Goal: Information Seeking & Learning: Learn about a topic

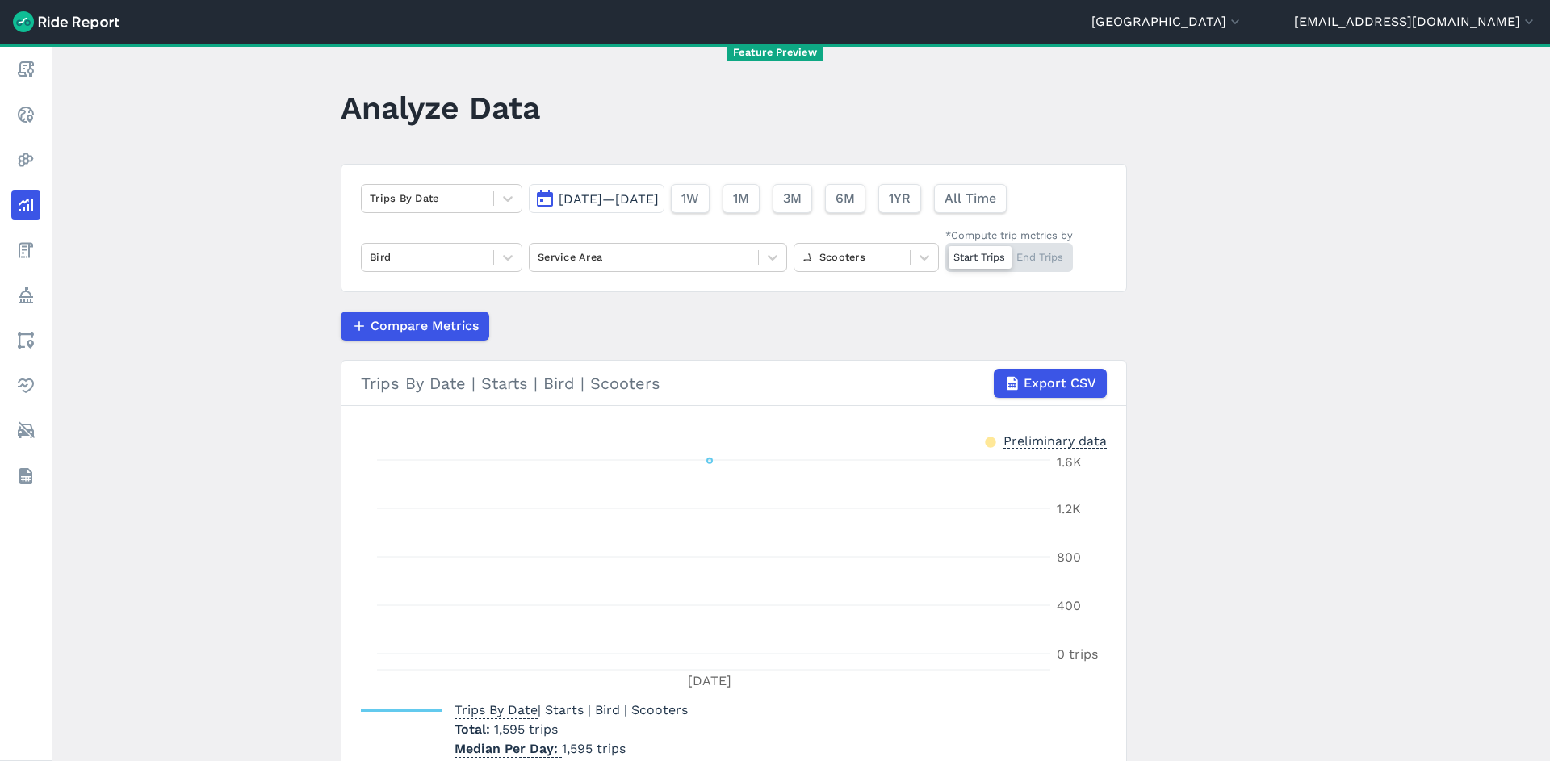
scroll to position [76, 0]
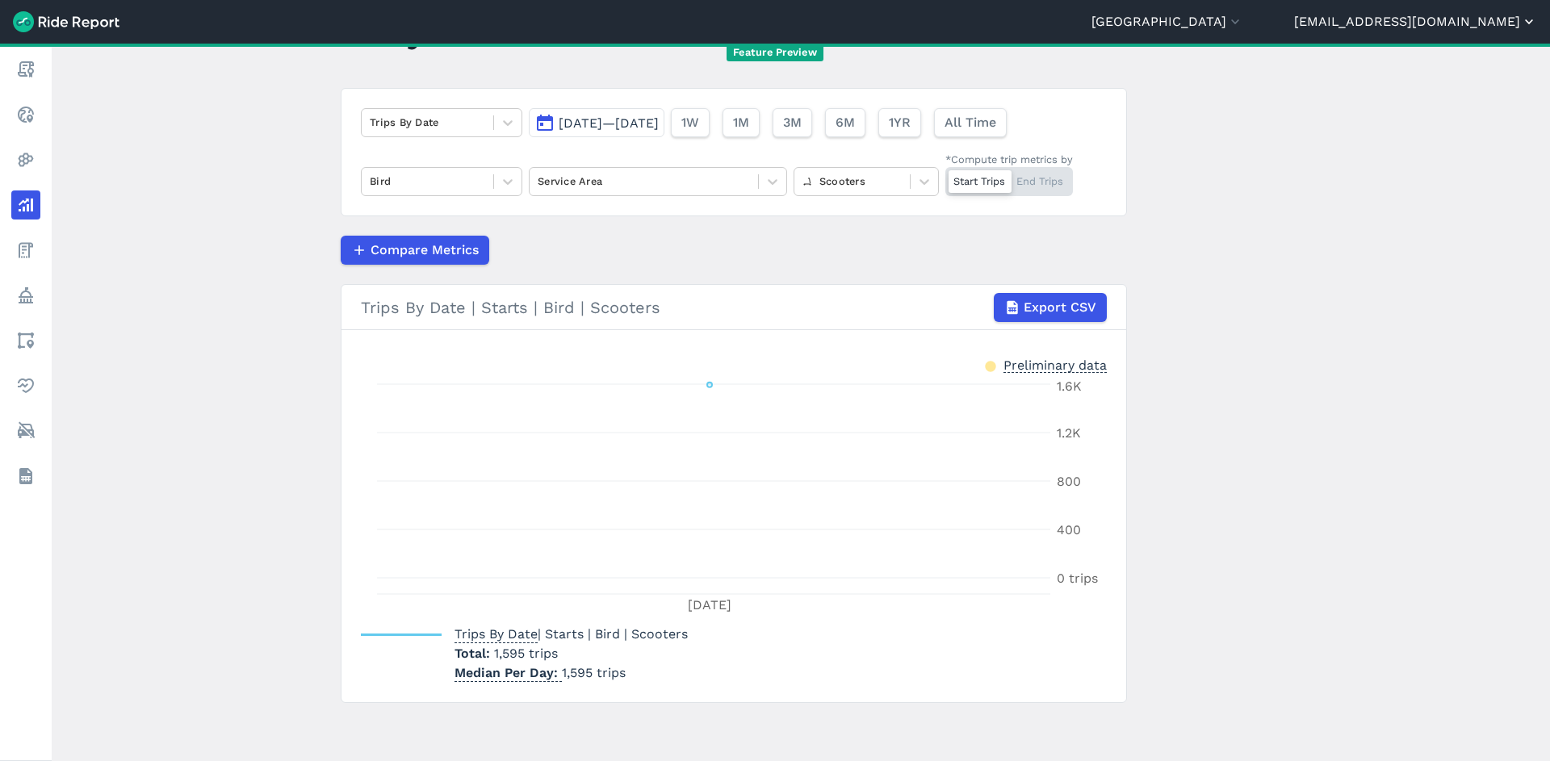
click at [1461, 27] on button "[EMAIL_ADDRESS][DOMAIN_NAME]" at bounding box center [1415, 21] width 243 height 19
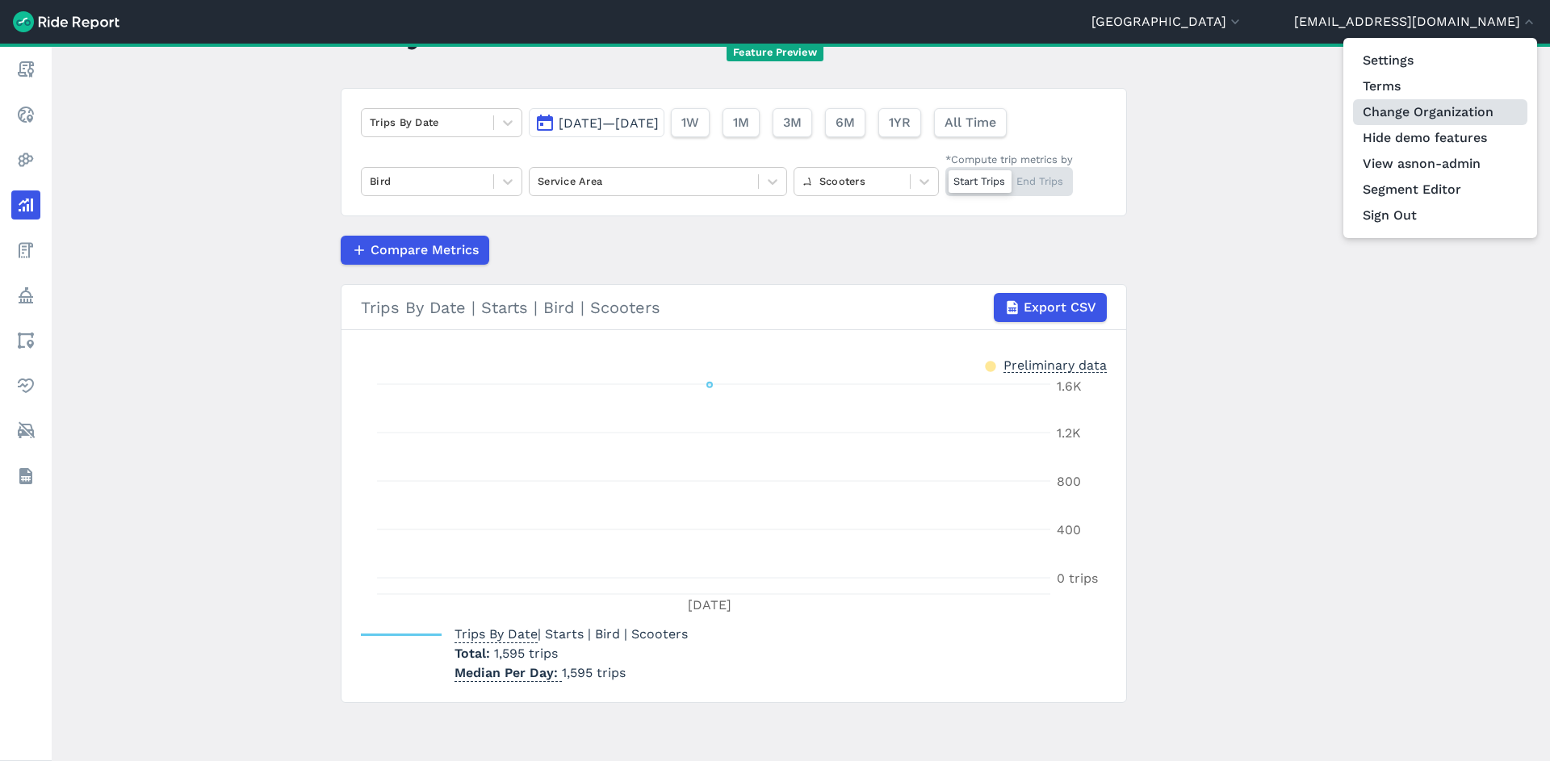
click at [1426, 114] on link "Change Organization" at bounding box center [1440, 112] width 174 height 26
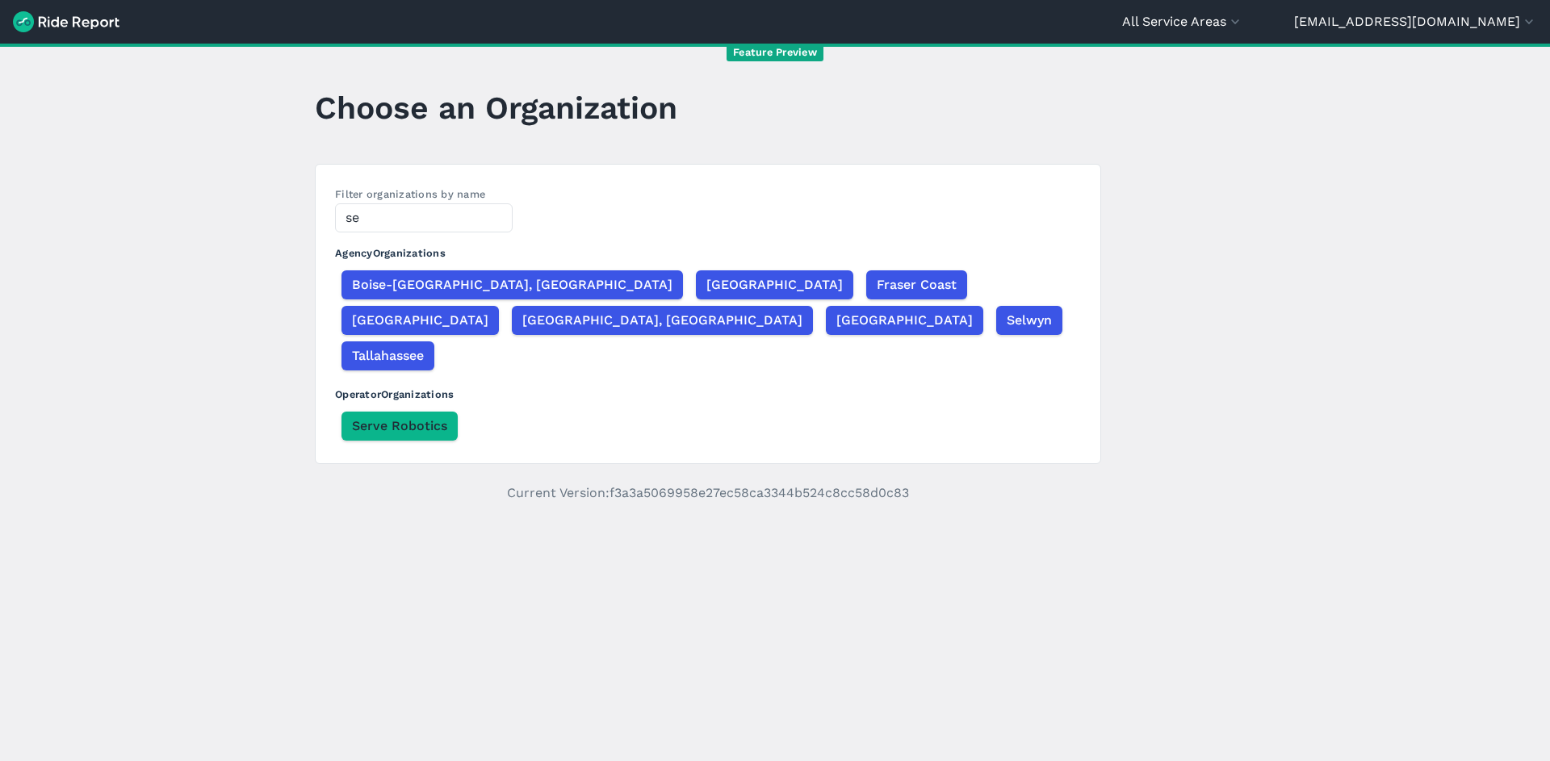
type input "s"
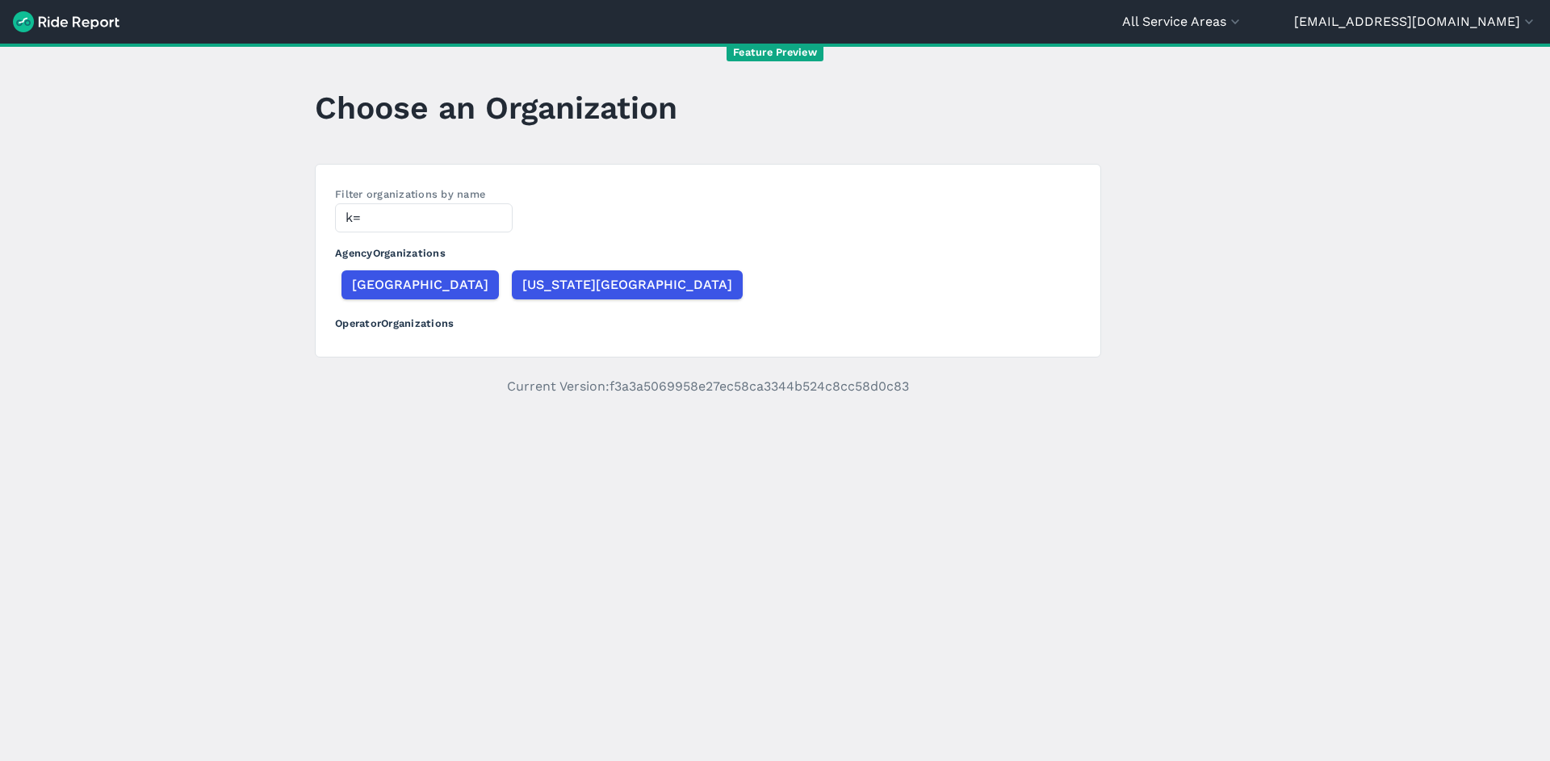
type input "k"
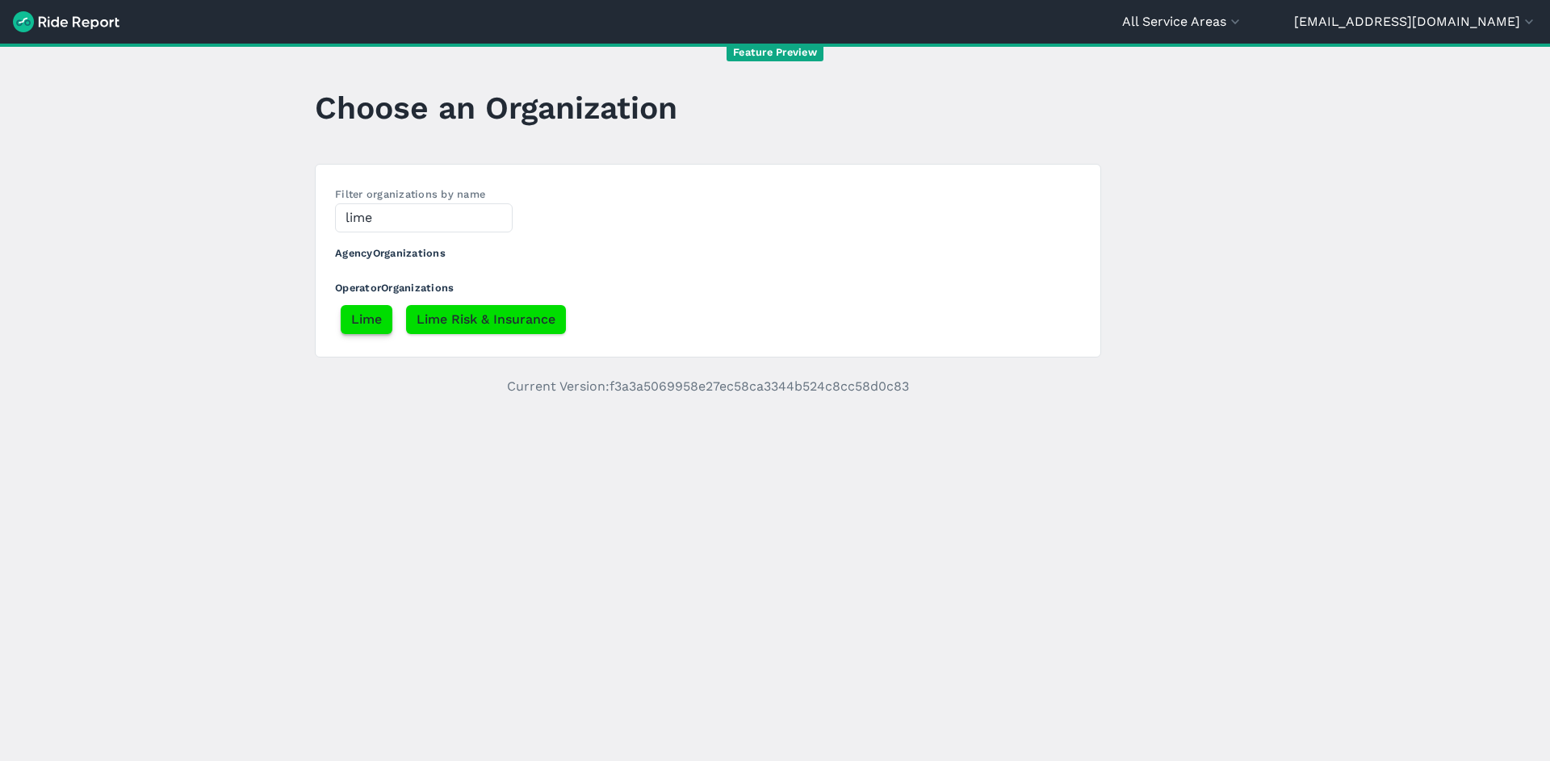
type input "lime"
click at [354, 325] on span "Lime" at bounding box center [366, 319] width 31 height 19
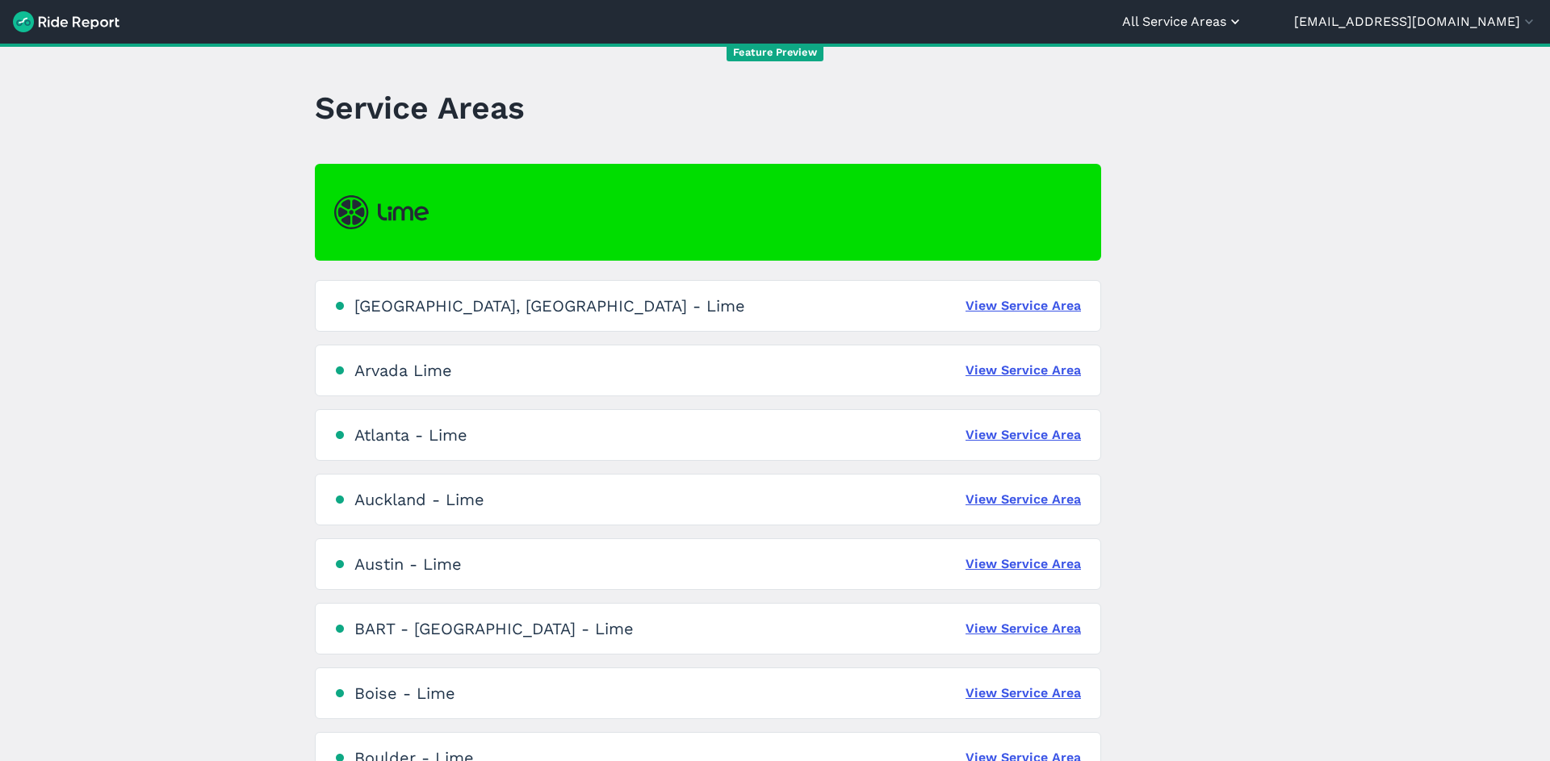
click at [1243, 31] on button "All Service Areas" at bounding box center [1182, 21] width 121 height 19
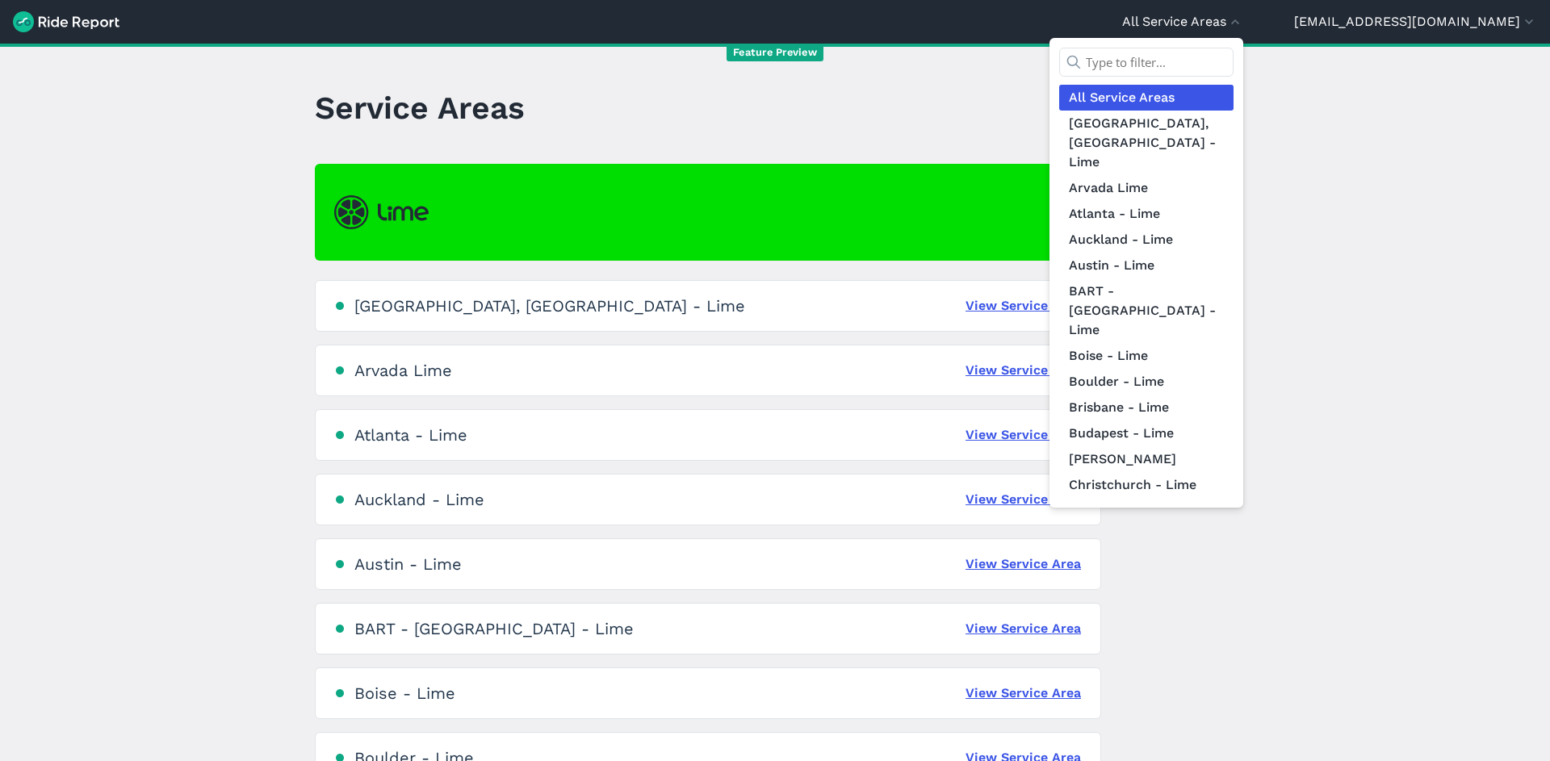
click at [1234, 67] on input "text" at bounding box center [1146, 62] width 174 height 29
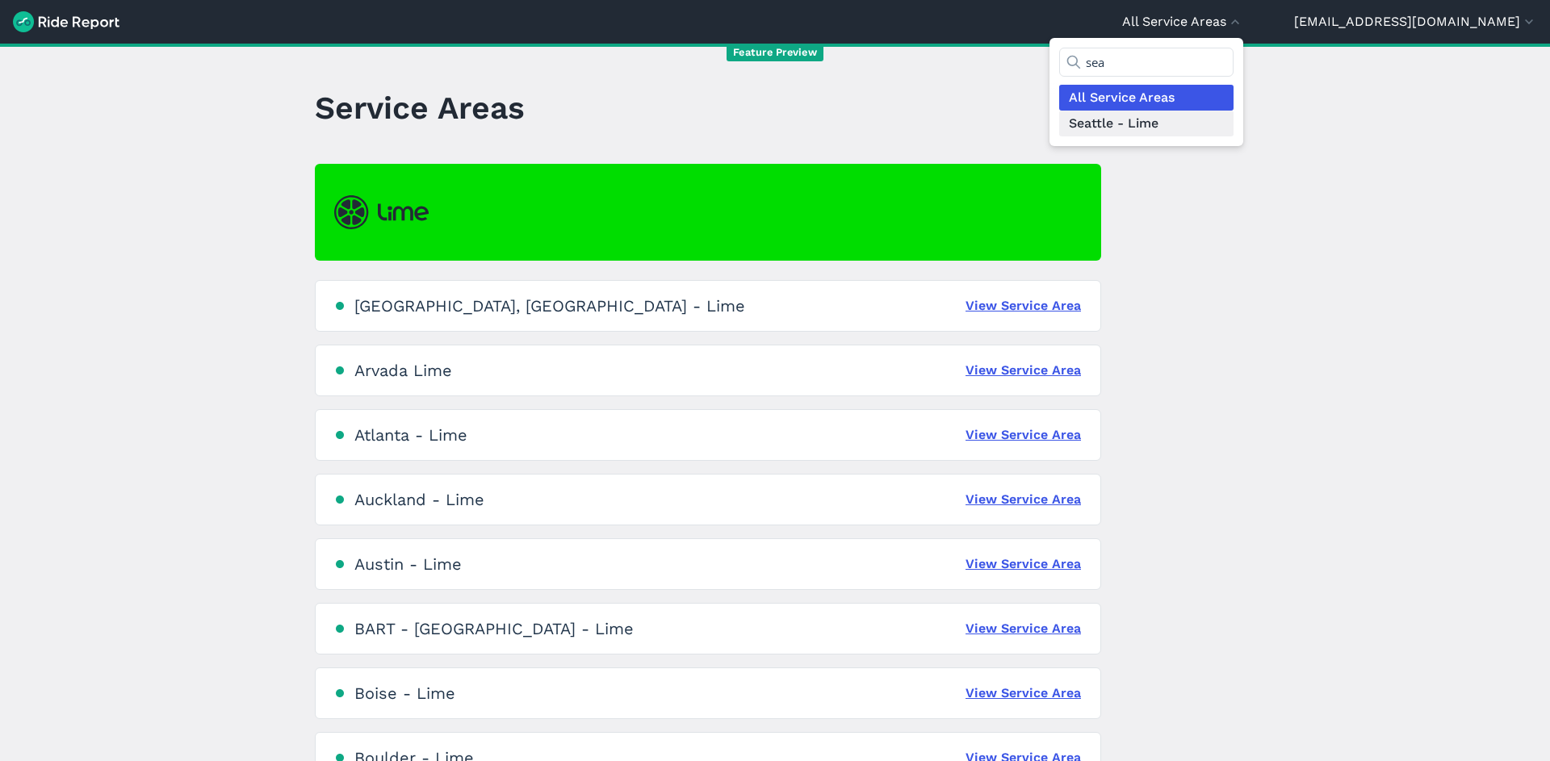
type input "sea"
click at [1234, 115] on link "Seattle - Lime" at bounding box center [1146, 124] width 174 height 26
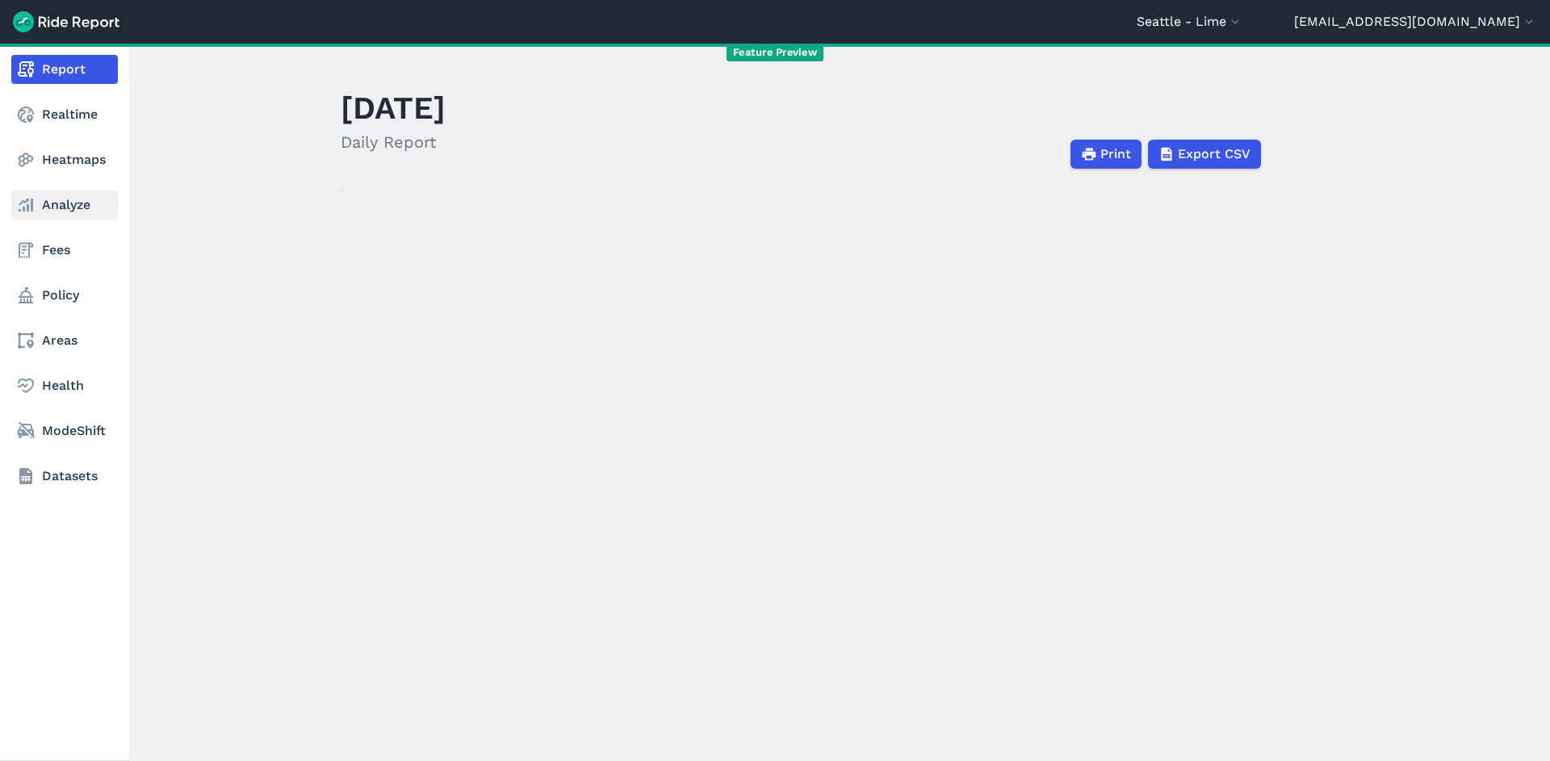
click at [73, 197] on link "Analyze" at bounding box center [64, 205] width 107 height 29
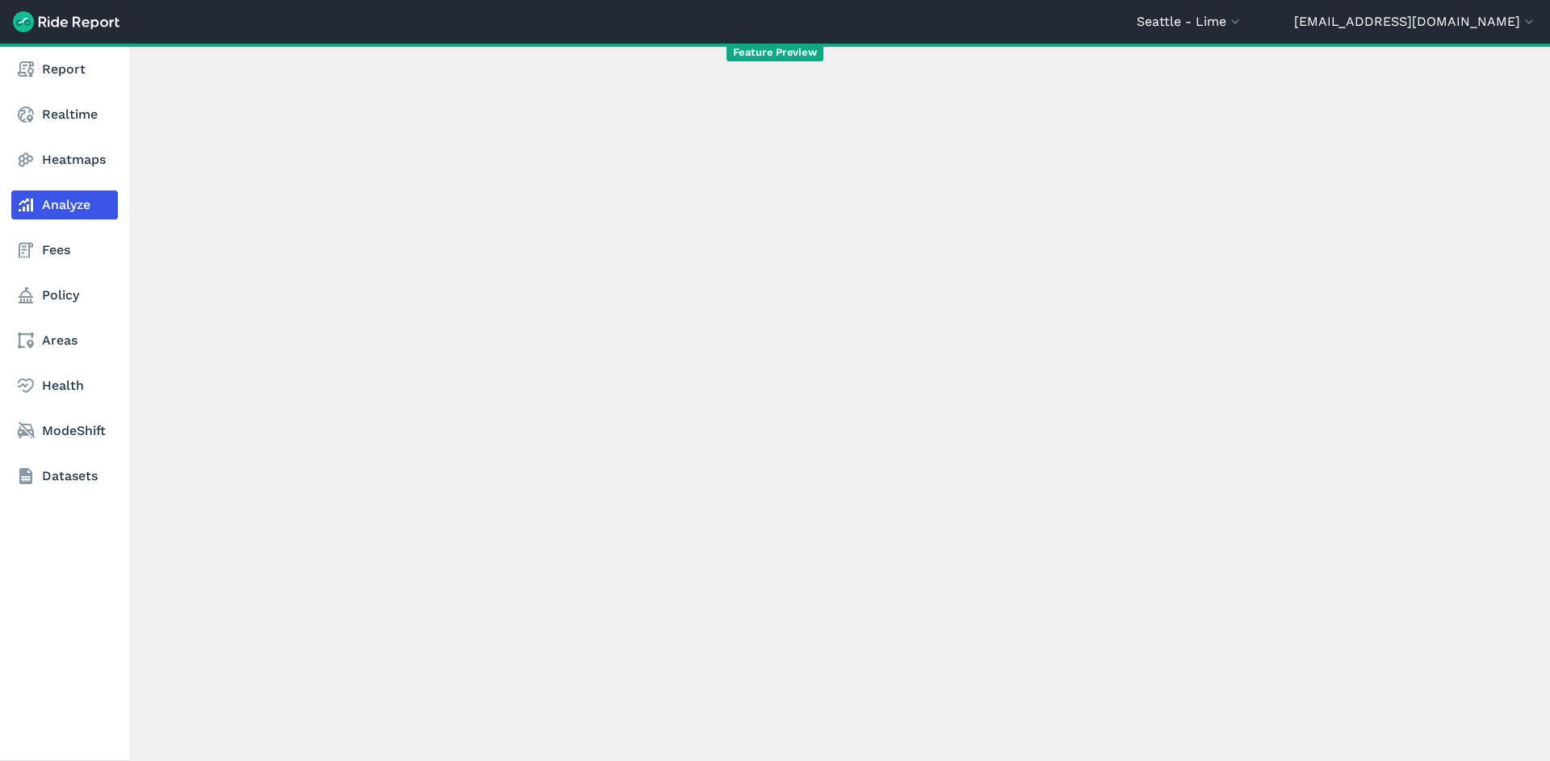
click at [27, 141] on nav "Report Realtime Heatmaps Analyze Fees Policy Areas Health ModeShift Datasets" at bounding box center [64, 273] width 129 height 459
click at [44, 163] on link "Heatmaps" at bounding box center [64, 159] width 107 height 29
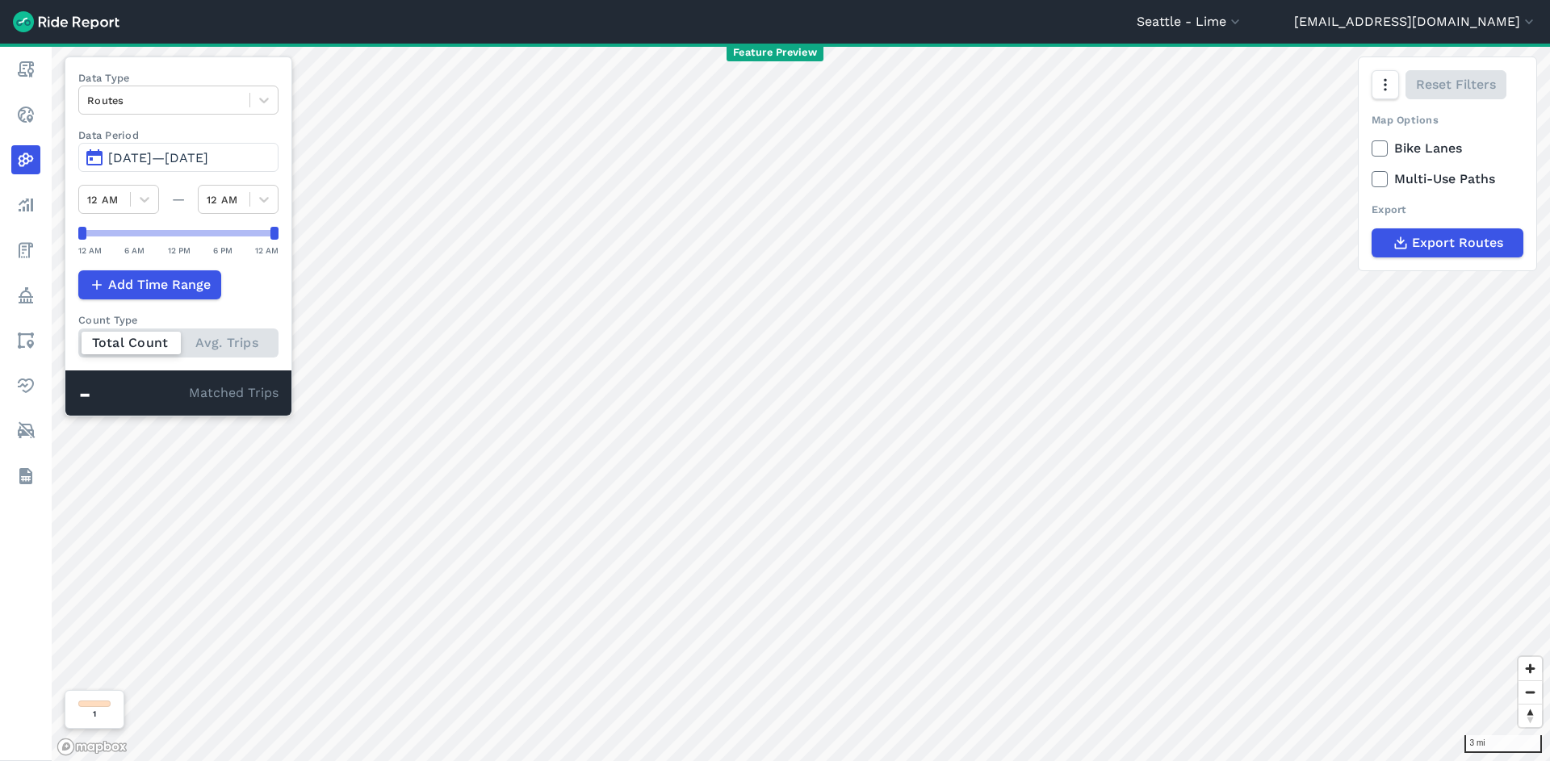
click at [208, 161] on span "[DATE]—[DATE]" at bounding box center [158, 157] width 100 height 15
click at [208, 162] on span "[DATE]—[DATE]" at bounding box center [158, 157] width 100 height 15
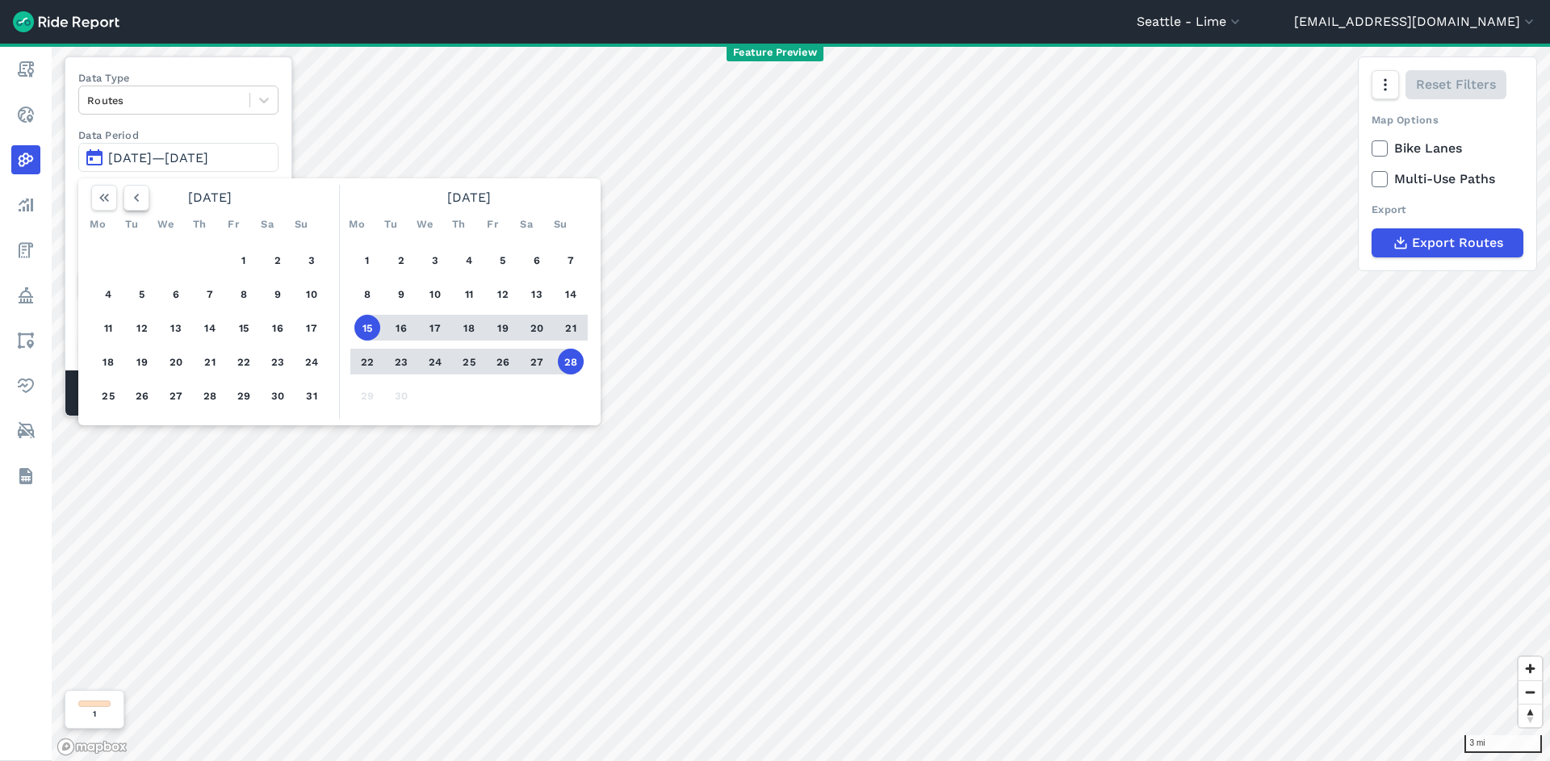
click at [134, 203] on icon "button" at bounding box center [136, 198] width 16 height 16
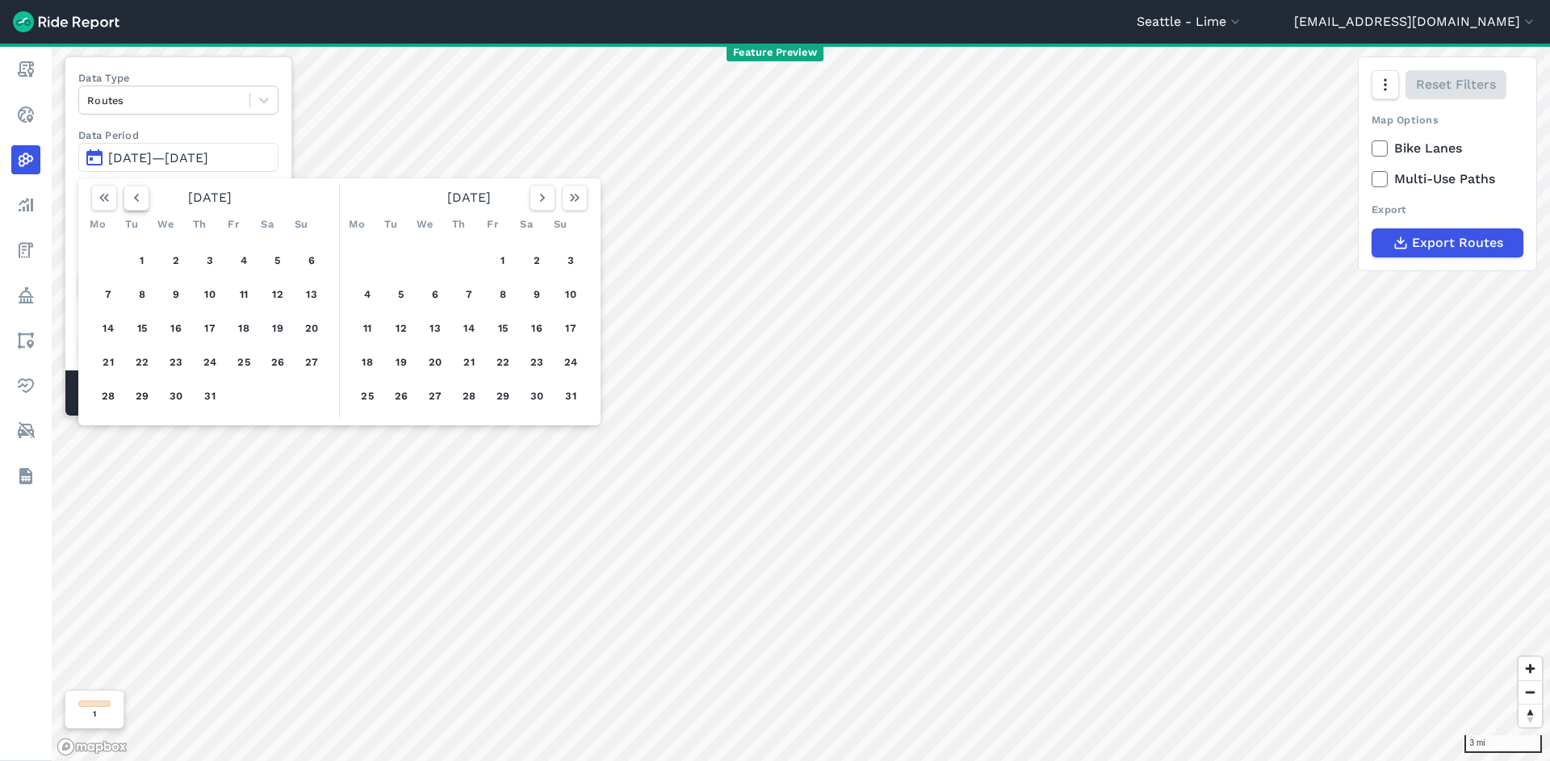
click at [134, 203] on icon "button" at bounding box center [136, 198] width 16 height 16
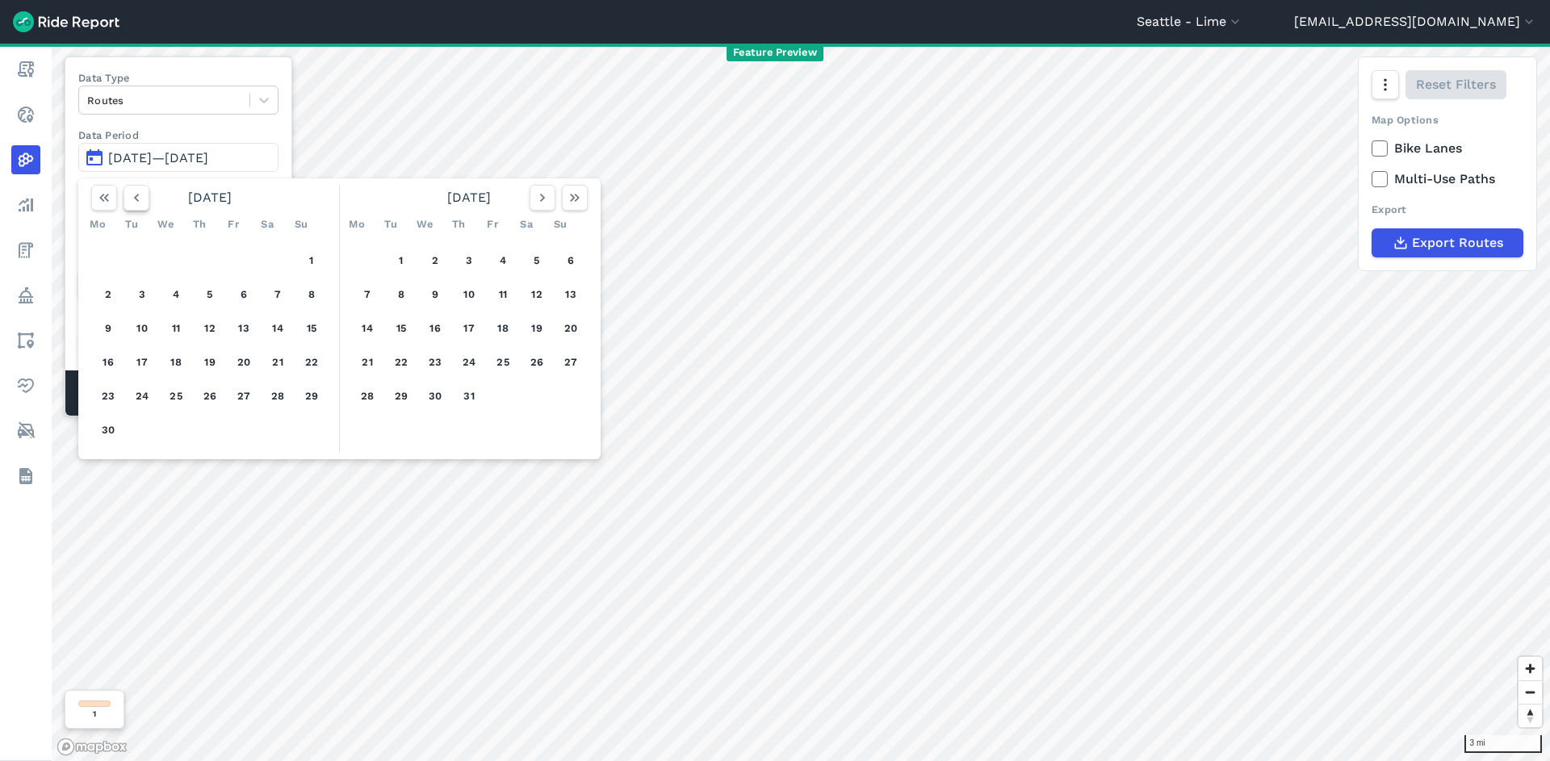
click at [134, 203] on icon "button" at bounding box center [136, 198] width 16 height 16
drag, startPoint x: 208, startPoint y: 256, endPoint x: 233, endPoint y: 262, distance: 24.9
click at [209, 256] on button "1" at bounding box center [210, 260] width 26 height 26
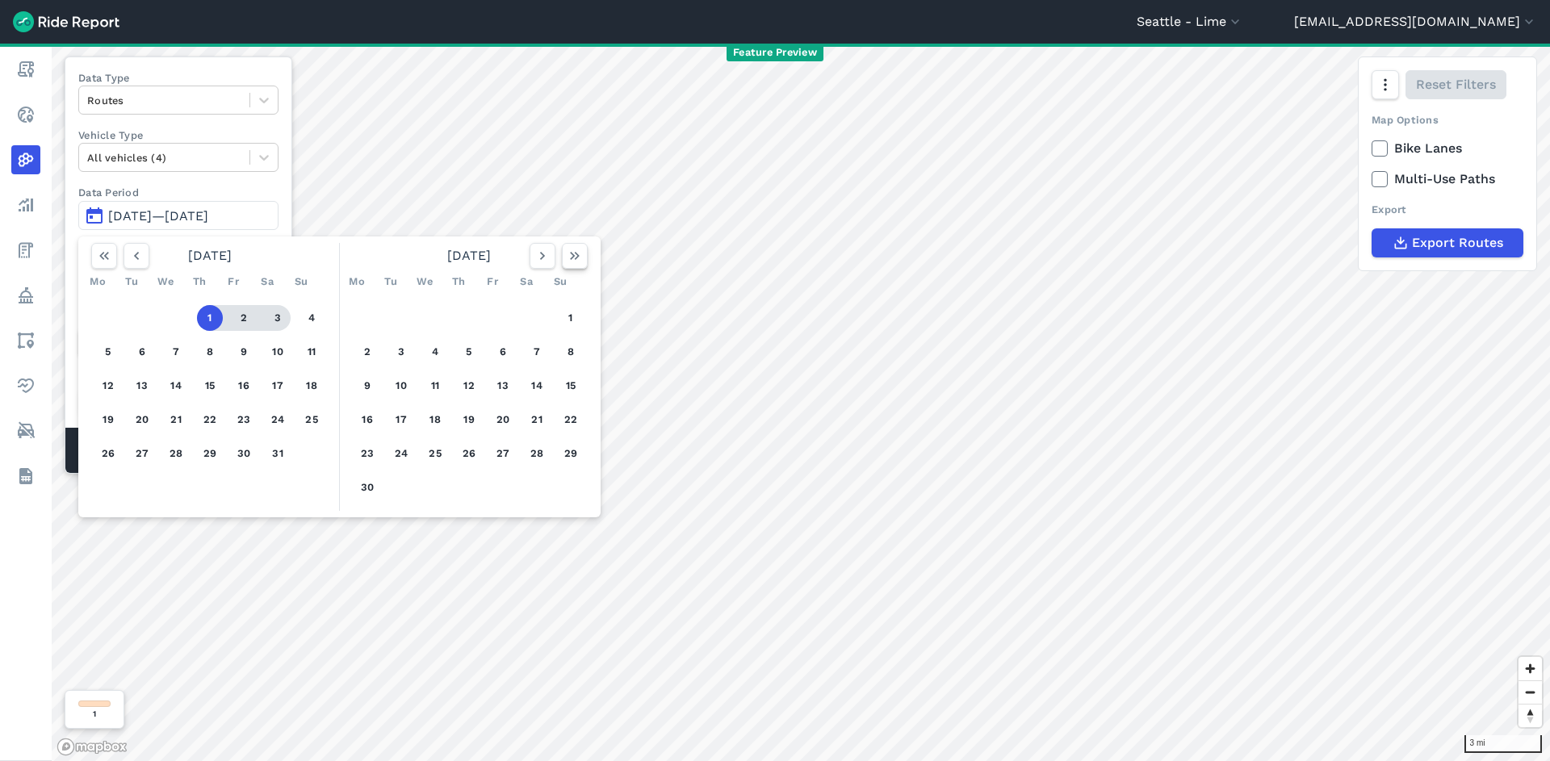
click at [575, 252] on icon "button" at bounding box center [575, 256] width 16 height 16
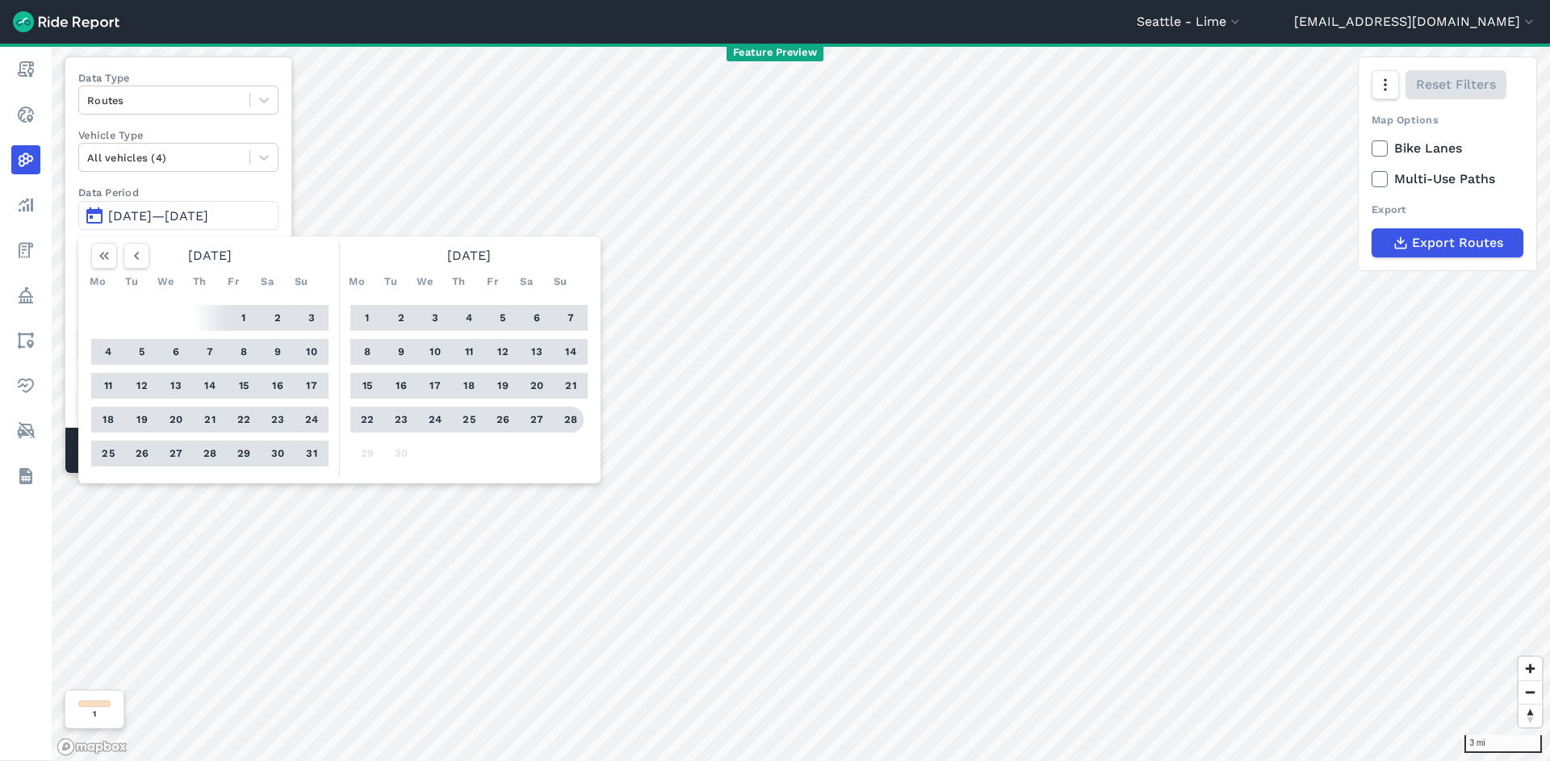
click at [572, 425] on button "28" at bounding box center [571, 420] width 26 height 26
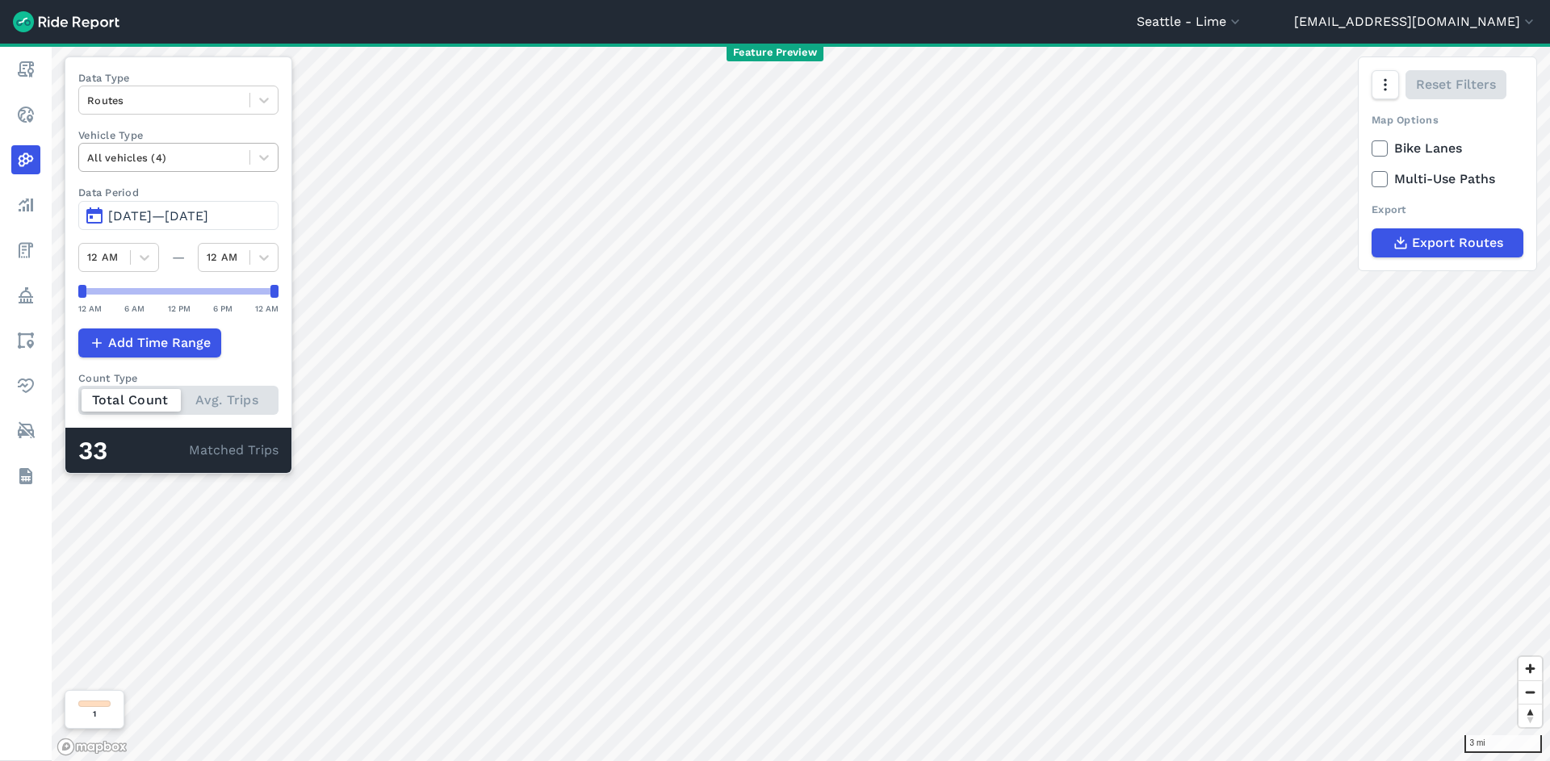
click at [186, 163] on div at bounding box center [164, 158] width 154 height 19
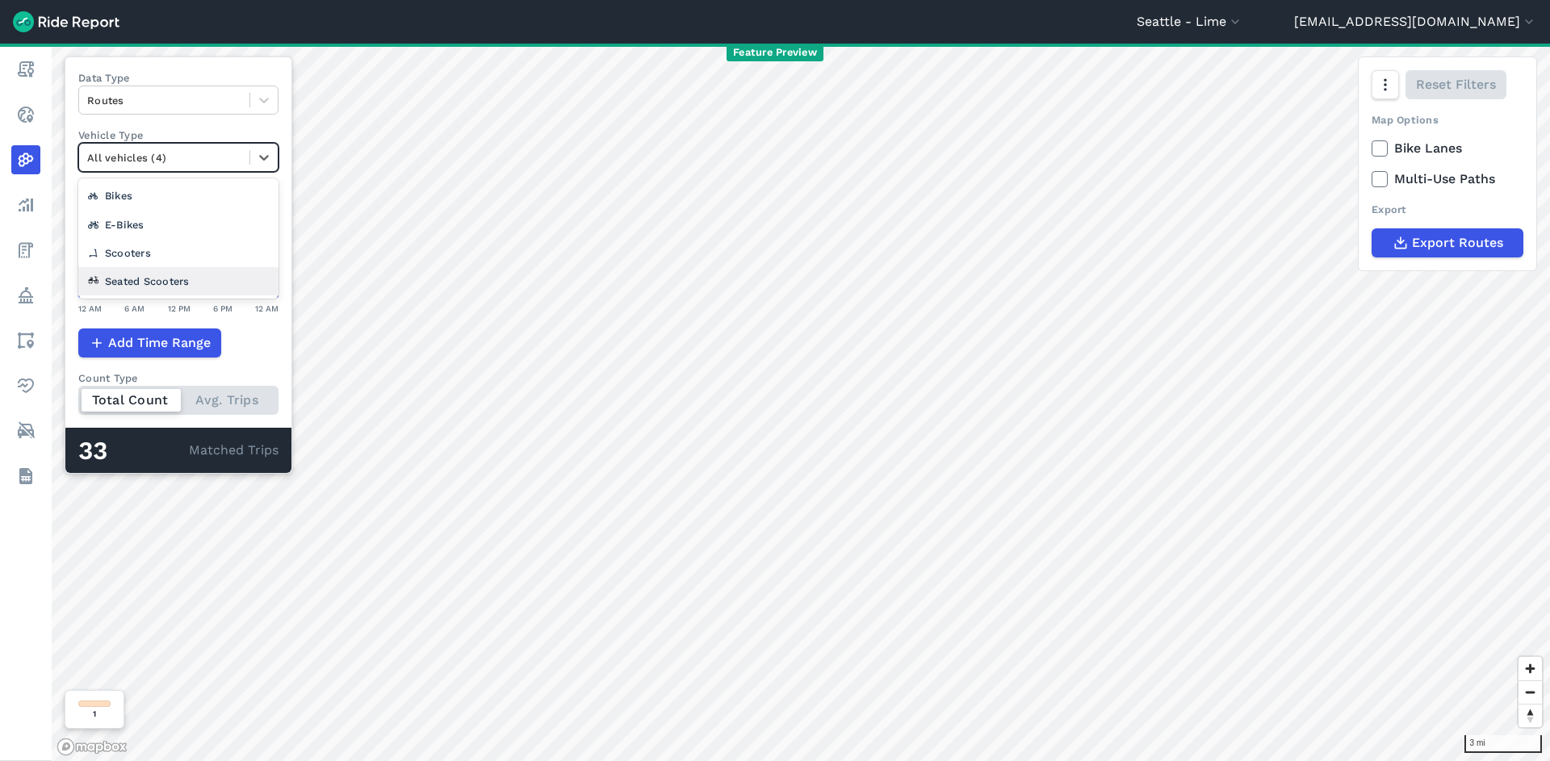
click at [182, 275] on div "Seated Scooters" at bounding box center [178, 281] width 200 height 28
click at [161, 146] on div "Seated Scooters" at bounding box center [164, 157] width 170 height 25
click at [166, 242] on div "E-Bikes" at bounding box center [178, 253] width 200 height 28
click at [157, 149] on div at bounding box center [164, 158] width 154 height 19
click at [156, 247] on div "Scooters" at bounding box center [178, 253] width 200 height 28
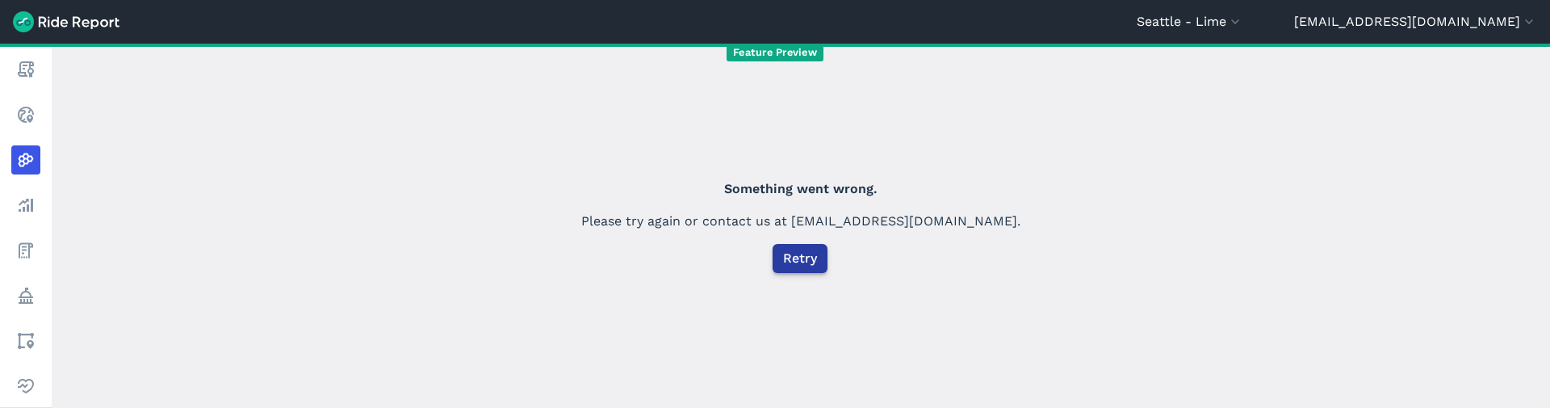
click at [809, 253] on span "Retry" at bounding box center [800, 258] width 34 height 19
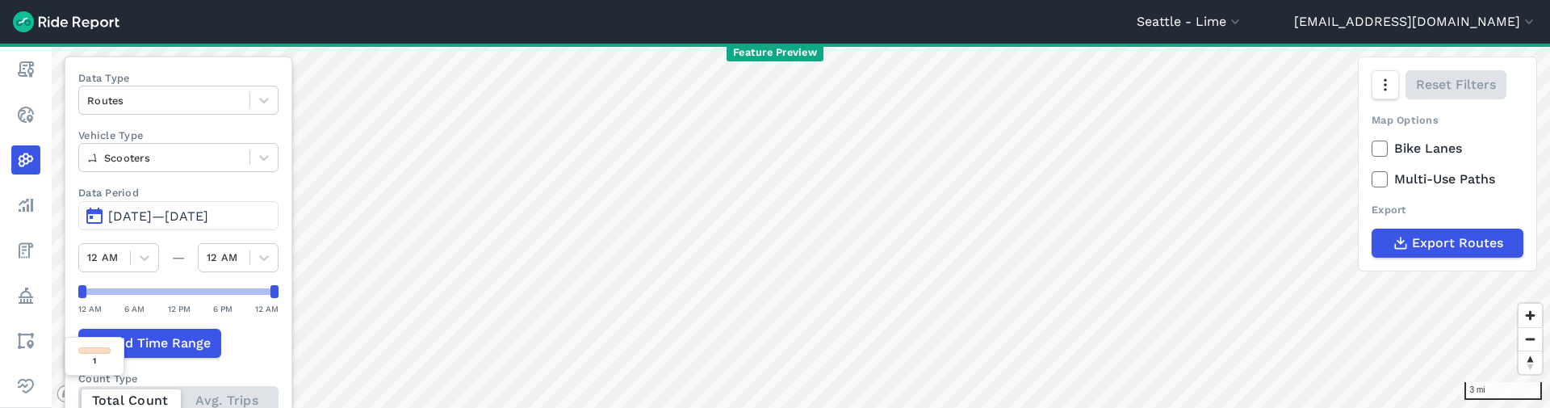
click at [240, 344] on div "Add Time Range" at bounding box center [178, 343] width 200 height 29
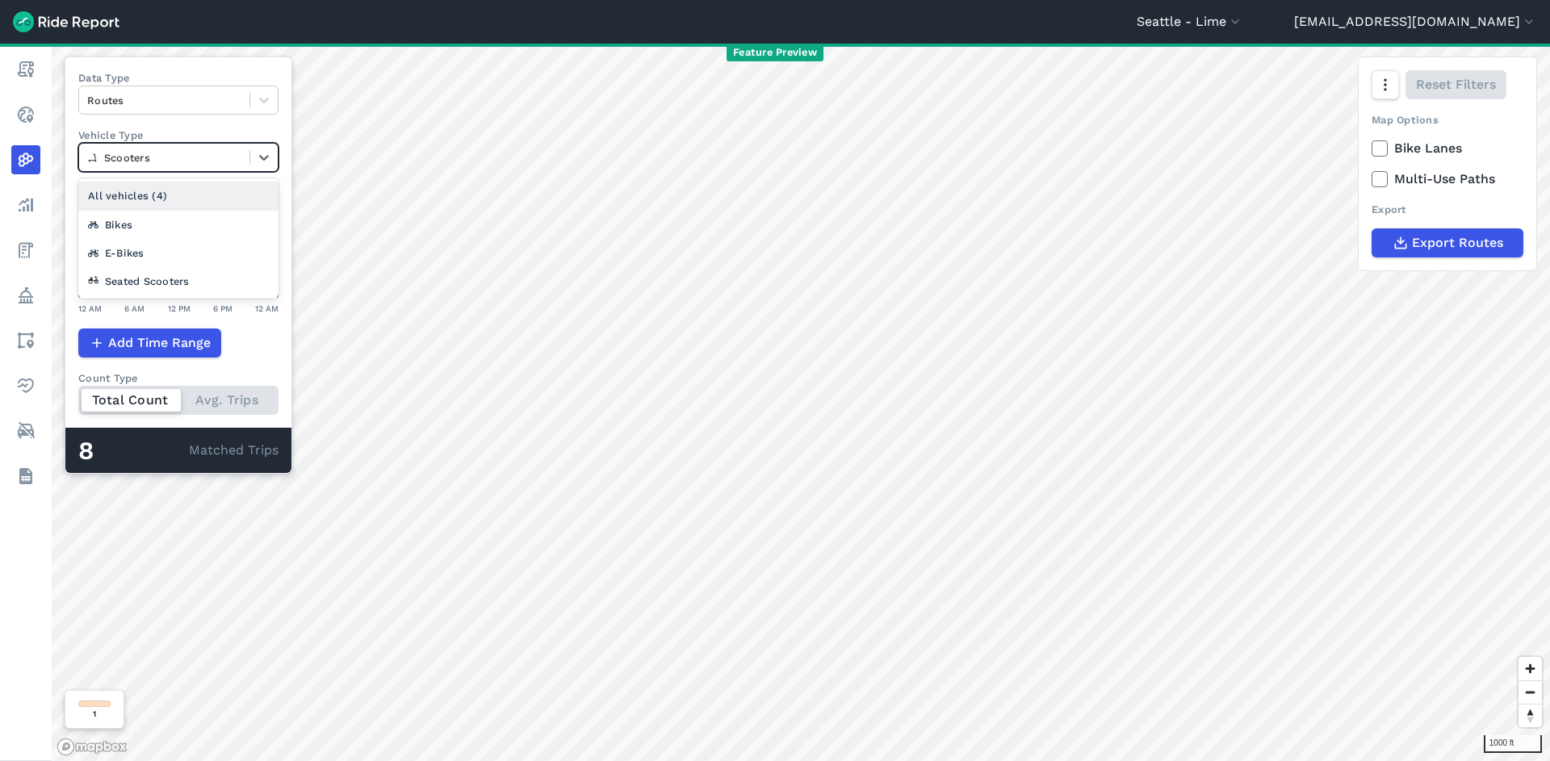
click at [224, 150] on div at bounding box center [164, 158] width 154 height 19
click at [221, 196] on div "All vehicles (4)" at bounding box center [178, 196] width 200 height 28
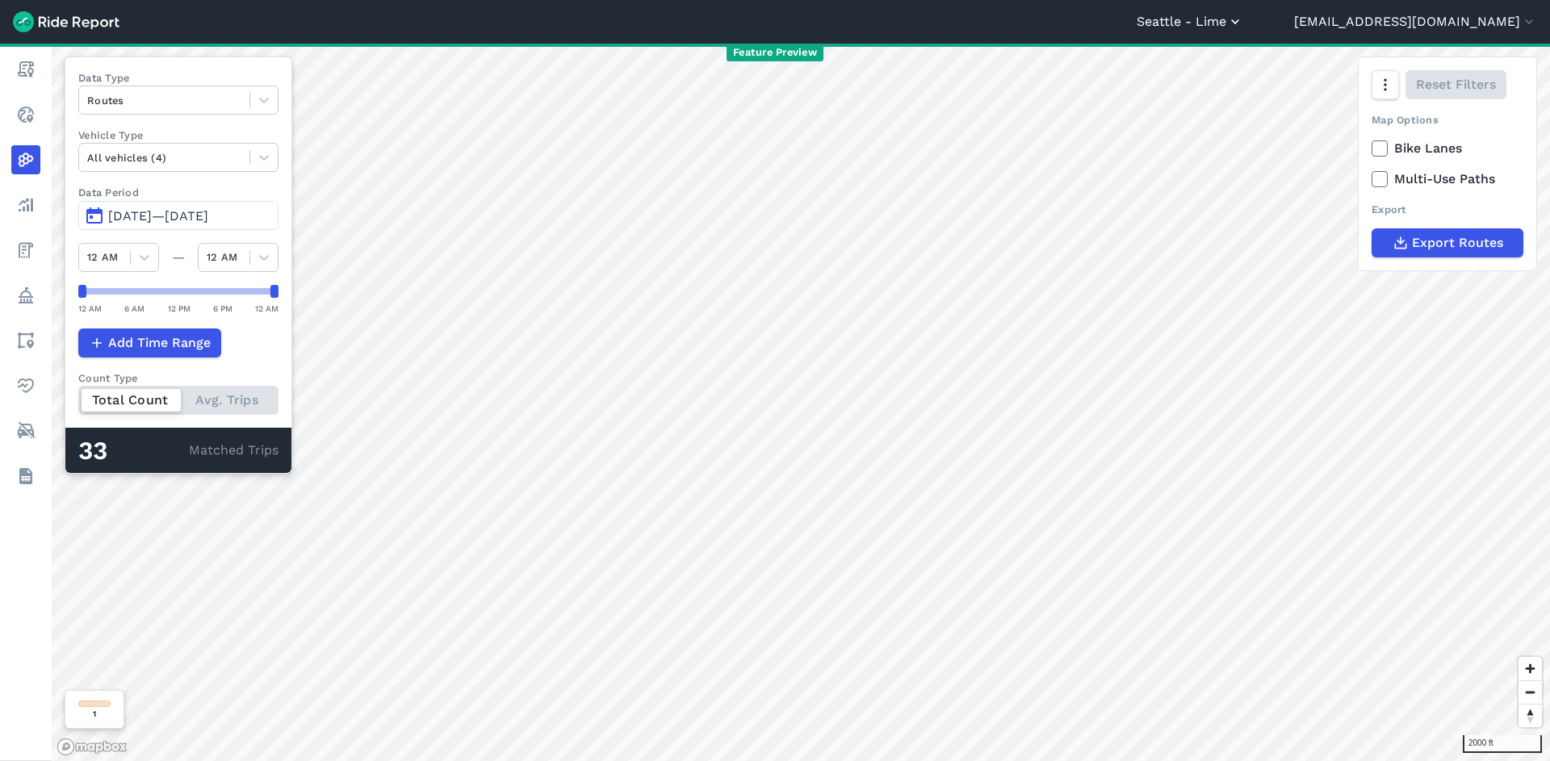
click at [1243, 22] on button "Seattle - Lime" at bounding box center [1190, 21] width 107 height 19
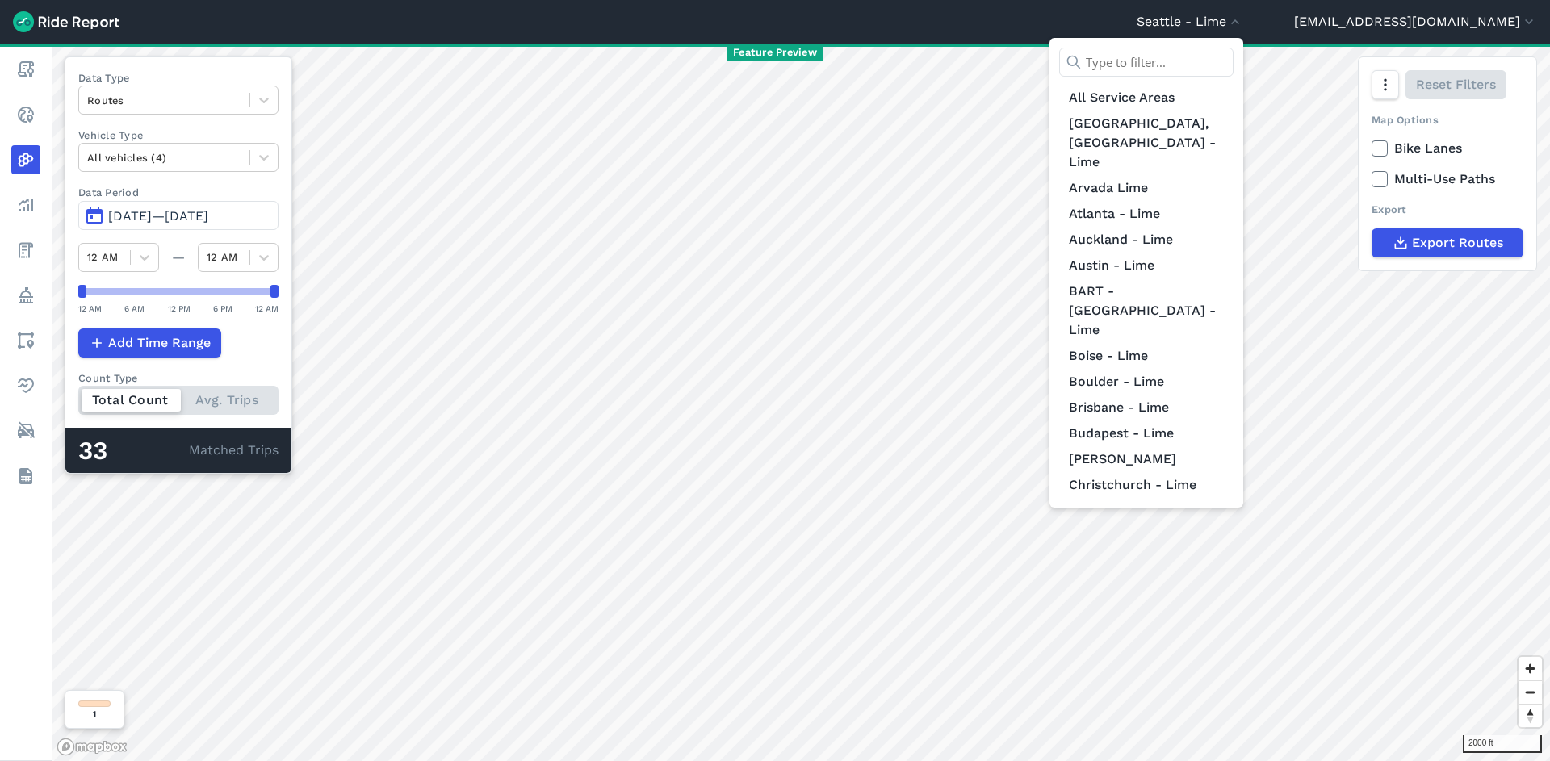
click at [1234, 55] on input "text" at bounding box center [1146, 62] width 174 height 29
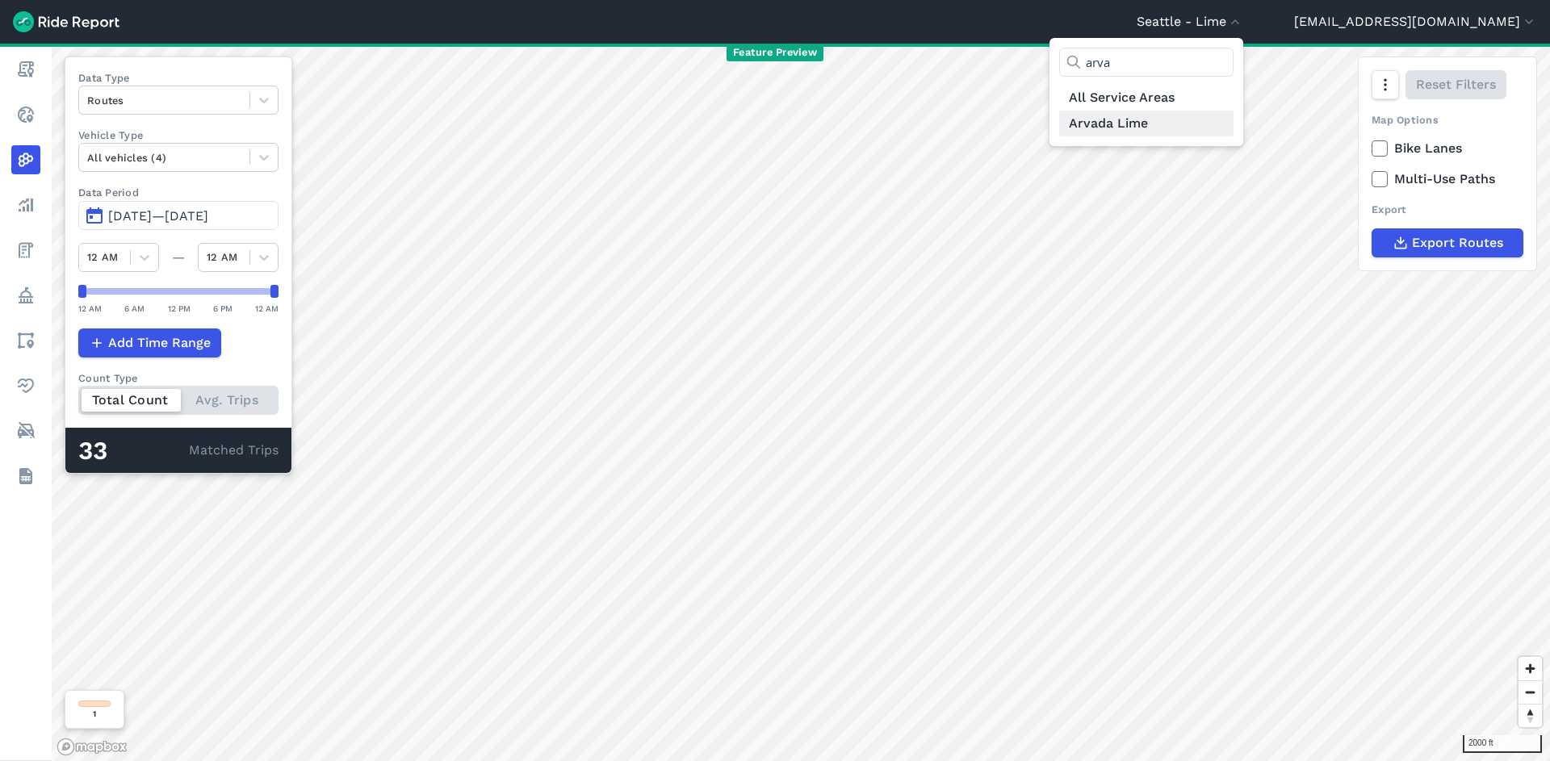
type input "arva"
click at [1234, 133] on link "Arvada Lime" at bounding box center [1146, 124] width 174 height 26
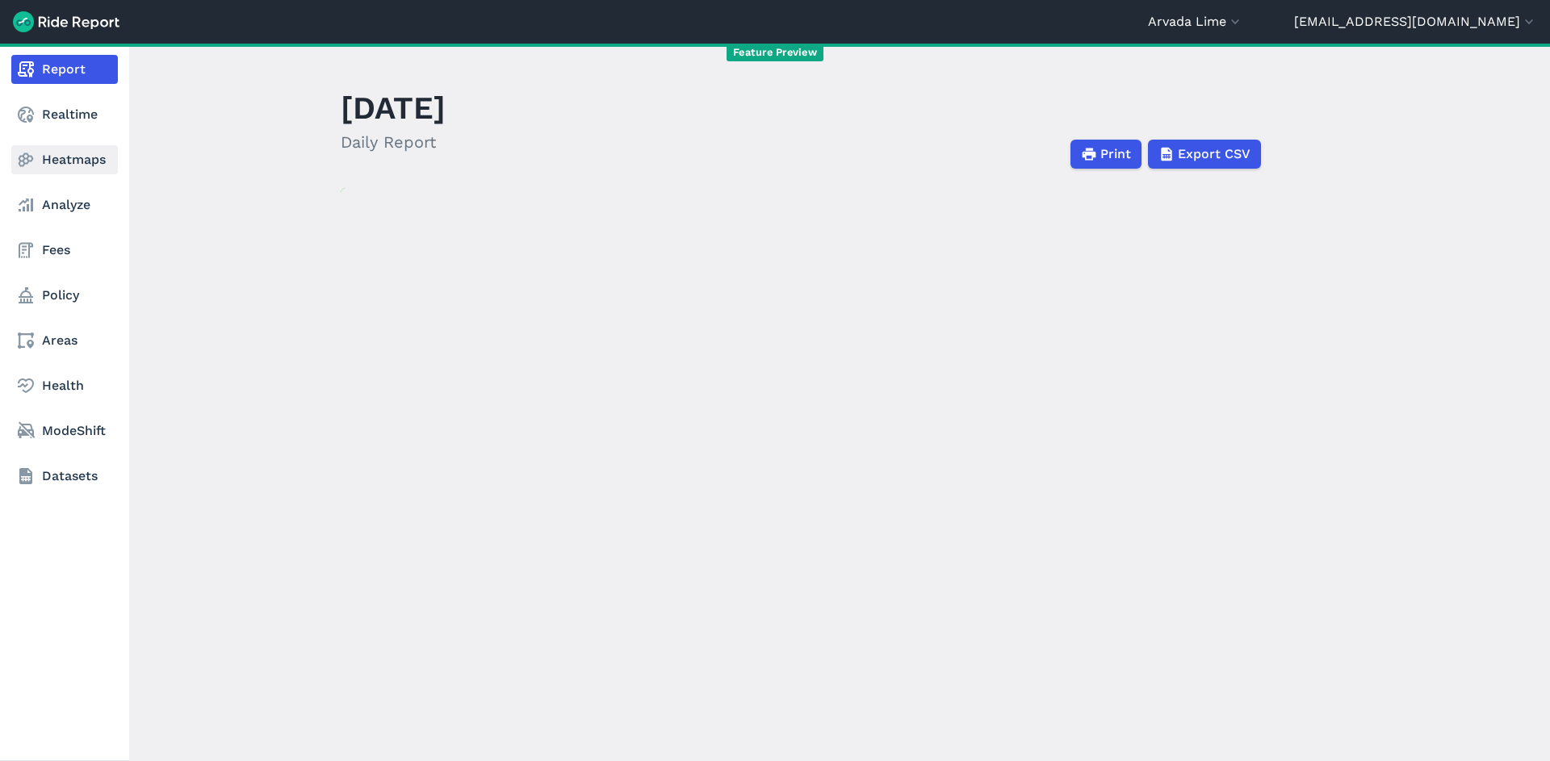
click at [53, 171] on link "Heatmaps" at bounding box center [64, 159] width 107 height 29
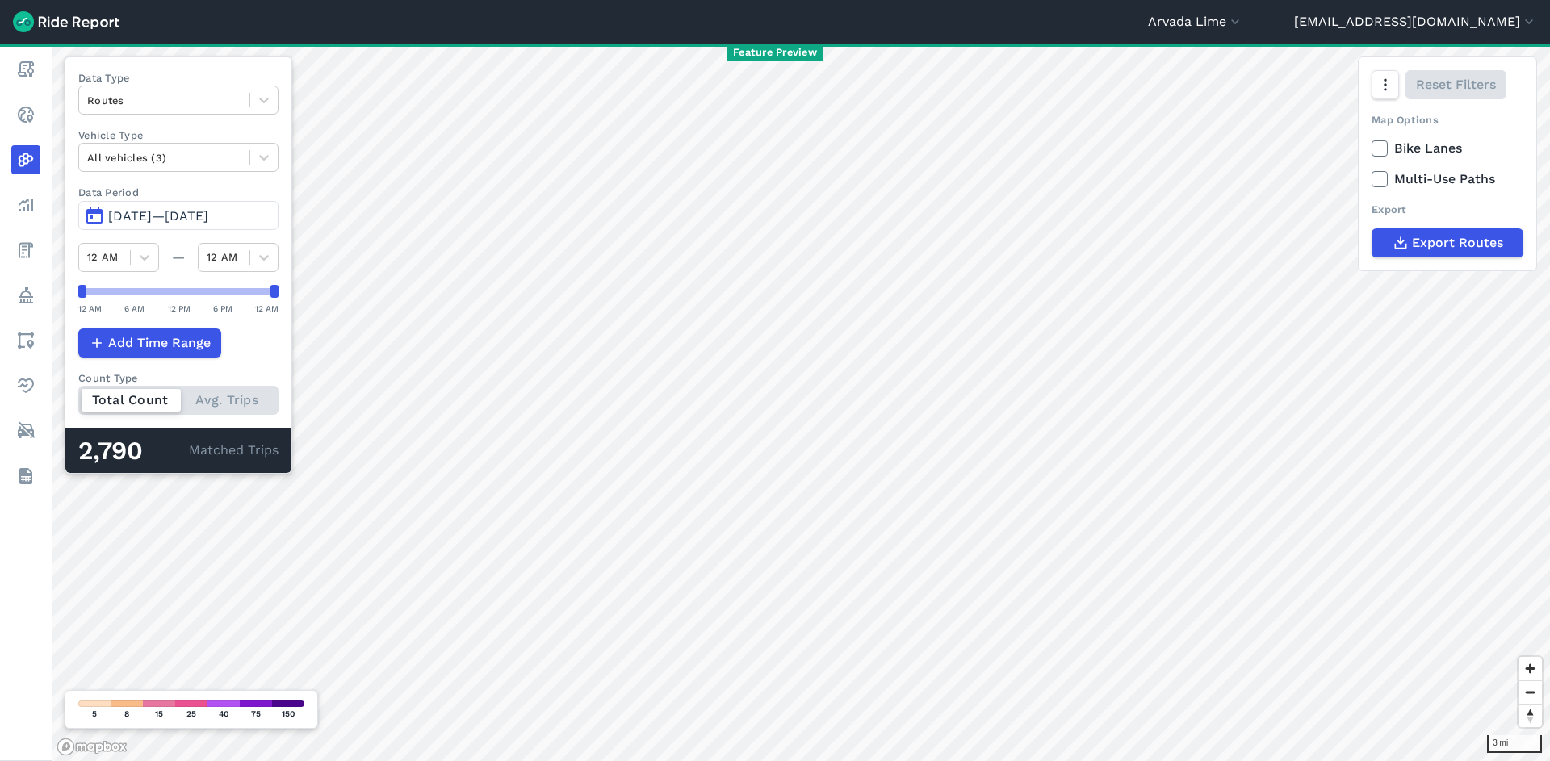
click at [208, 215] on span "[DATE]—[DATE]" at bounding box center [158, 215] width 100 height 15
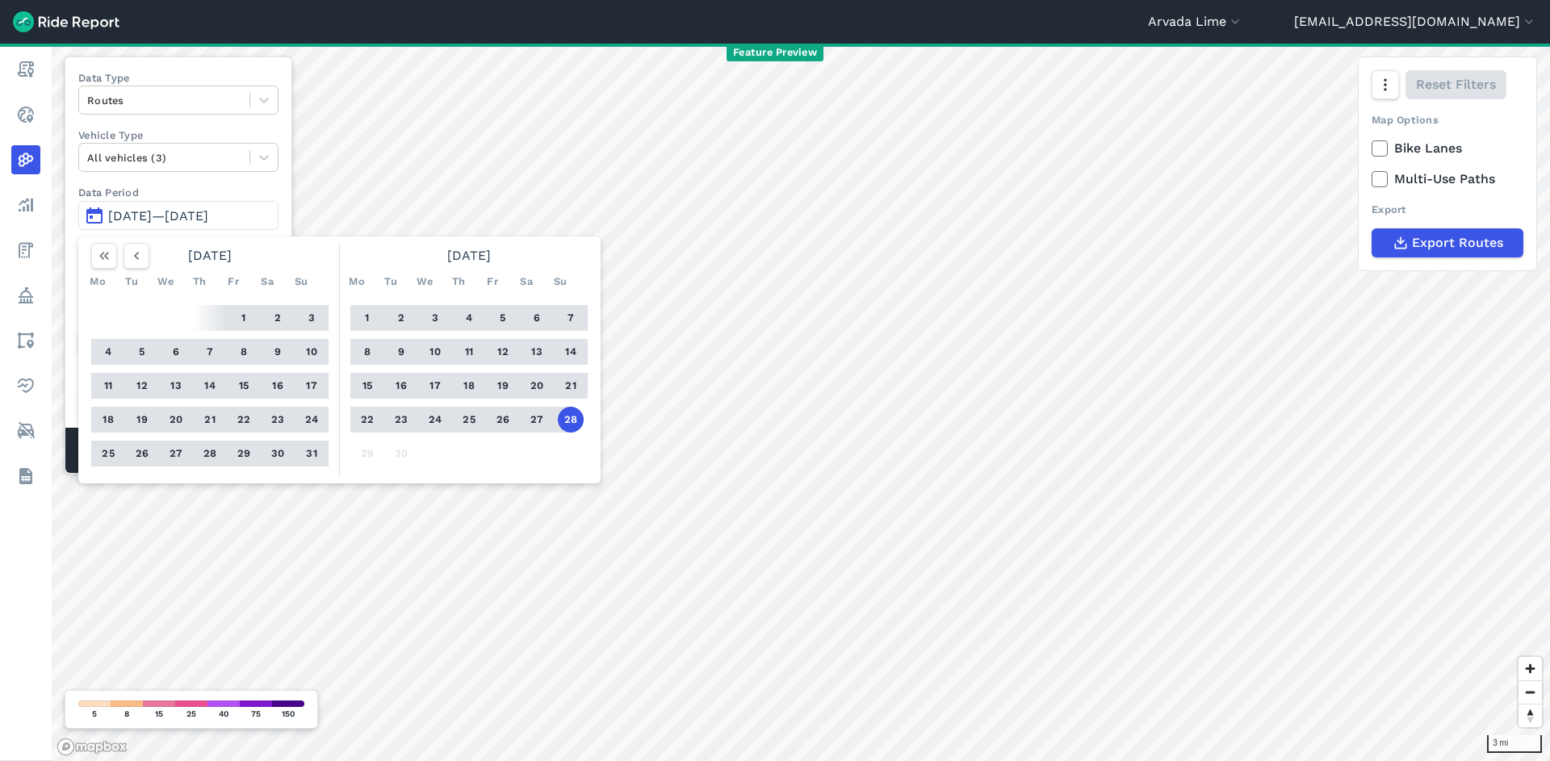
click at [576, 417] on button "28" at bounding box center [571, 420] width 26 height 26
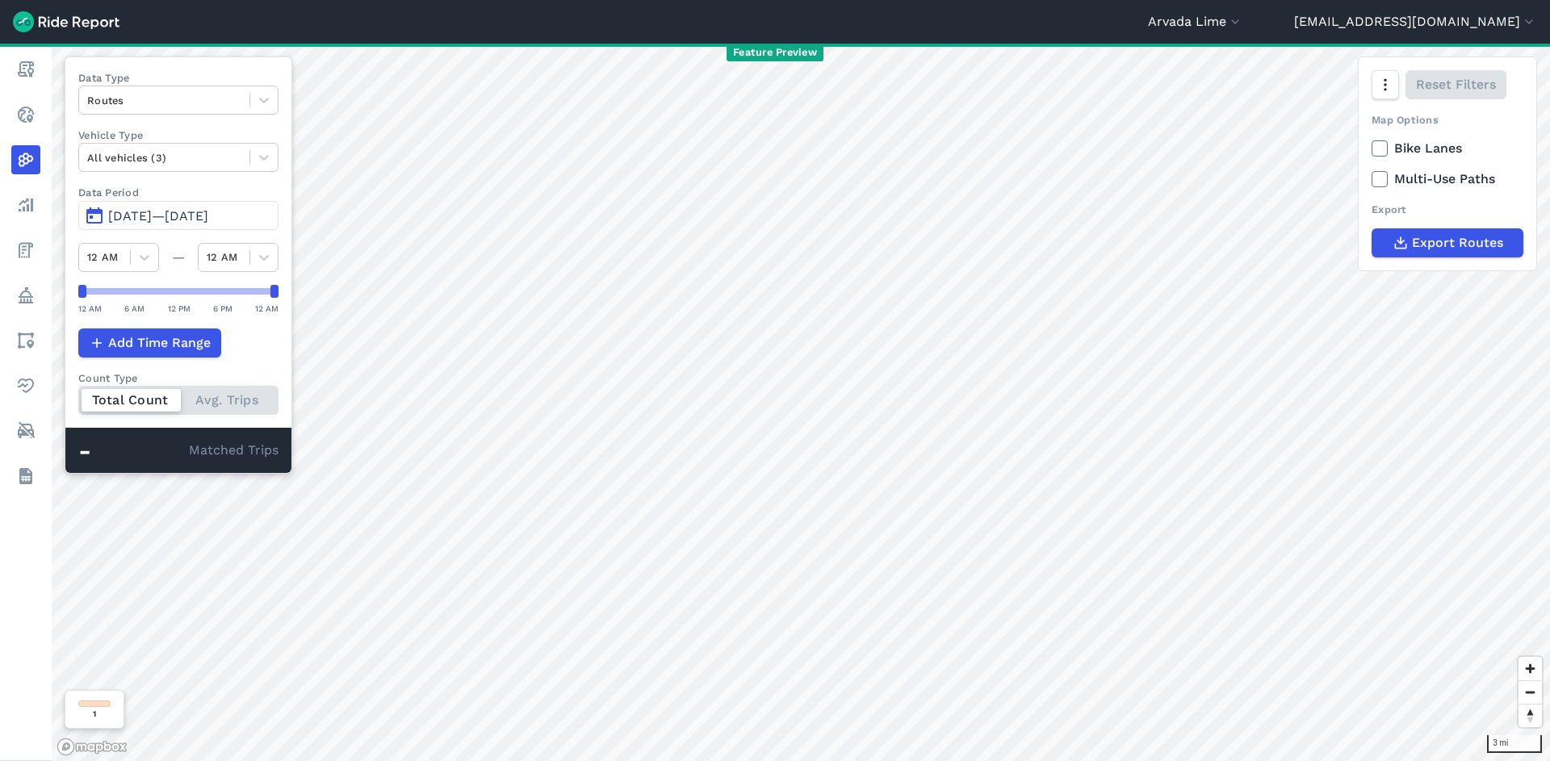
click at [192, 211] on span "[DATE]—[DATE]" at bounding box center [158, 215] width 100 height 15
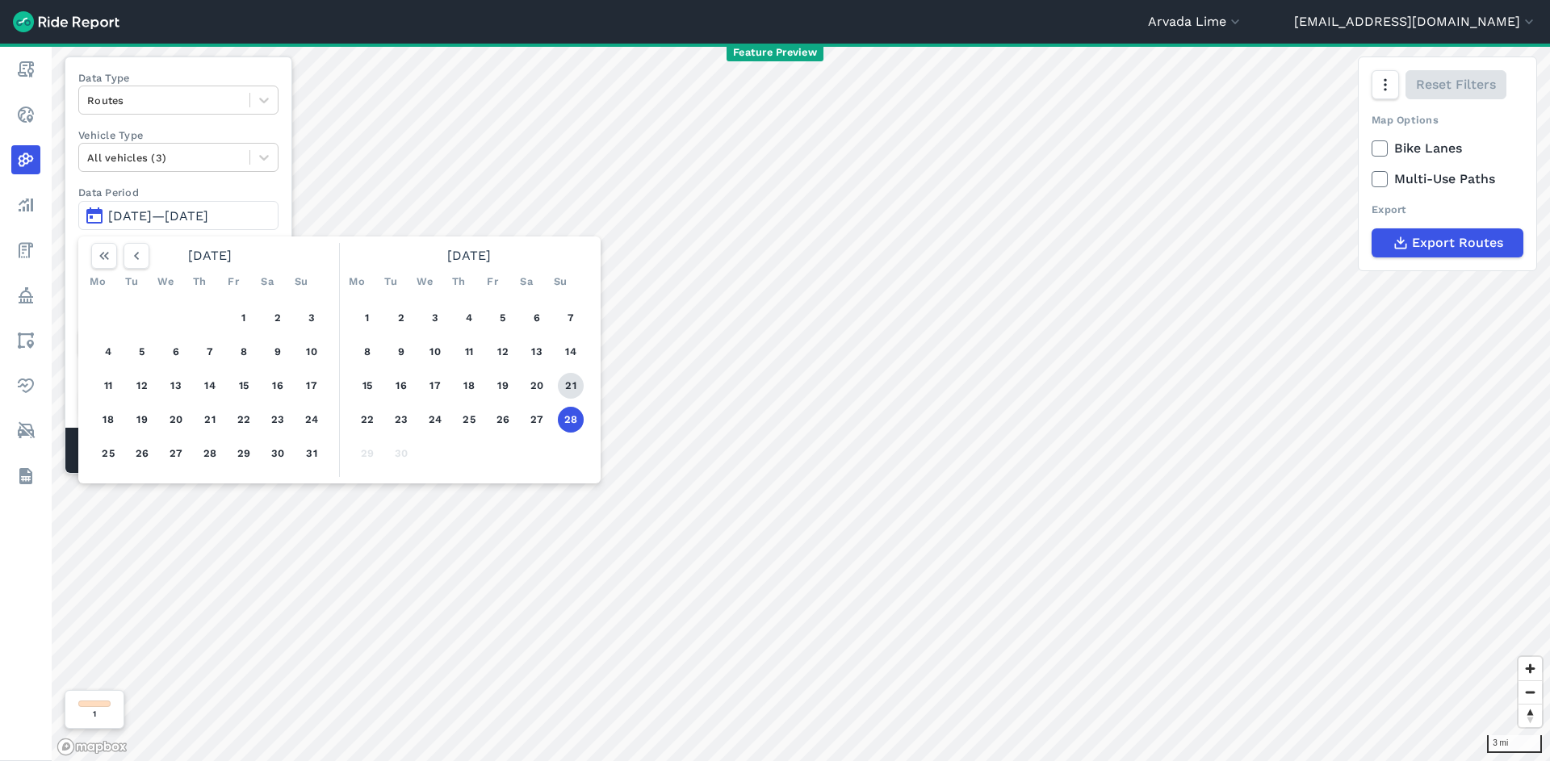
click at [566, 392] on button "21" at bounding box center [571, 386] width 26 height 26
click at [568, 409] on button "28" at bounding box center [571, 420] width 26 height 26
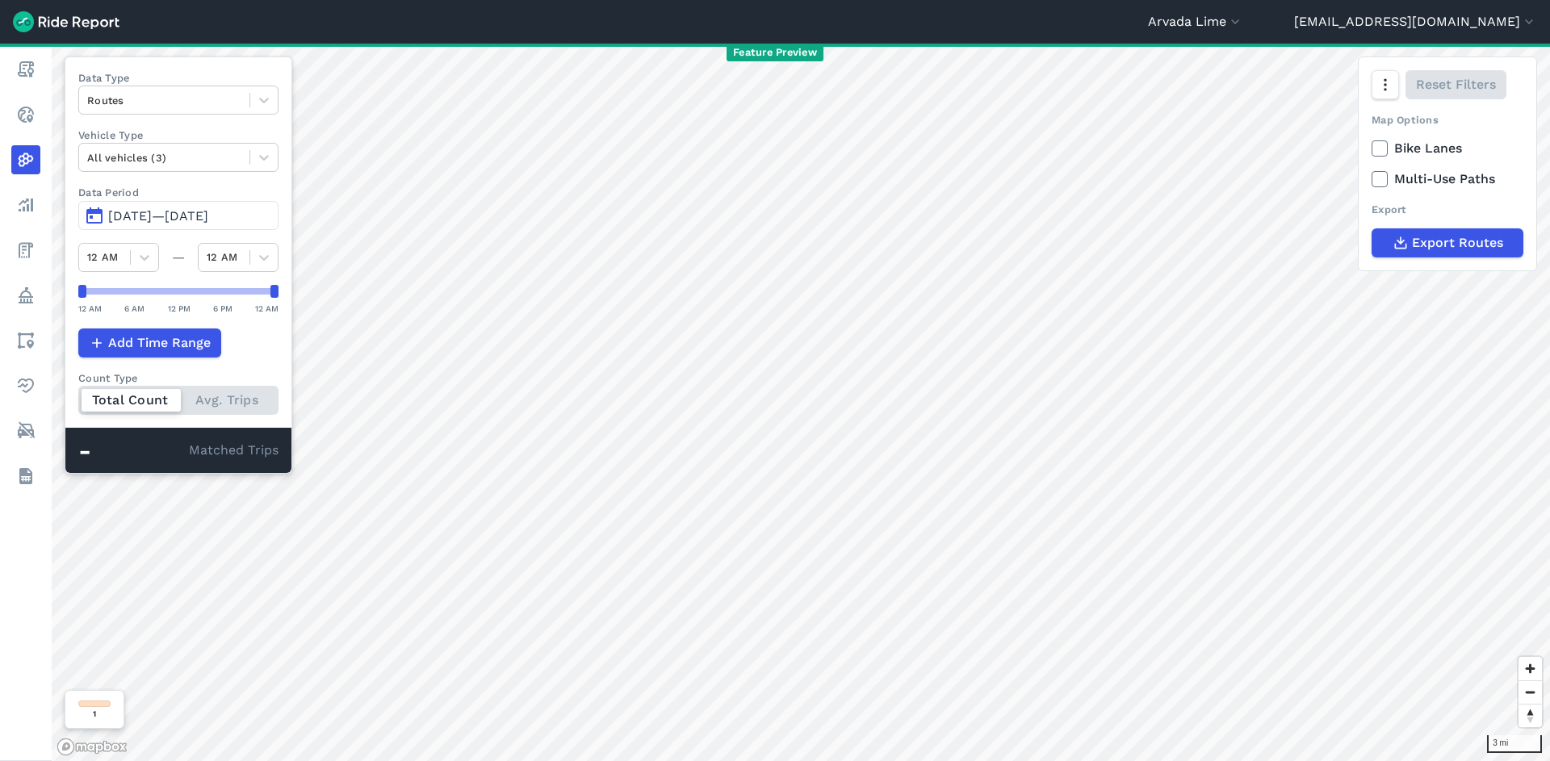
click at [208, 212] on span "[DATE]—[DATE]" at bounding box center [158, 215] width 100 height 15
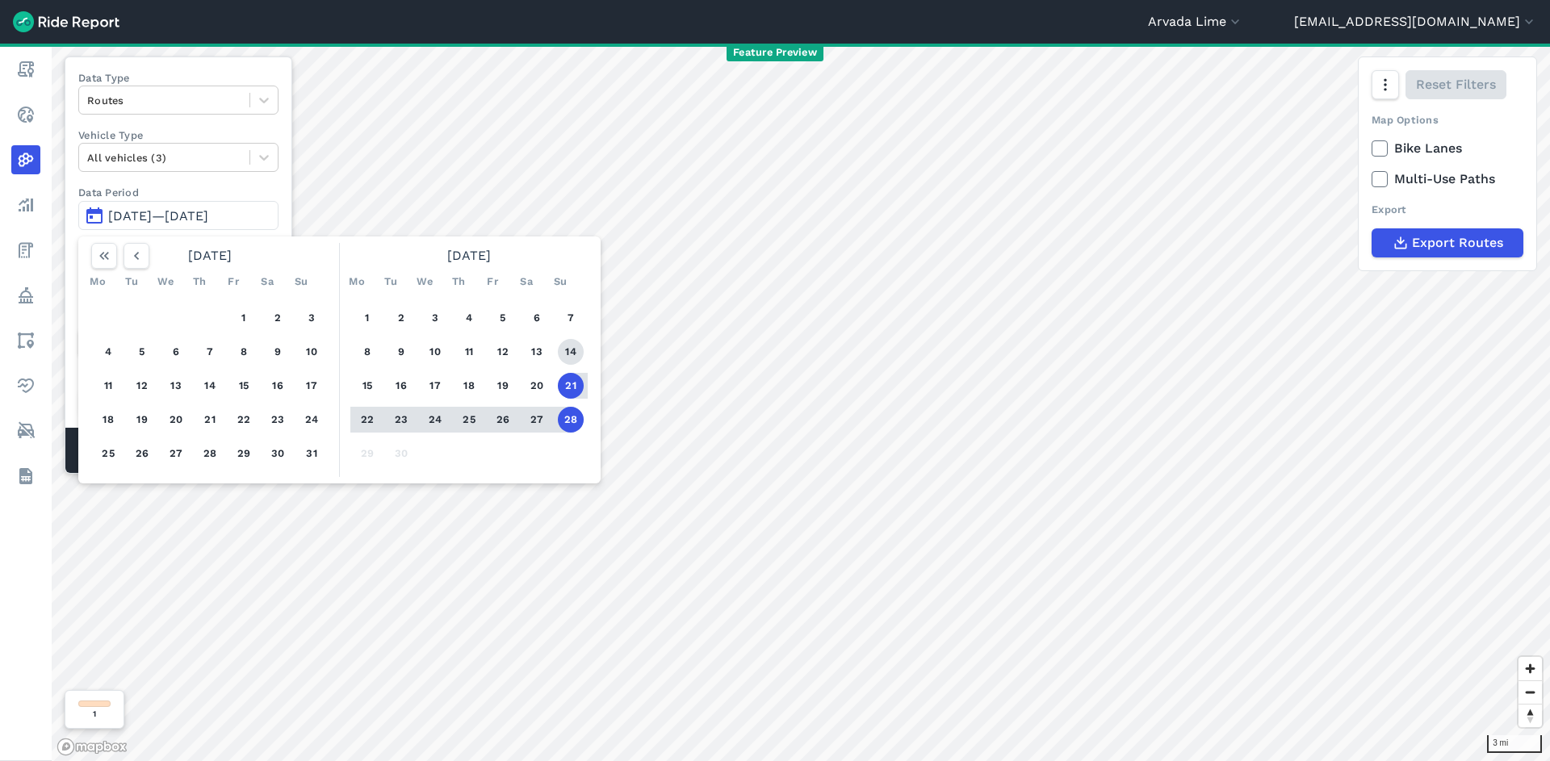
click at [575, 346] on button "14" at bounding box center [571, 352] width 26 height 26
click at [568, 419] on button "28" at bounding box center [571, 420] width 26 height 26
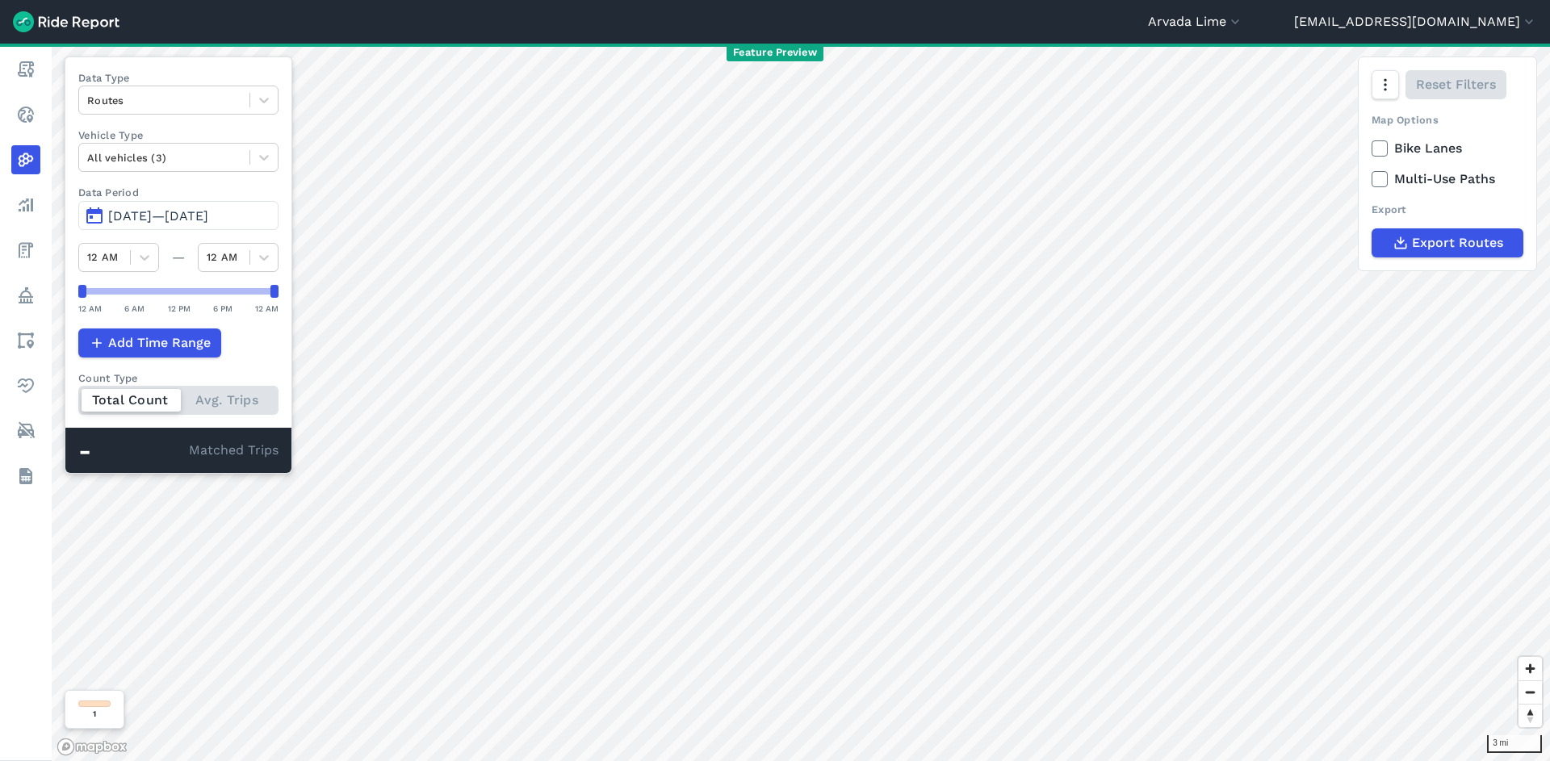
click at [237, 208] on button "[DATE]—[DATE]" at bounding box center [178, 215] width 200 height 29
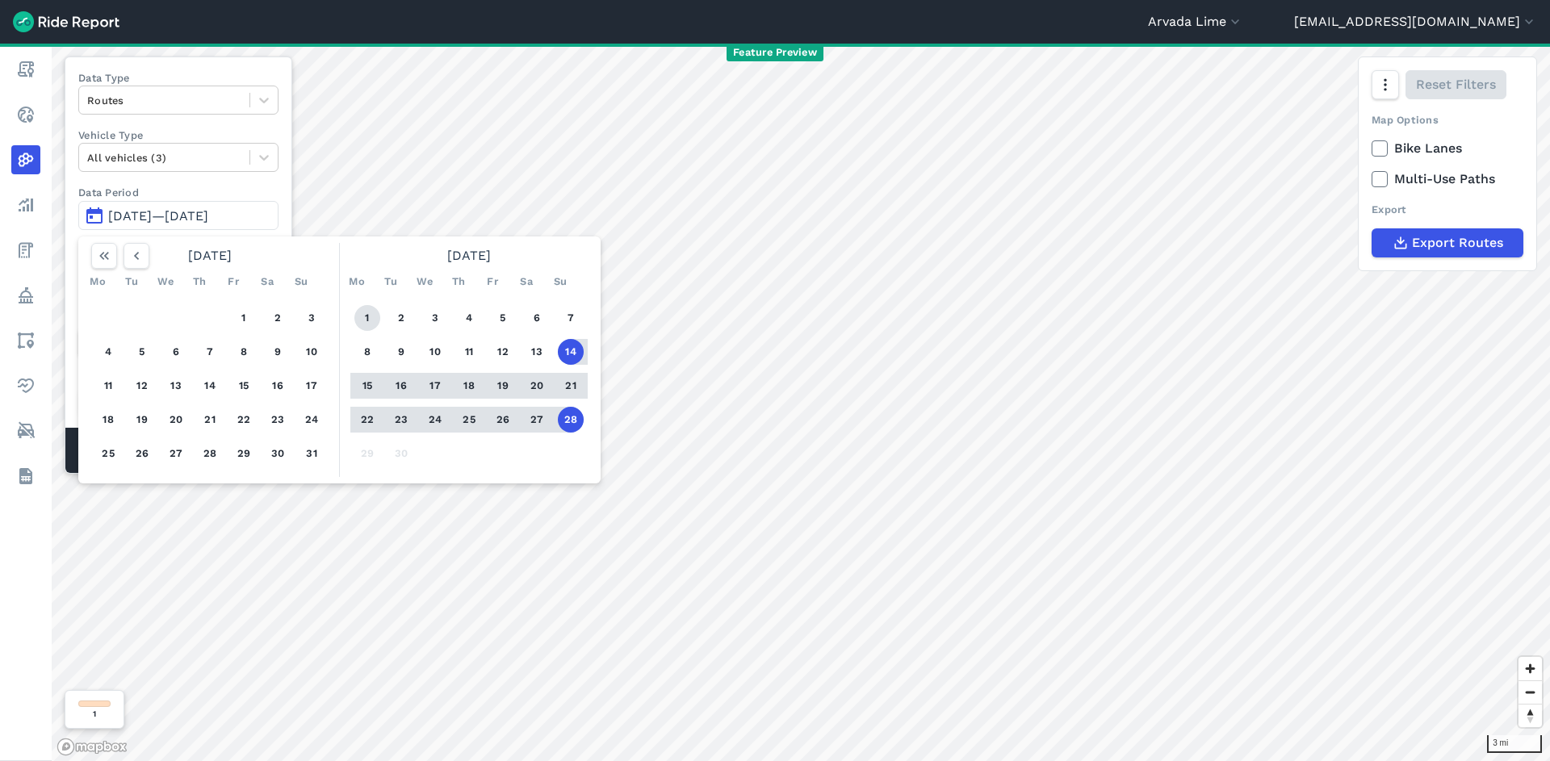
click at [354, 318] on div "1 2 3 4 5 6 7 8 9 10 11 12 13 14 15 16 17 18 19 20 21 22 23 24 25 26 27 28 29 30" at bounding box center [469, 386] width 250 height 182
click at [364, 316] on button "1" at bounding box center [367, 318] width 26 height 26
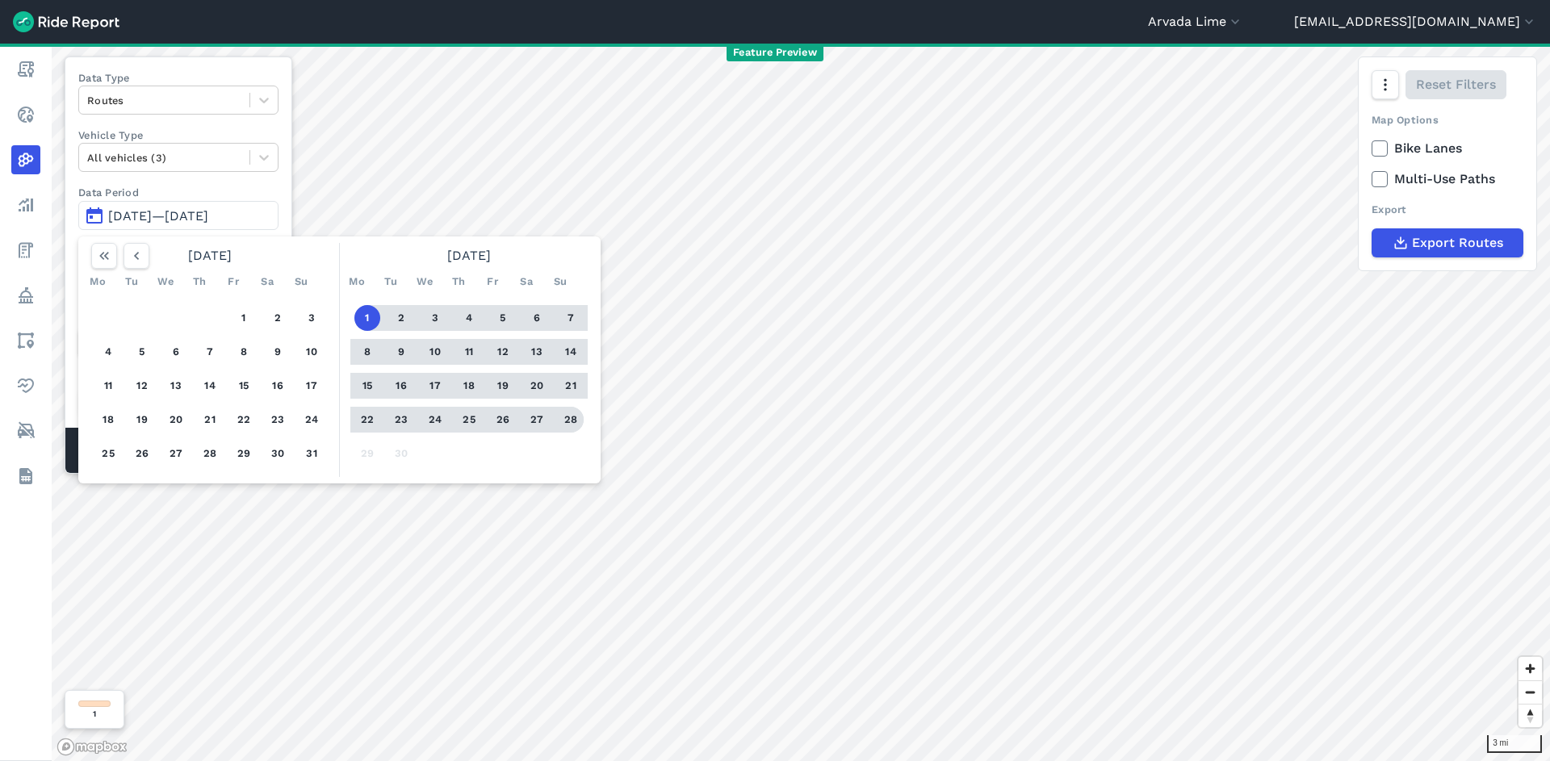
click at [575, 425] on button "28" at bounding box center [571, 420] width 26 height 26
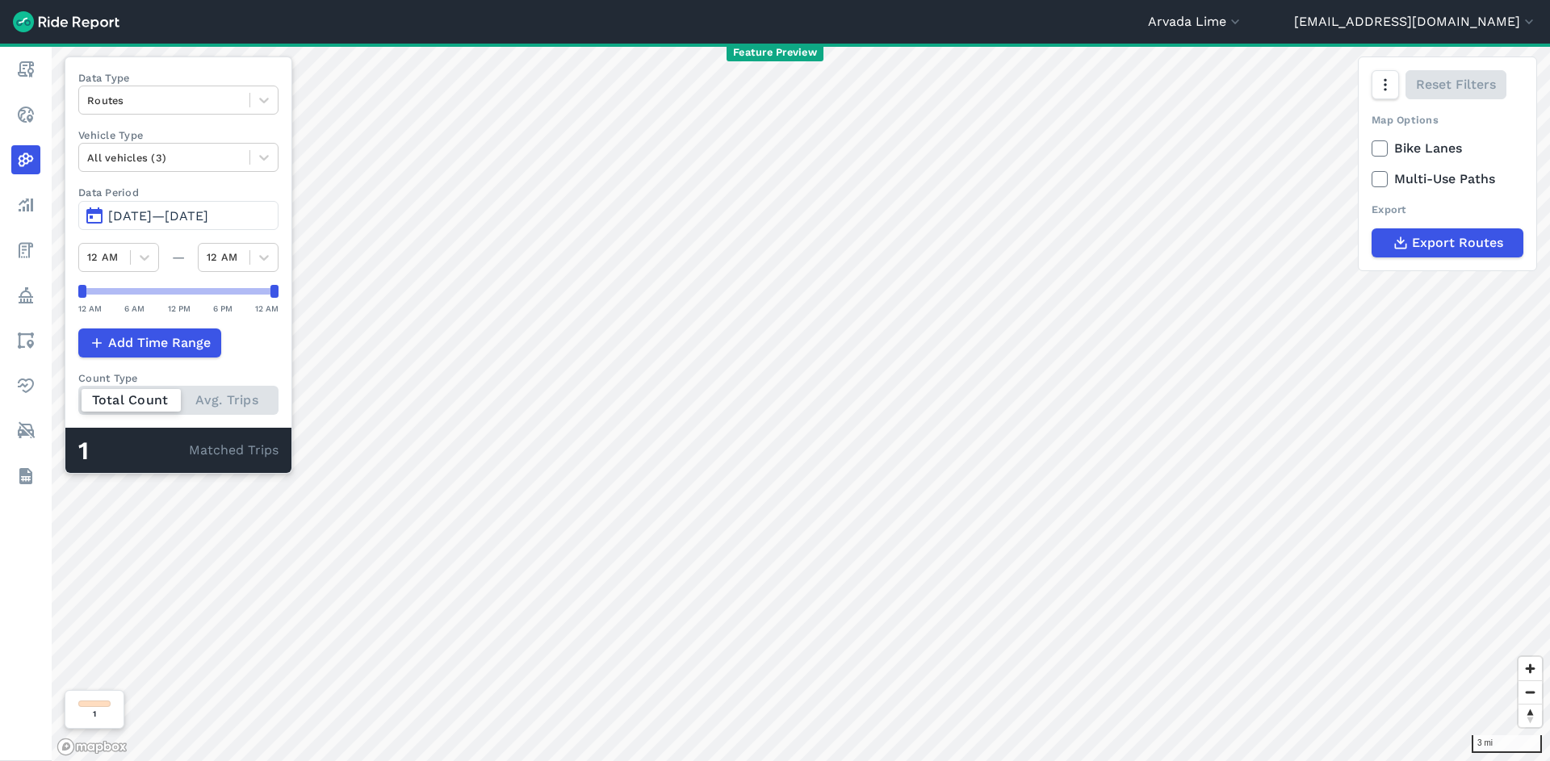
click at [223, 224] on button "[DATE]—[DATE]" at bounding box center [178, 215] width 200 height 29
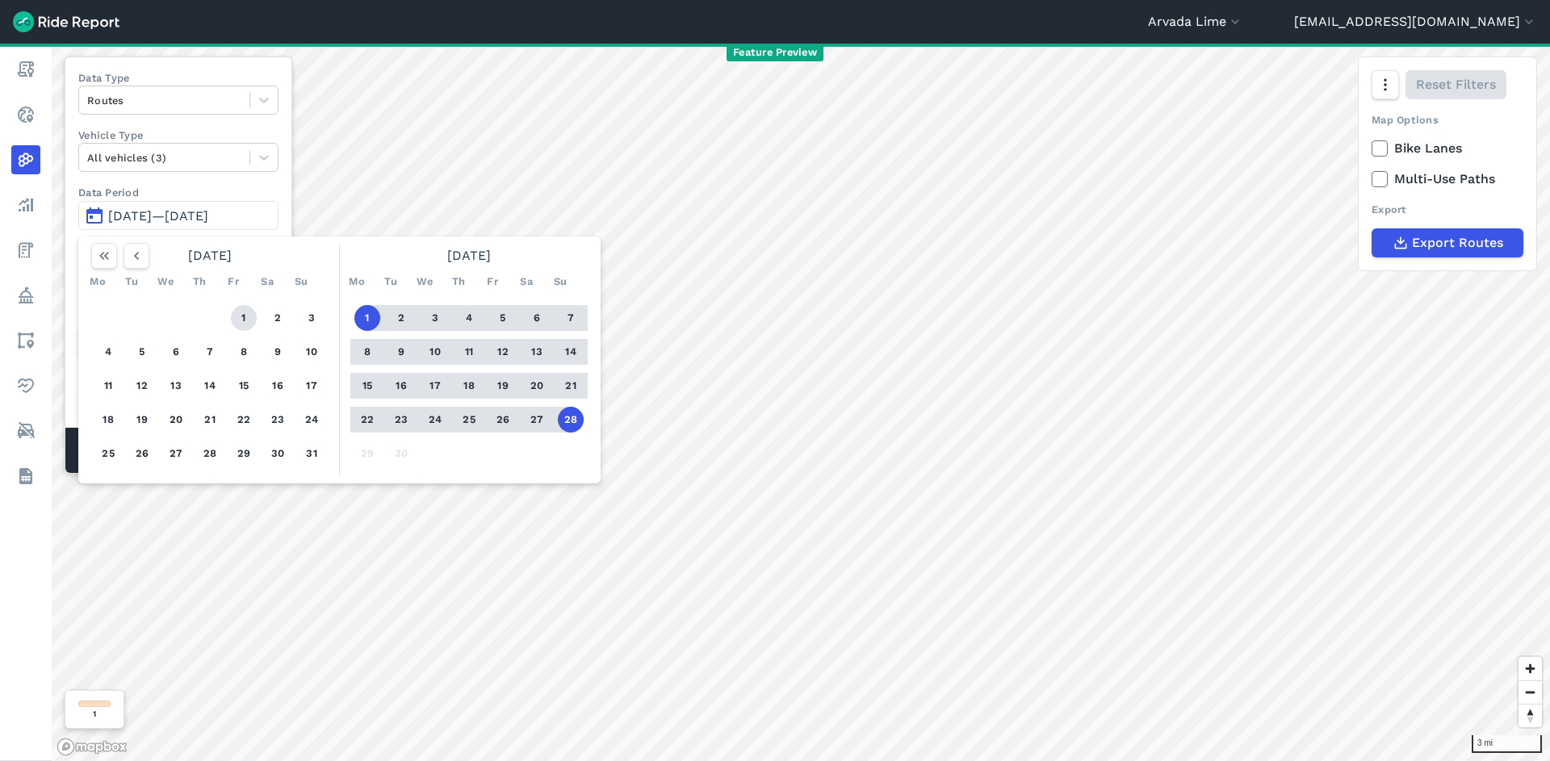
click at [236, 320] on button "1" at bounding box center [244, 318] width 26 height 26
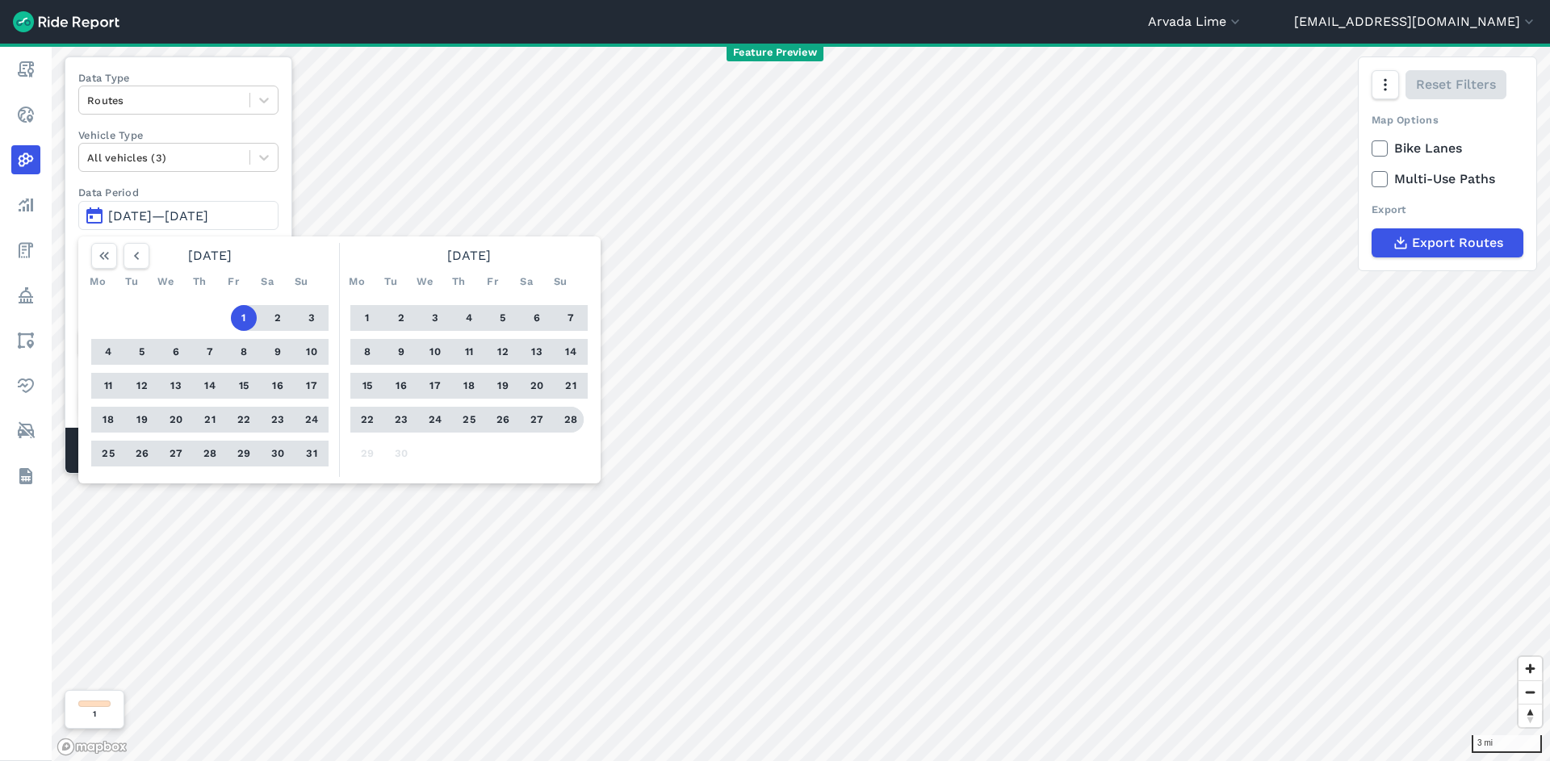
click at [572, 424] on button "28" at bounding box center [571, 420] width 26 height 26
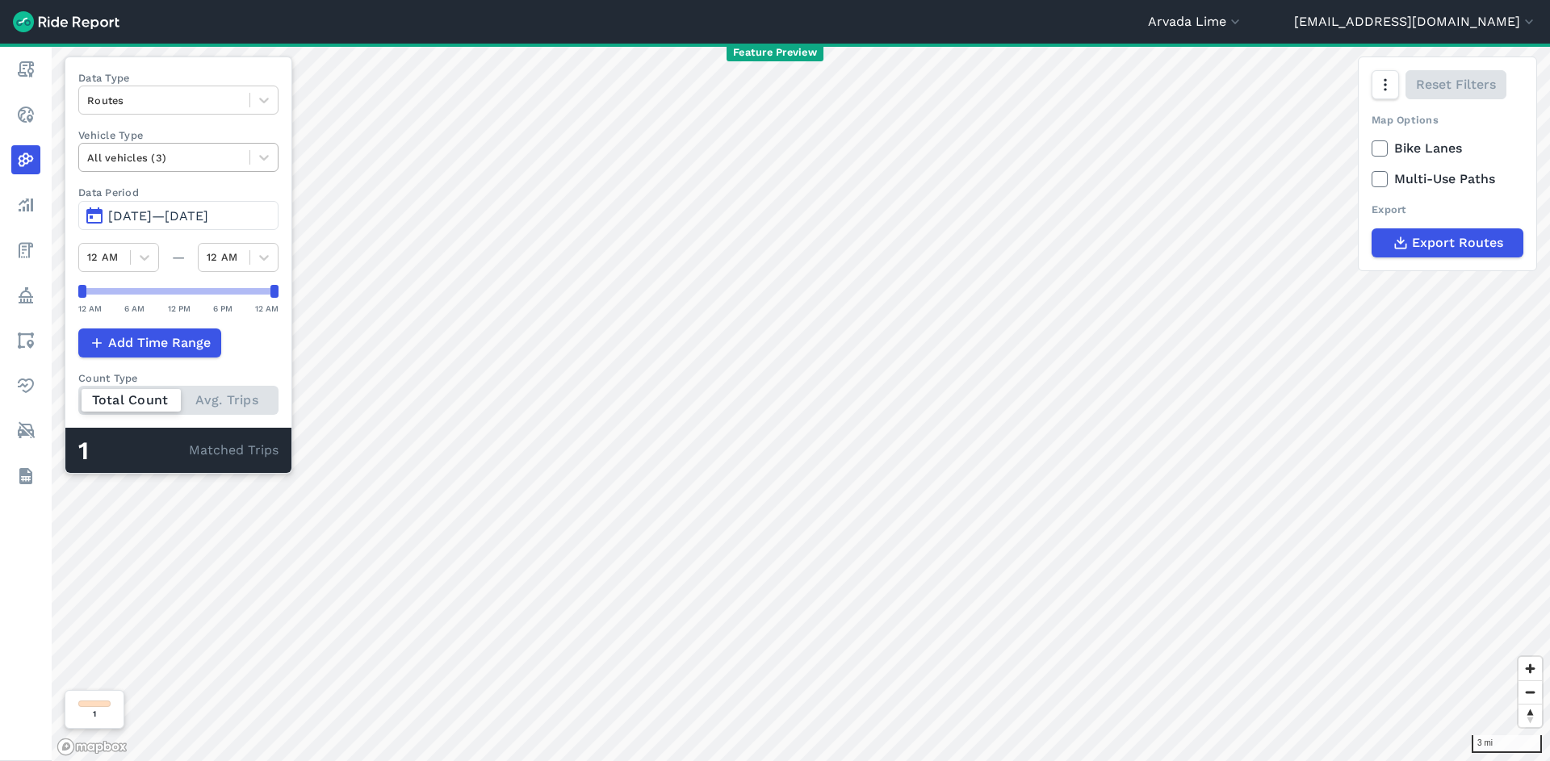
click at [207, 153] on div at bounding box center [164, 158] width 154 height 19
click at [213, 151] on div at bounding box center [164, 158] width 154 height 19
click at [182, 229] on button "[DATE]—[DATE]" at bounding box center [178, 215] width 200 height 29
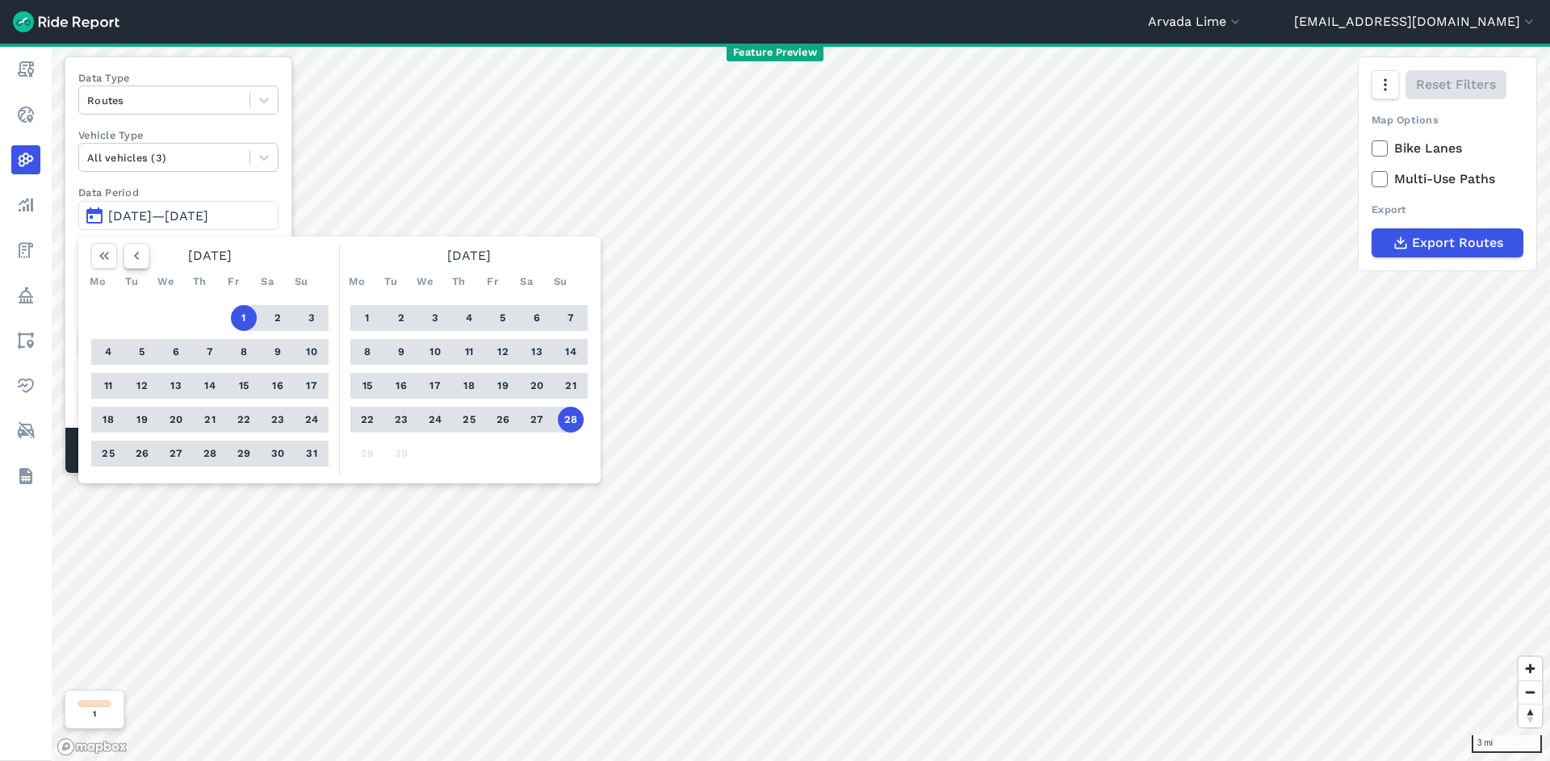
click at [136, 256] on icon "button" at bounding box center [136, 256] width 16 height 16
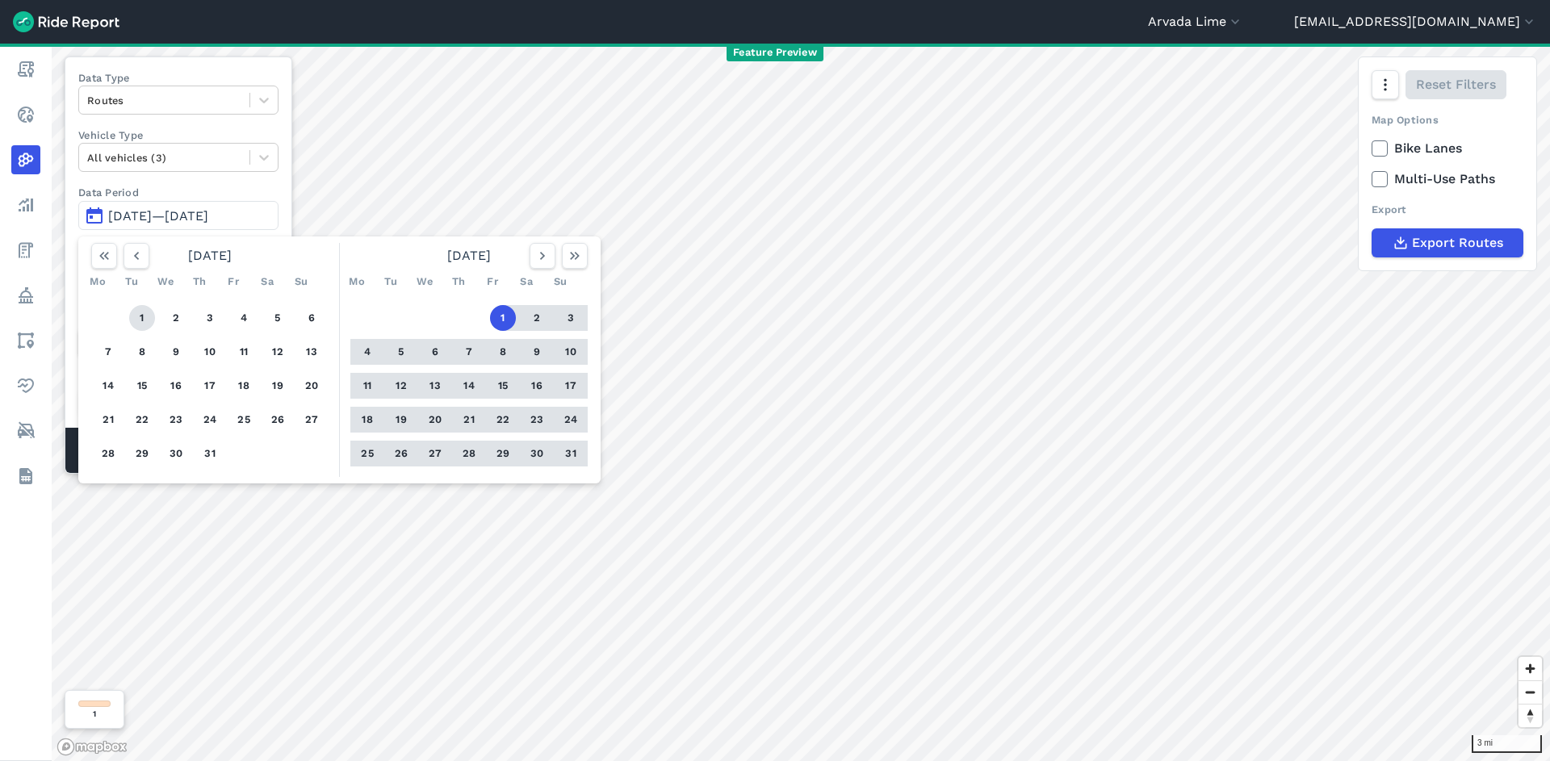
click at [149, 325] on button "1" at bounding box center [142, 318] width 26 height 26
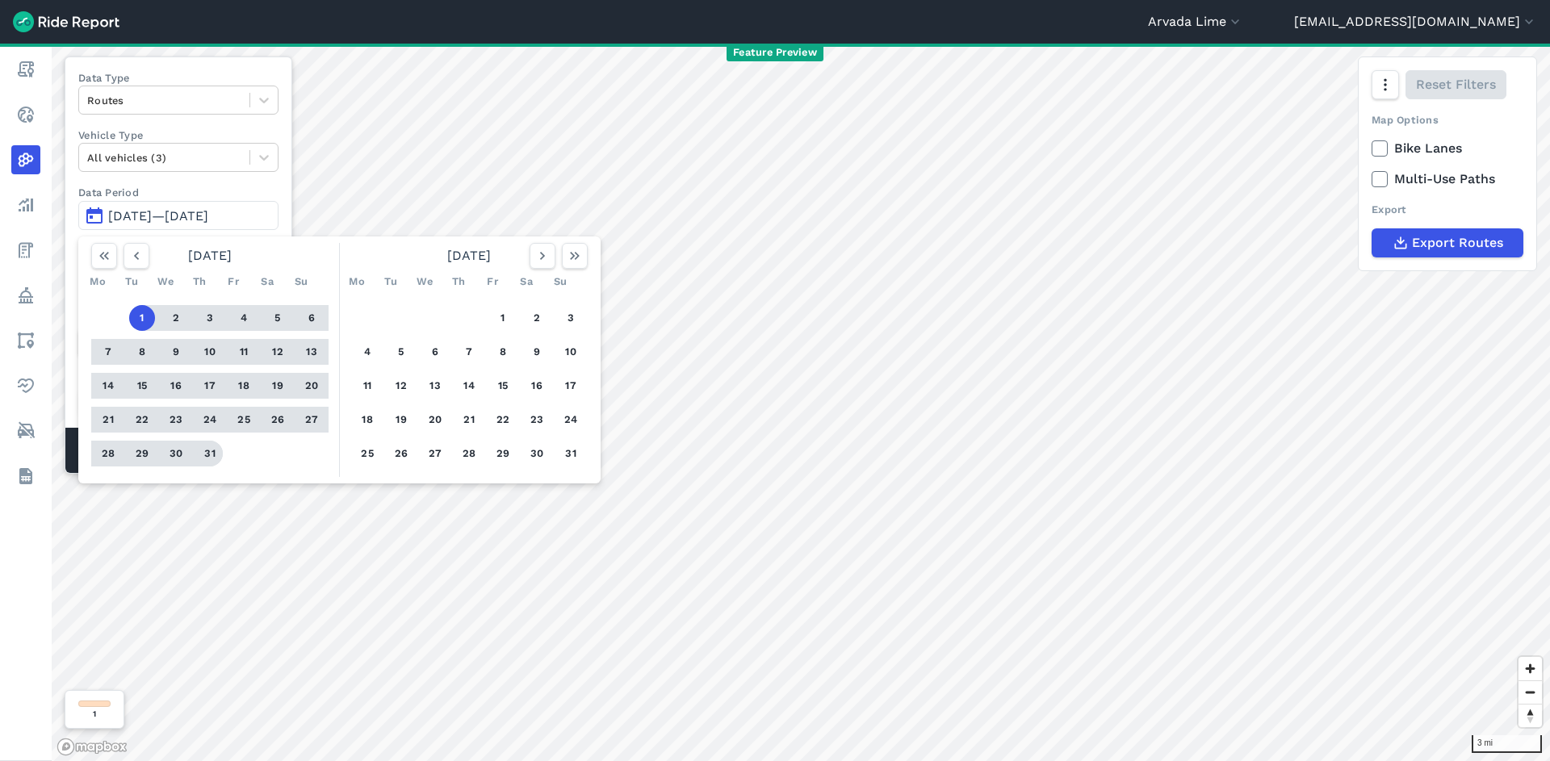
click at [212, 454] on button "31" at bounding box center [210, 454] width 26 height 26
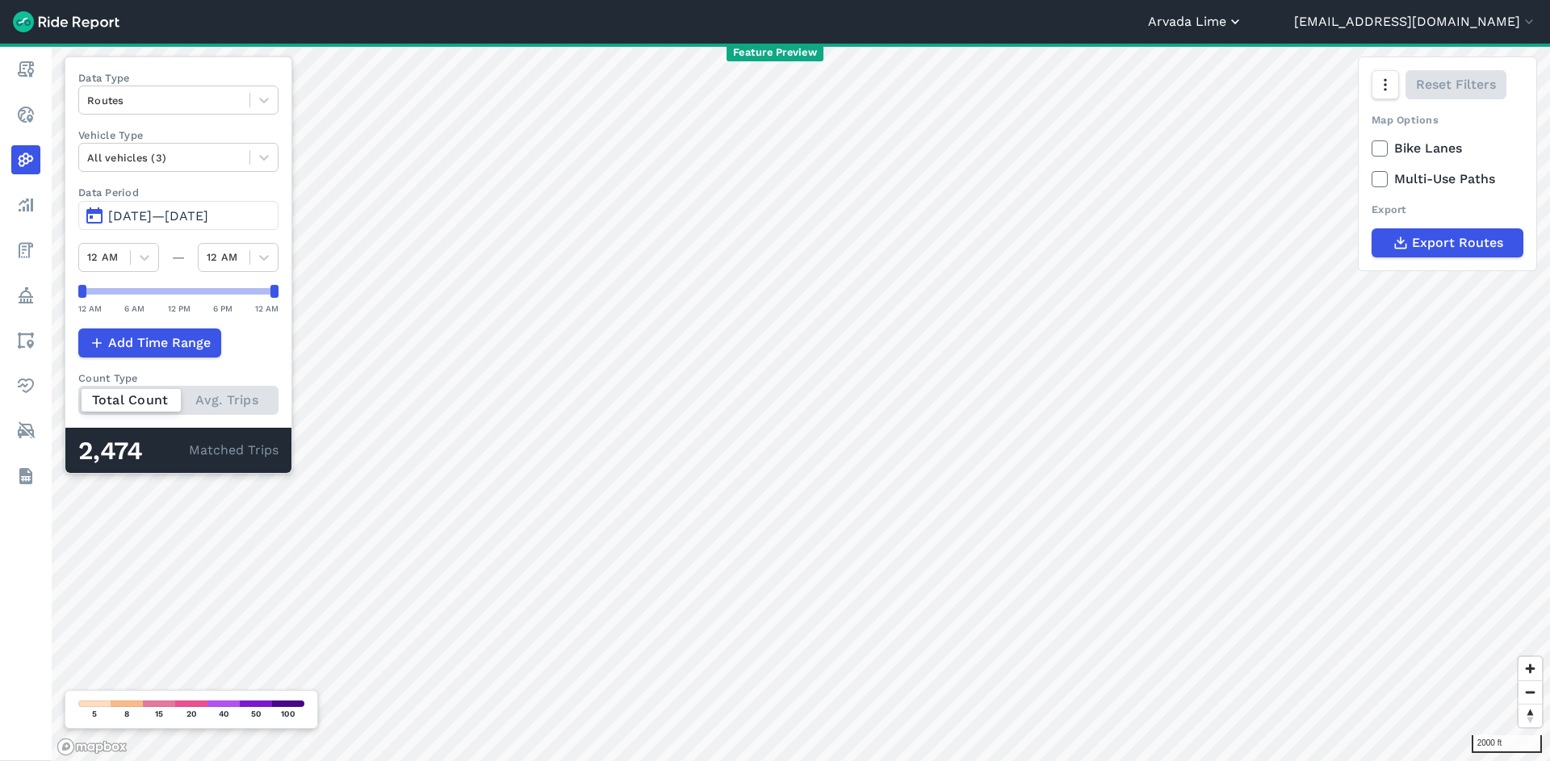
click at [1243, 21] on button "Arvada Lime" at bounding box center [1195, 21] width 95 height 19
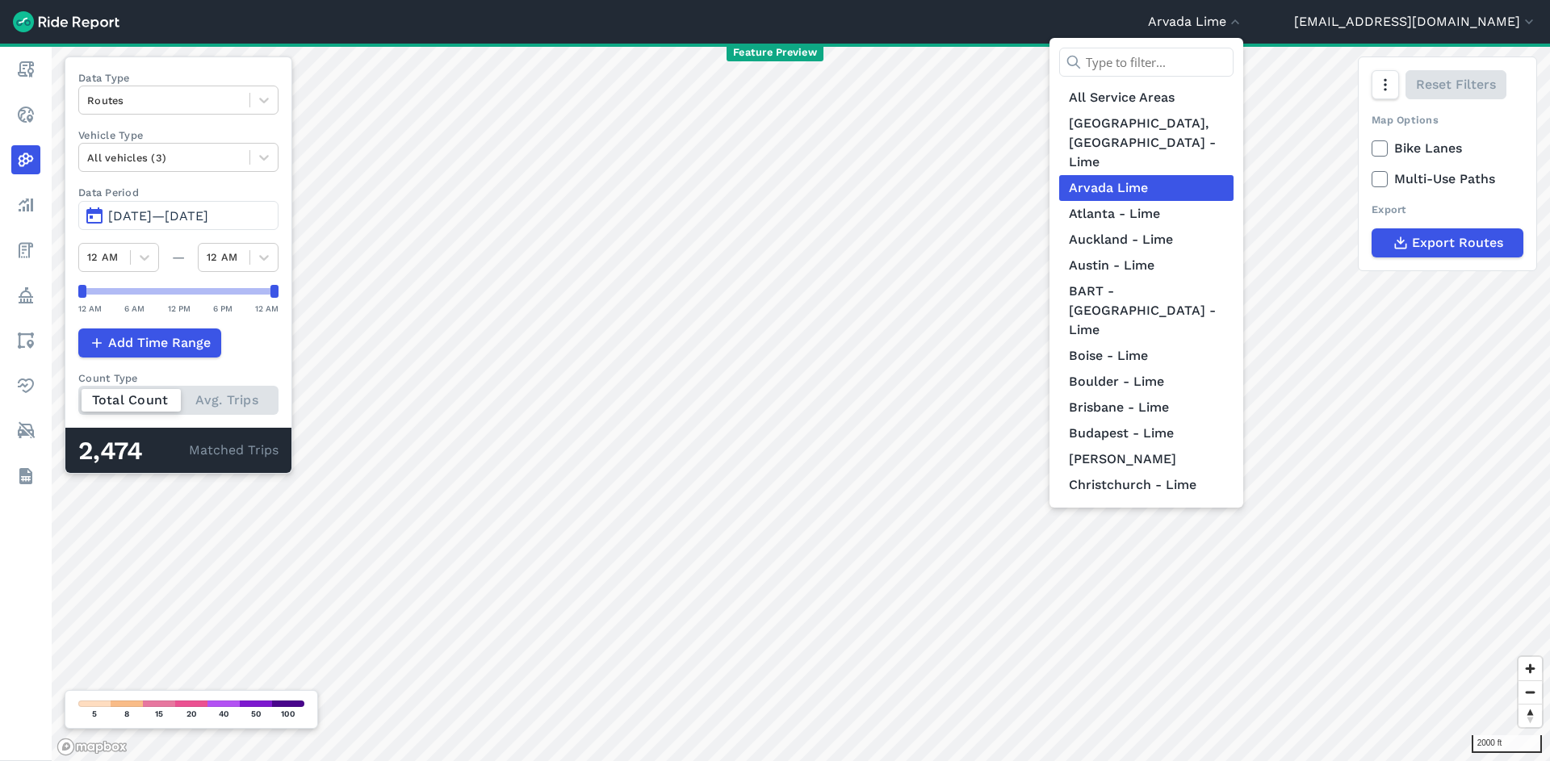
click at [1234, 62] on input "text" at bounding box center [1146, 62] width 174 height 29
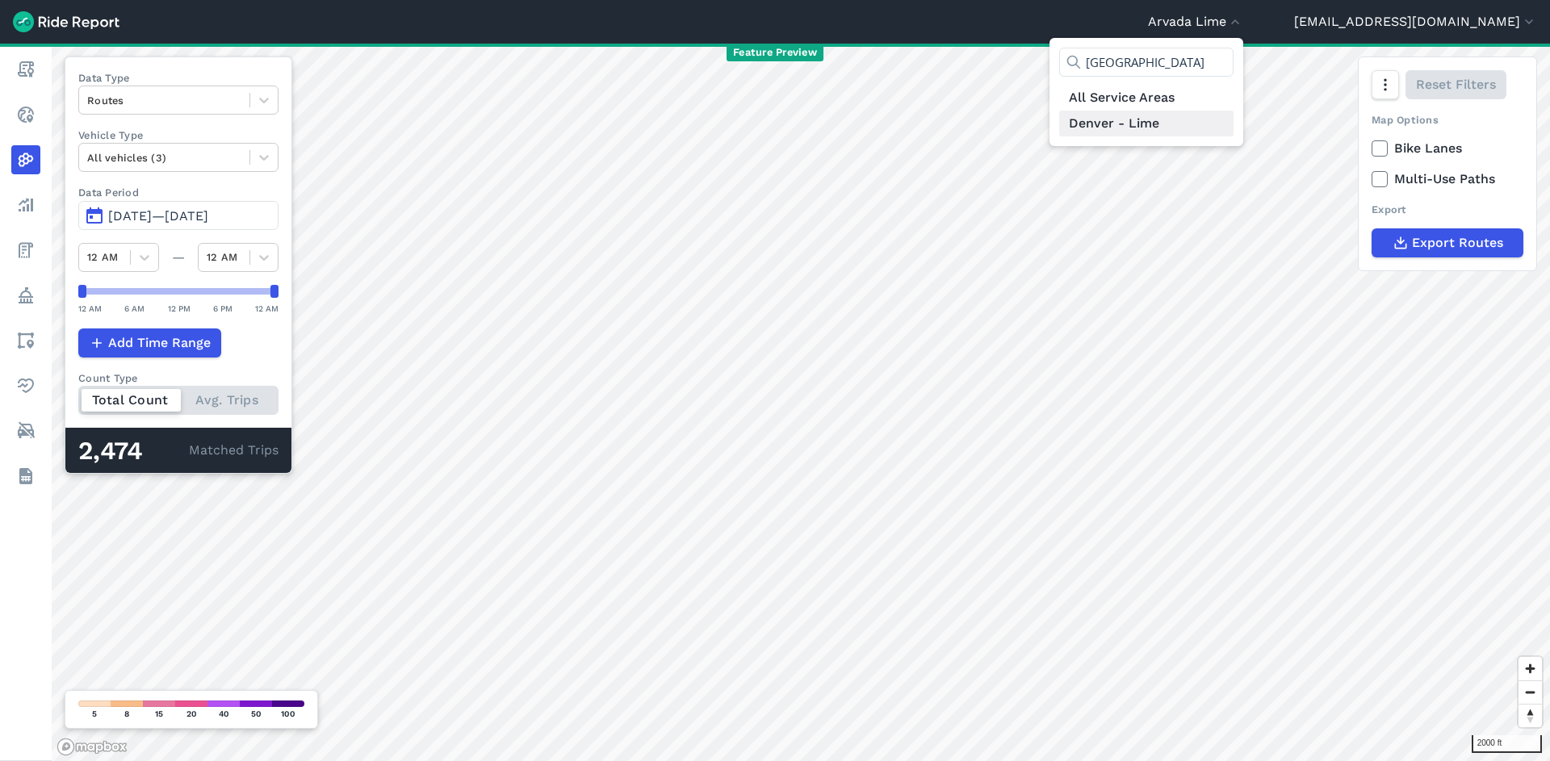
type input "[GEOGRAPHIC_DATA]"
click at [1234, 126] on link "Denver - Lime" at bounding box center [1146, 124] width 174 height 26
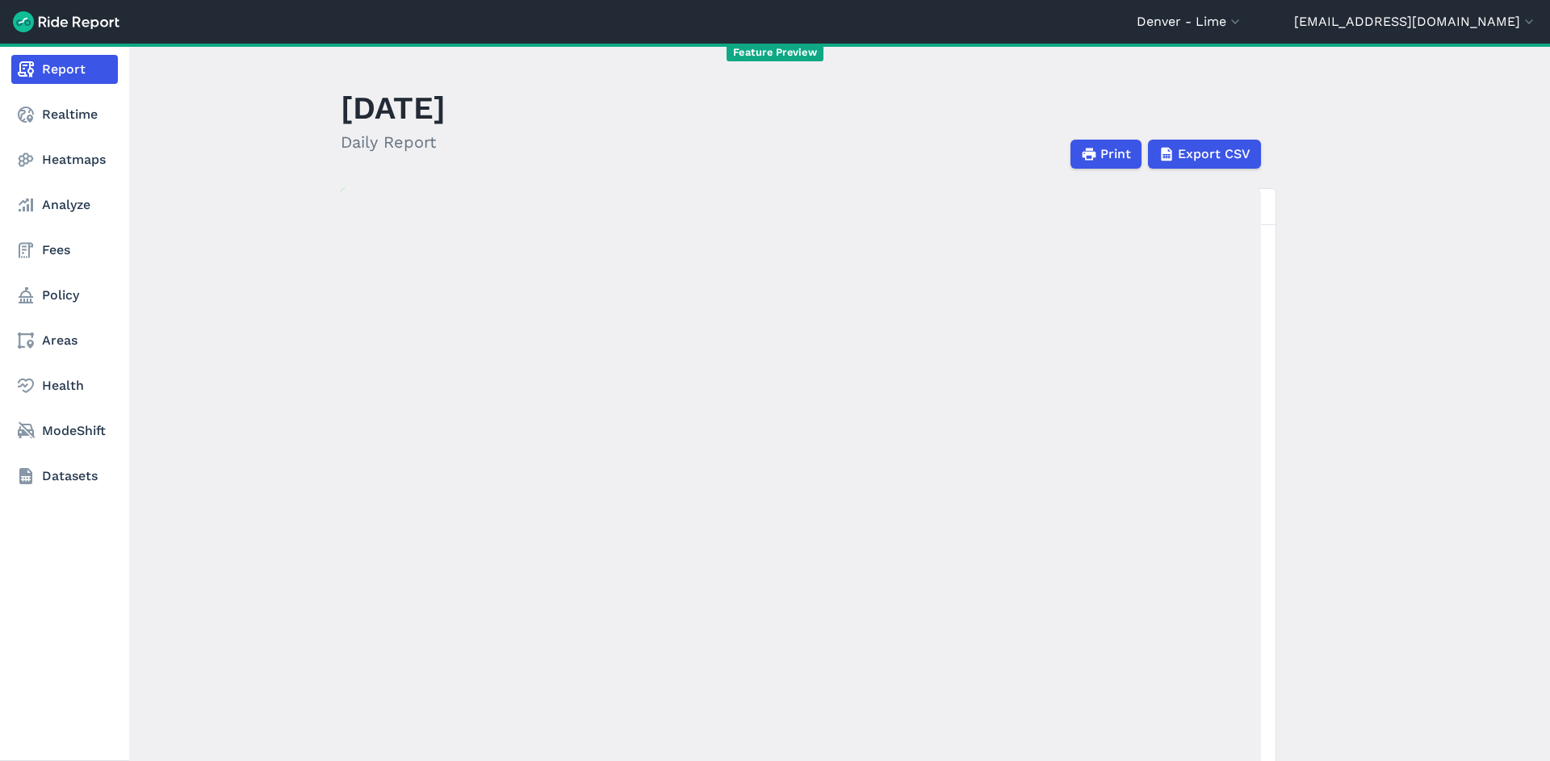
click at [83, 143] on nav "Report Realtime Heatmaps Analyze Fees Policy Areas Health ModeShift Datasets" at bounding box center [64, 273] width 129 height 459
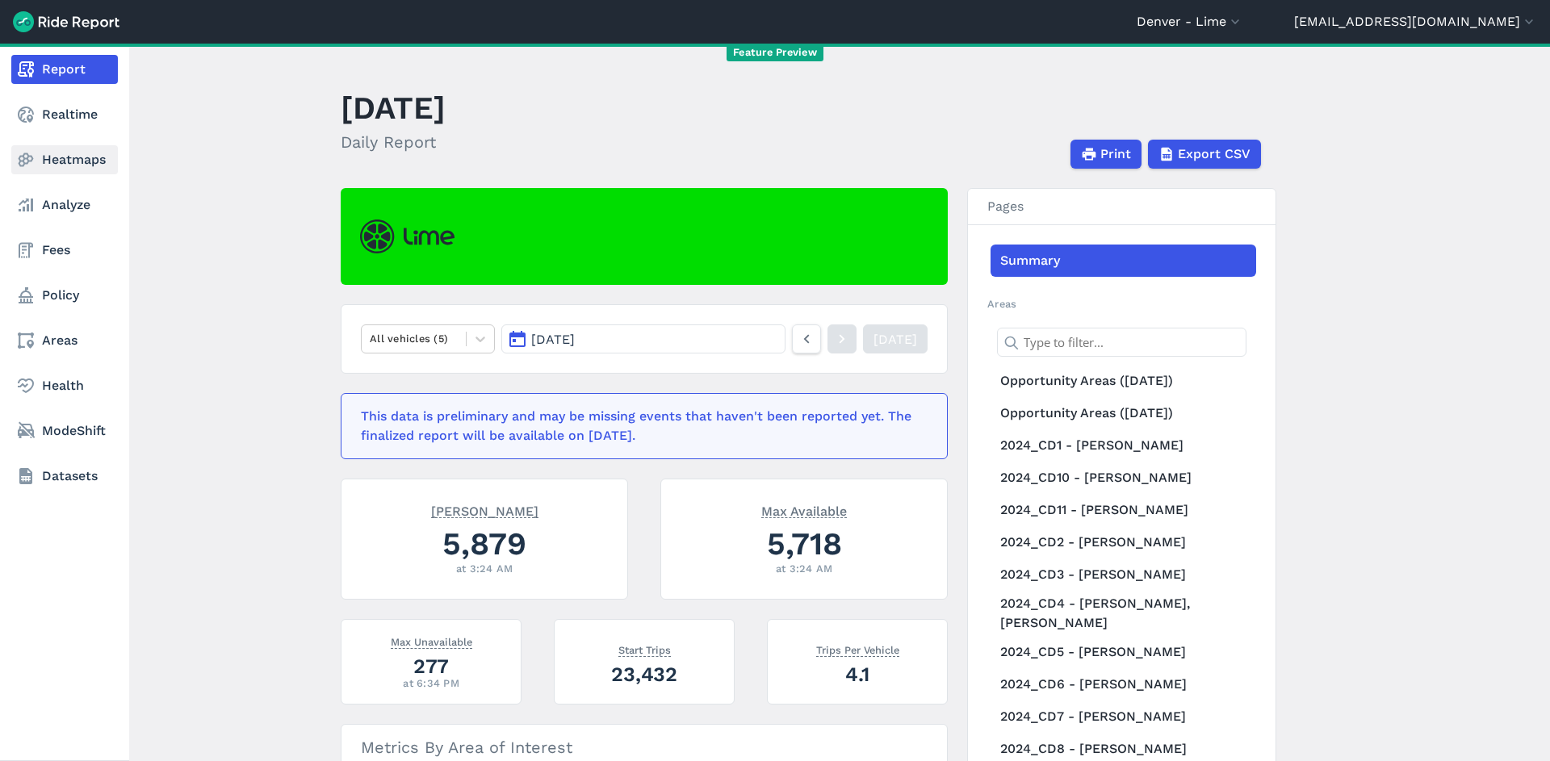
click at [78, 159] on link "Heatmaps" at bounding box center [64, 159] width 107 height 29
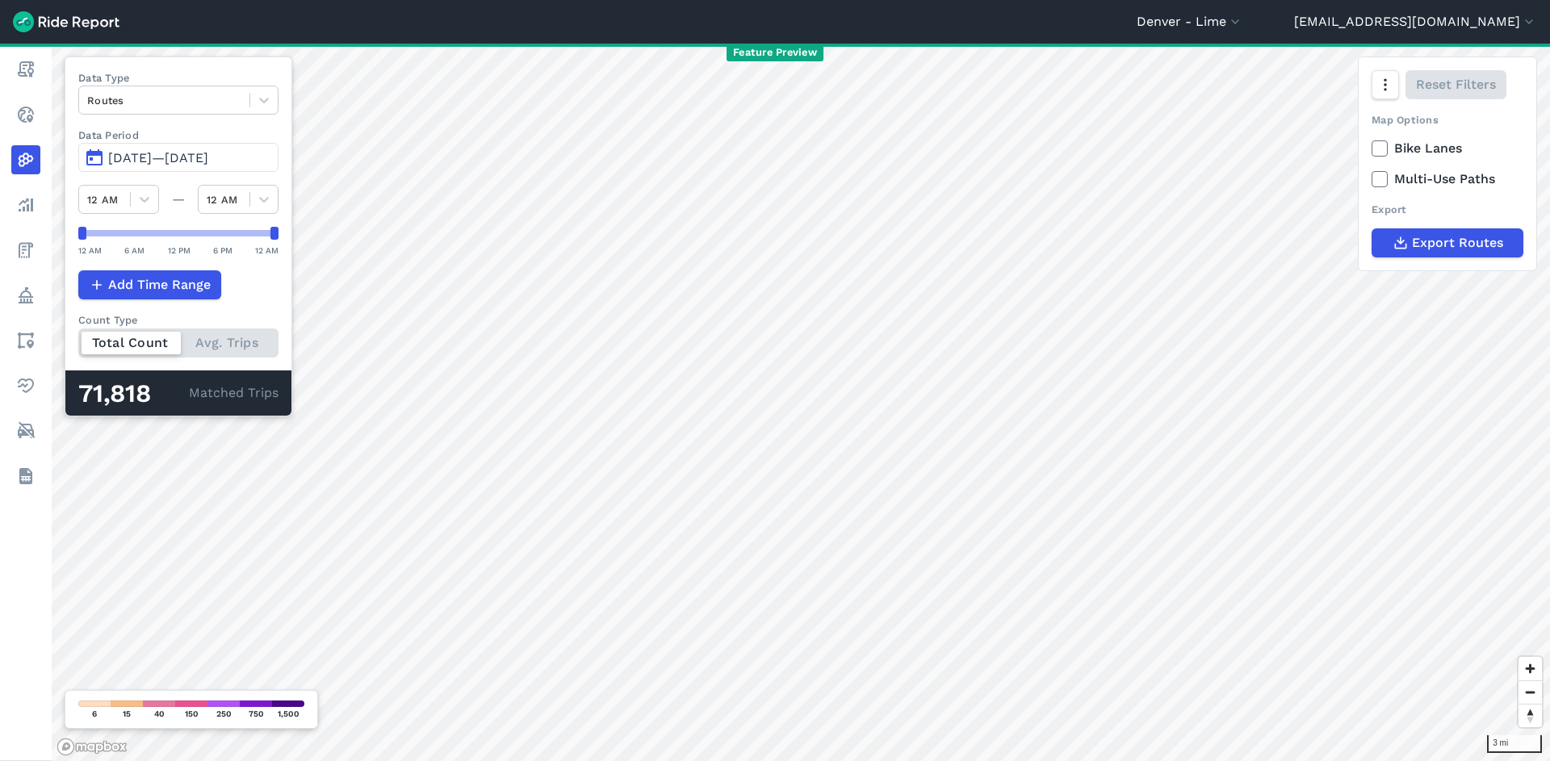
click at [208, 157] on span "[DATE]—[DATE]" at bounding box center [158, 157] width 100 height 15
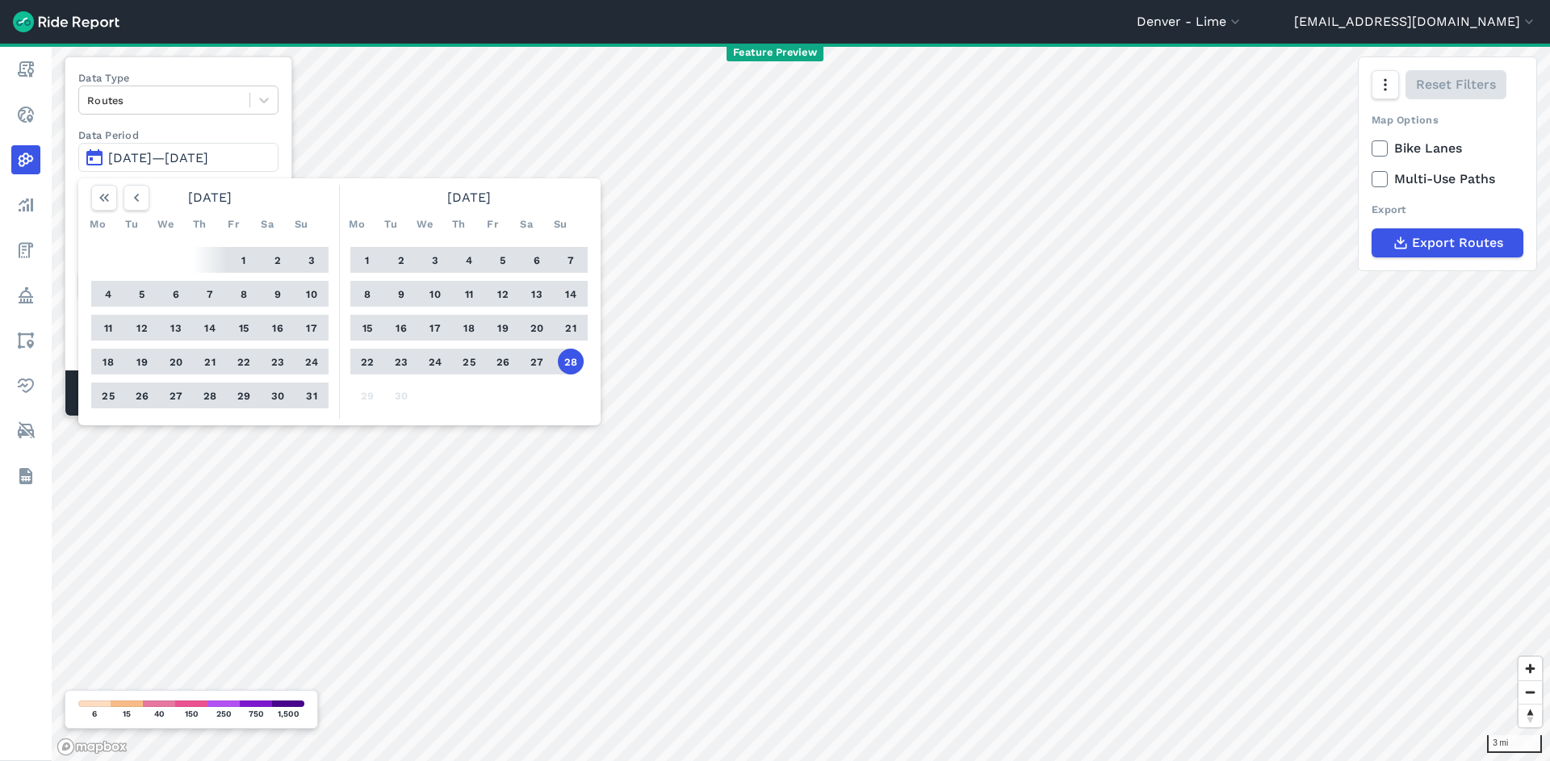
click at [367, 246] on div "1 2 3 4 5 6 7 8 9 10 11 12 13 14 15 16 17 18 19 20 21 22 23 24 25 26 27 28 29 30" at bounding box center [469, 328] width 250 height 182
click at [373, 268] on button "1" at bounding box center [367, 260] width 26 height 26
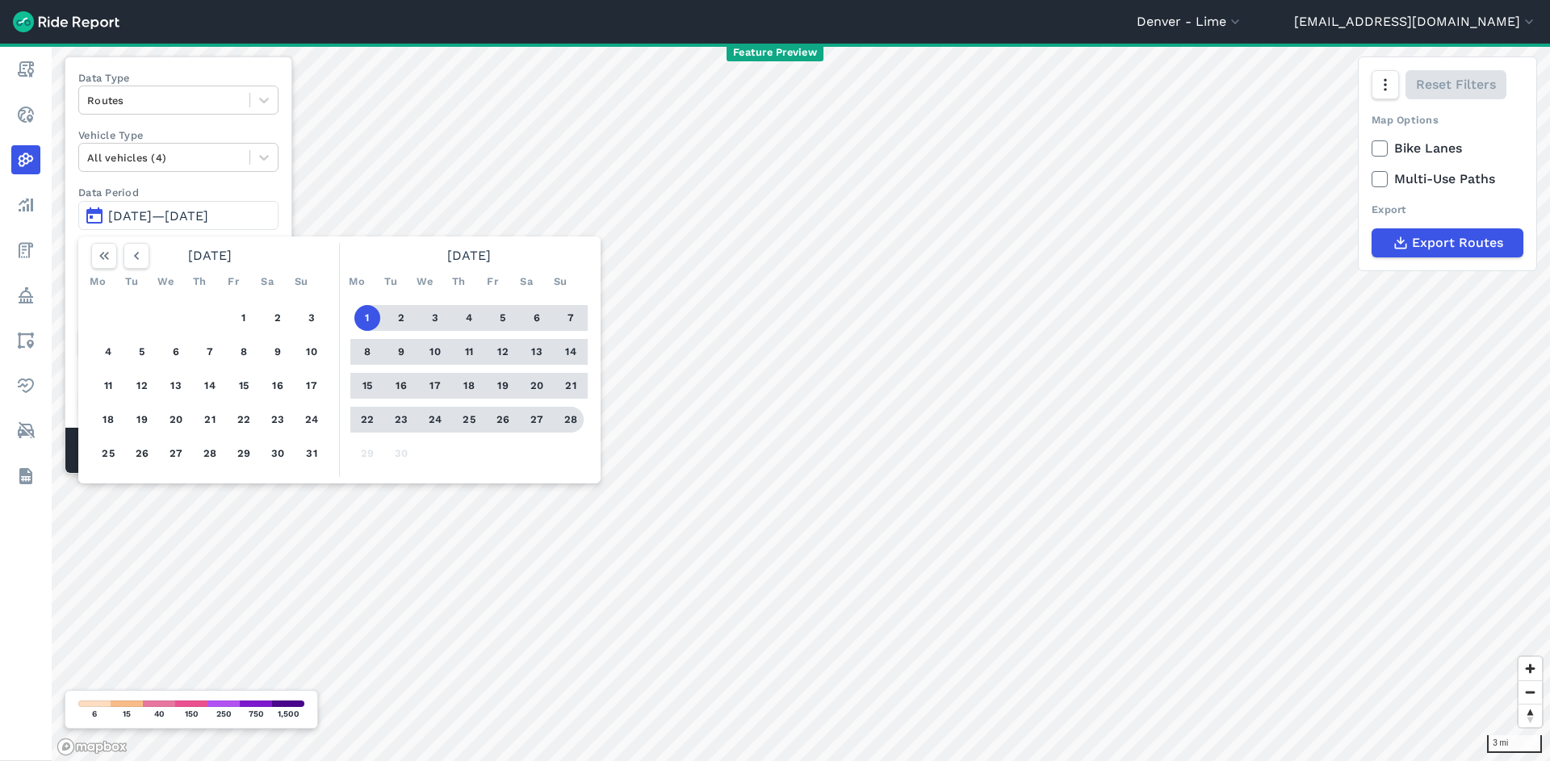
click at [568, 416] on button "28" at bounding box center [571, 420] width 26 height 26
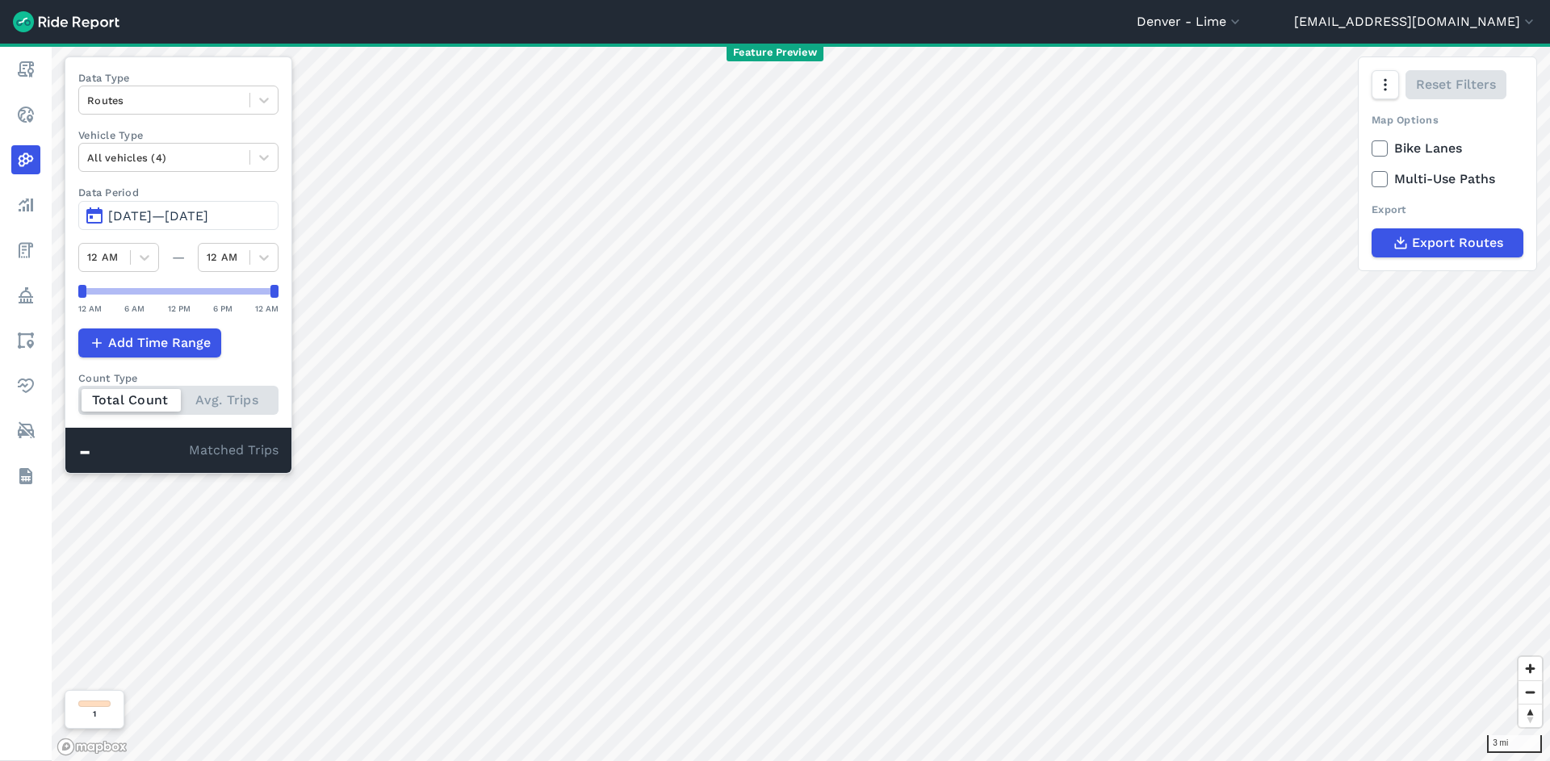
click at [208, 223] on span "[DATE]—[DATE]" at bounding box center [158, 215] width 100 height 15
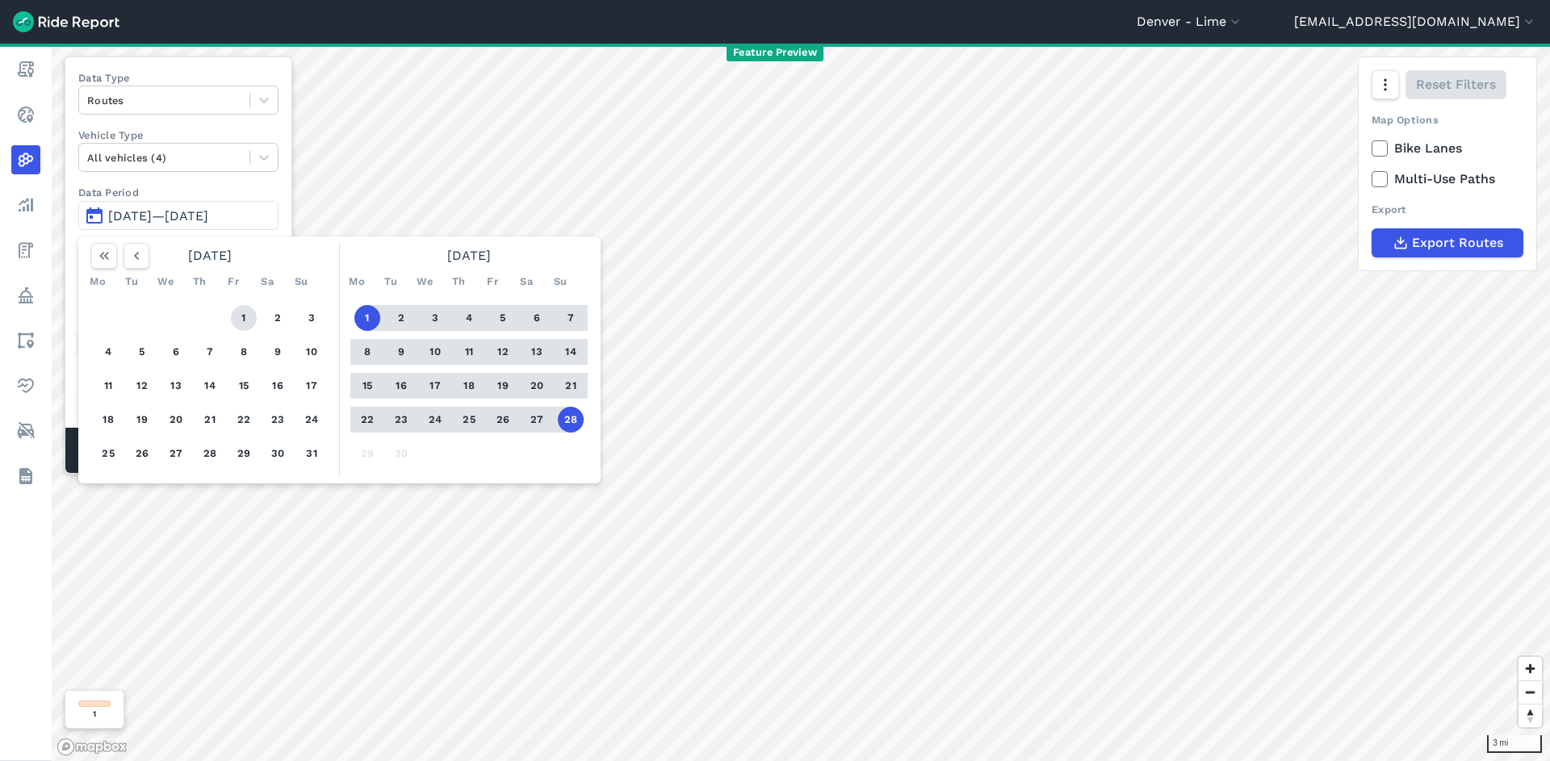
click at [251, 319] on button "1" at bounding box center [244, 318] width 26 height 26
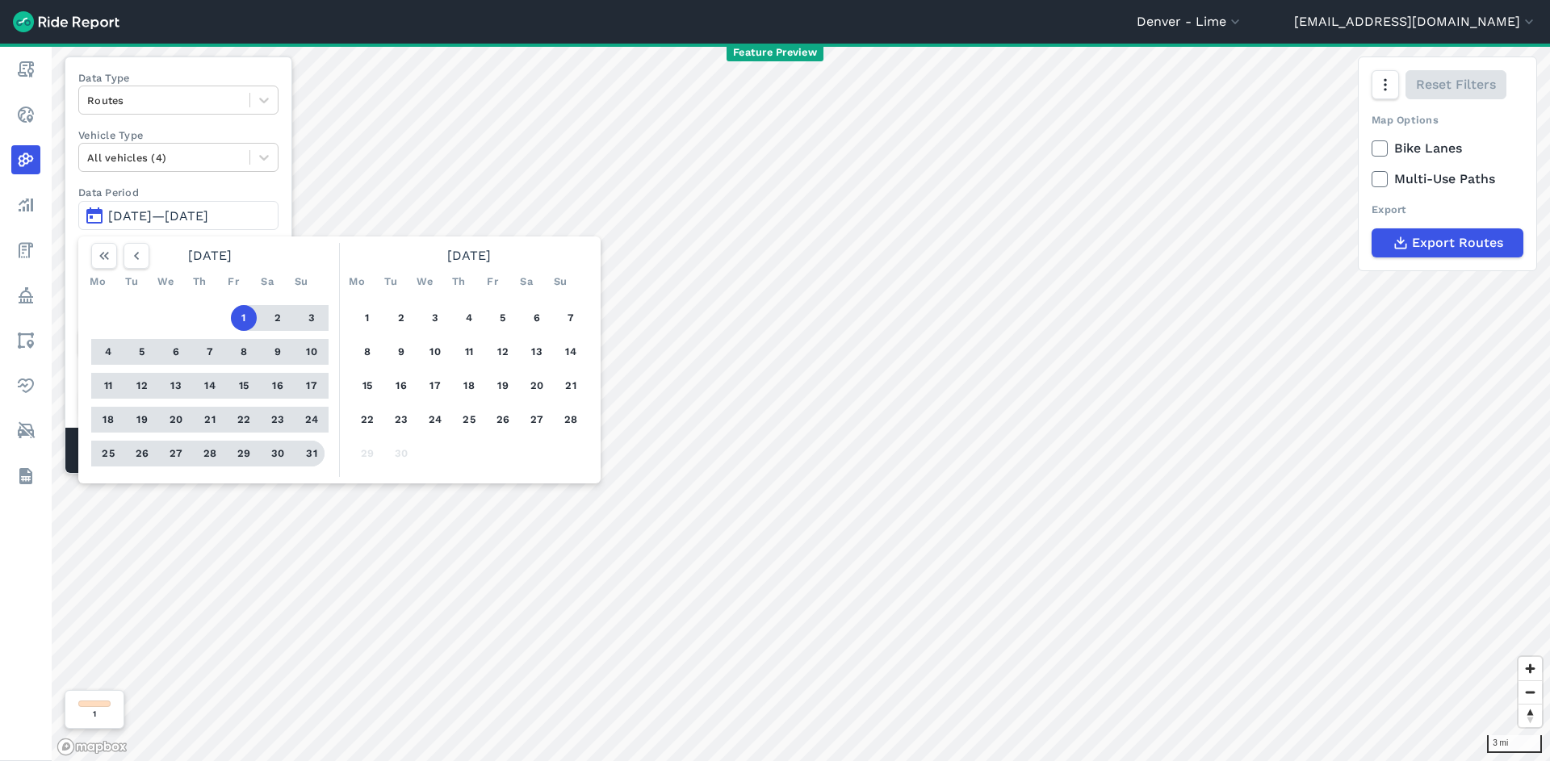
click at [308, 450] on button "31" at bounding box center [312, 454] width 26 height 26
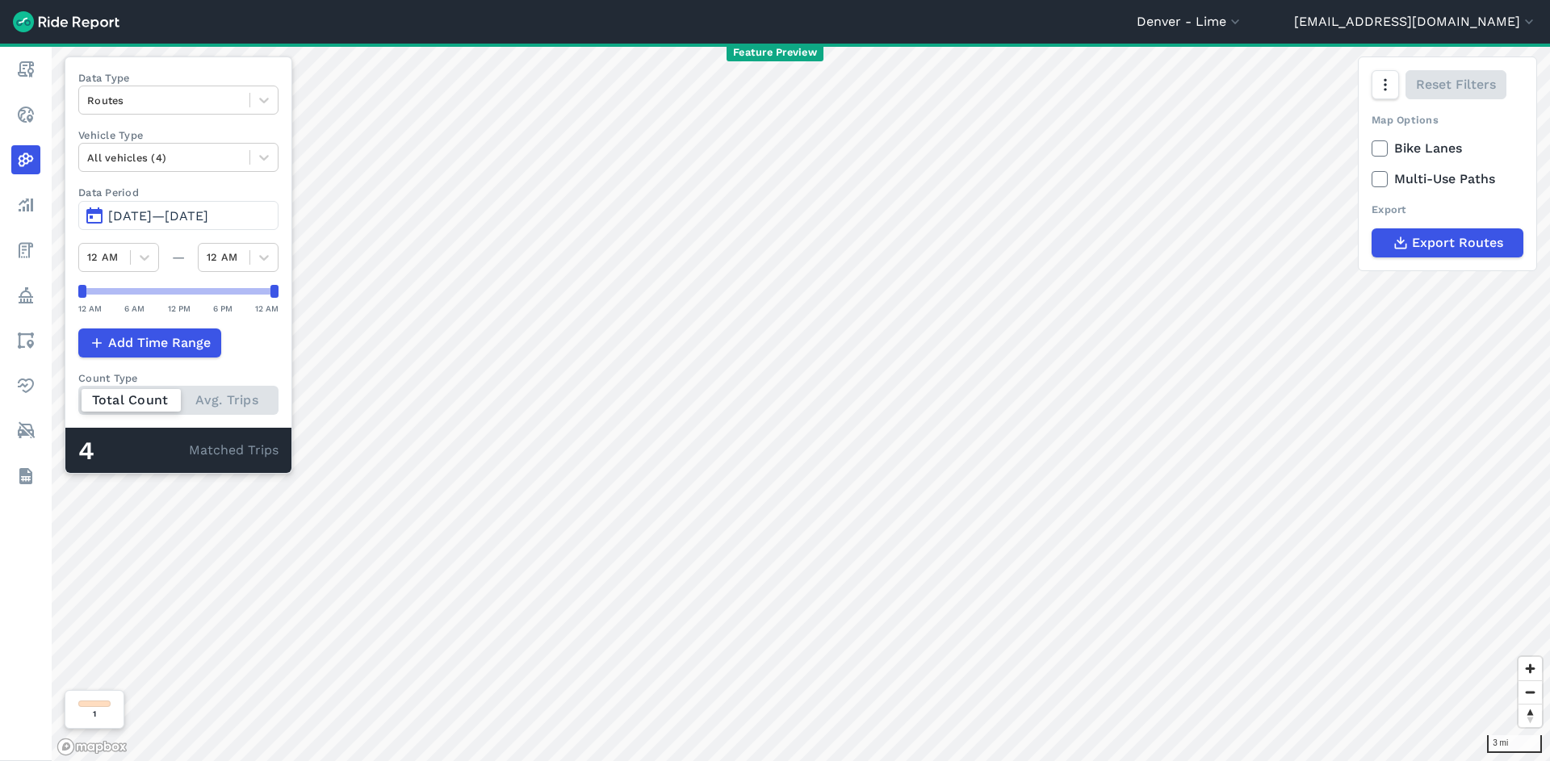
click at [194, 203] on button "[DATE]—[DATE]" at bounding box center [178, 215] width 200 height 29
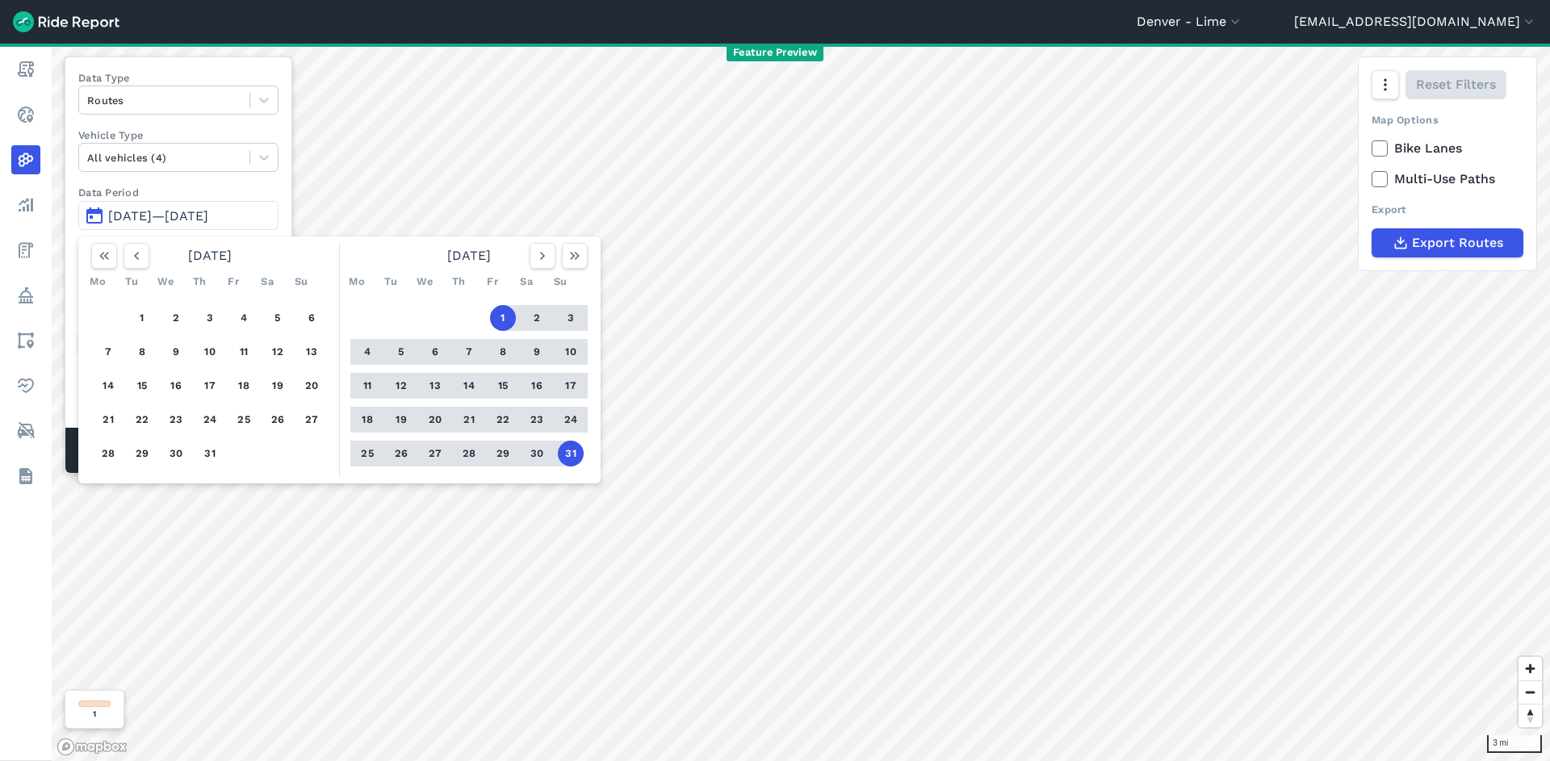
click at [195, 210] on span "[DATE]—[DATE]" at bounding box center [158, 215] width 100 height 15
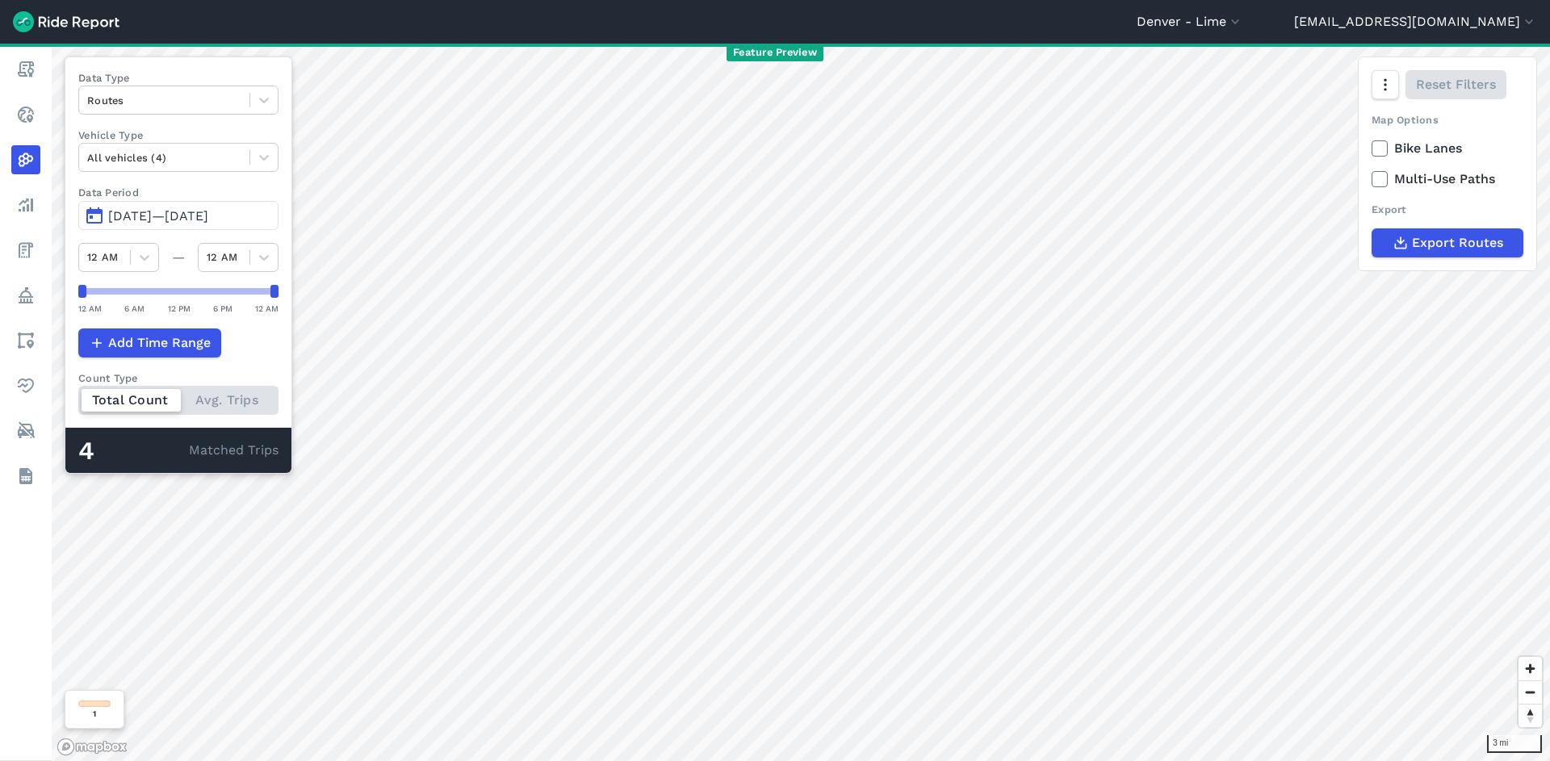
click at [195, 211] on span "[DATE]—[DATE]" at bounding box center [158, 215] width 100 height 15
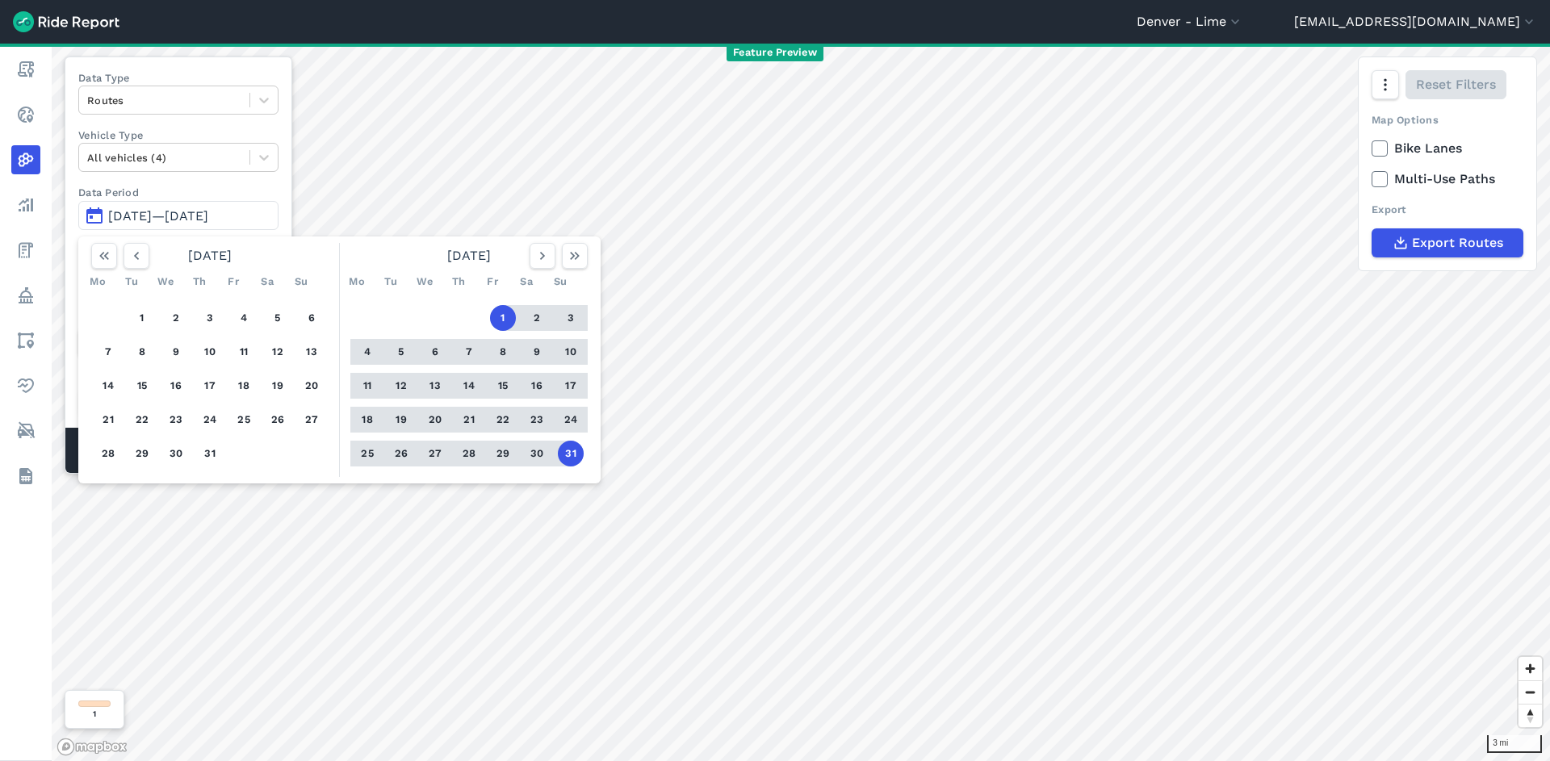
drag, startPoint x: 140, startPoint y: 315, endPoint x: 191, endPoint y: 451, distance: 145.9
click at [140, 315] on button "1" at bounding box center [142, 318] width 26 height 26
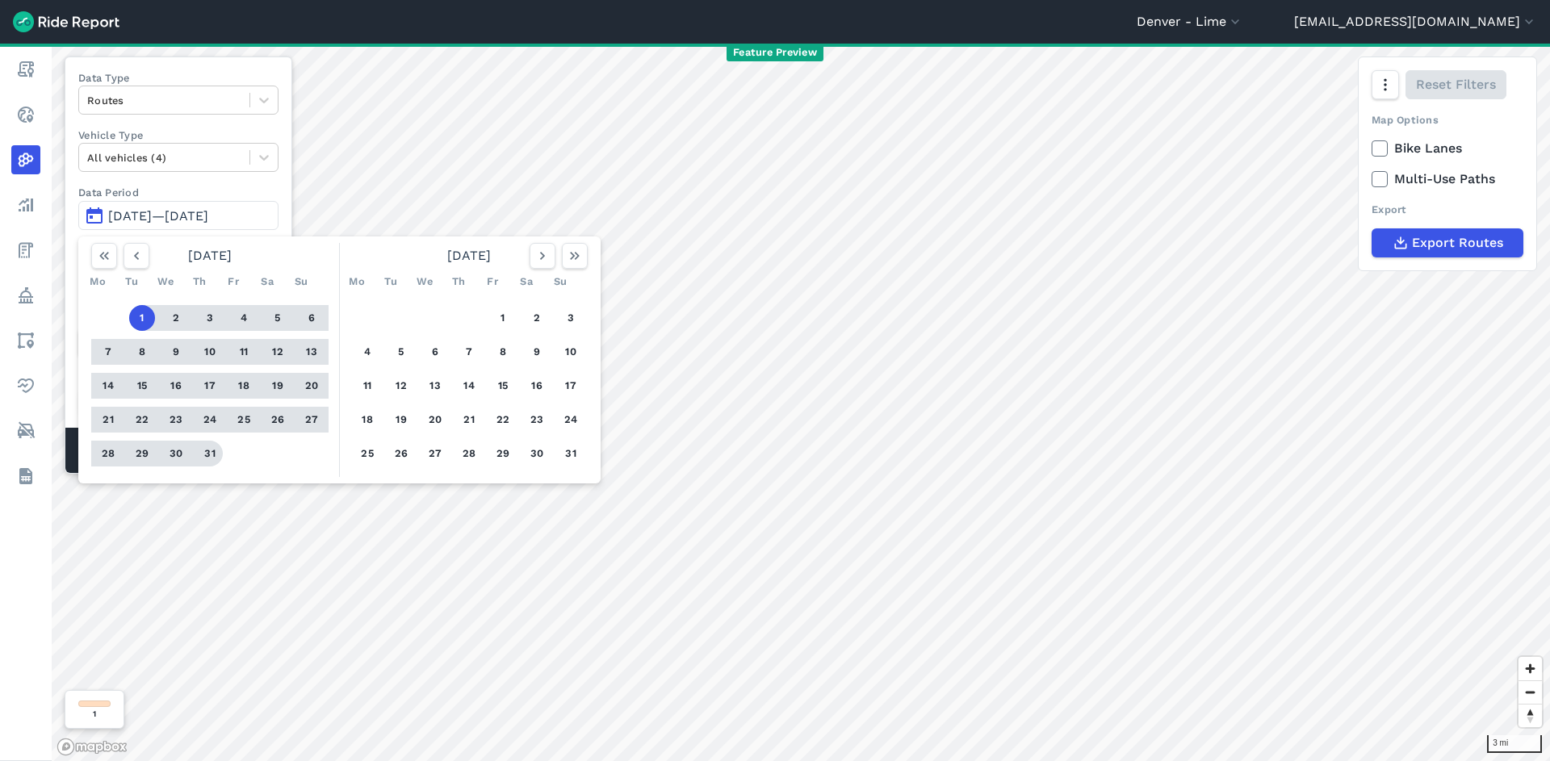
click at [218, 459] on button "31" at bounding box center [210, 454] width 26 height 26
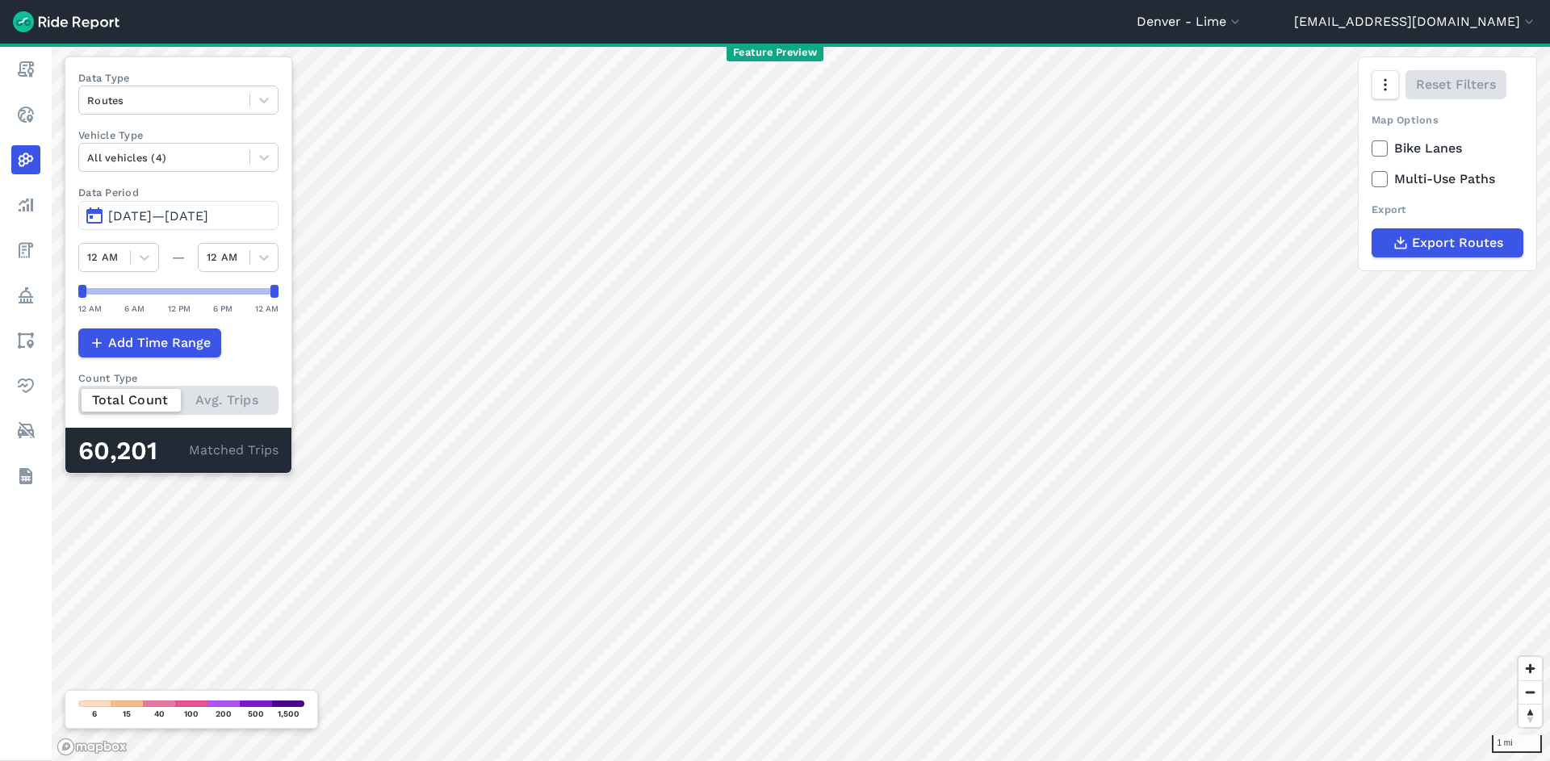
click at [208, 224] on span "[DATE]—[DATE]" at bounding box center [158, 215] width 100 height 15
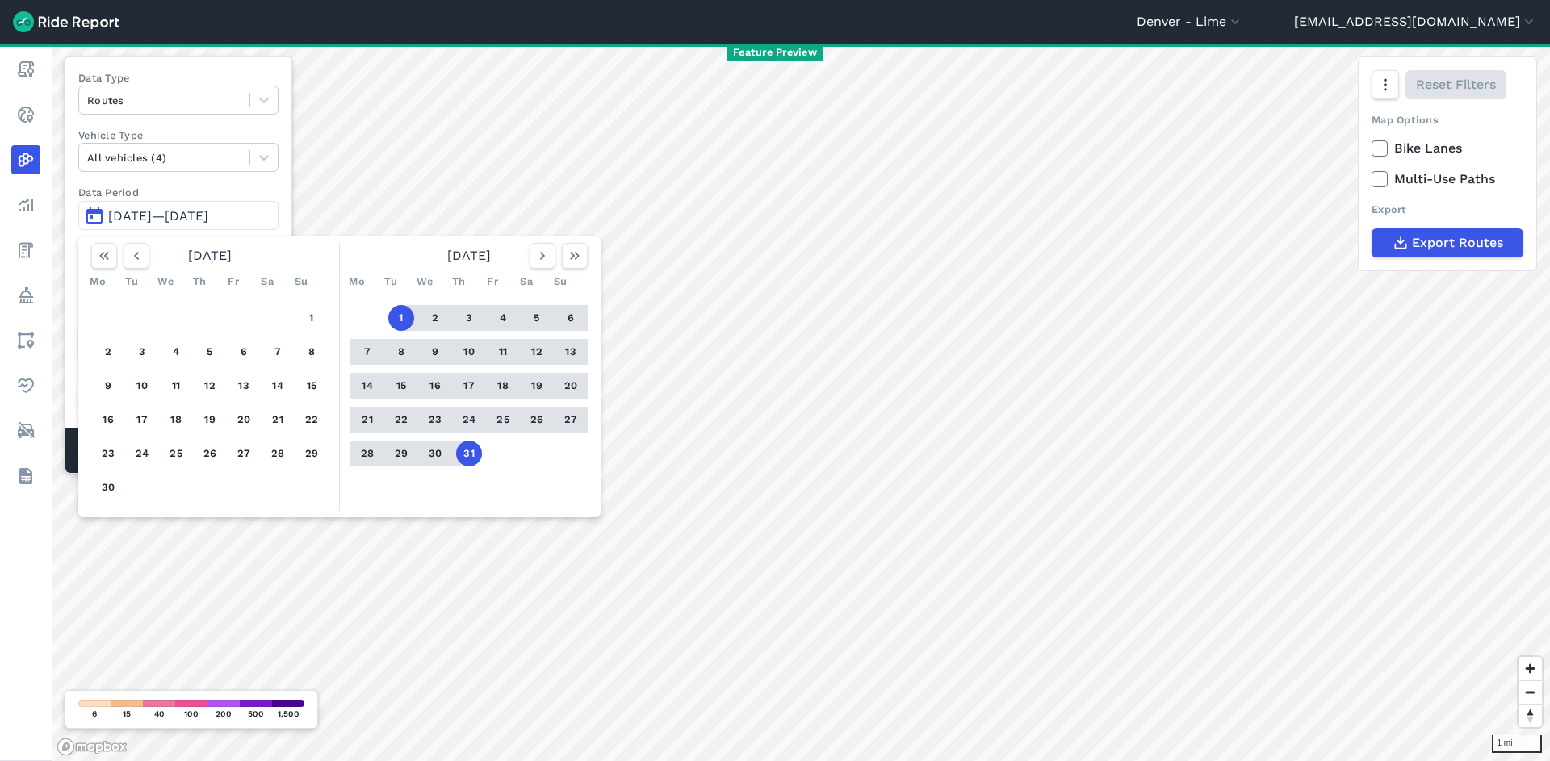
drag, startPoint x: 469, startPoint y: 450, endPoint x: 459, endPoint y: 451, distance: 10.6
click at [469, 450] on button "31" at bounding box center [469, 454] width 26 height 26
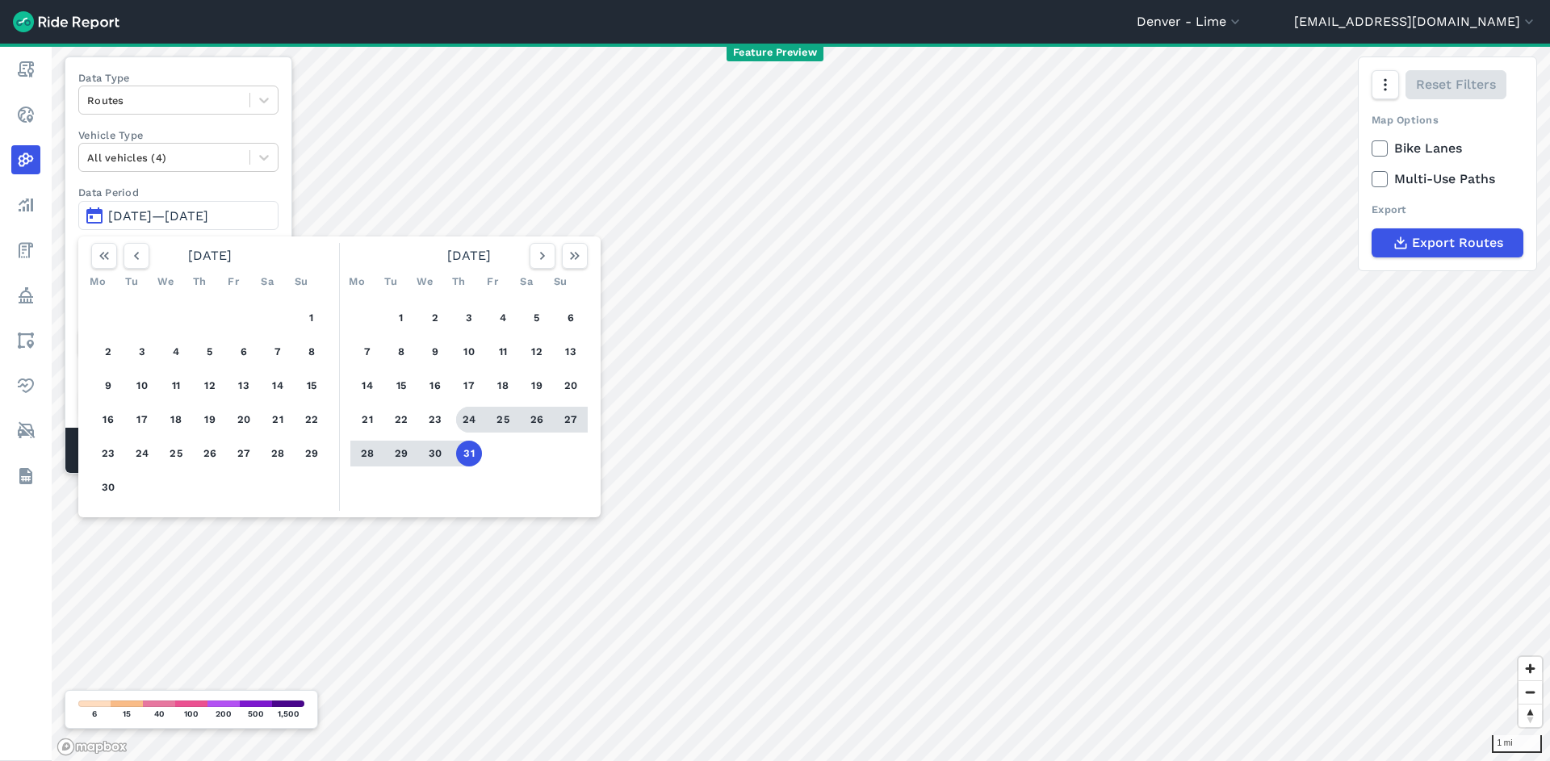
click at [463, 424] on button "24" at bounding box center [469, 420] width 26 height 26
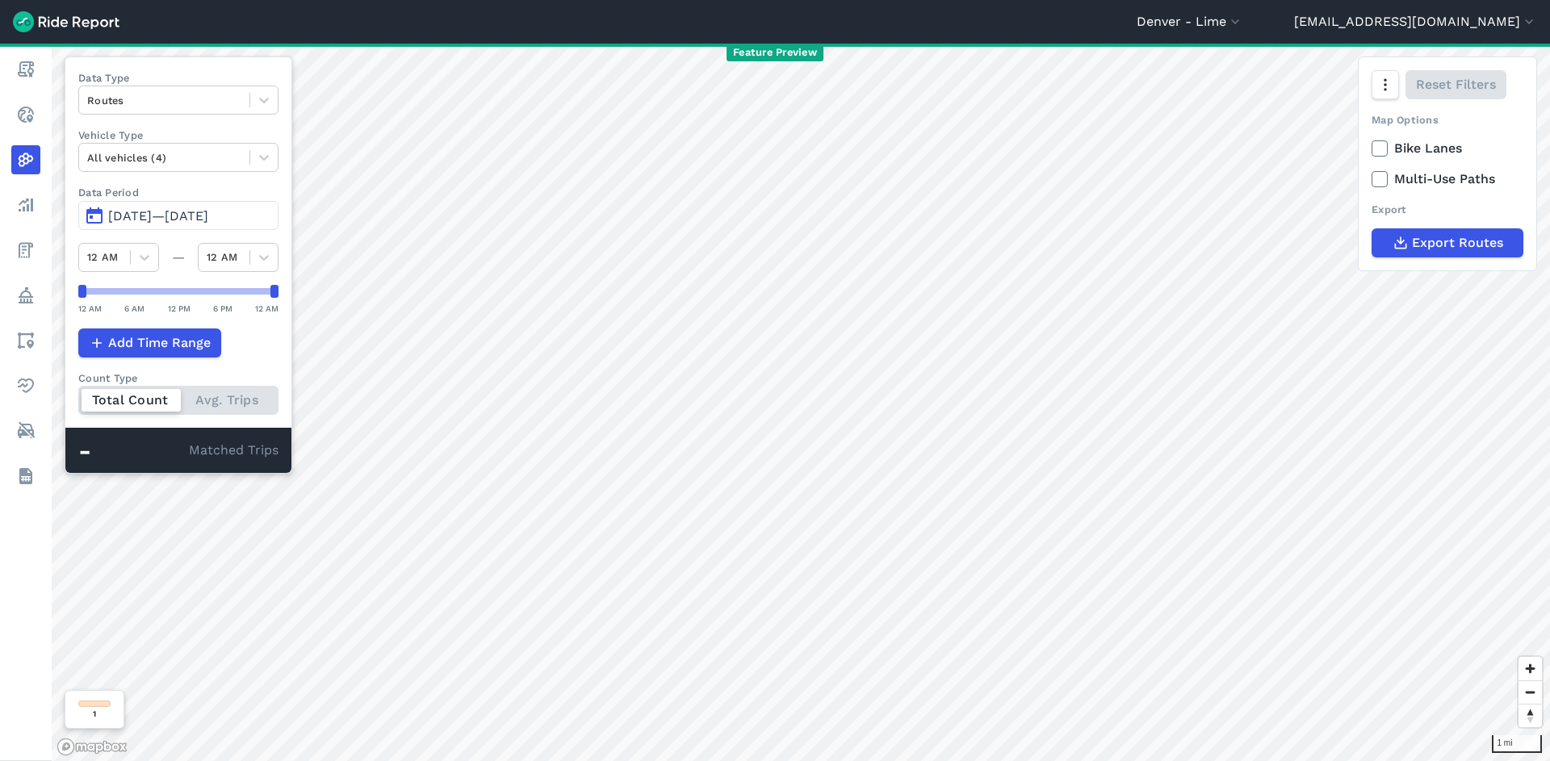
click at [228, 224] on button "[DATE]—[DATE]" at bounding box center [178, 215] width 200 height 29
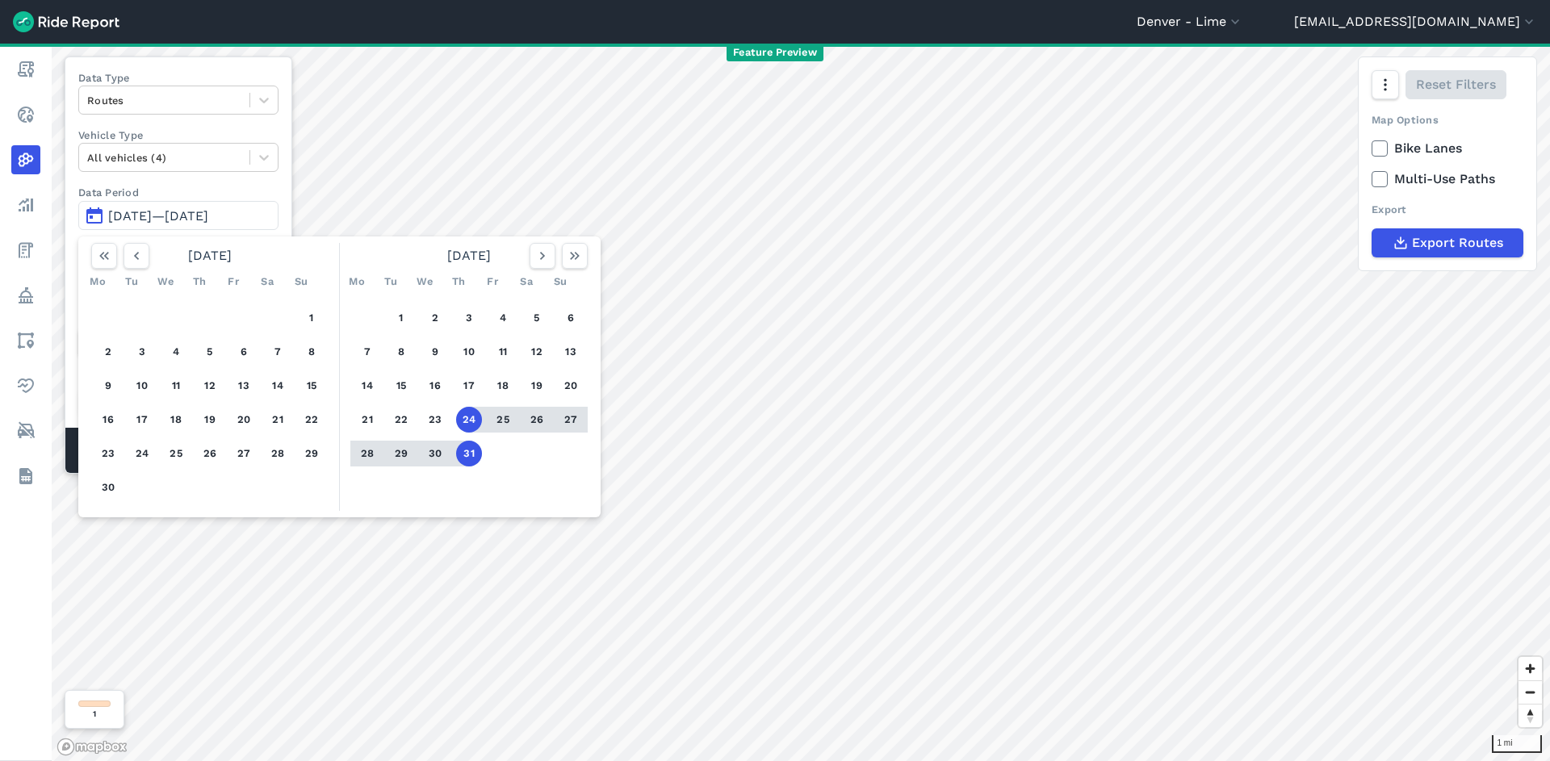
click at [469, 418] on button "24" at bounding box center [469, 420] width 26 height 26
click at [462, 379] on button "17" at bounding box center [469, 386] width 26 height 26
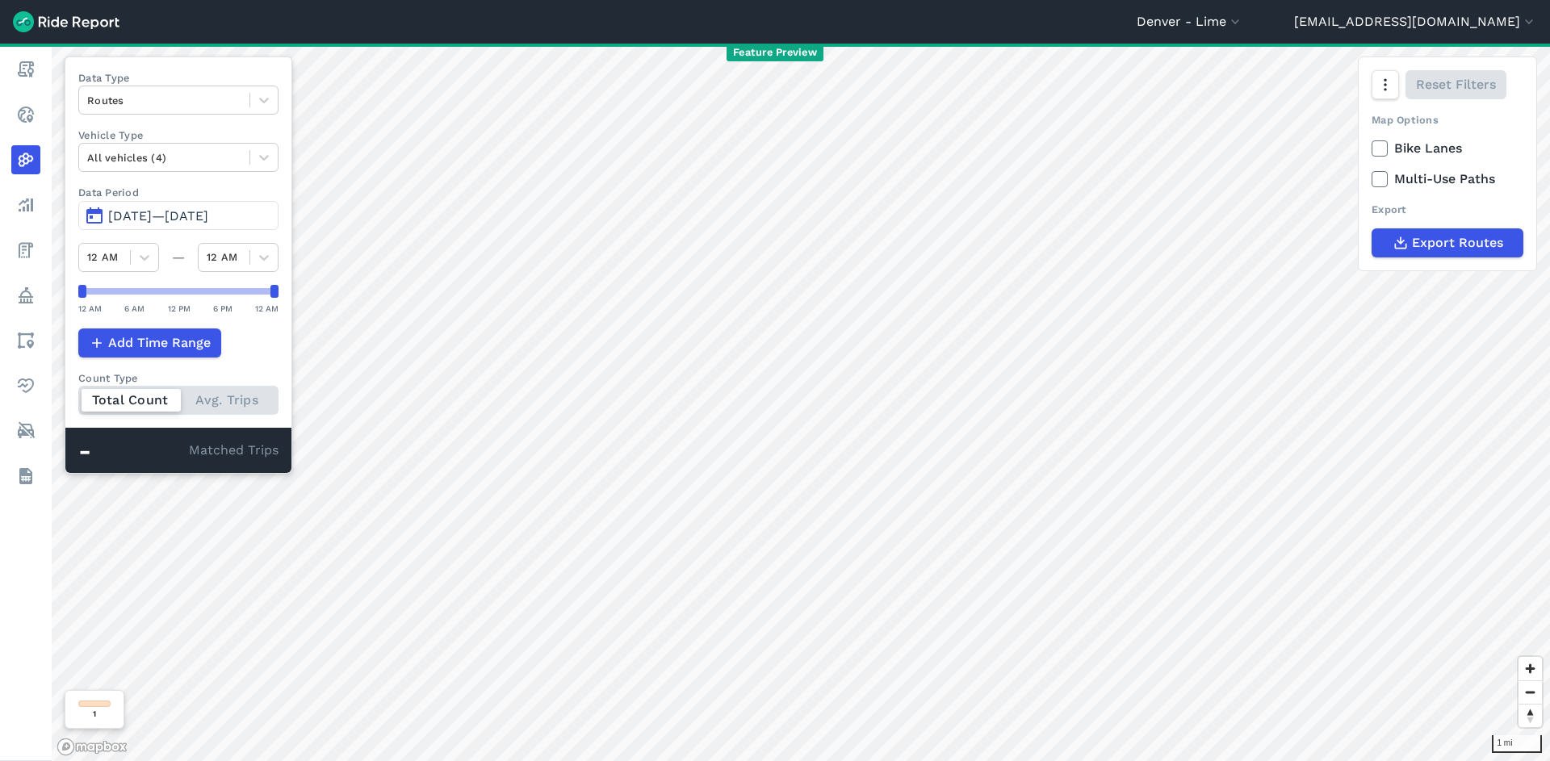
click at [238, 207] on button "[DATE]—[DATE]" at bounding box center [178, 215] width 200 height 29
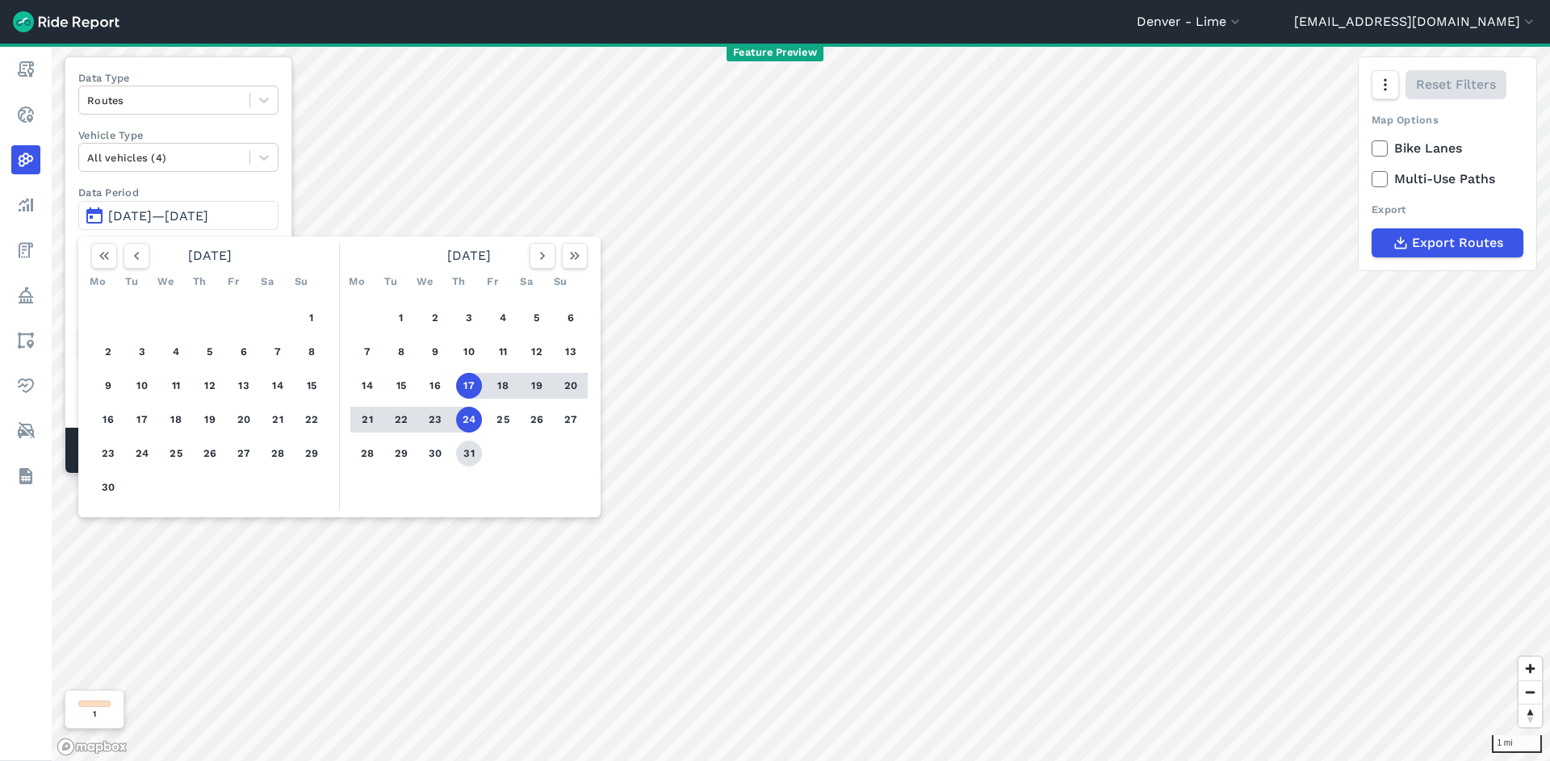
click at [476, 452] on button "31" at bounding box center [469, 454] width 26 height 26
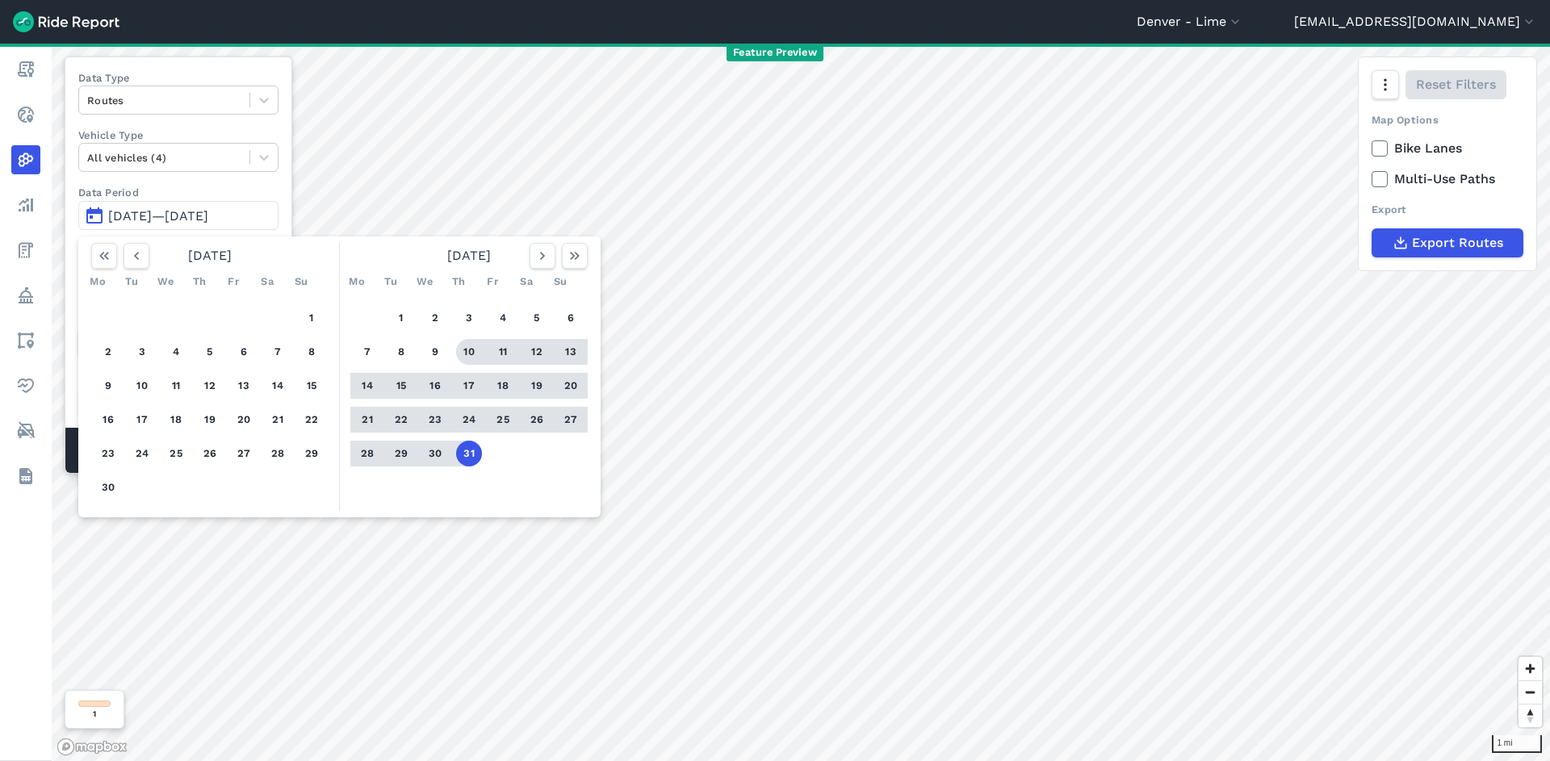
click at [475, 346] on button "10" at bounding box center [469, 352] width 26 height 26
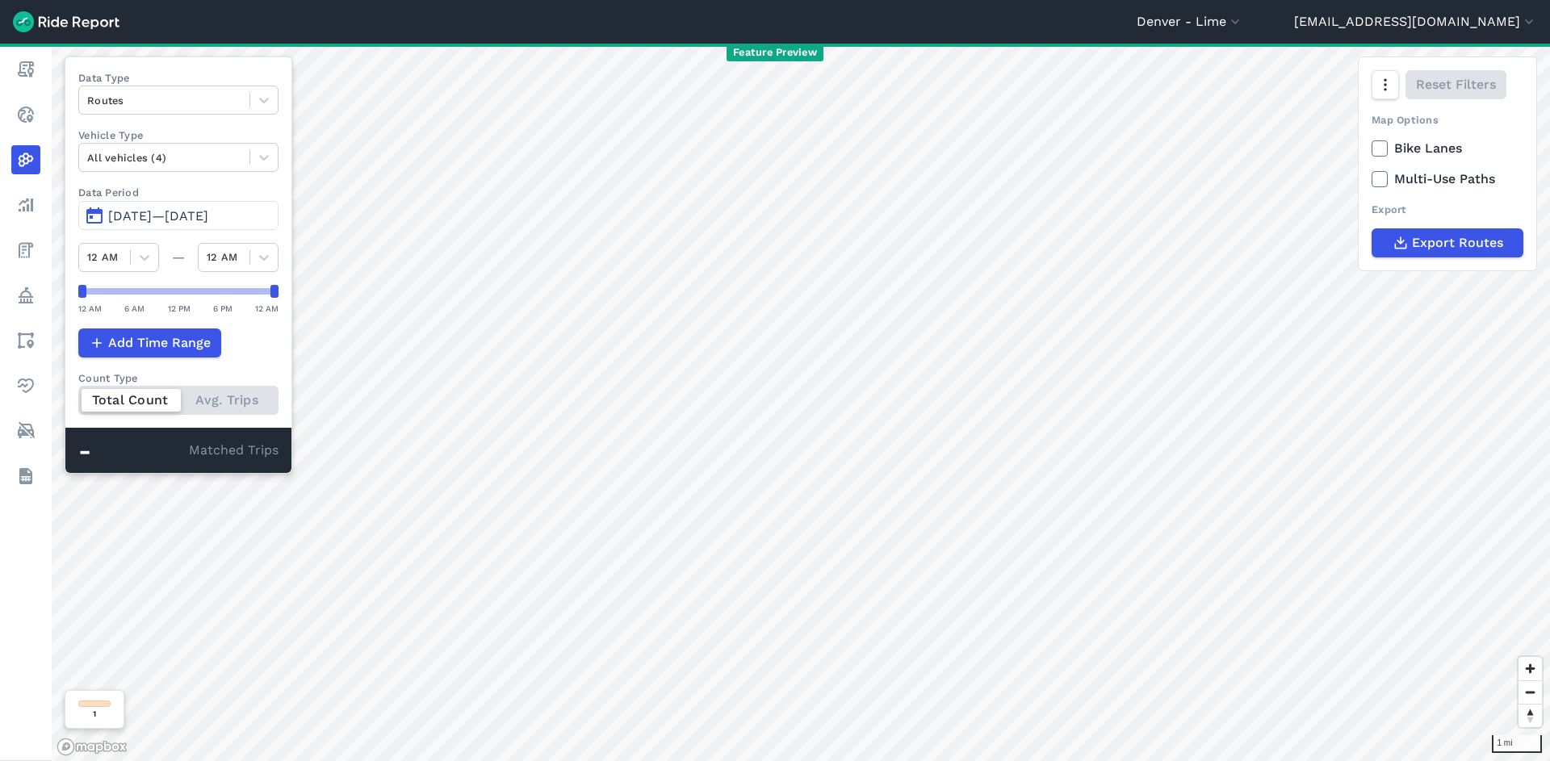
click at [199, 206] on button "[DATE]—[DATE]" at bounding box center [178, 215] width 200 height 29
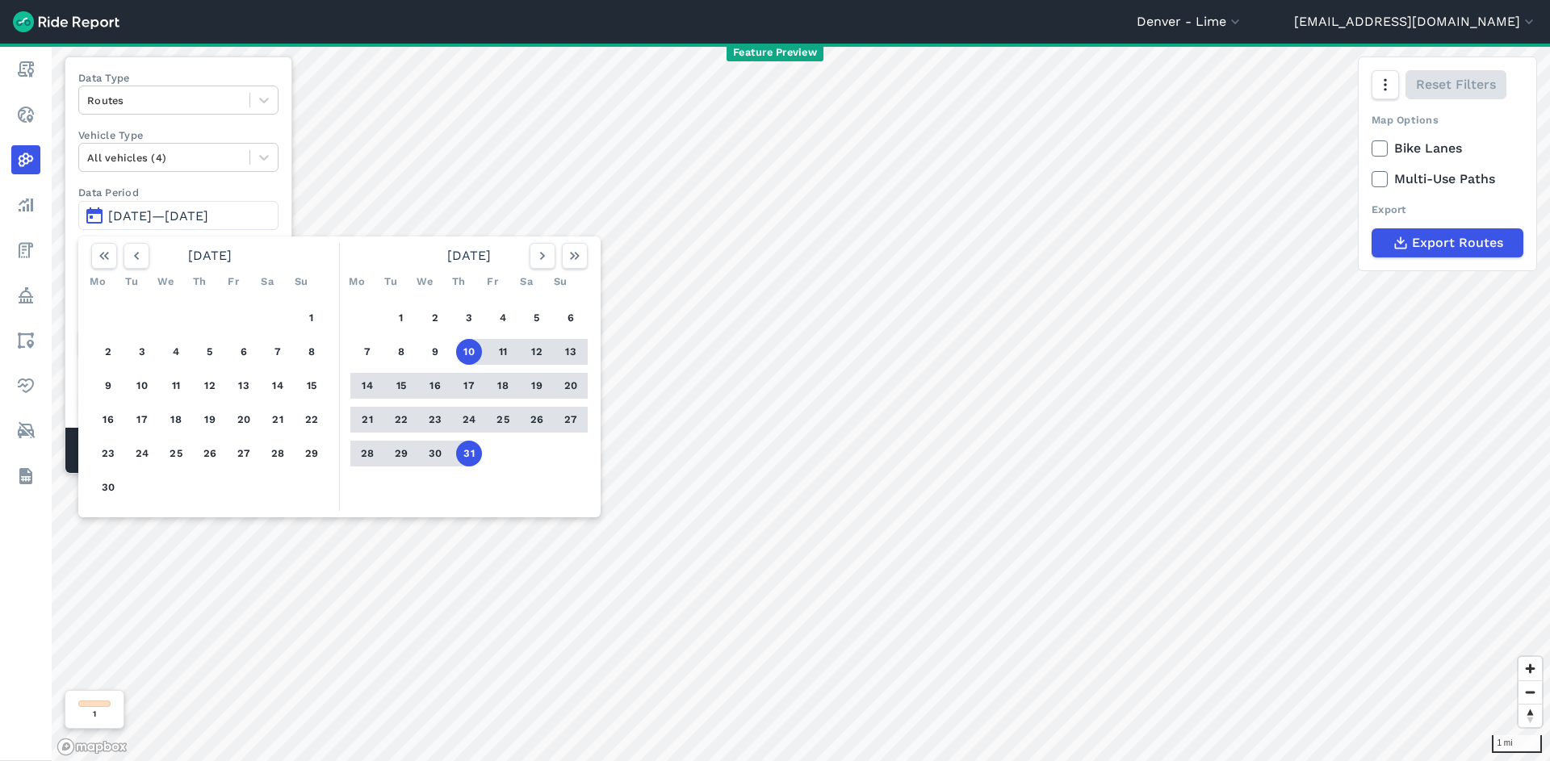
click at [470, 457] on button "31" at bounding box center [469, 454] width 26 height 26
click at [473, 319] on button "3" at bounding box center [469, 318] width 26 height 26
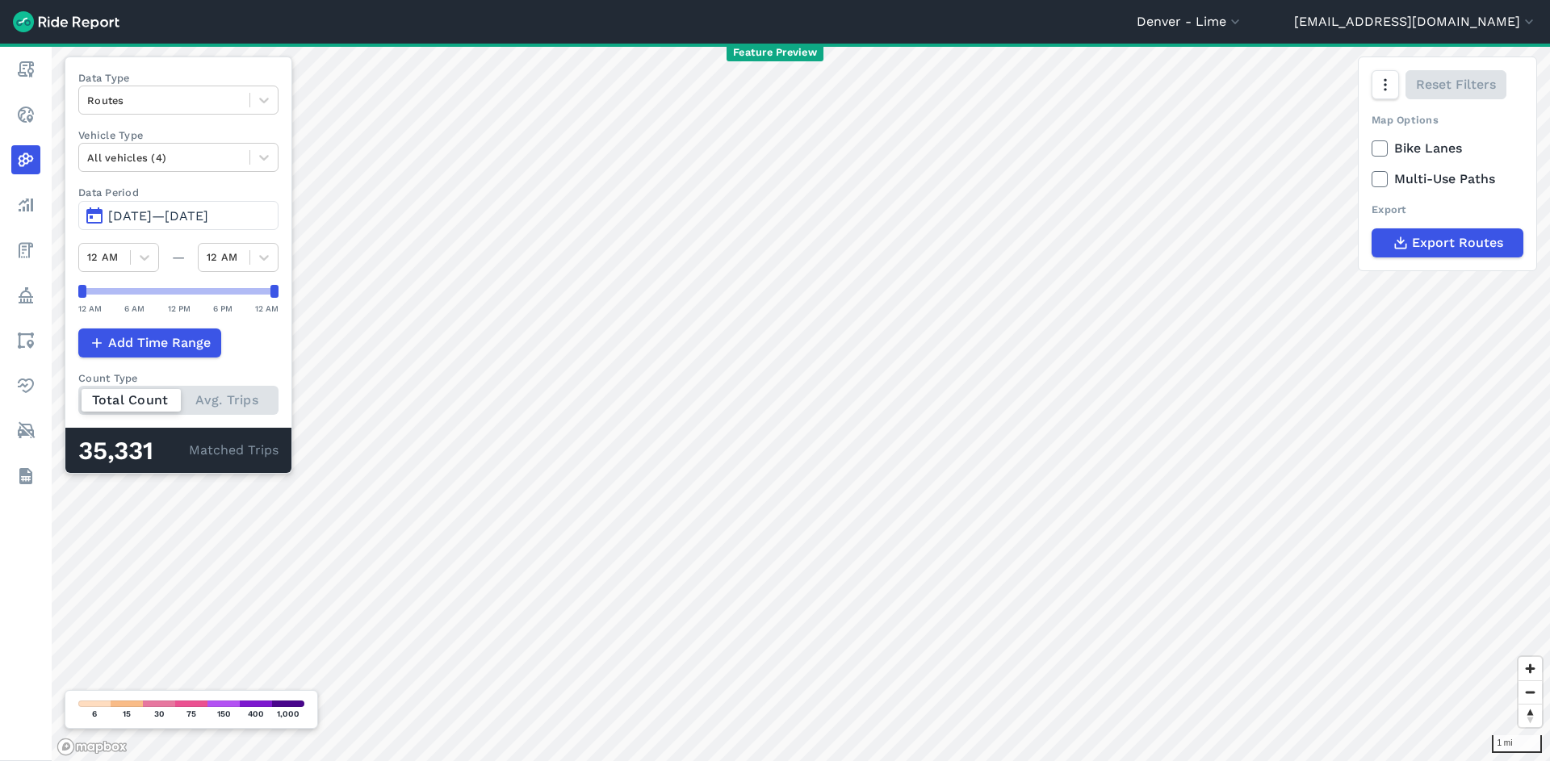
click at [208, 223] on span "[DATE]—[DATE]" at bounding box center [158, 215] width 100 height 15
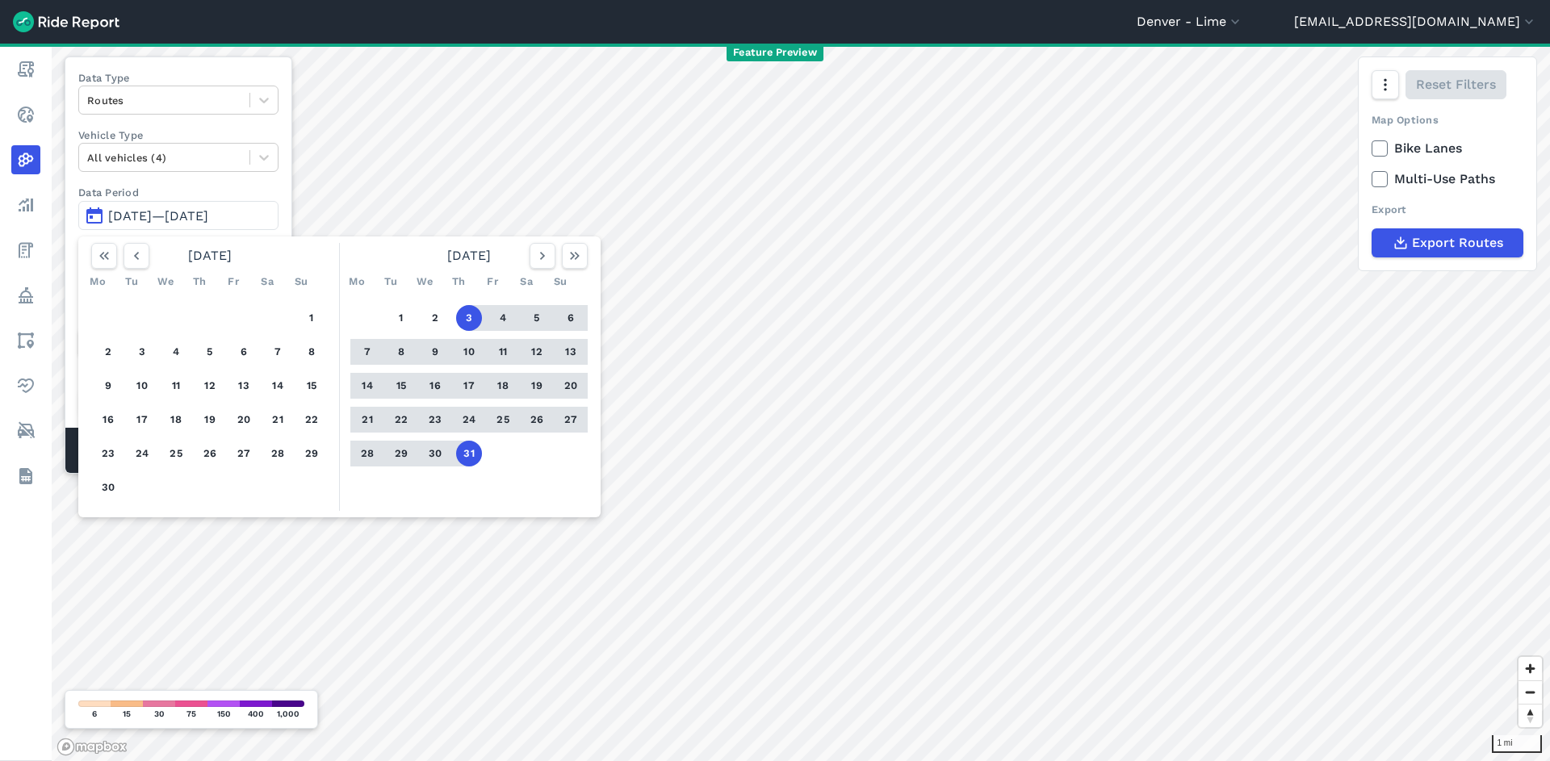
click at [467, 308] on button "3" at bounding box center [469, 318] width 26 height 26
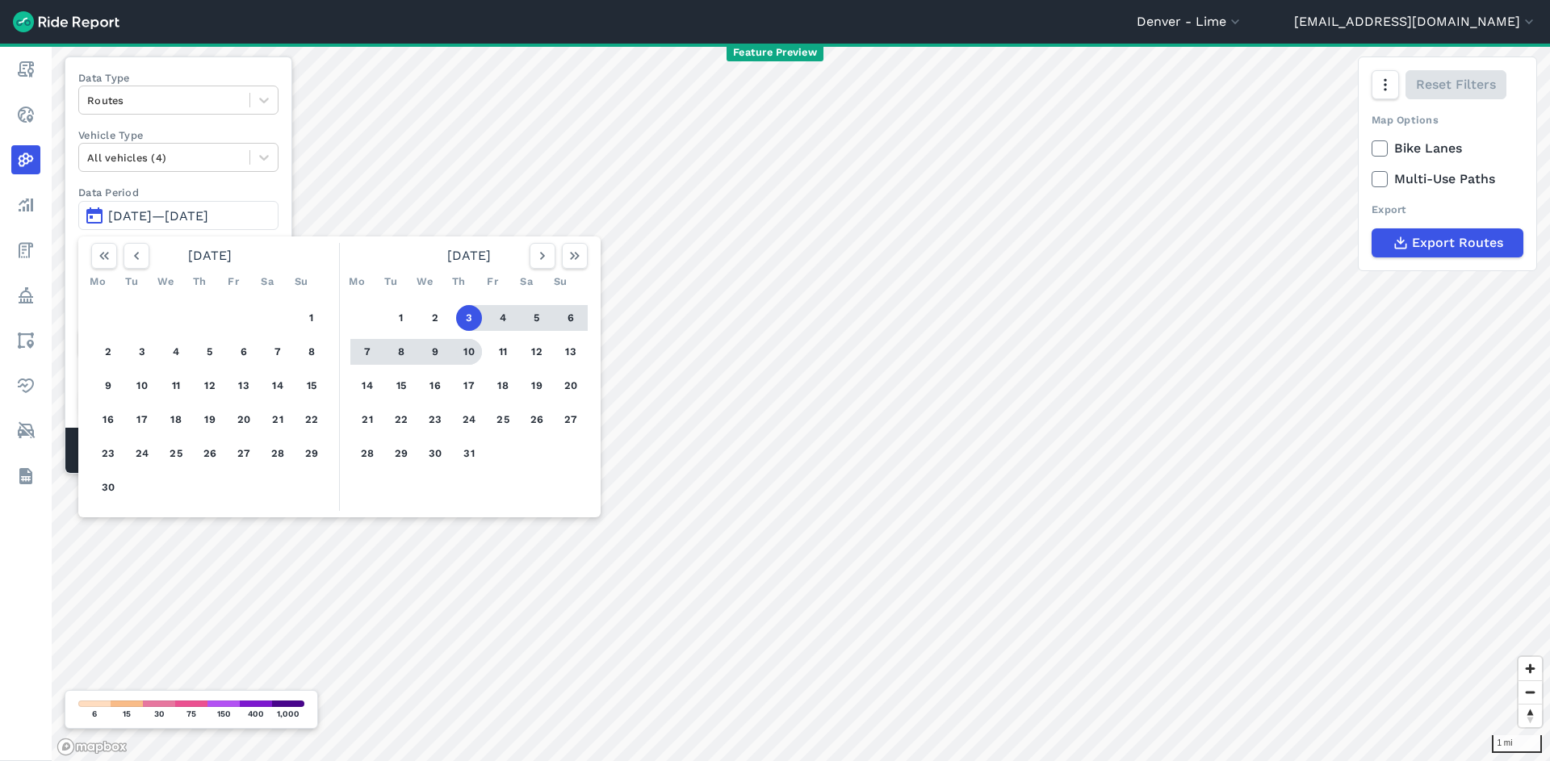
click at [475, 348] on button "10" at bounding box center [469, 352] width 26 height 26
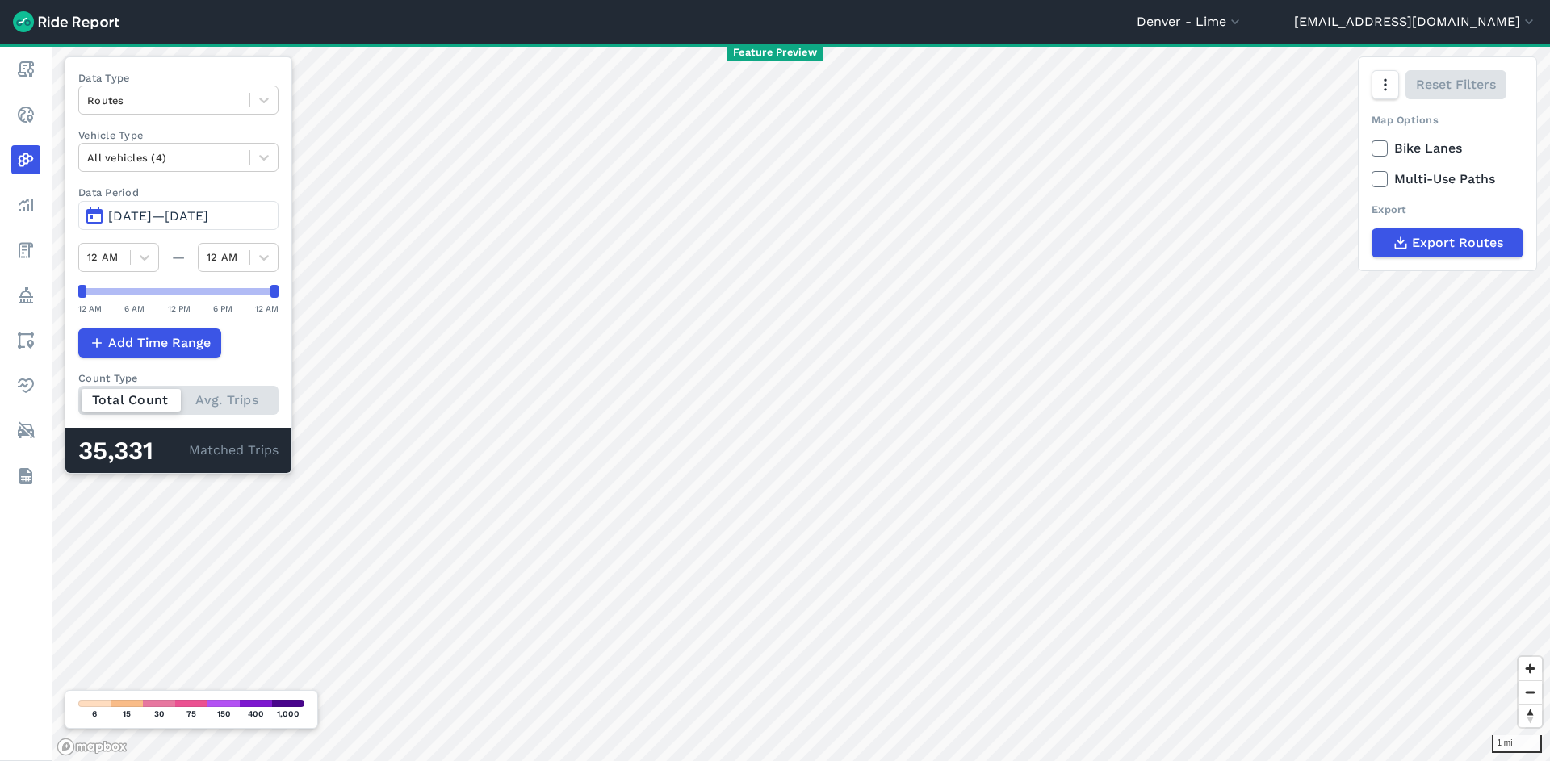
click at [208, 216] on span "[DATE]—[DATE]" at bounding box center [158, 215] width 100 height 15
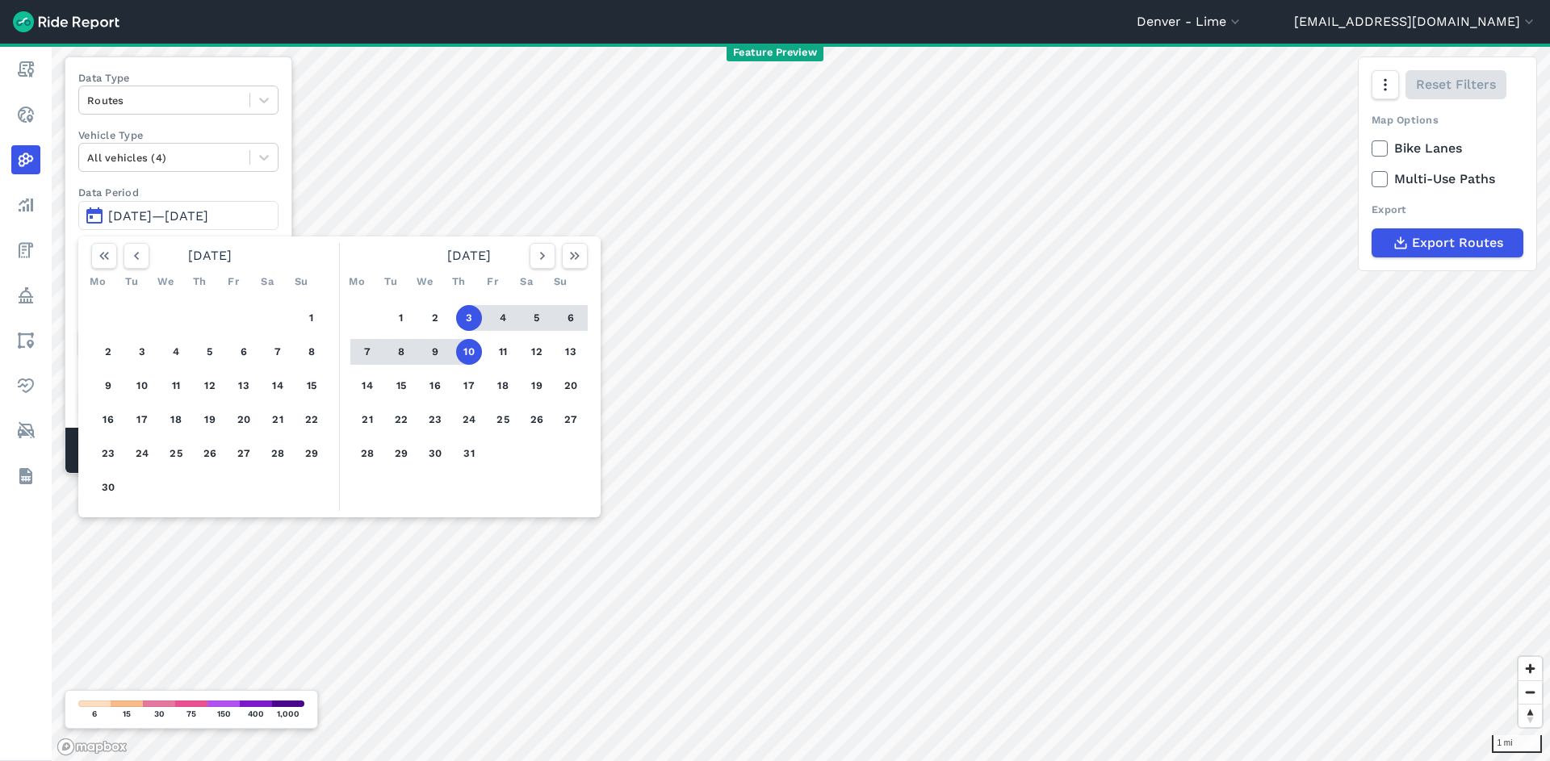
click at [364, 350] on button "7" at bounding box center [367, 352] width 26 height 26
click at [466, 314] on button "3" at bounding box center [469, 318] width 26 height 26
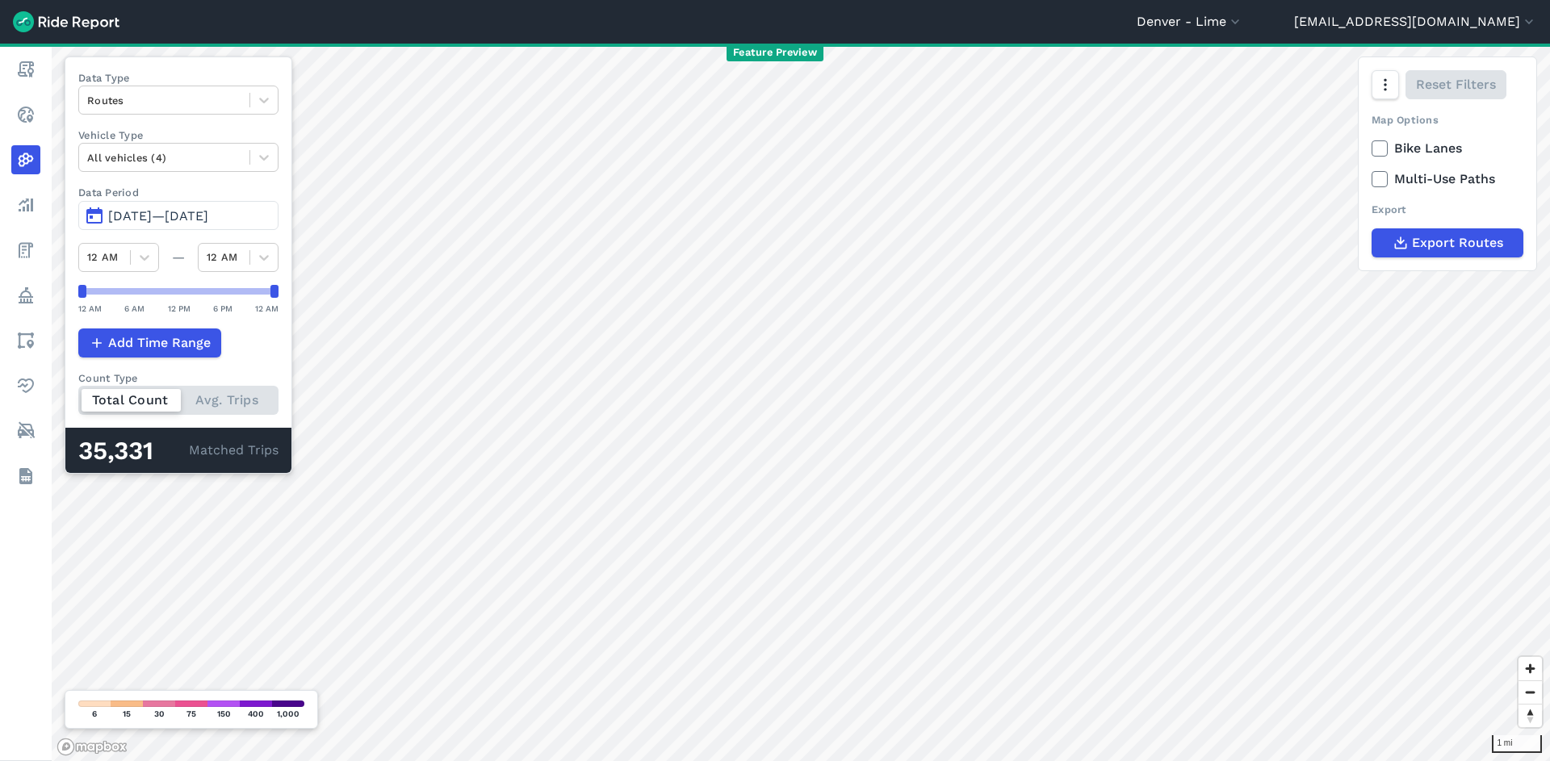
click at [171, 205] on button "[DATE]—[DATE]" at bounding box center [178, 215] width 200 height 29
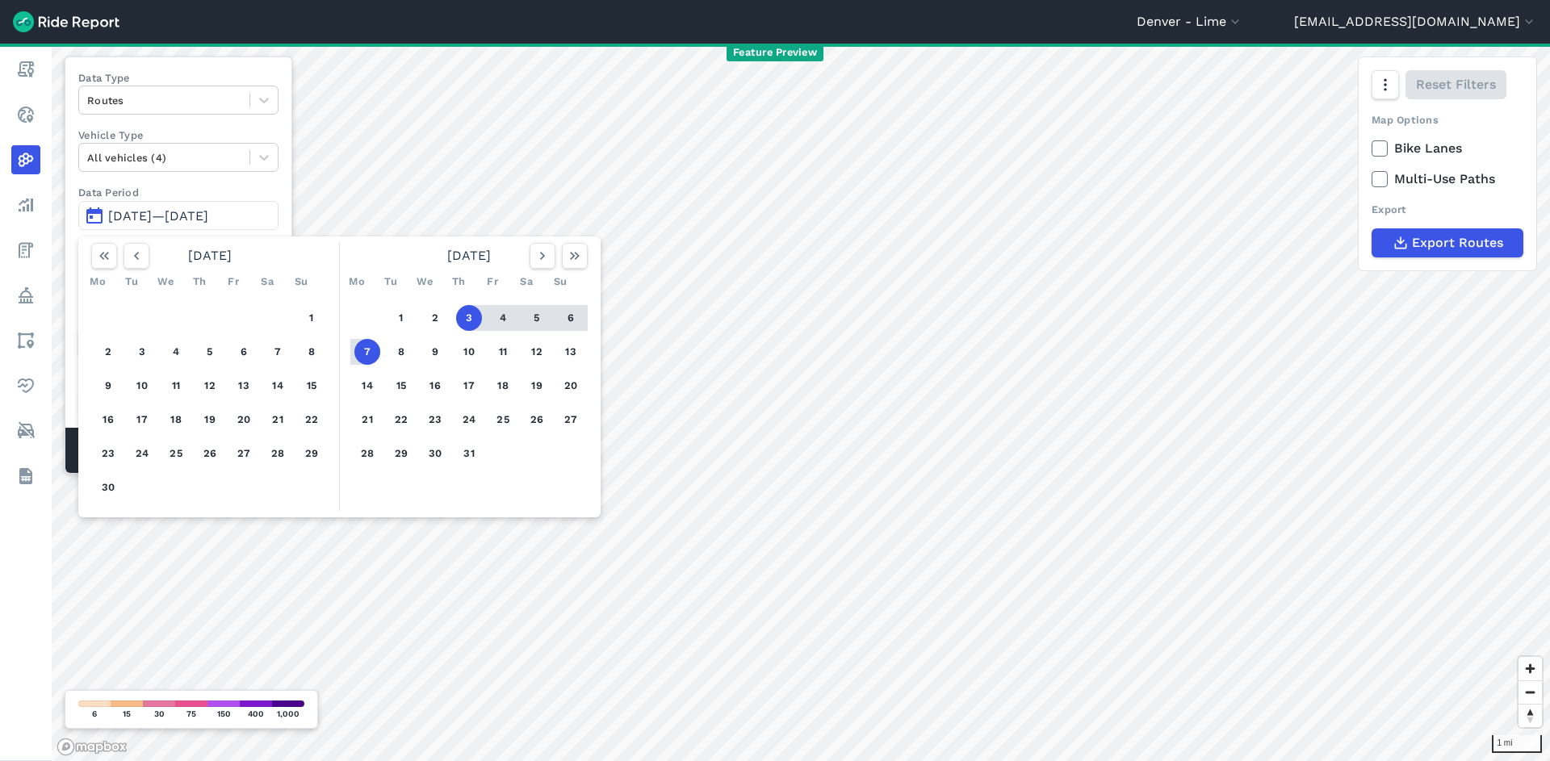
click at [471, 314] on button "3" at bounding box center [469, 318] width 26 height 26
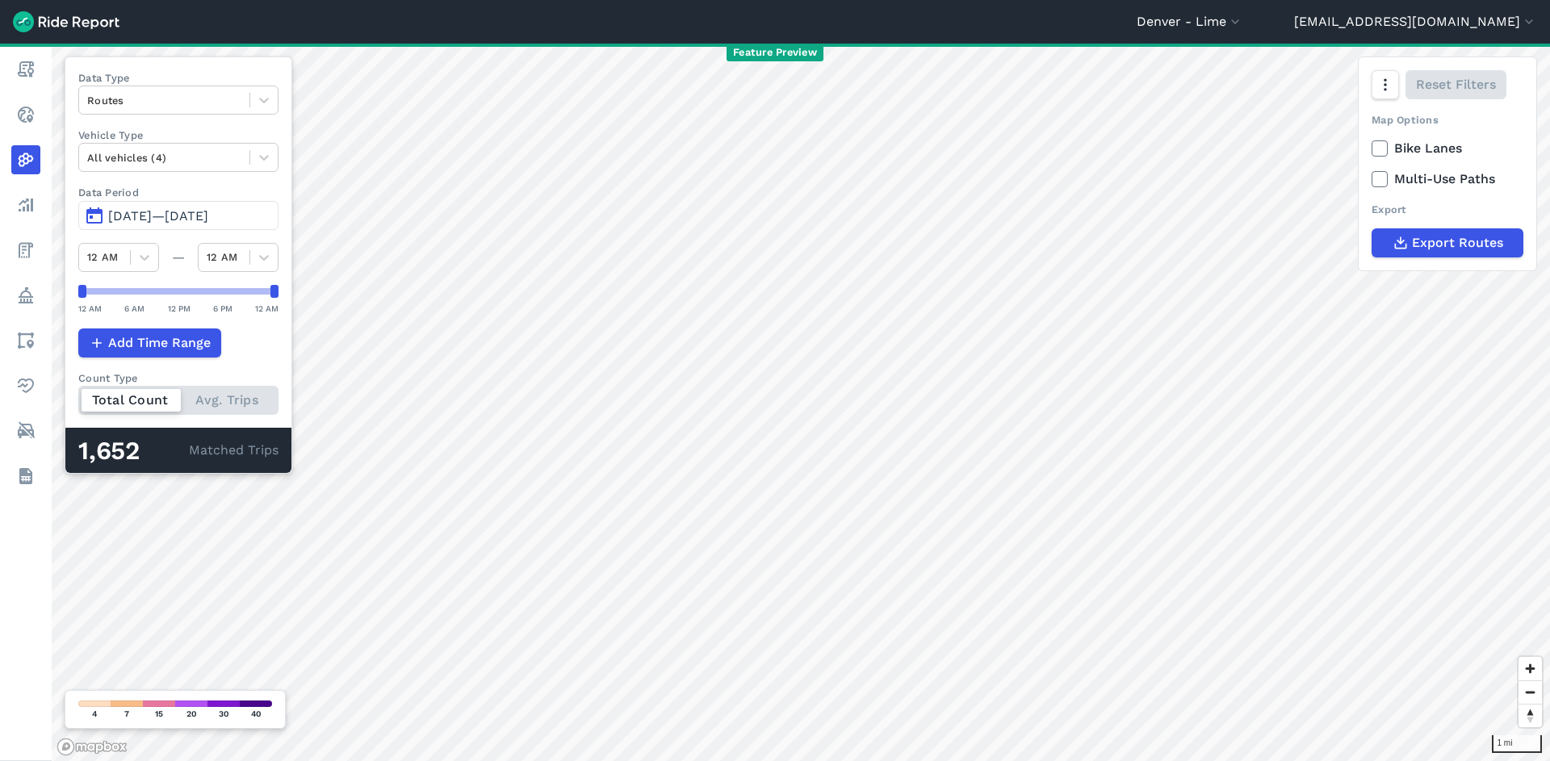
click at [250, 203] on button "[DATE]—[DATE]" at bounding box center [178, 215] width 200 height 29
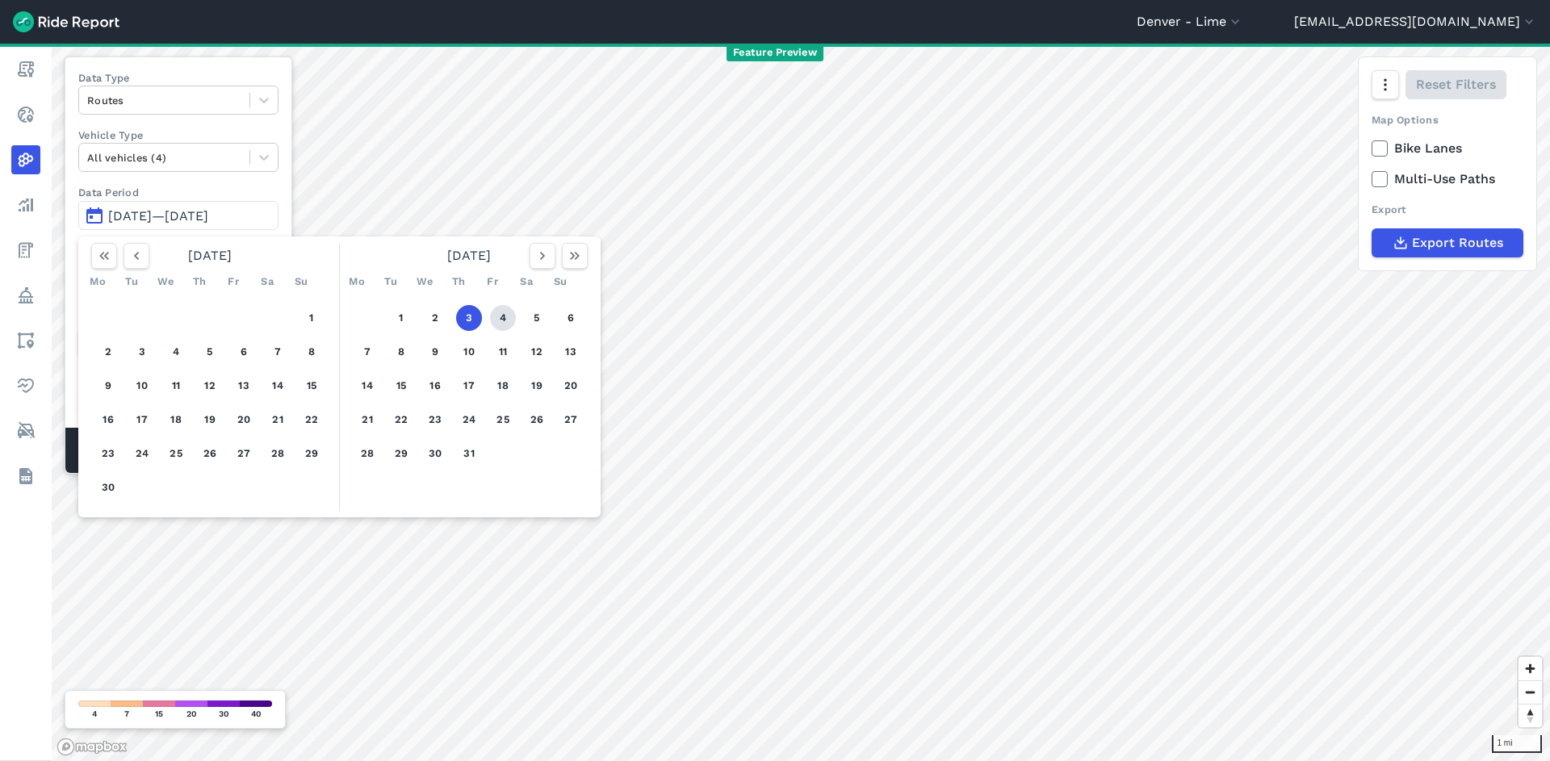
click at [503, 318] on button "4" at bounding box center [503, 318] width 26 height 26
click at [467, 321] on button "3" at bounding box center [469, 318] width 26 height 26
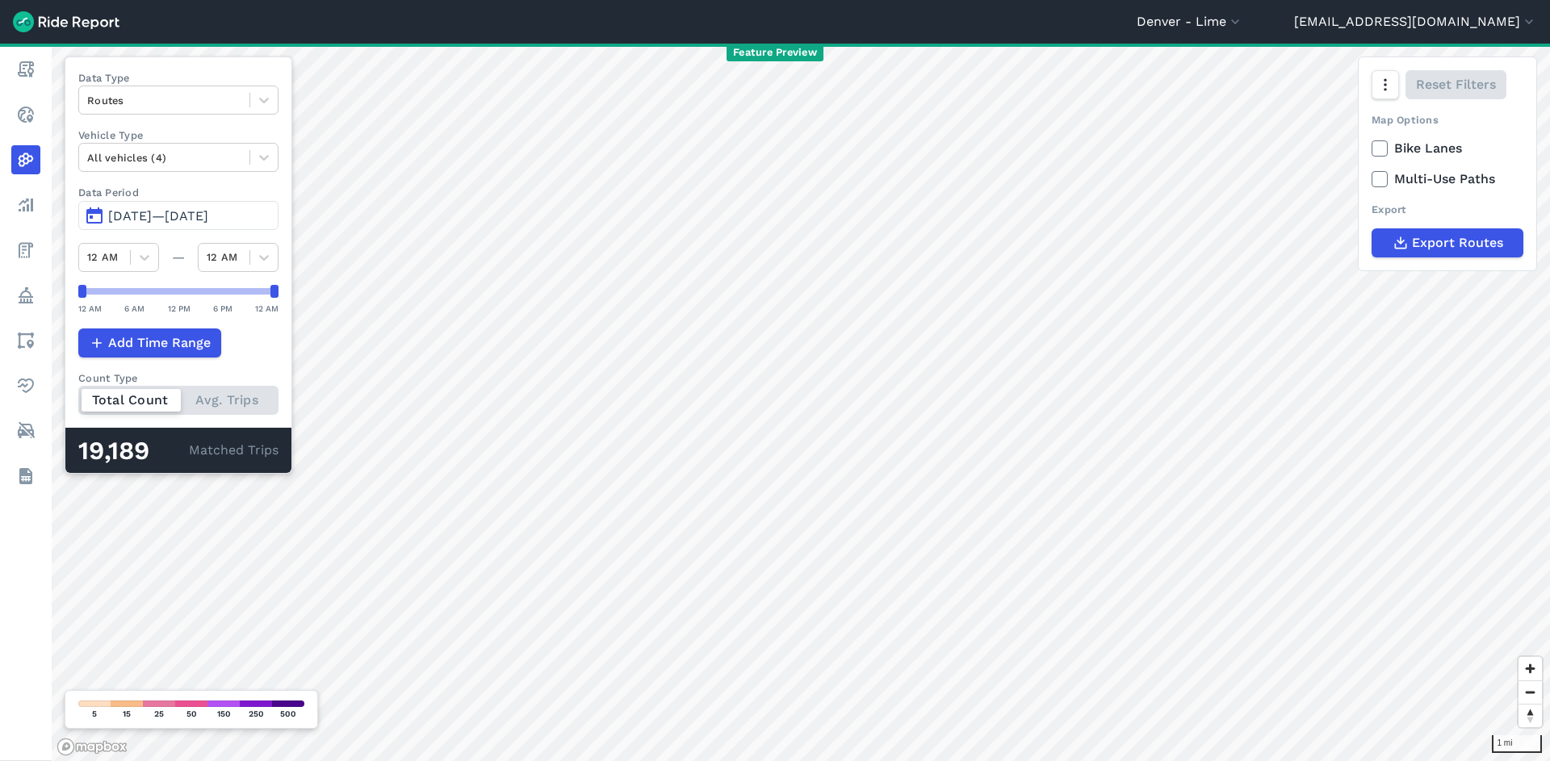
click at [208, 213] on span "[DATE]—[DATE]" at bounding box center [158, 215] width 100 height 15
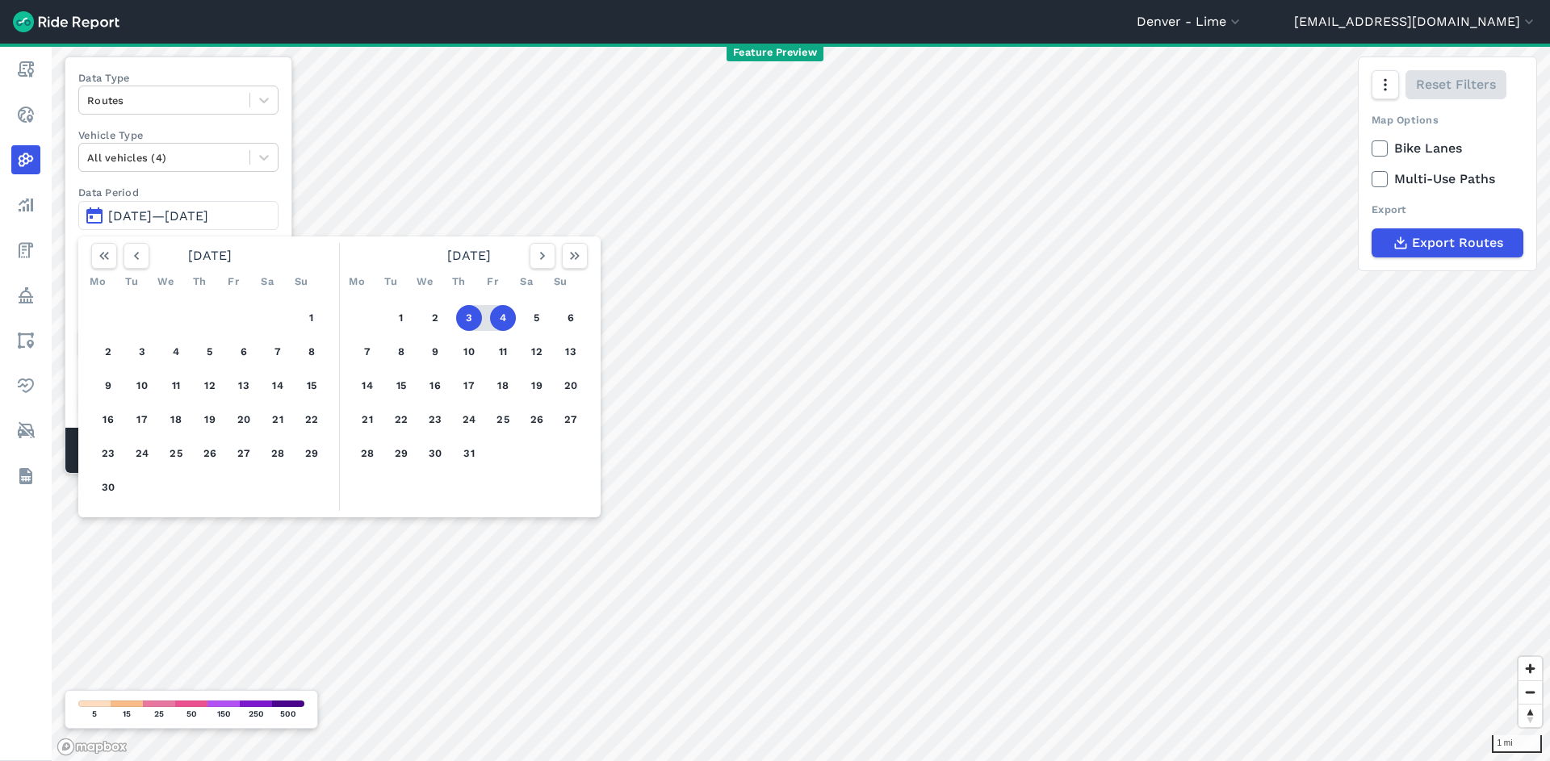
click at [468, 313] on button "3" at bounding box center [469, 318] width 26 height 26
click at [546, 319] on button "5" at bounding box center [537, 318] width 26 height 26
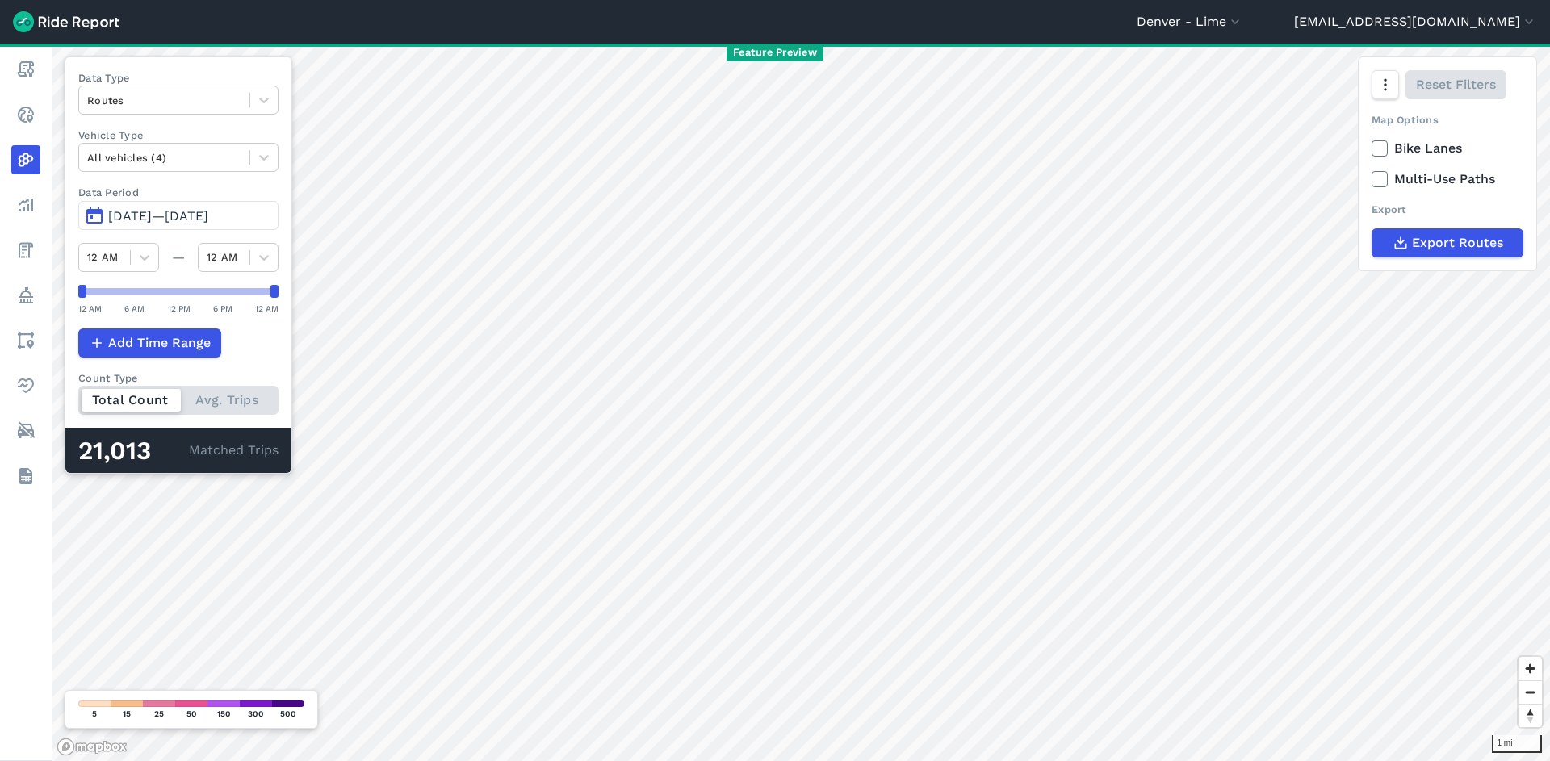
click at [208, 212] on span "[DATE]—[DATE]" at bounding box center [158, 215] width 100 height 15
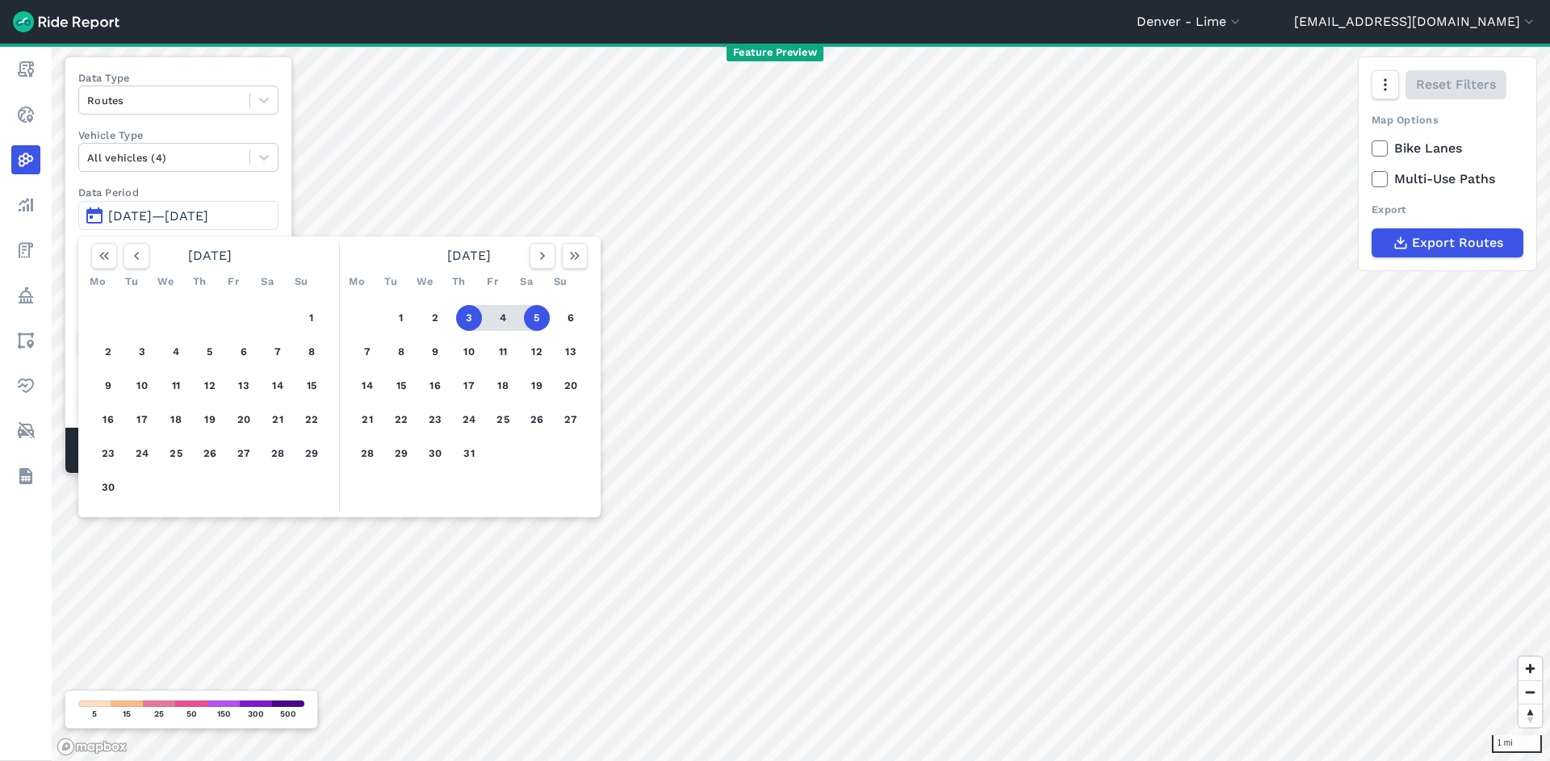
drag, startPoint x: 459, startPoint y: 314, endPoint x: 475, endPoint y: 316, distance: 15.5
click at [459, 315] on button "3" at bounding box center [469, 318] width 26 height 26
click at [577, 323] on button "6" at bounding box center [571, 318] width 26 height 26
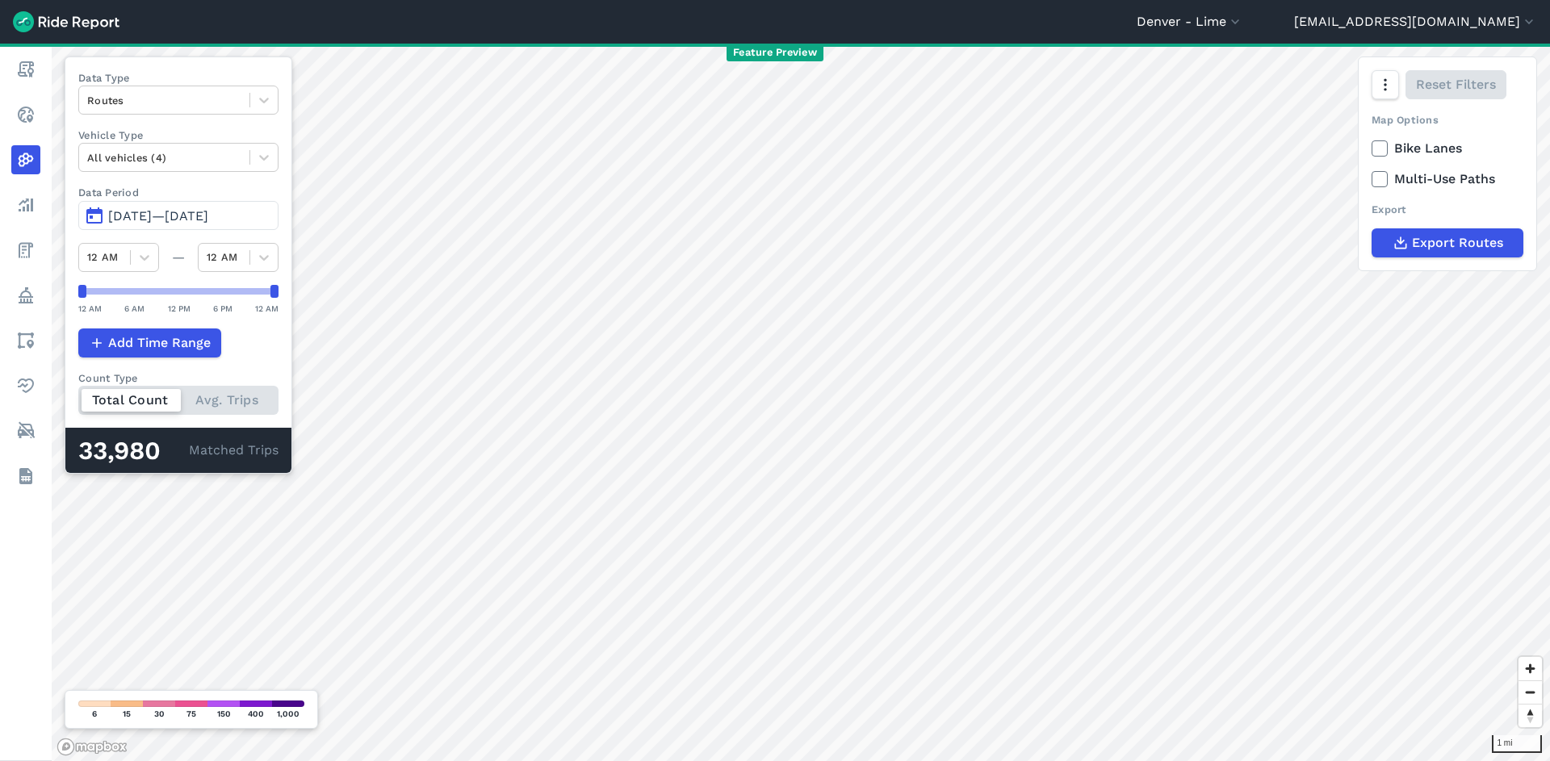
click at [206, 216] on span "[DATE]—[DATE]" at bounding box center [158, 215] width 100 height 15
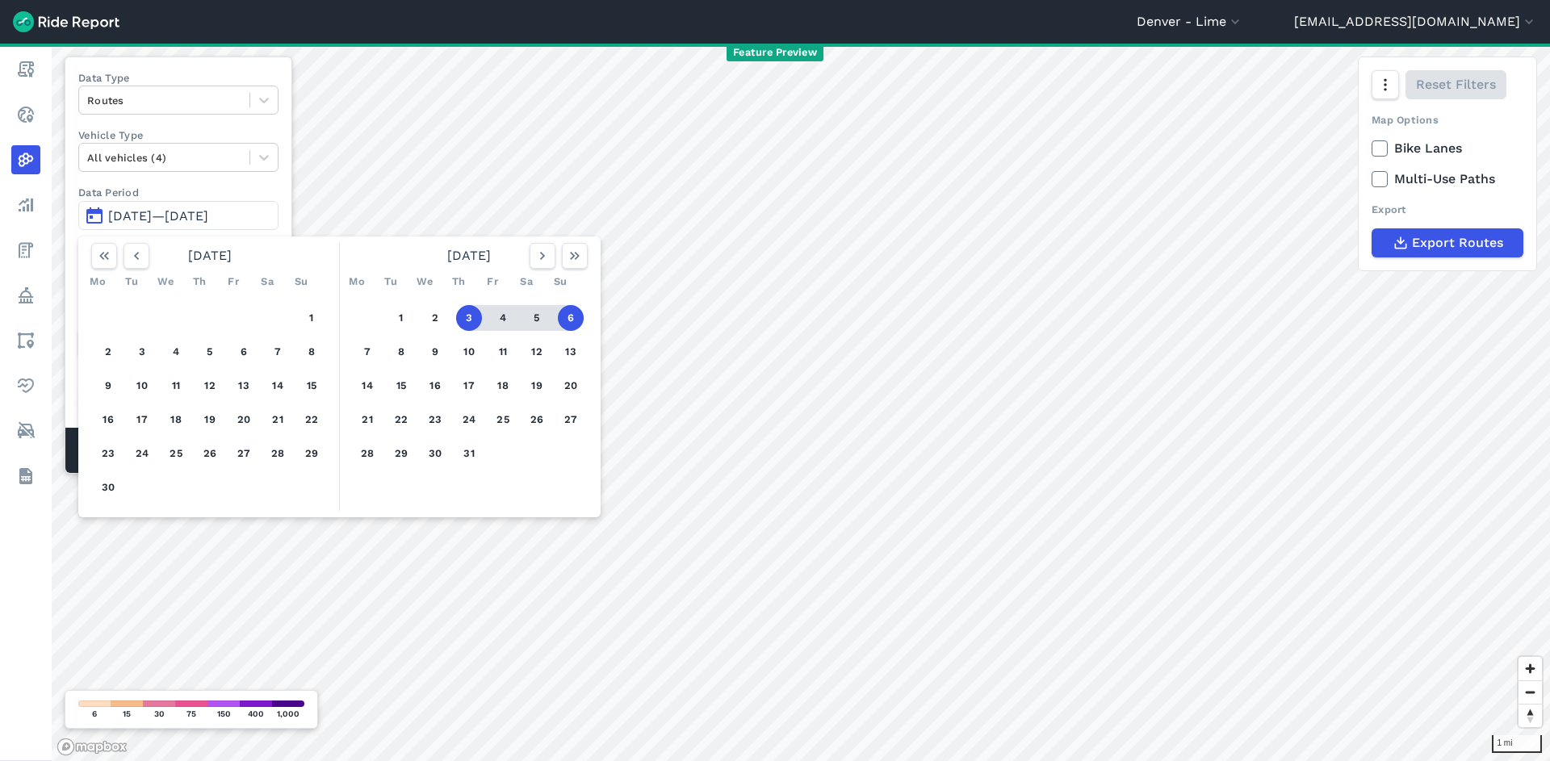
click at [455, 316] on div "1 2 3 4 5 6 7 8 9 10 11 12 13 14 15 16 17 18 19 20 21 22 23 24 25 26 27 28 29 3…" at bounding box center [469, 386] width 250 height 182
click at [460, 319] on button "3" at bounding box center [469, 318] width 26 height 26
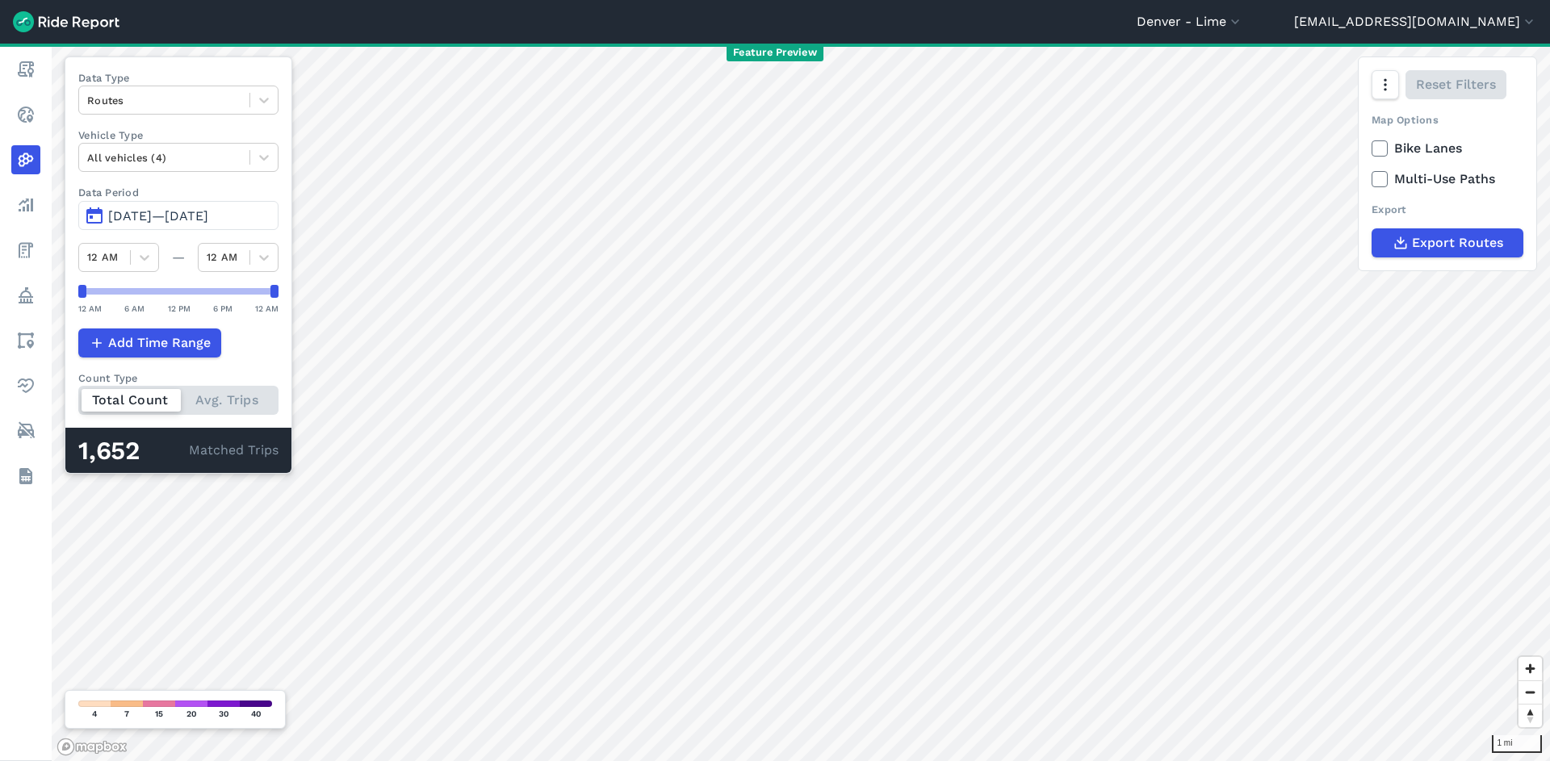
click at [208, 213] on span "[DATE]—[DATE]" at bounding box center [158, 215] width 100 height 15
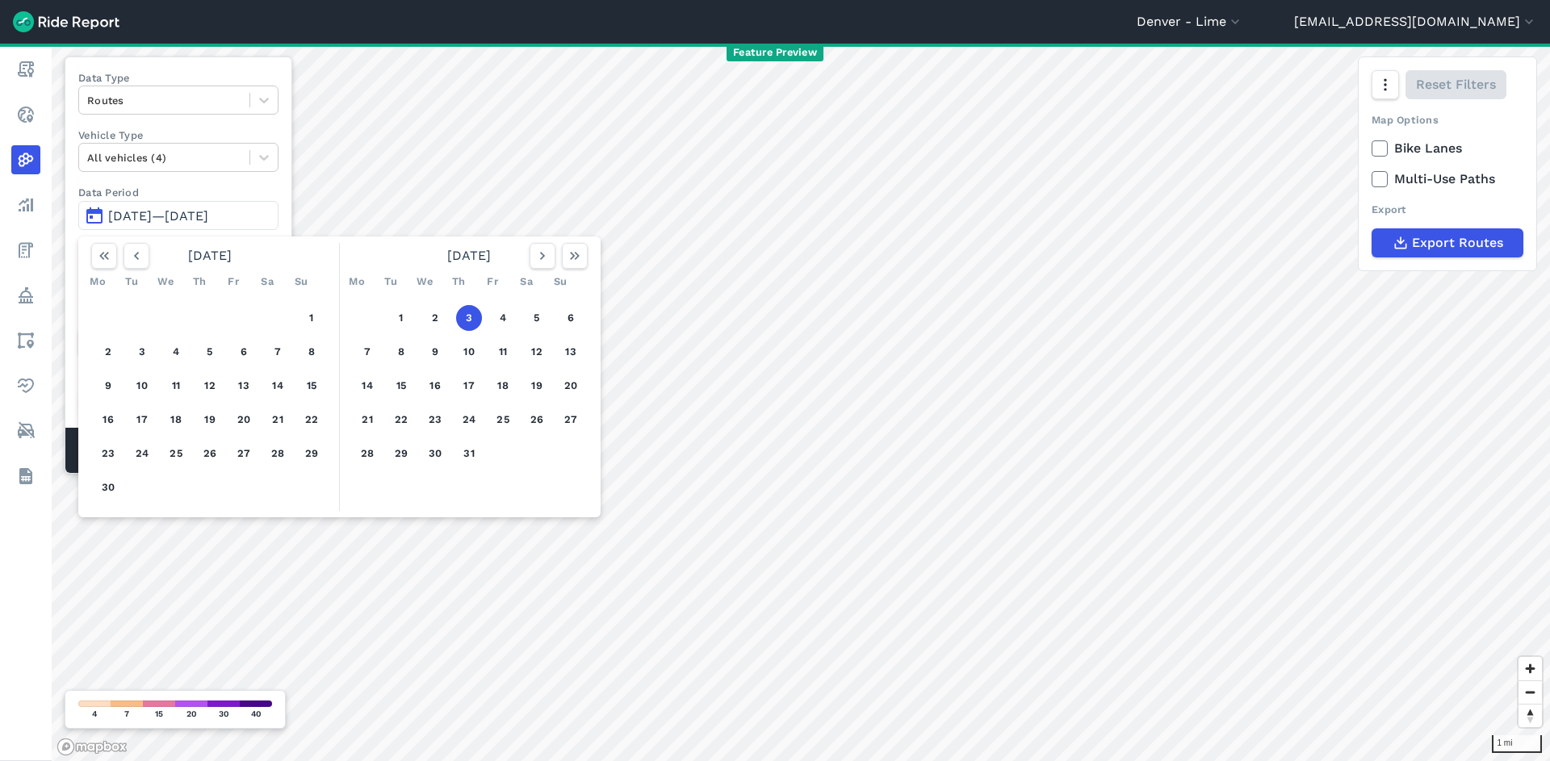
click at [471, 317] on button "3" at bounding box center [469, 318] width 26 height 26
click at [368, 352] on button "7" at bounding box center [367, 352] width 26 height 26
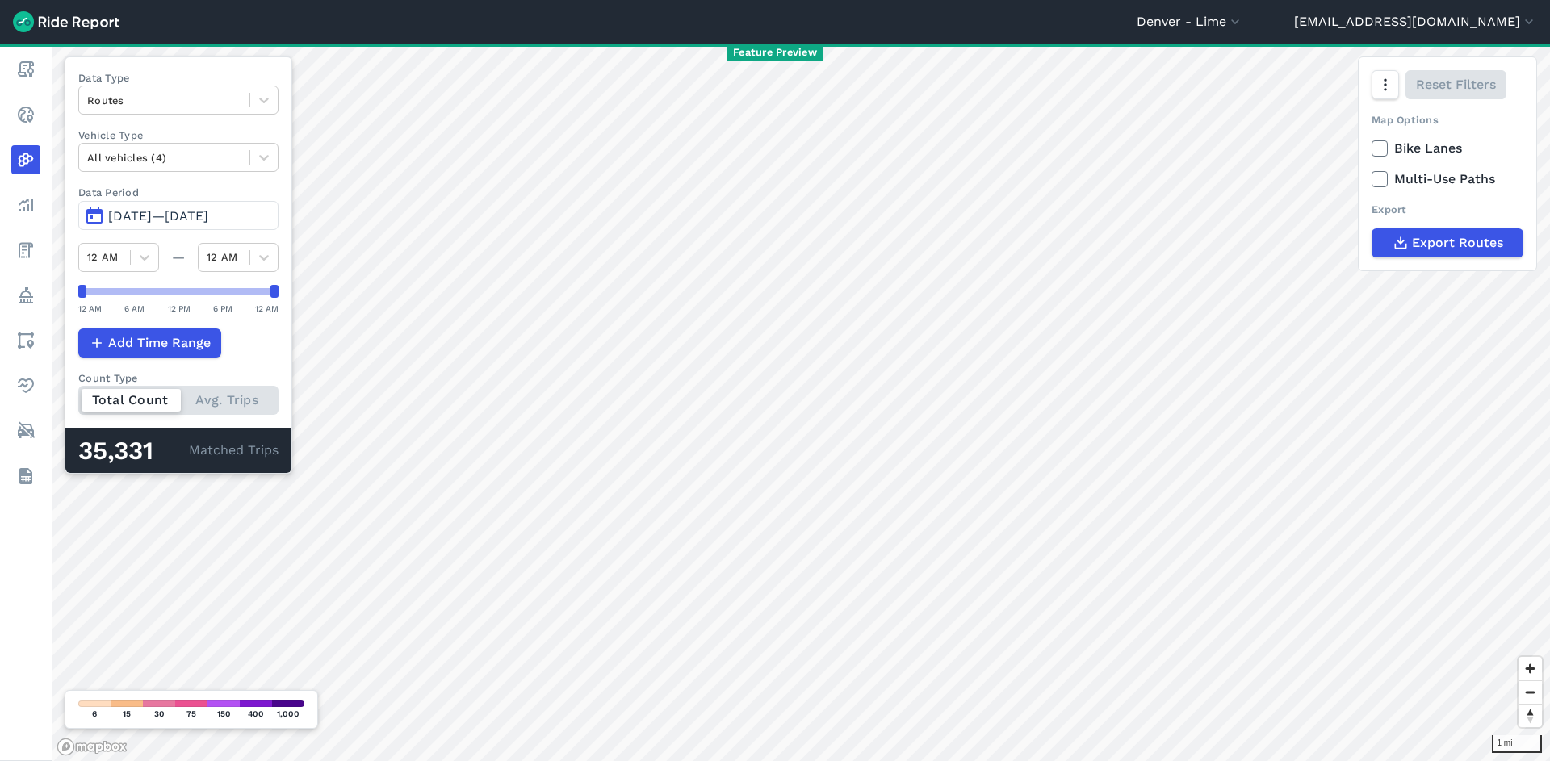
click at [193, 214] on span "[DATE]—[DATE]" at bounding box center [158, 215] width 100 height 15
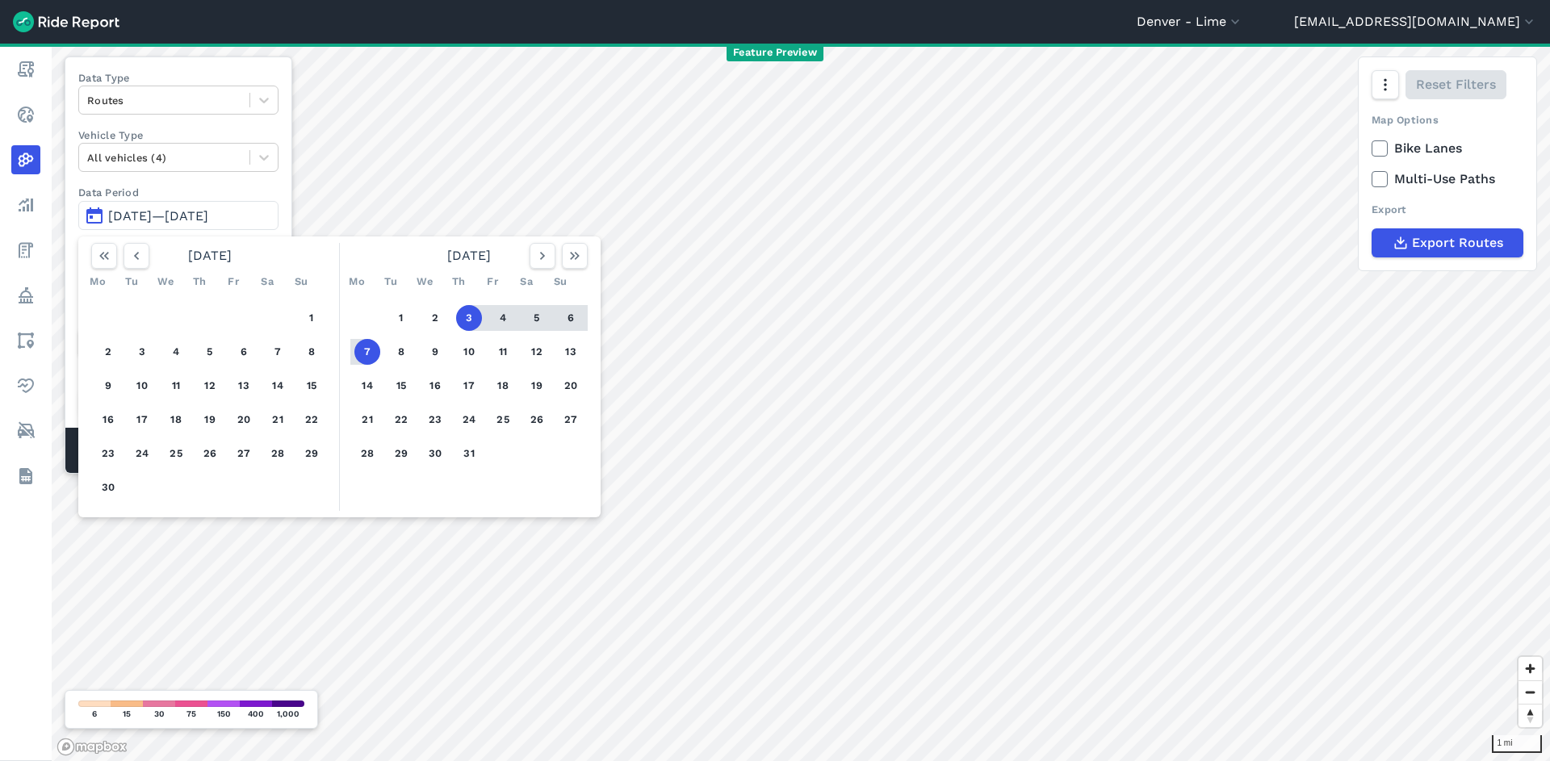
click at [375, 355] on button "7" at bounding box center [367, 352] width 26 height 26
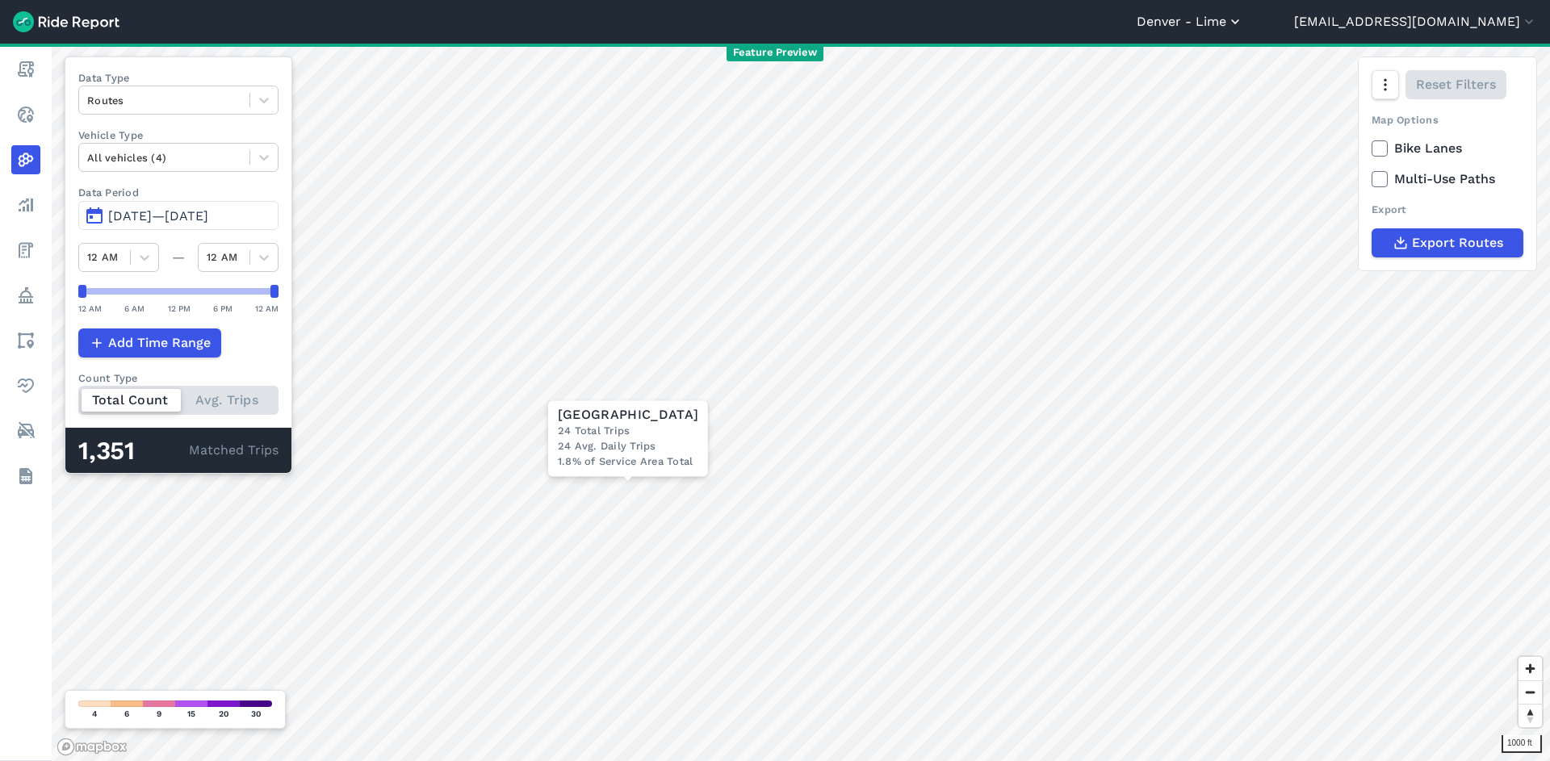
click at [1243, 19] on button "Denver - Lime" at bounding box center [1190, 21] width 107 height 19
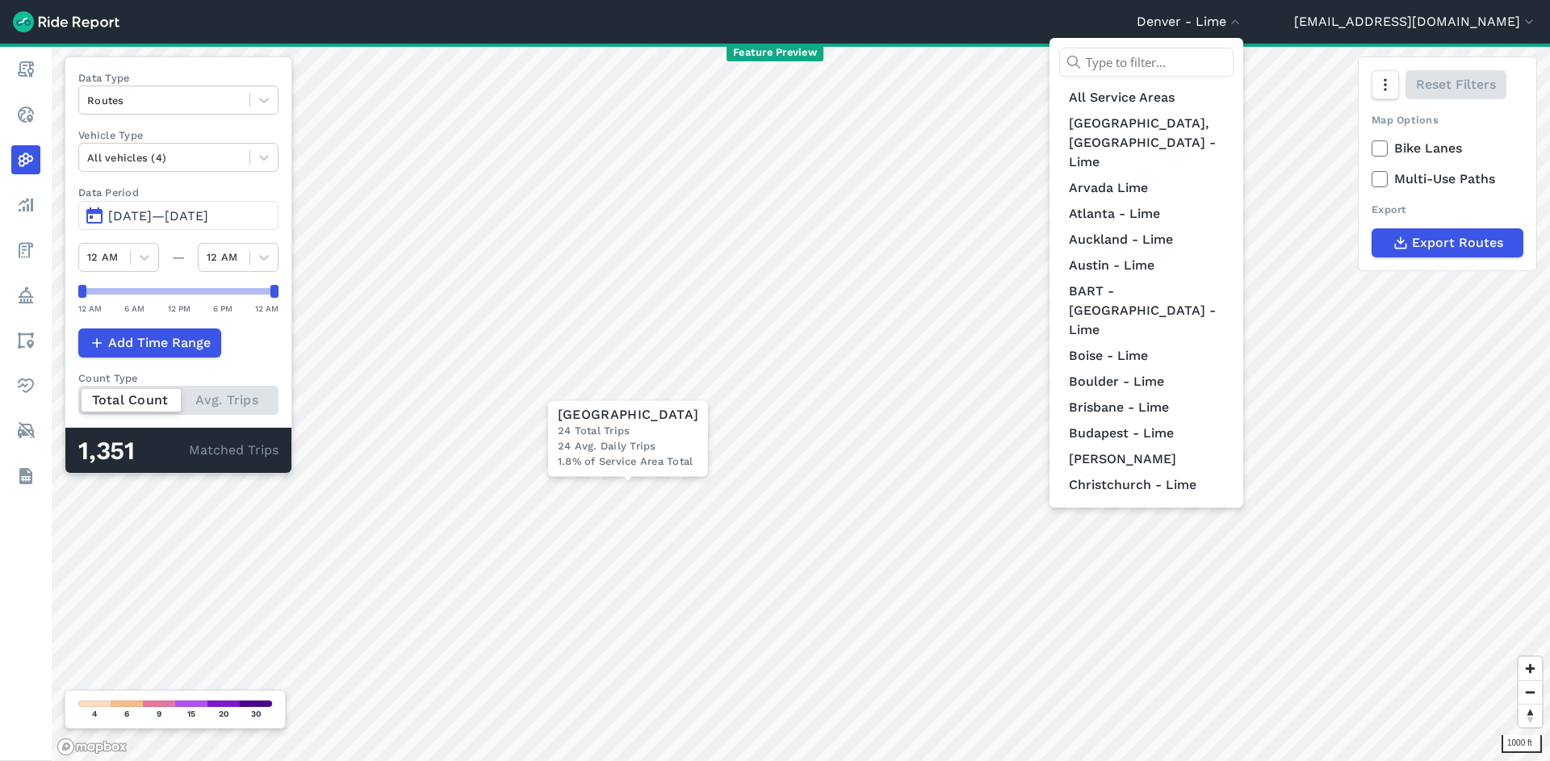
click at [1234, 61] on input "text" at bounding box center [1146, 62] width 174 height 29
click at [1433, 16] on div at bounding box center [775, 380] width 1550 height 761
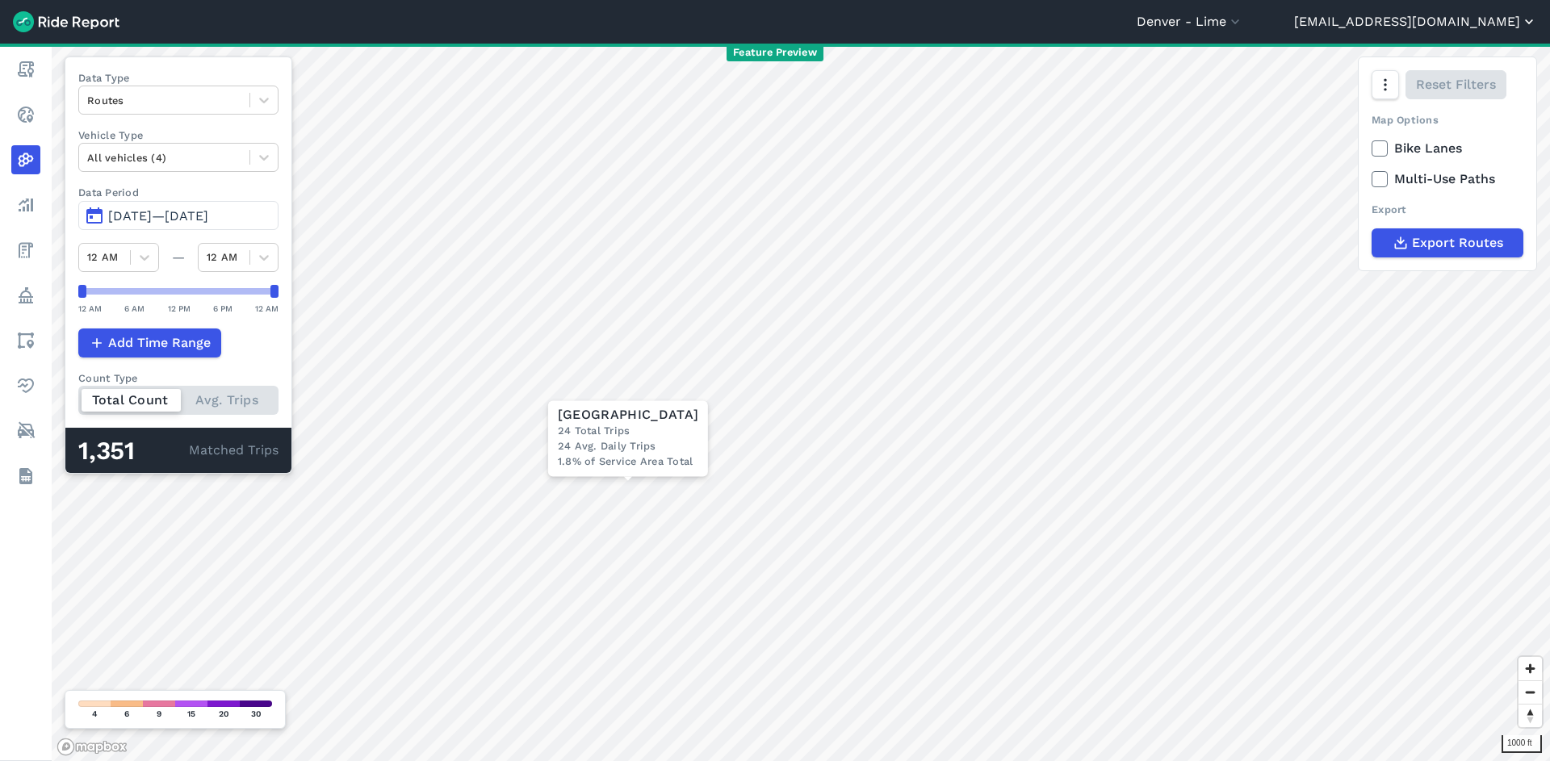
click at [1433, 16] on button "[EMAIL_ADDRESS][DOMAIN_NAME]" at bounding box center [1415, 21] width 243 height 19
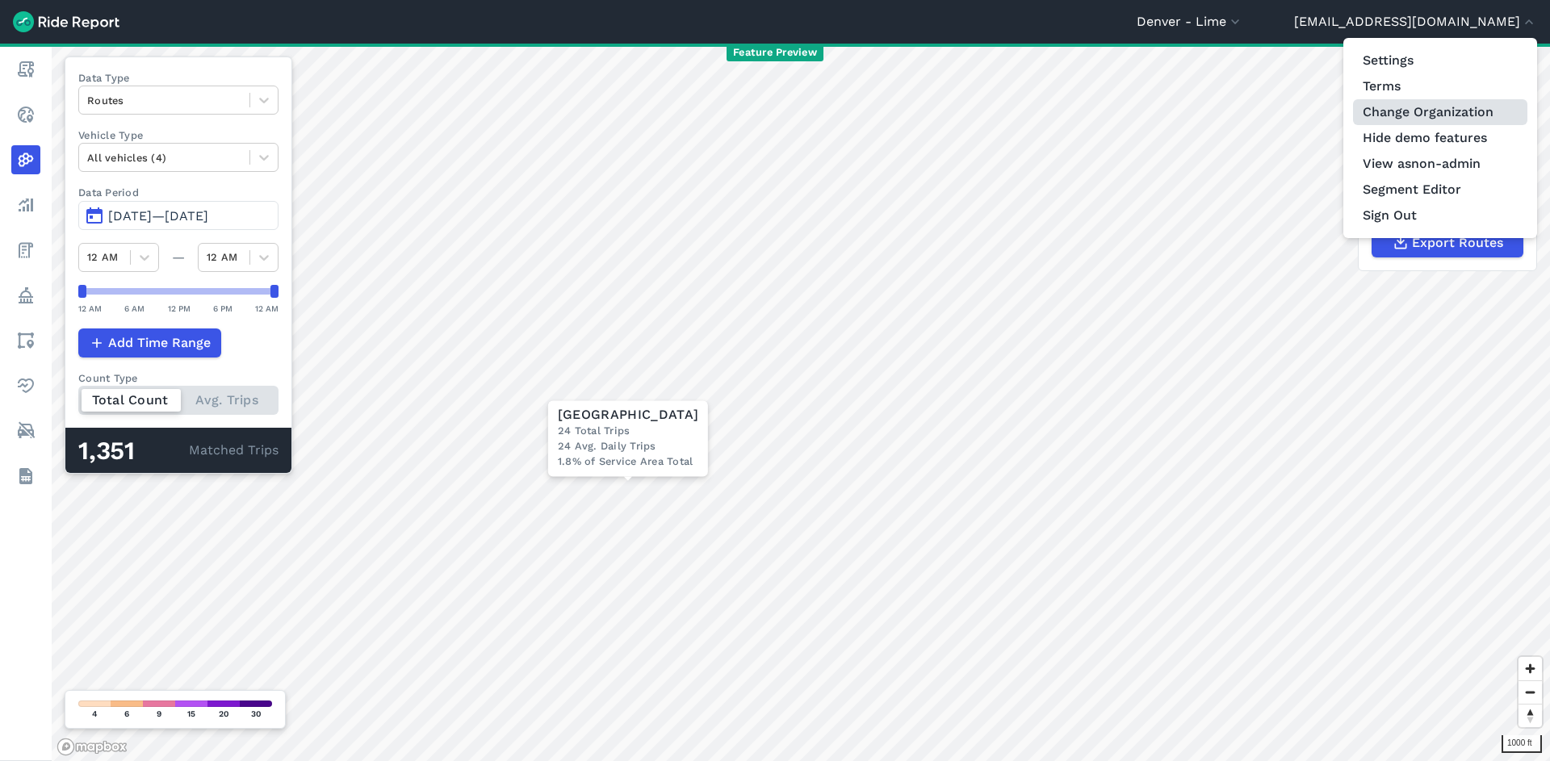
click at [1415, 119] on link "Change Organization" at bounding box center [1440, 112] width 174 height 26
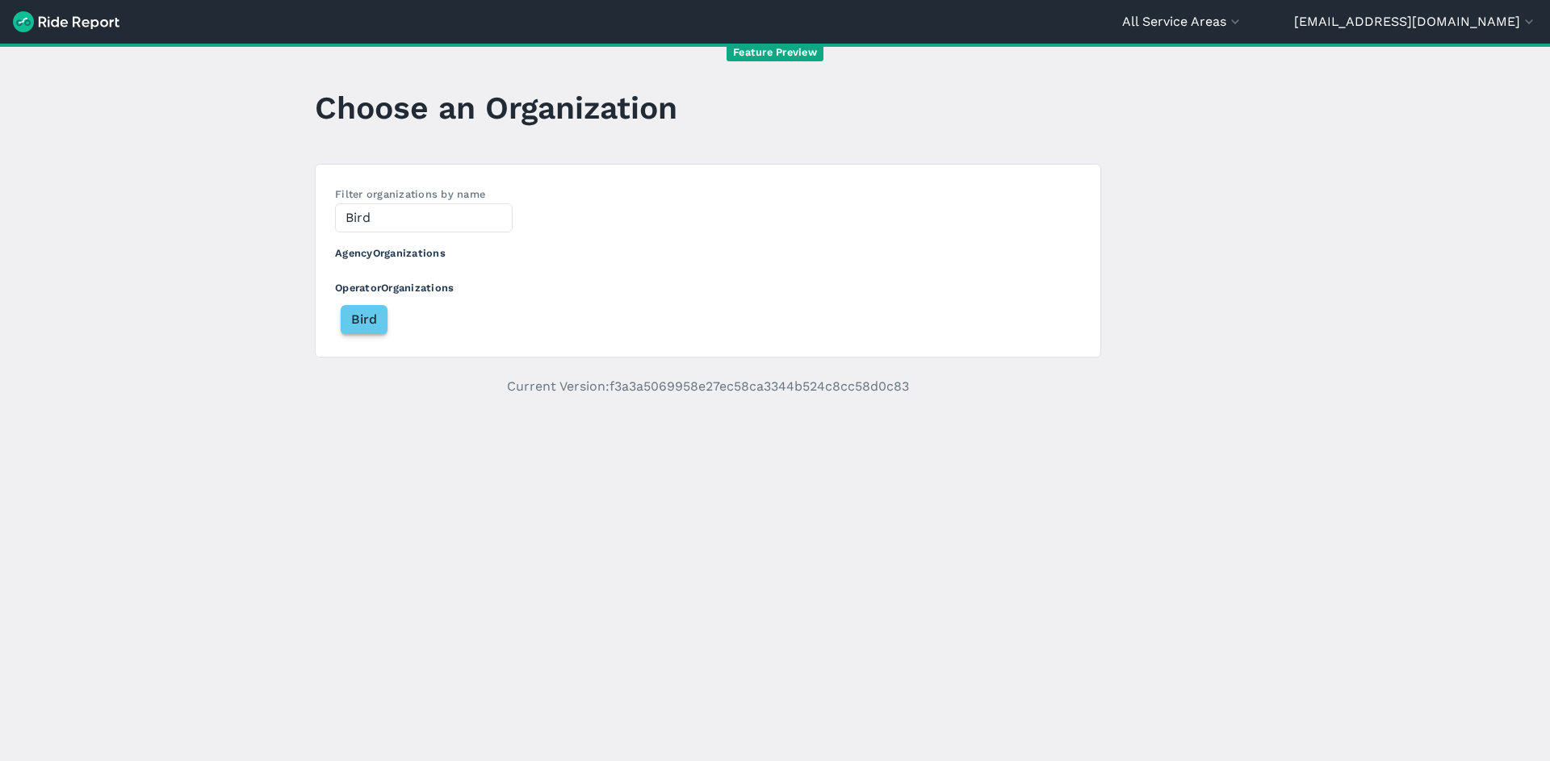
type input "Bird"
click at [362, 331] on button "Bird" at bounding box center [364, 319] width 47 height 29
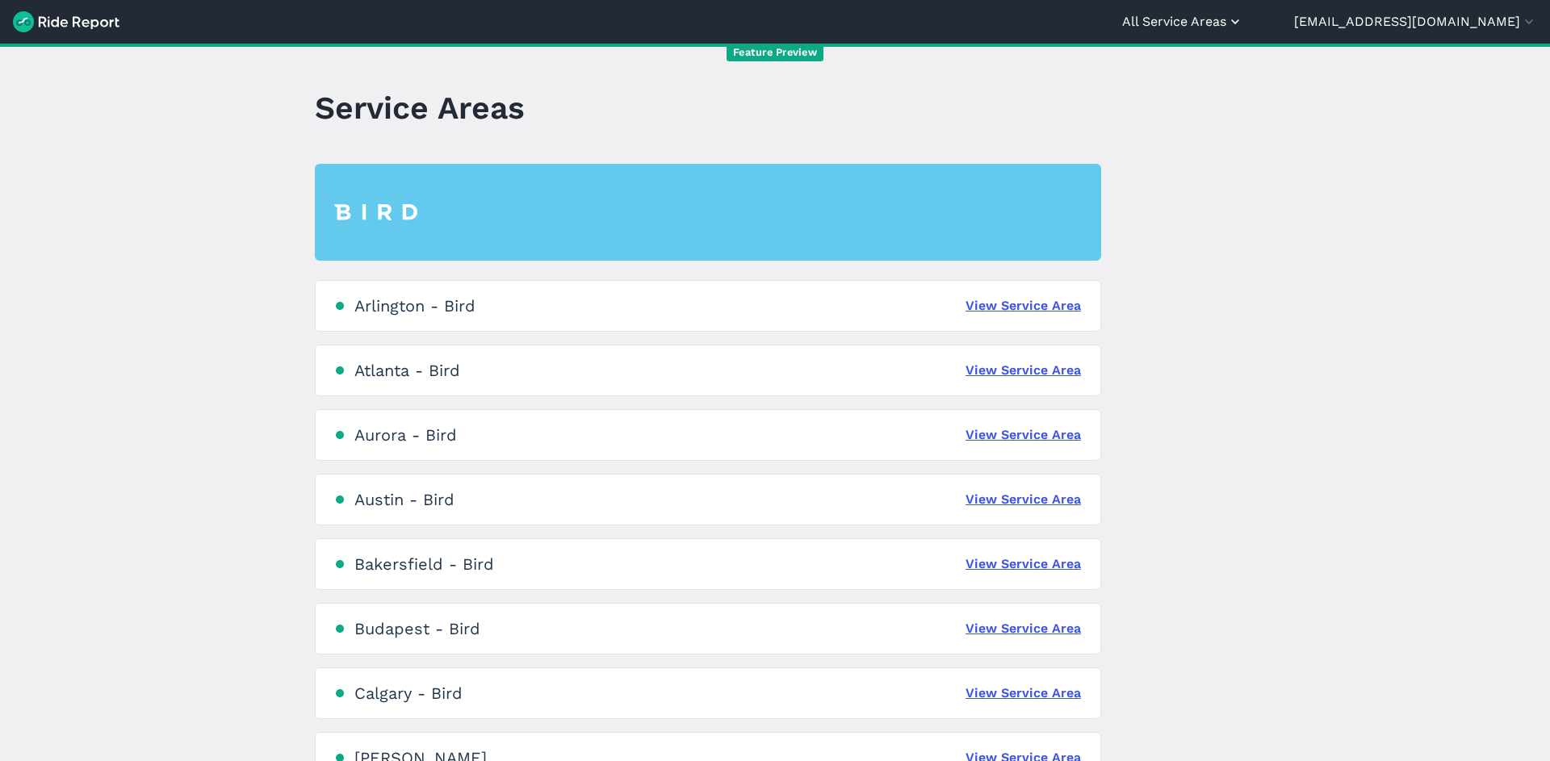
click at [1243, 23] on button "All Service Areas" at bounding box center [1182, 21] width 121 height 19
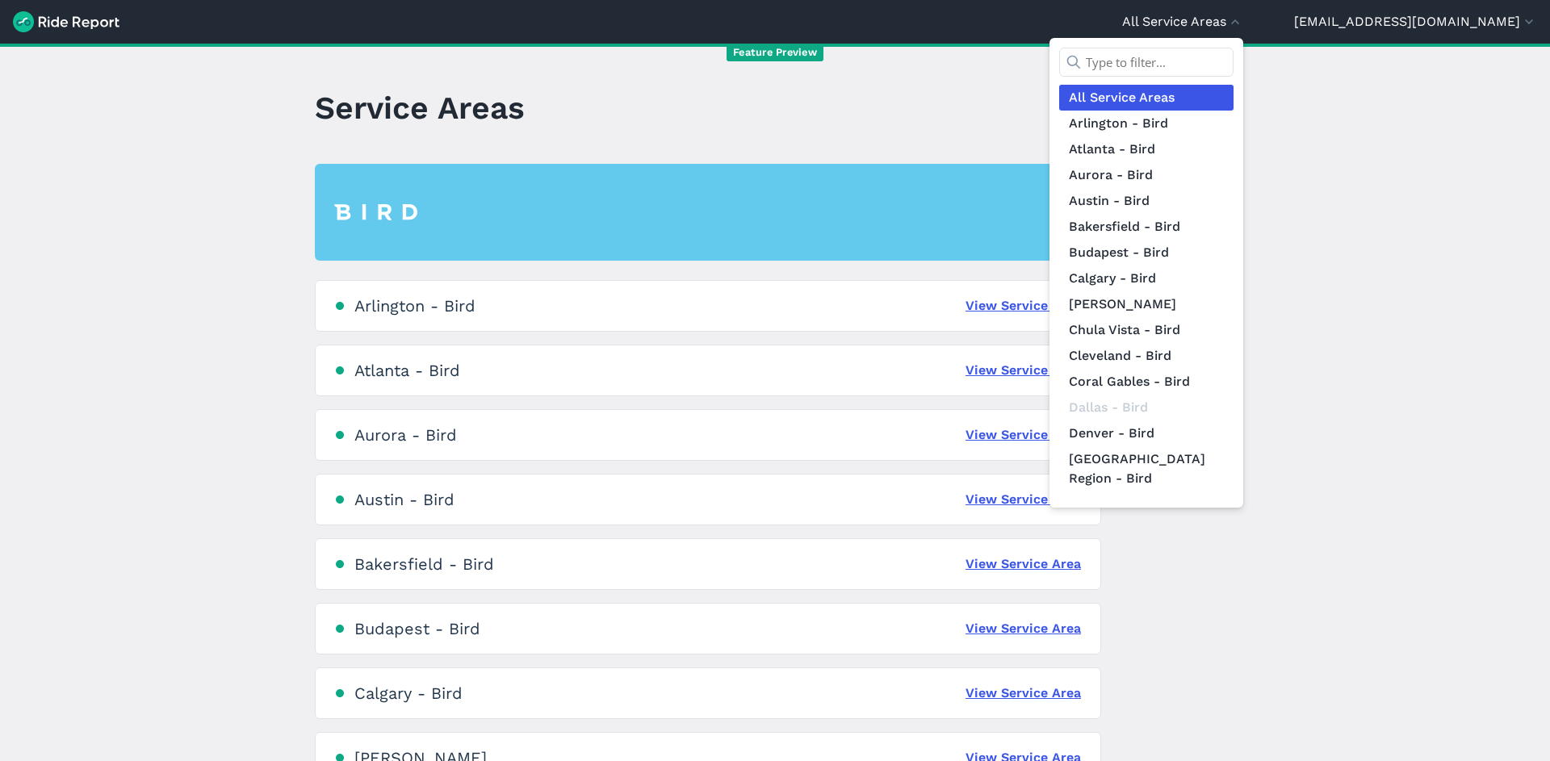
click at [1234, 63] on input "text" at bounding box center [1146, 62] width 174 height 29
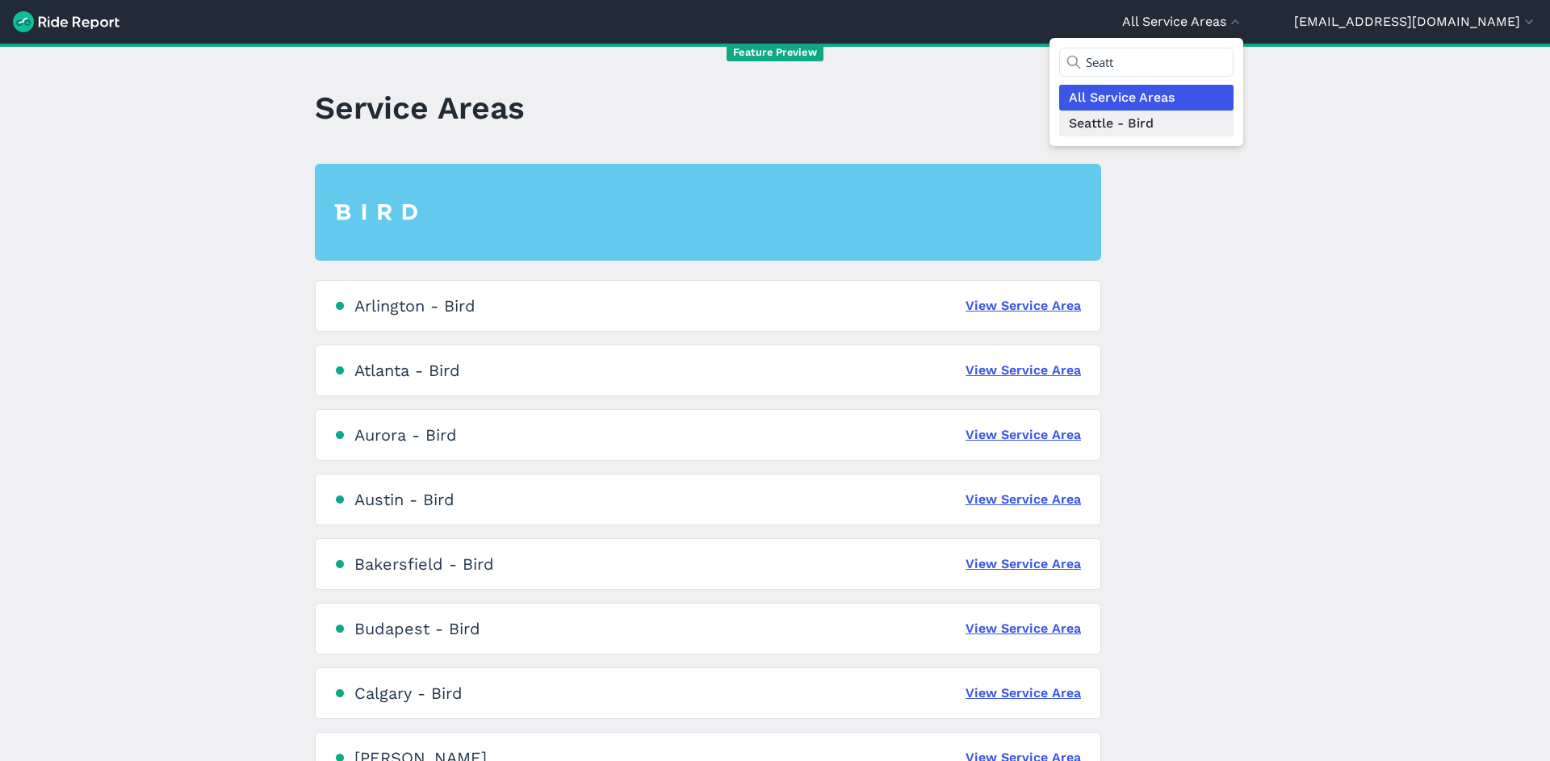
type input "Seatt"
click at [1224, 127] on link "Seattle - Bird" at bounding box center [1146, 124] width 174 height 26
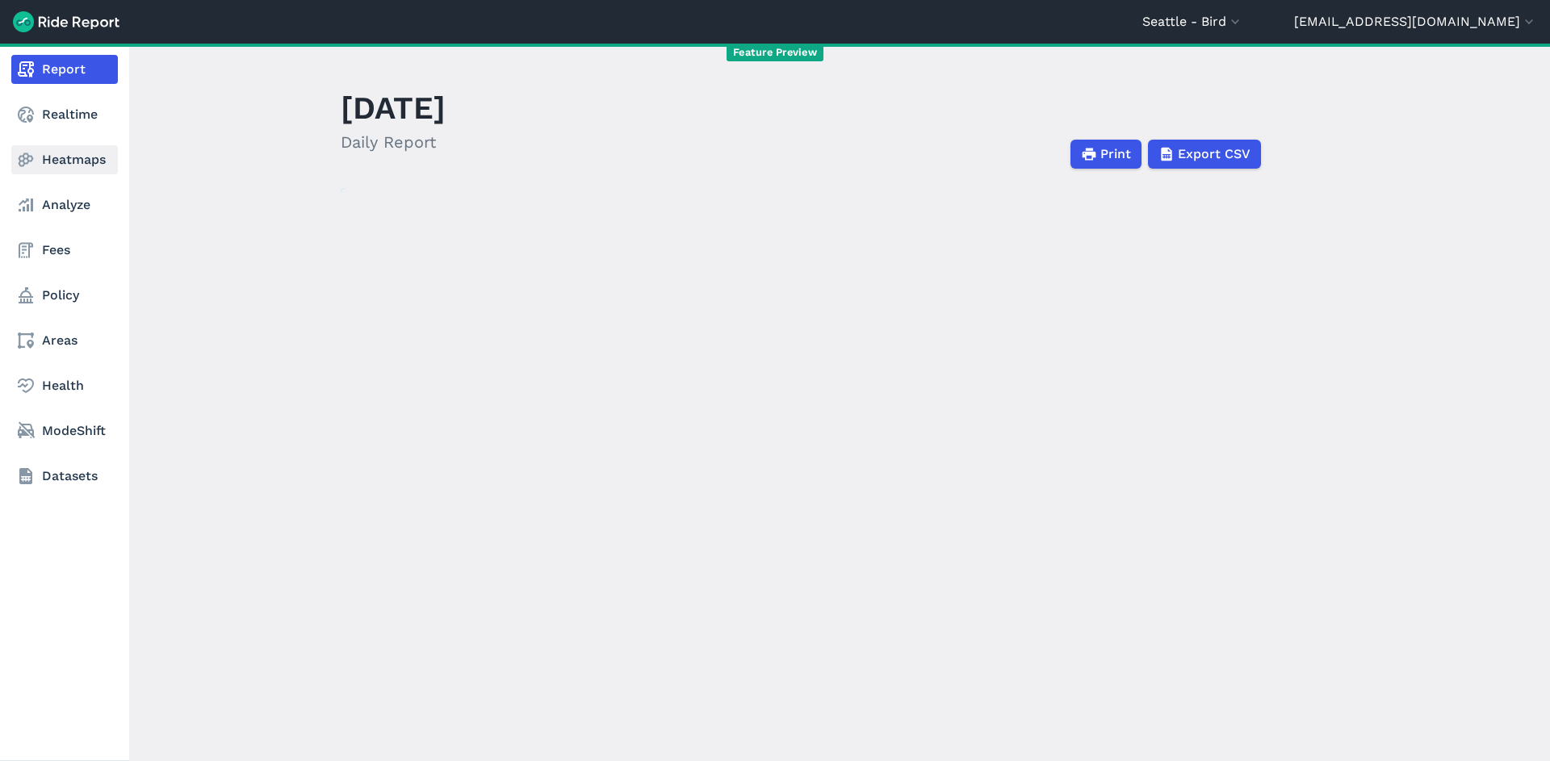
click at [67, 166] on link "Heatmaps" at bounding box center [64, 159] width 107 height 29
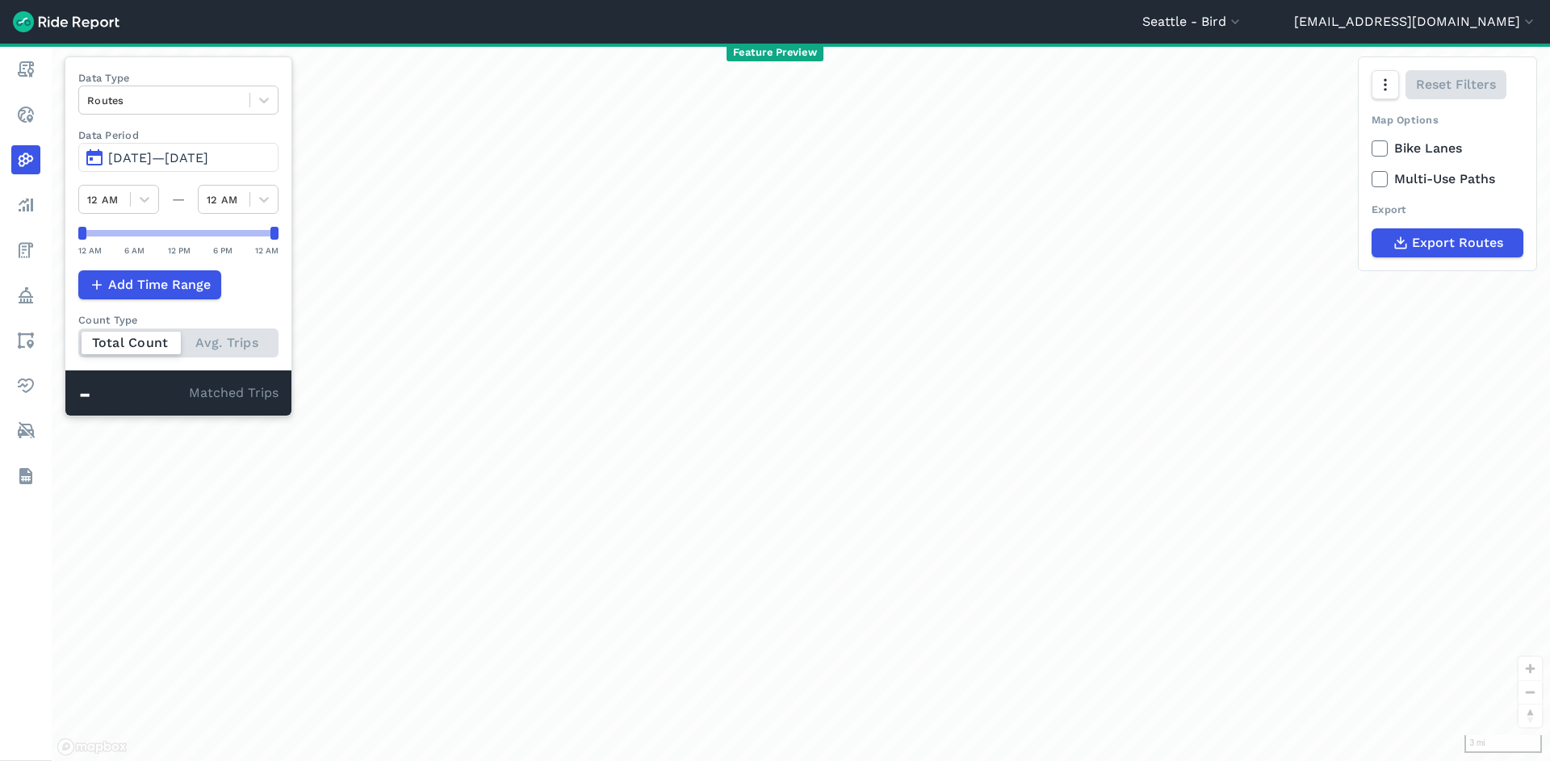
click at [186, 163] on span "[DATE]—[DATE]" at bounding box center [158, 157] width 100 height 15
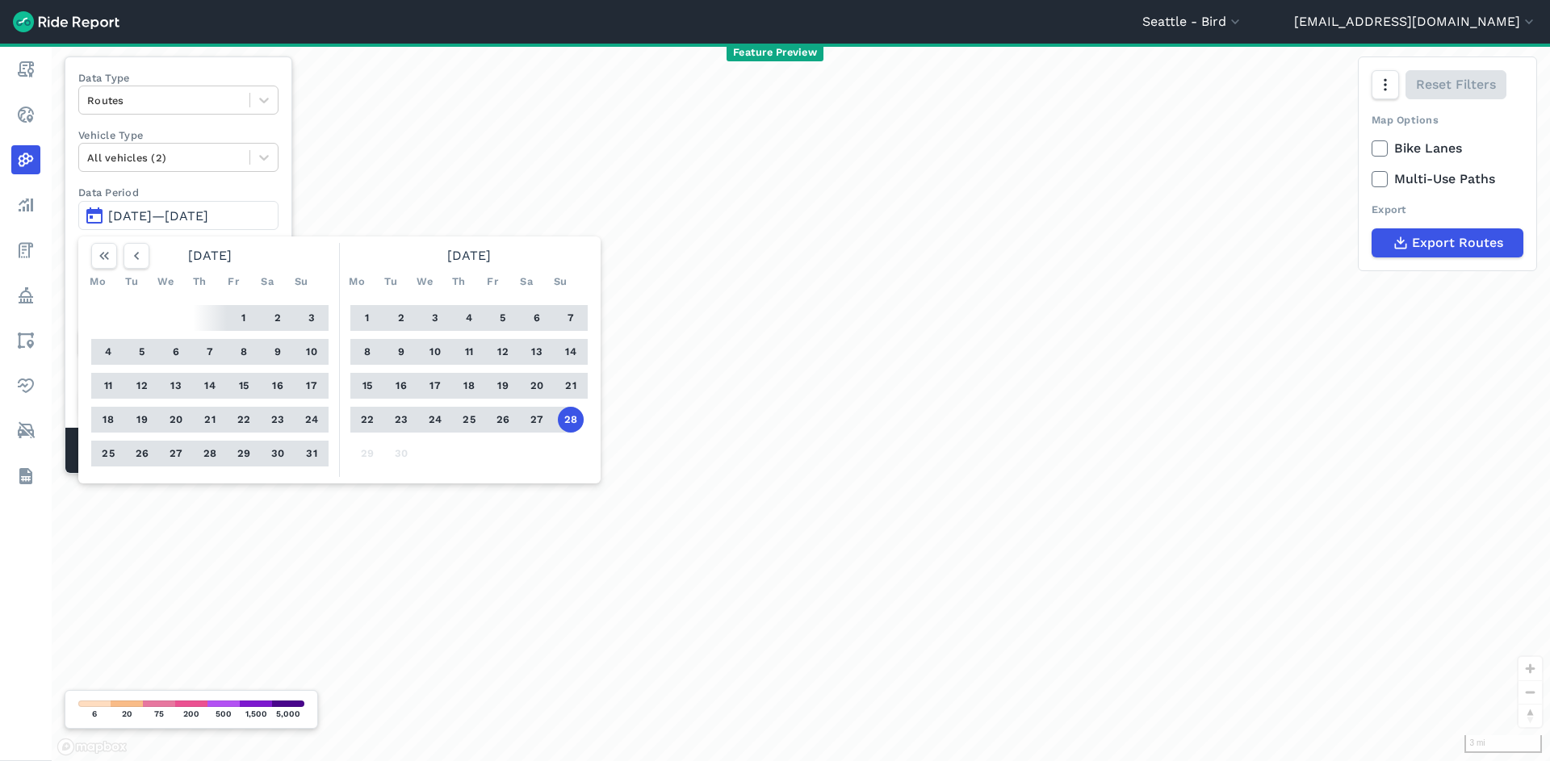
drag, startPoint x: 578, startPoint y: 422, endPoint x: 516, endPoint y: 424, distance: 62.2
click at [578, 423] on button "28" at bounding box center [571, 420] width 26 height 26
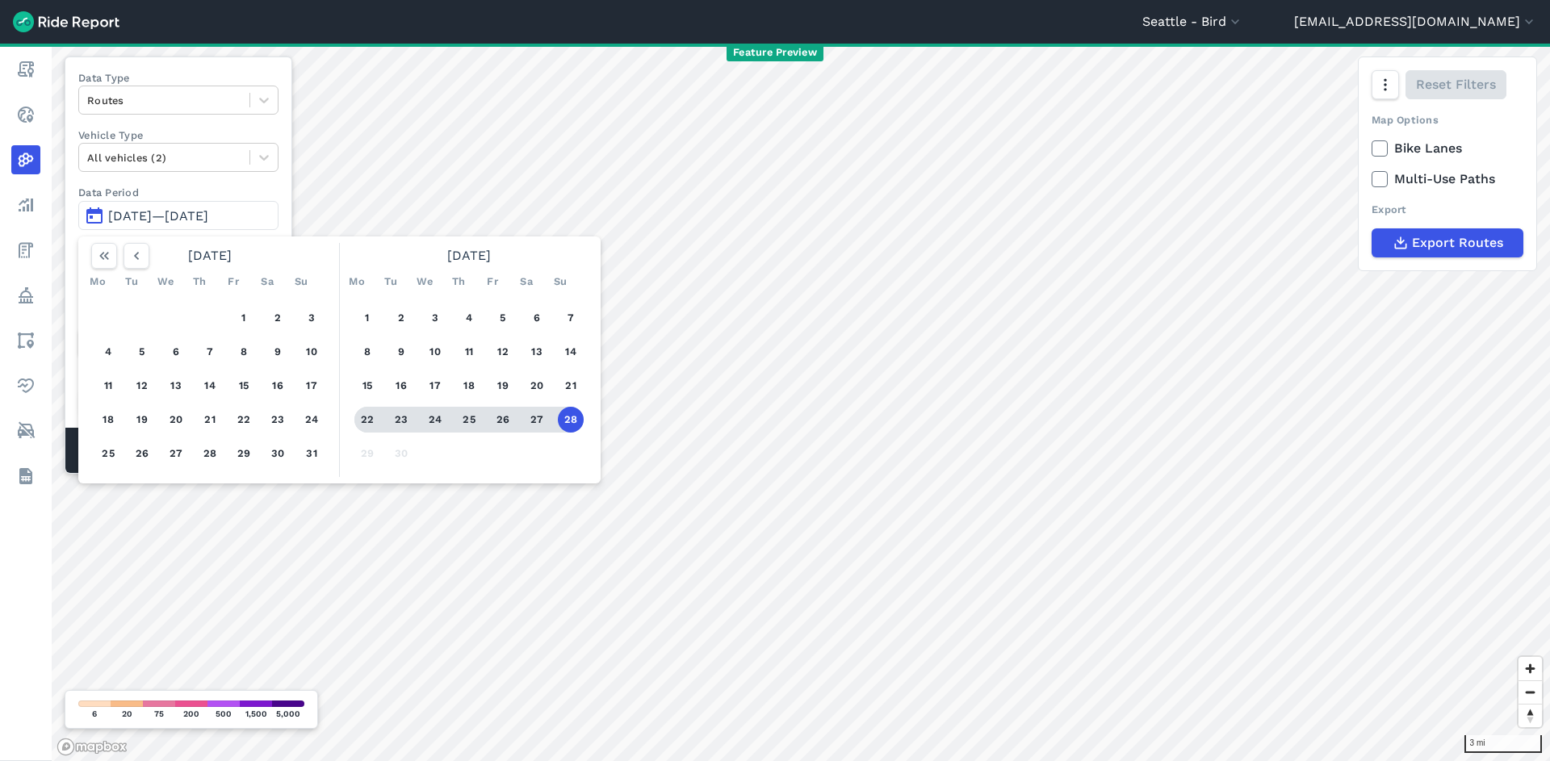
click at [366, 422] on button "22" at bounding box center [367, 420] width 26 height 26
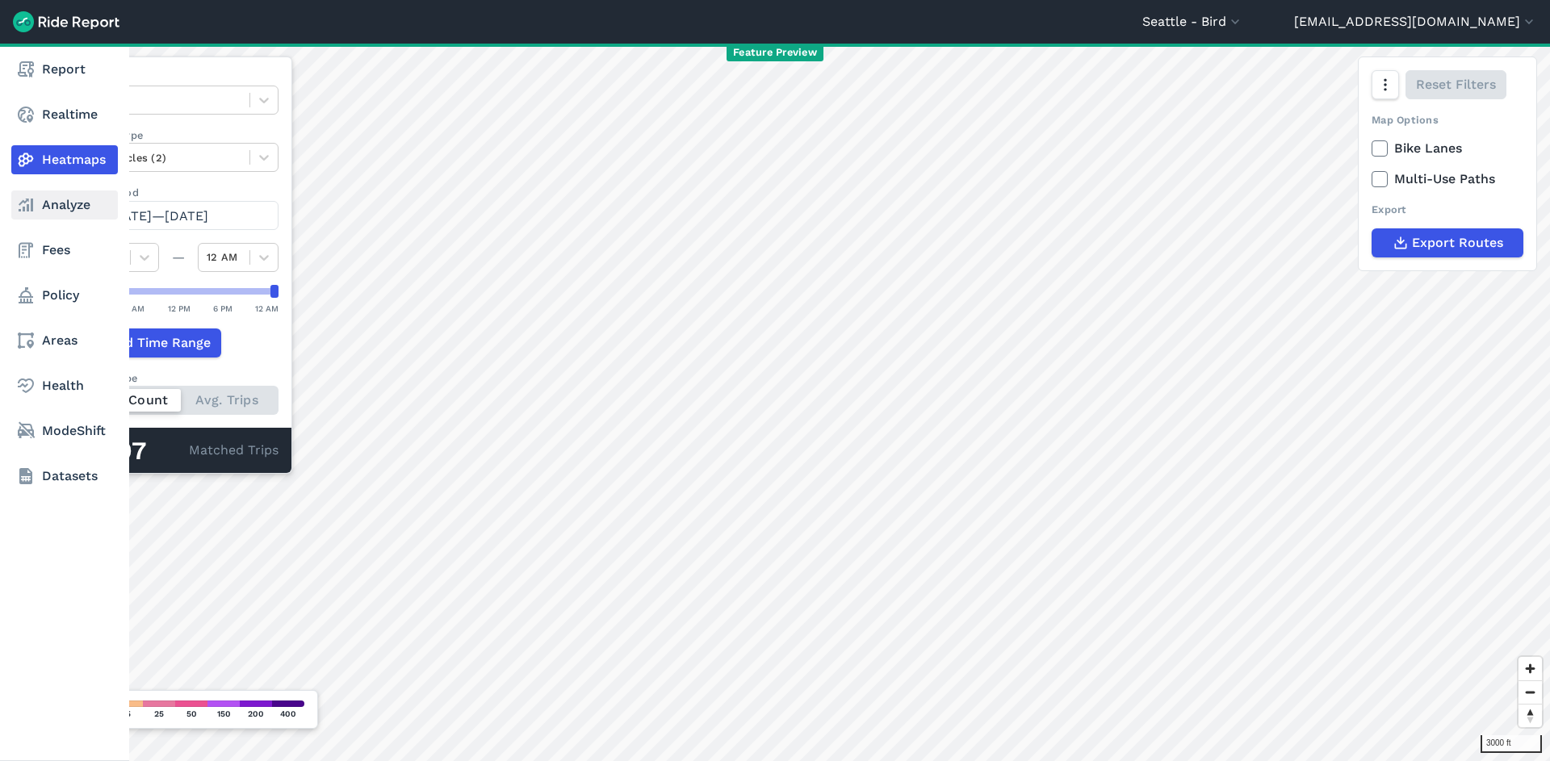
click at [37, 212] on link "Analyze" at bounding box center [64, 205] width 107 height 29
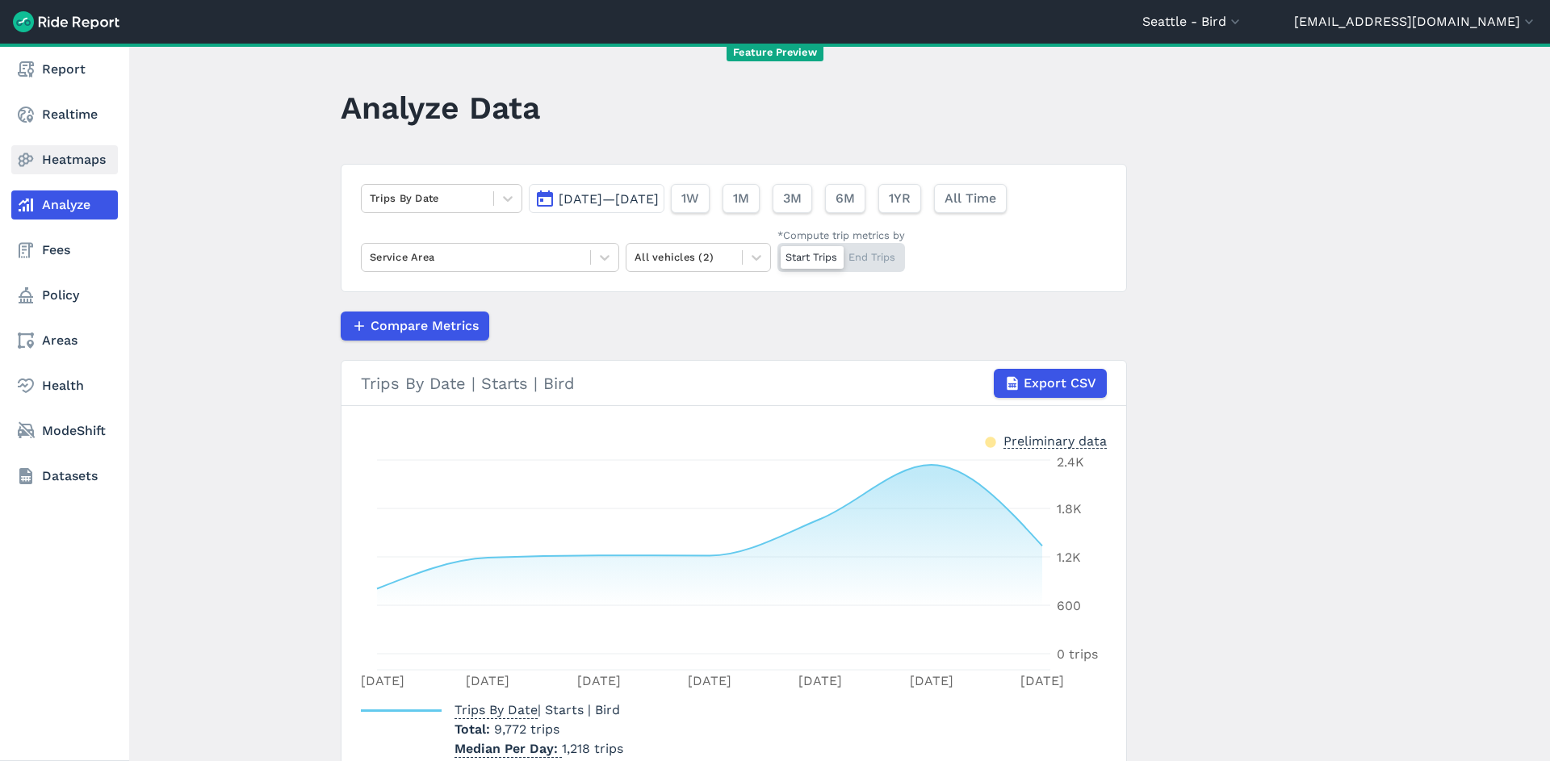
click at [44, 161] on link "Heatmaps" at bounding box center [64, 159] width 107 height 29
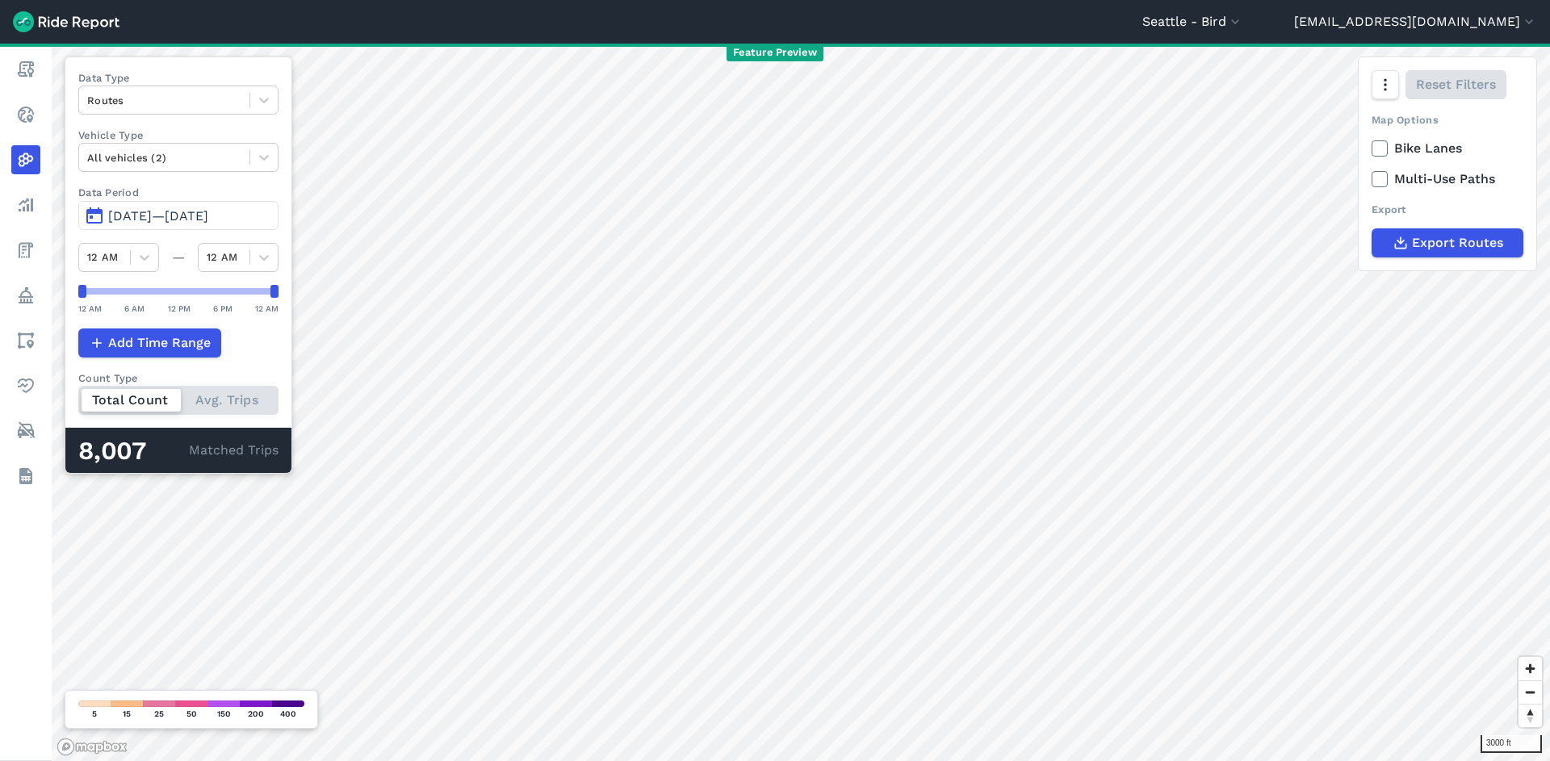
click at [191, 206] on button "[DATE]—[DATE]" at bounding box center [178, 215] width 200 height 29
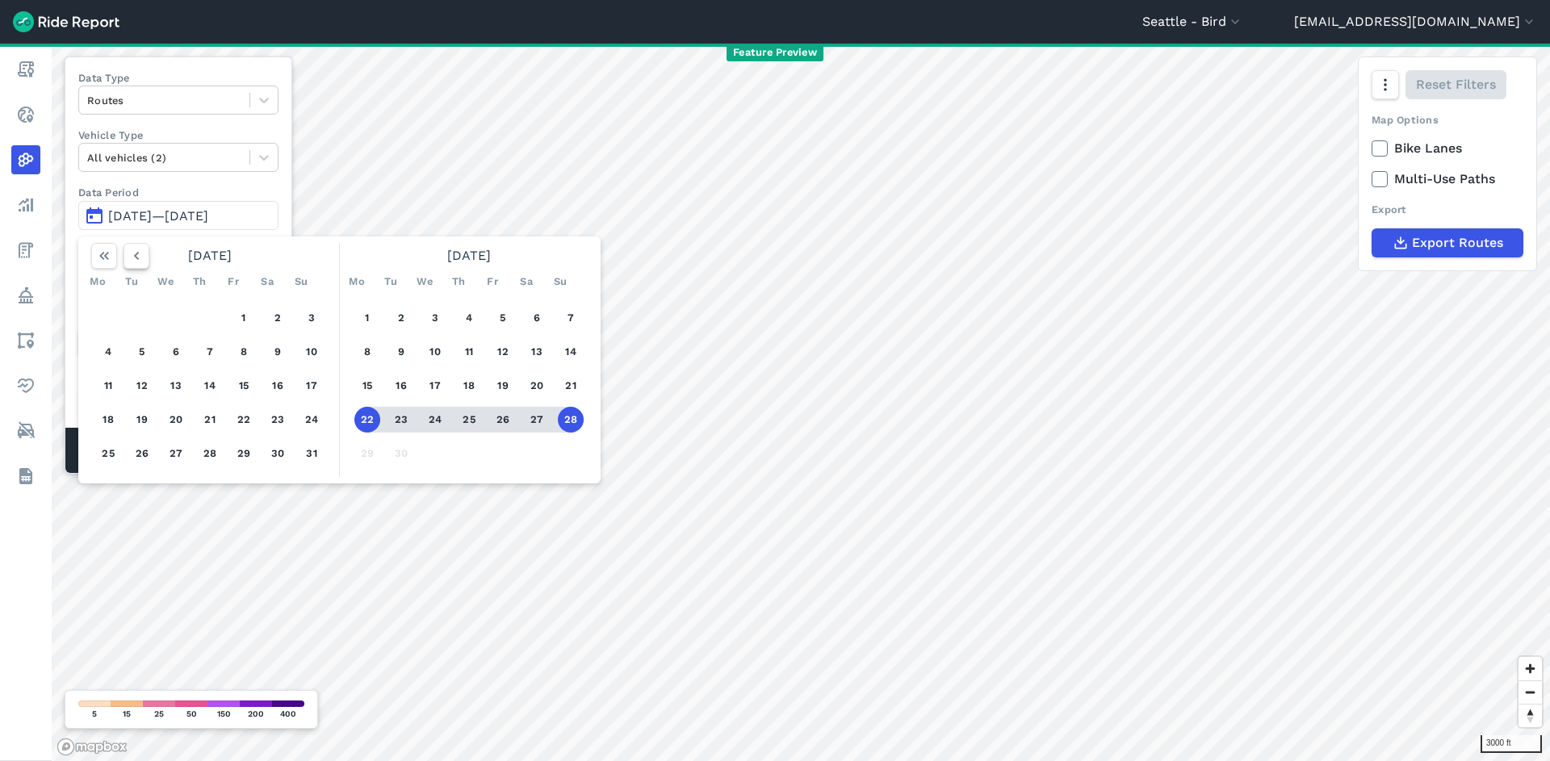
click at [145, 258] on button "button" at bounding box center [137, 256] width 26 height 26
click at [141, 312] on button "1" at bounding box center [142, 318] width 26 height 26
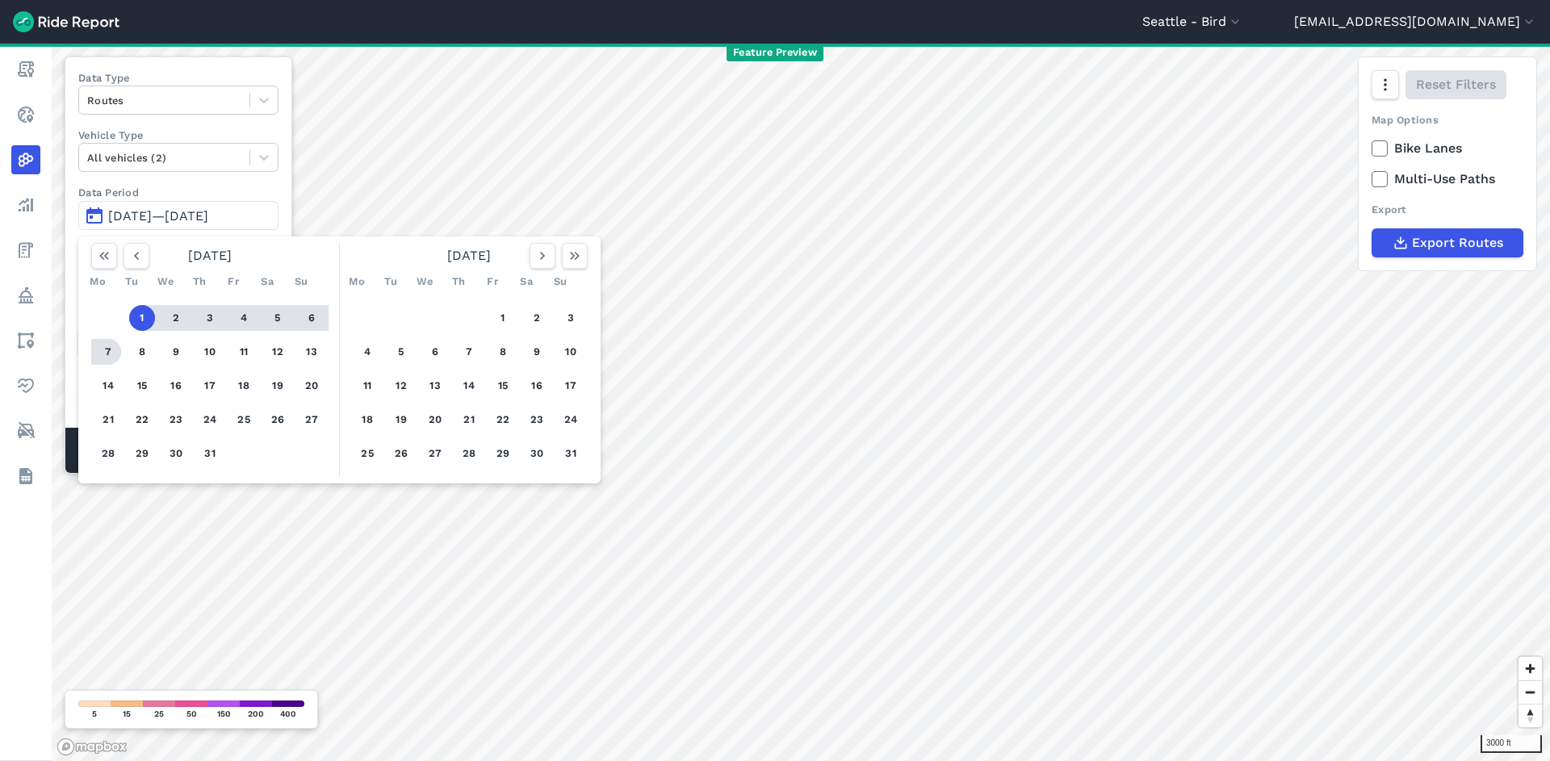
click at [114, 348] on button "7" at bounding box center [108, 352] width 26 height 26
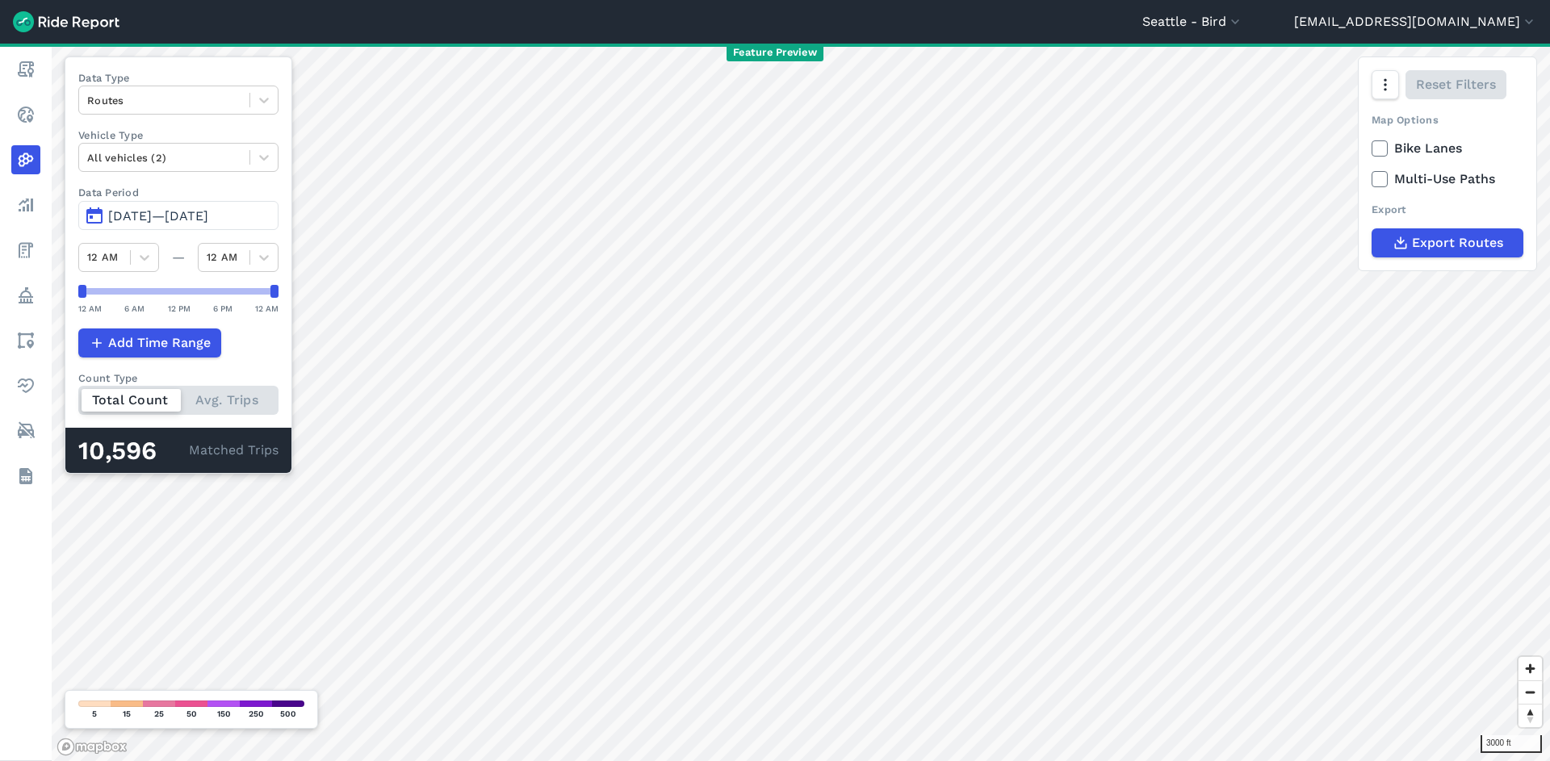
click at [164, 212] on span "[DATE]—[DATE]" at bounding box center [158, 215] width 100 height 15
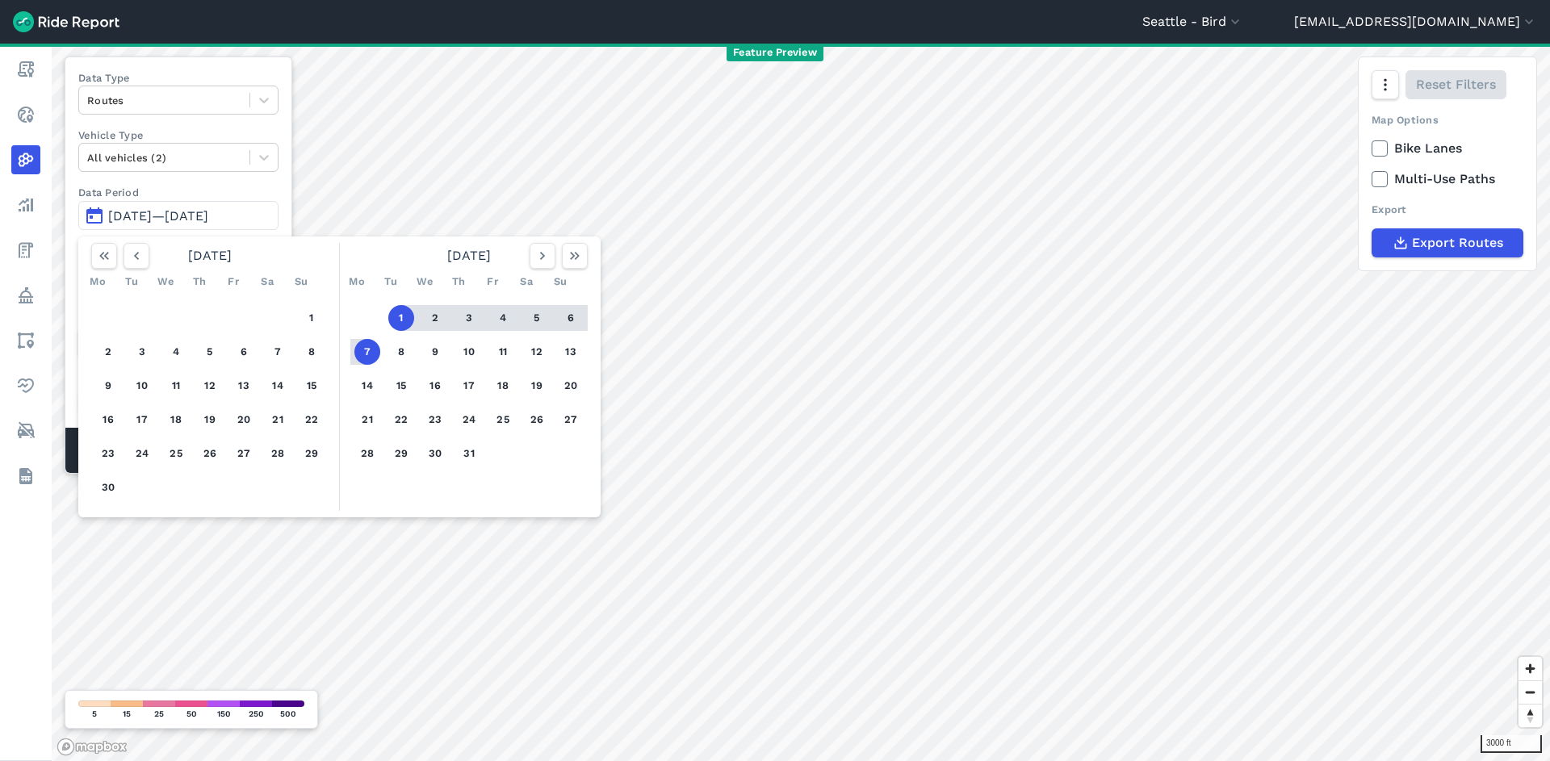
click at [367, 353] on button "7" at bounding box center [367, 352] width 26 height 26
click at [378, 385] on button "14" at bounding box center [367, 386] width 26 height 26
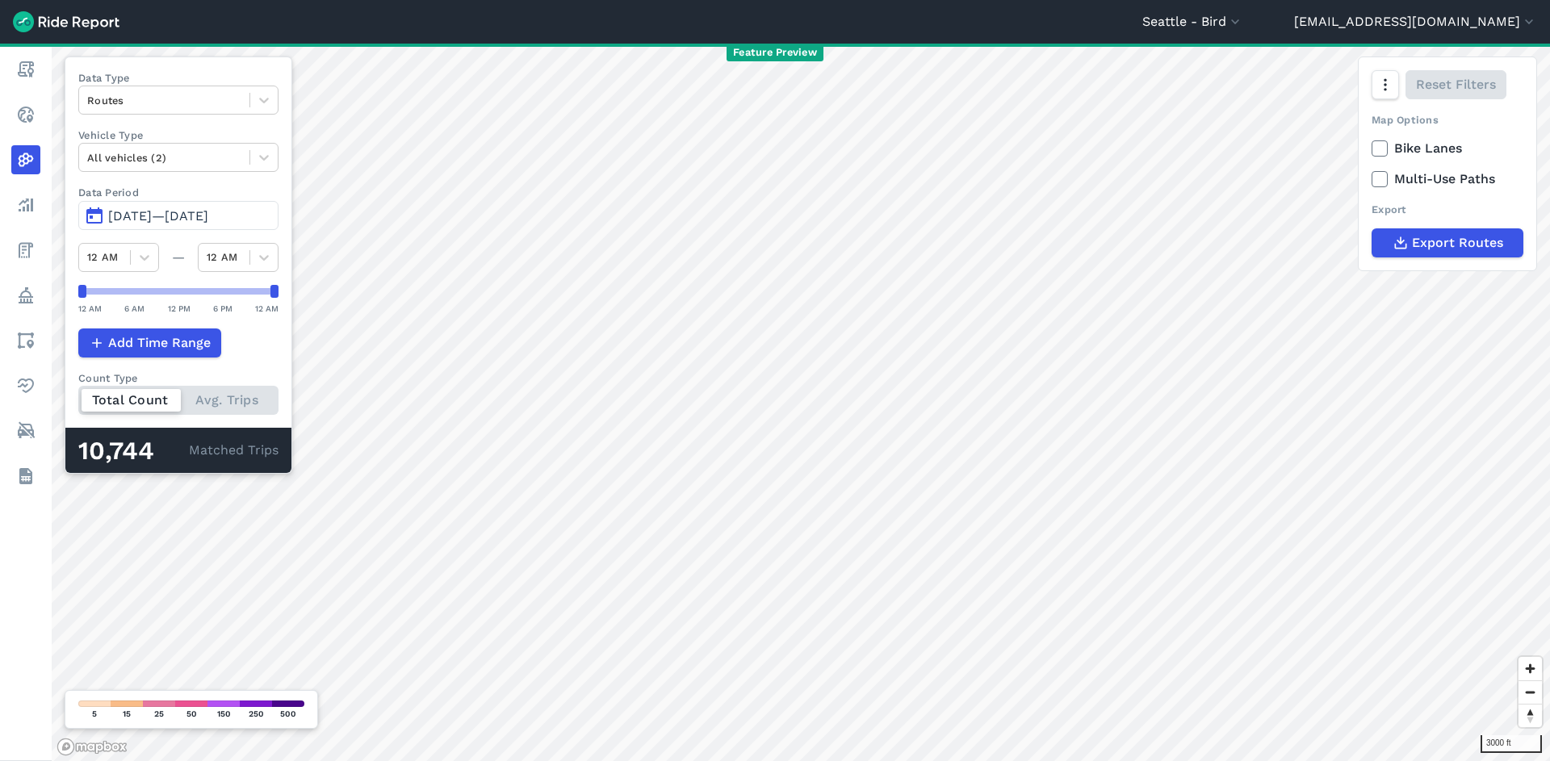
drag, startPoint x: 153, startPoint y: 221, endPoint x: 153, endPoint y: 230, distance: 8.9
click at [153, 221] on span "[DATE]—[DATE]" at bounding box center [158, 215] width 100 height 15
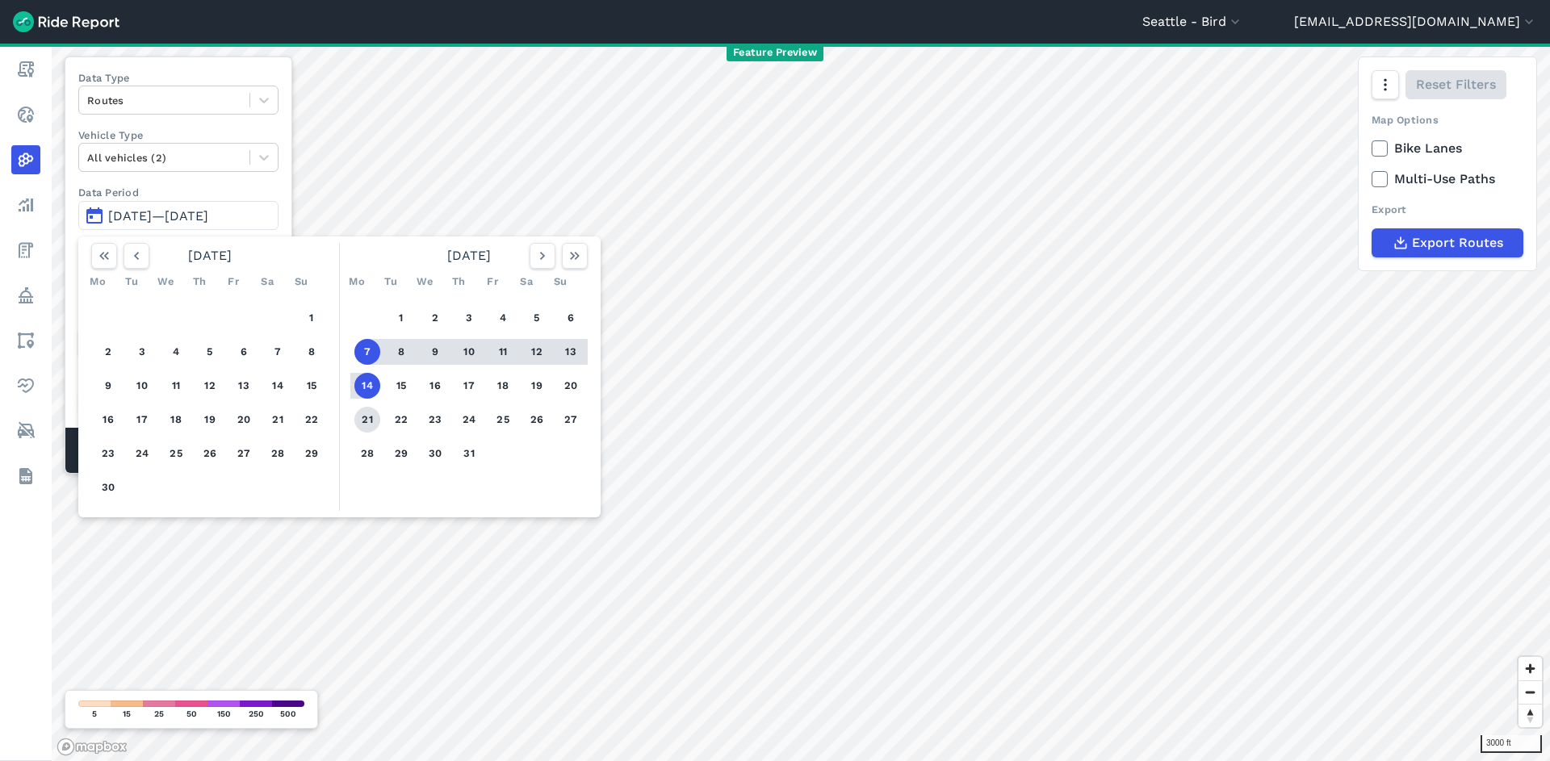
drag, startPoint x: 362, startPoint y: 386, endPoint x: 361, endPoint y: 417, distance: 30.7
click at [362, 386] on button "14" at bounding box center [367, 386] width 26 height 26
click at [362, 417] on button "21" at bounding box center [367, 420] width 26 height 26
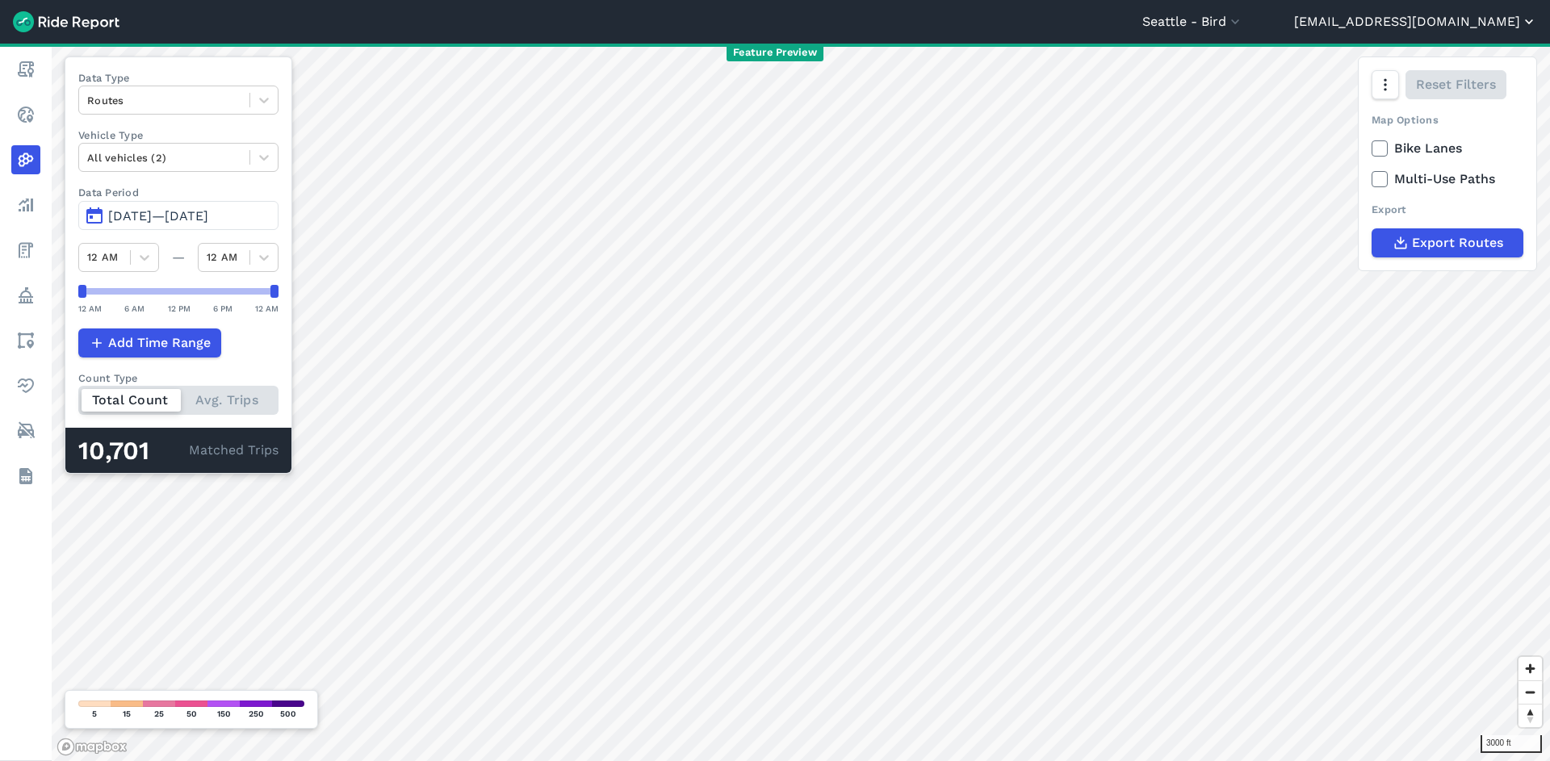
click at [1439, 32] on header "[GEOGRAPHIC_DATA] - Bird All Service Areas [GEOGRAPHIC_DATA] - Bird [GEOGRAPHIC…" at bounding box center [775, 22] width 1550 height 44
click at [1440, 30] on button "[EMAIL_ADDRESS][DOMAIN_NAME]" at bounding box center [1415, 21] width 243 height 19
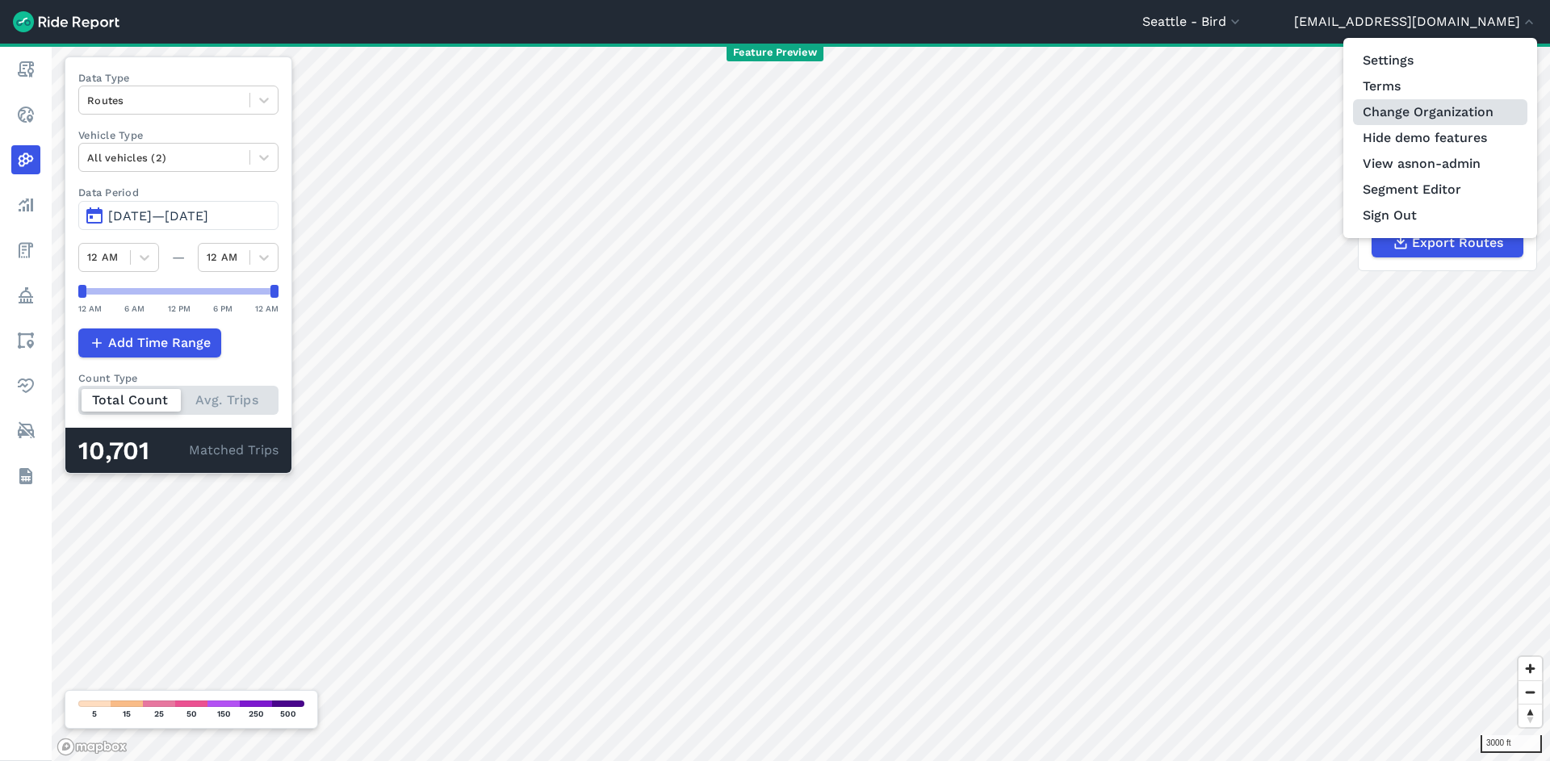
click at [1393, 112] on link "Change Organization" at bounding box center [1440, 112] width 174 height 26
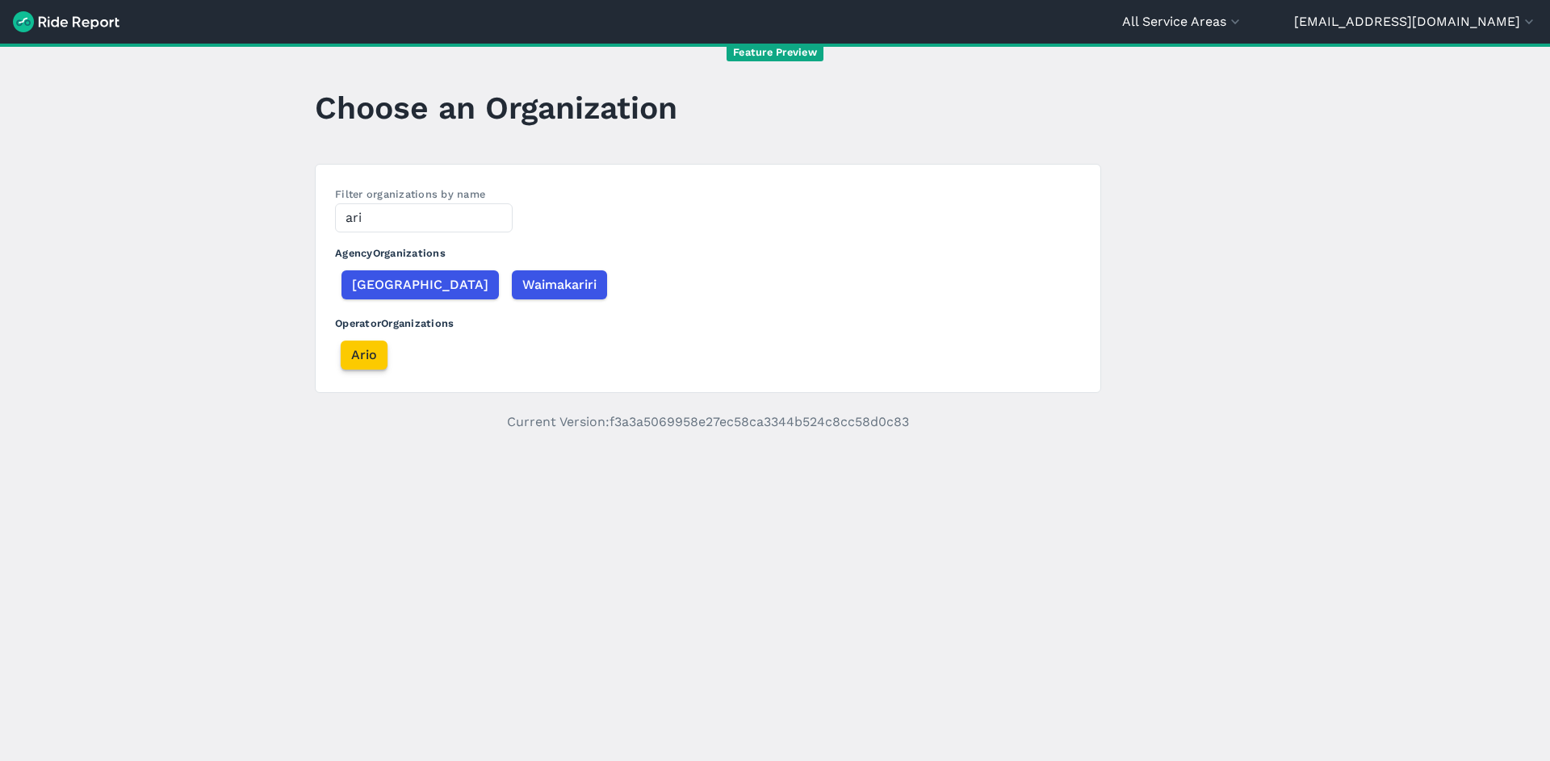
type input "ari"
click at [354, 362] on span "Ario" at bounding box center [364, 355] width 26 height 19
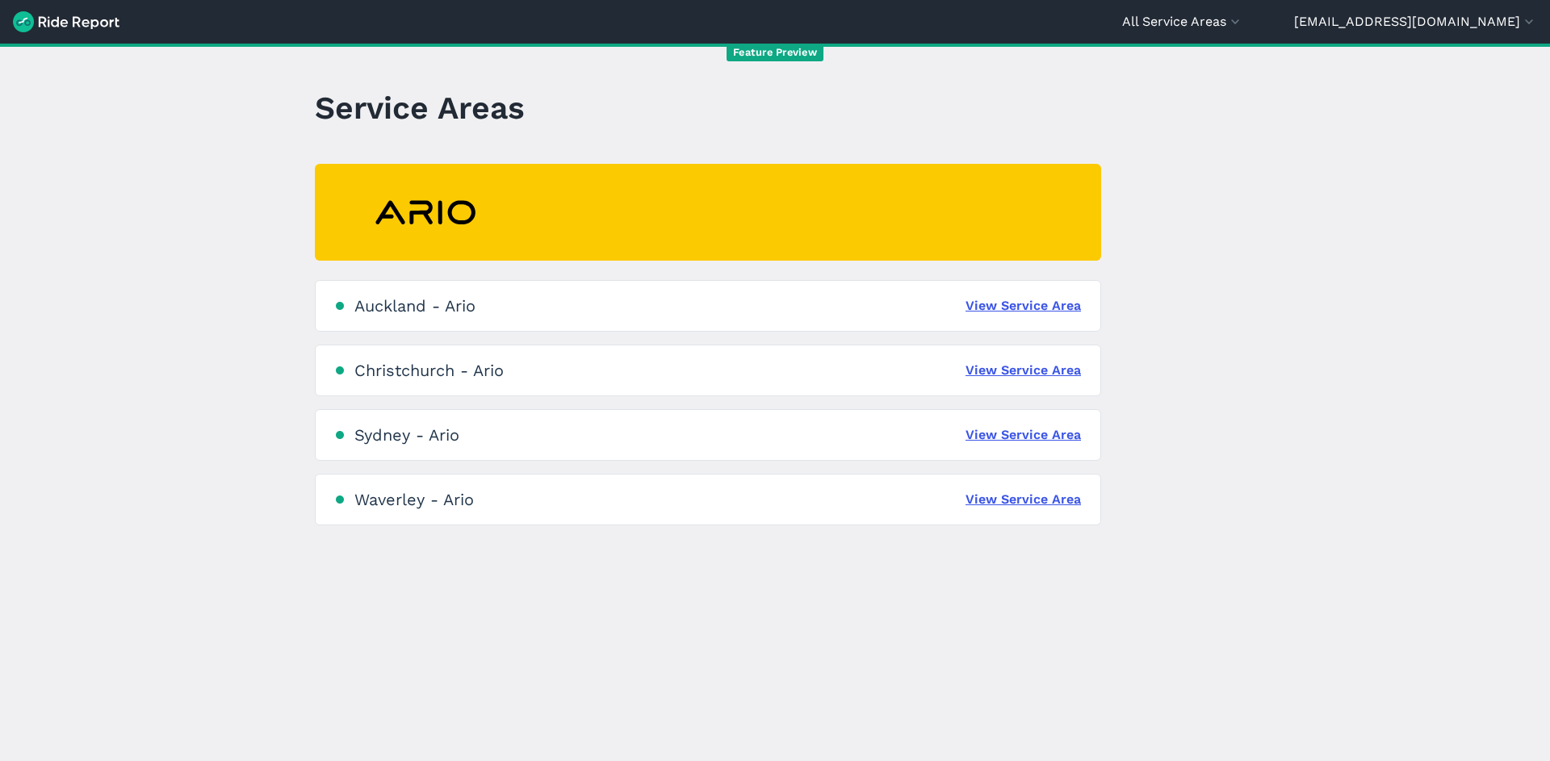
click at [357, 375] on div "Christchurch - Ario" at bounding box center [428, 370] width 149 height 19
click at [1031, 371] on link "View Service Area" at bounding box center [1023, 370] width 115 height 19
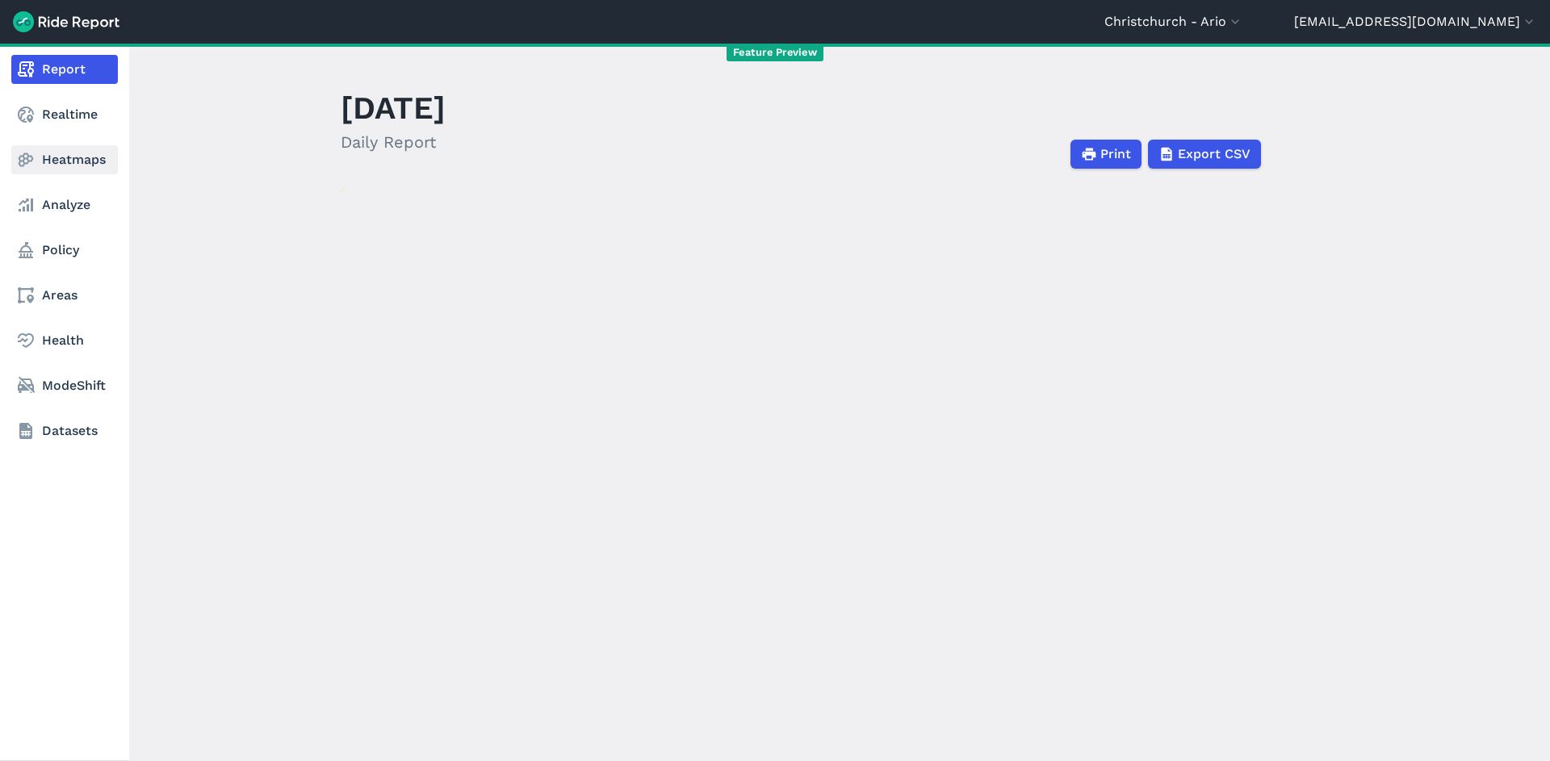
click at [62, 156] on link "Heatmaps" at bounding box center [64, 159] width 107 height 29
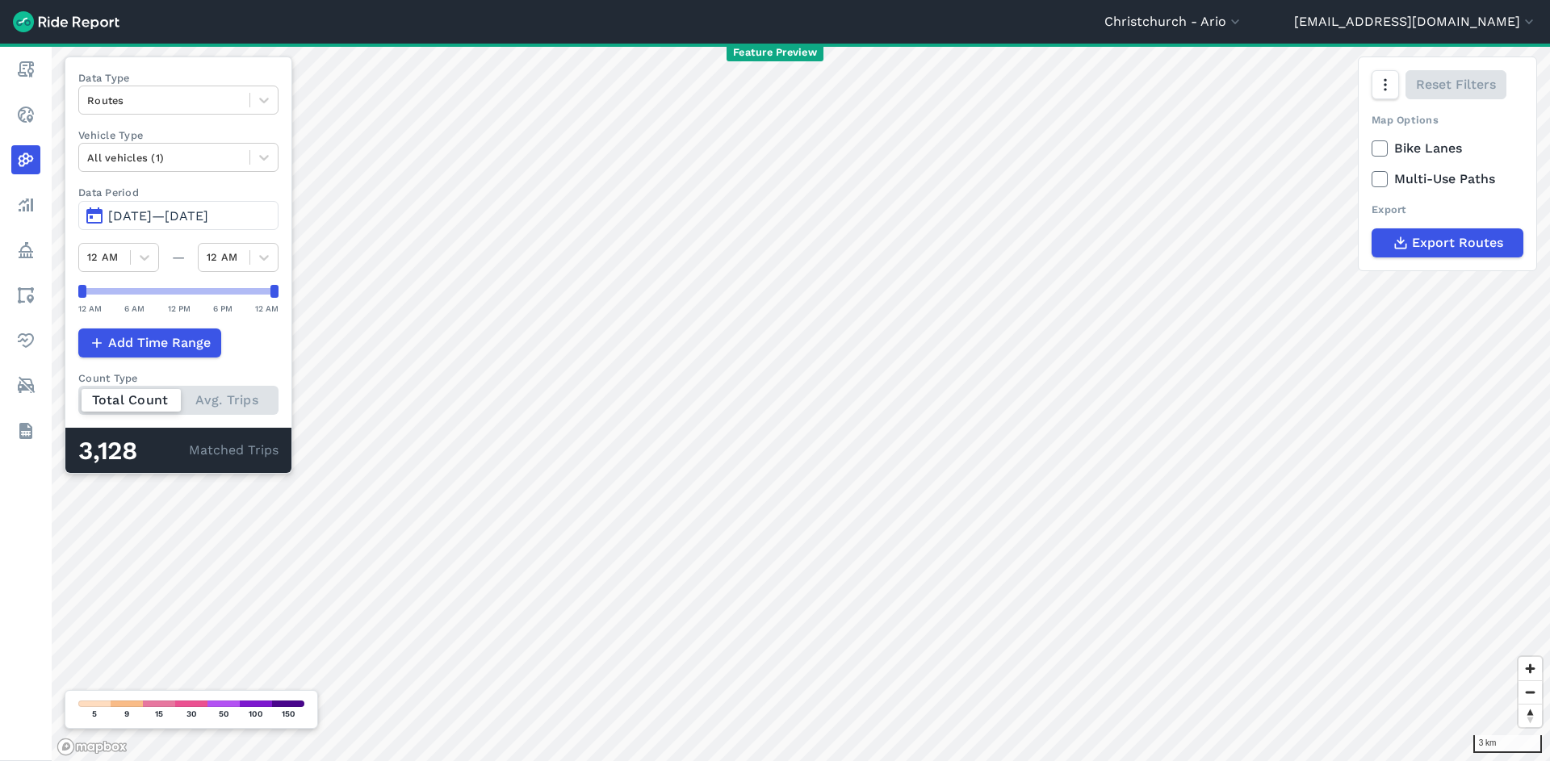
click at [173, 215] on span "[DATE]—[DATE]" at bounding box center [158, 215] width 100 height 15
click at [201, 214] on span "[DATE]—[DATE]" at bounding box center [158, 215] width 100 height 15
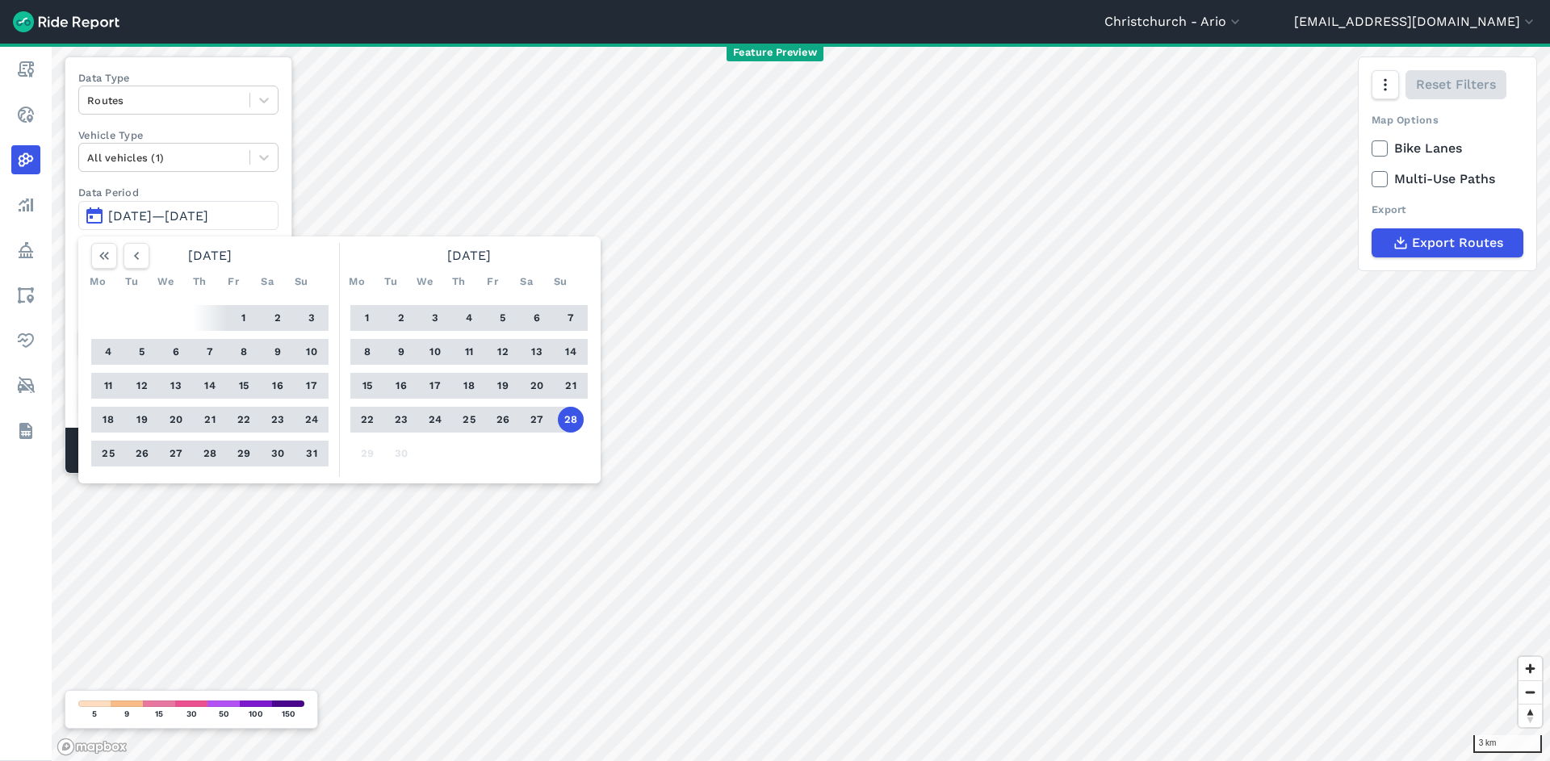
click at [572, 421] on button "28" at bounding box center [571, 420] width 26 height 26
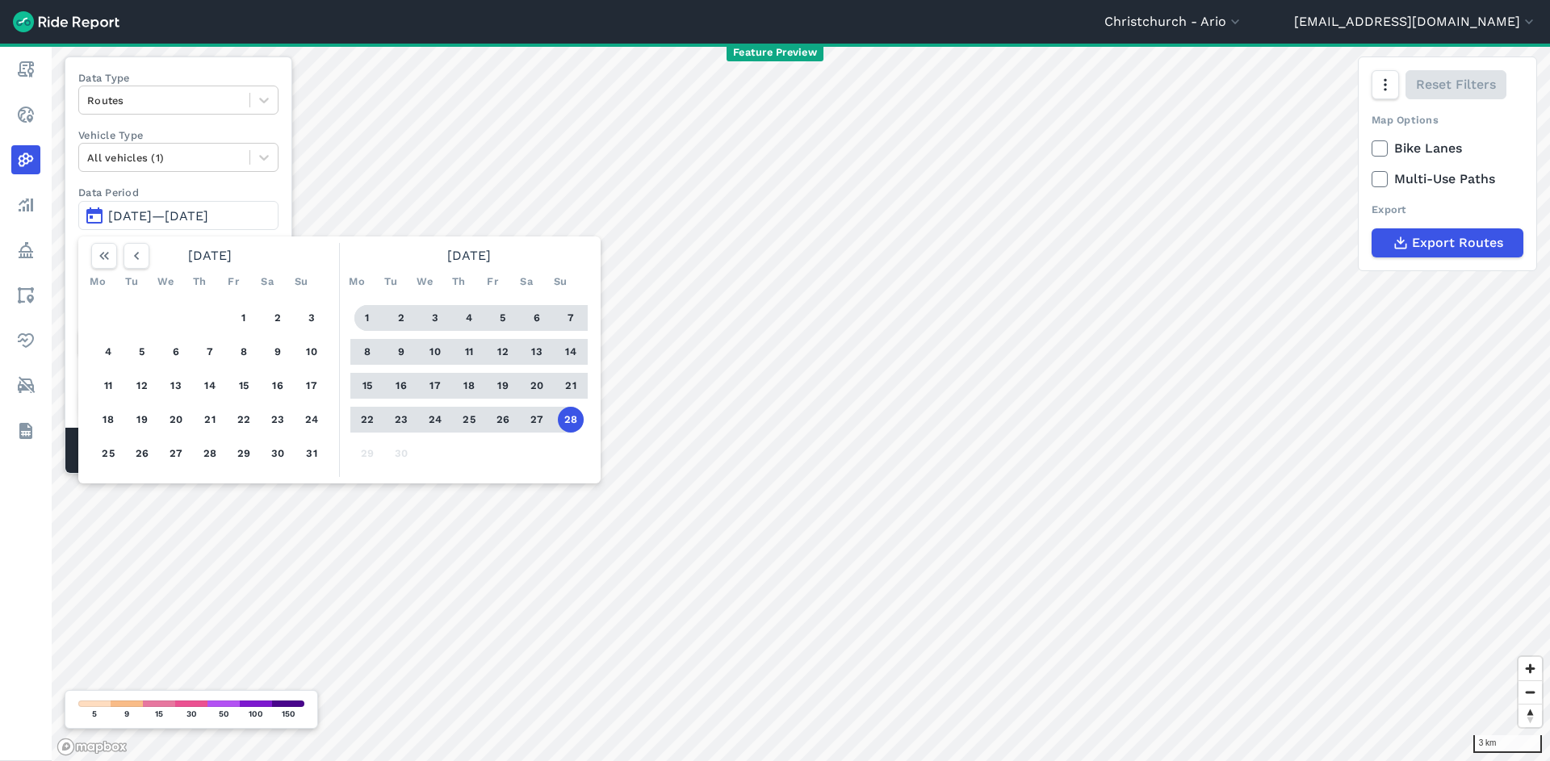
click at [365, 312] on button "1" at bounding box center [367, 318] width 26 height 26
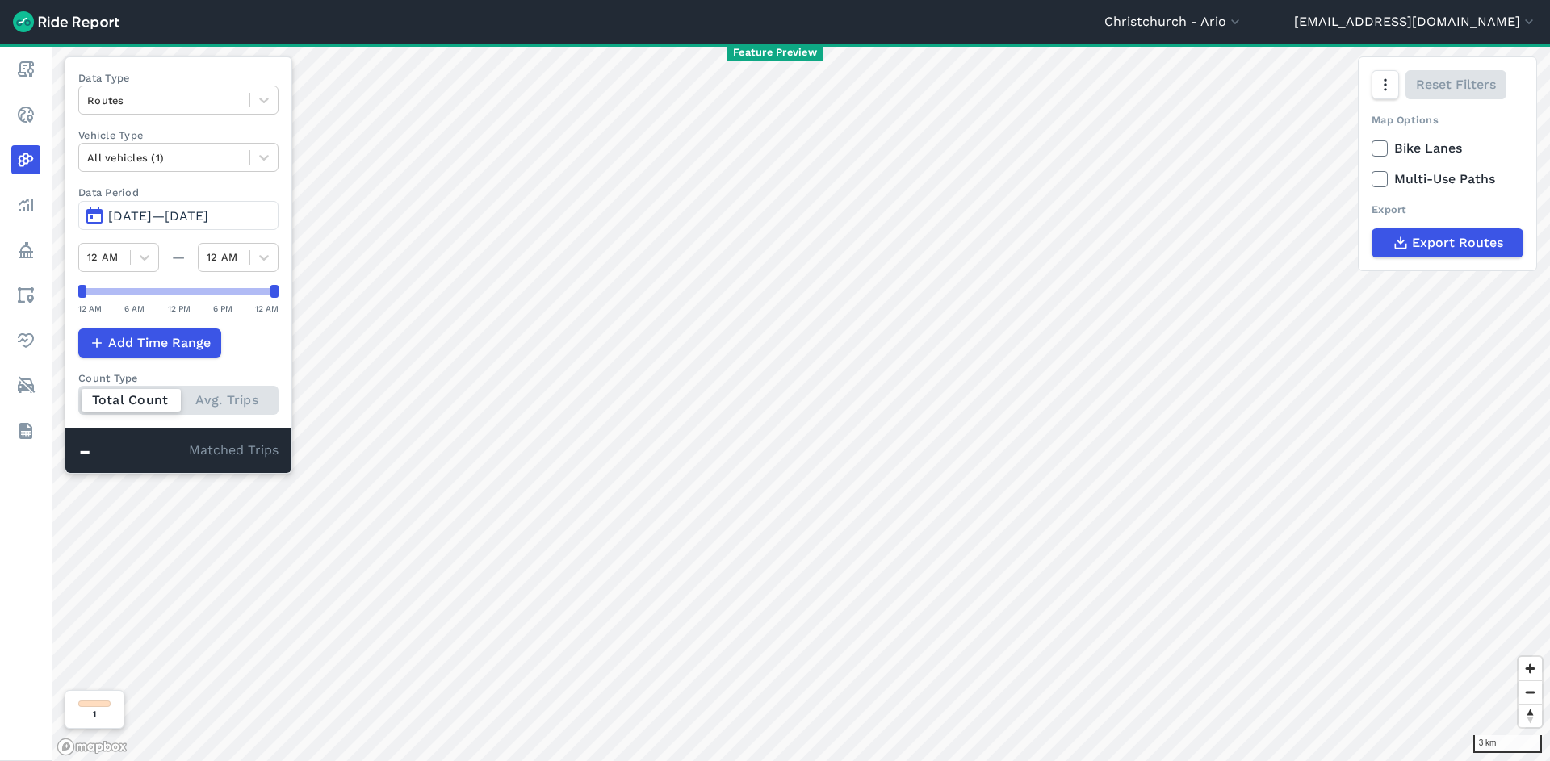
click at [208, 214] on span "[DATE]—[DATE]" at bounding box center [158, 215] width 100 height 15
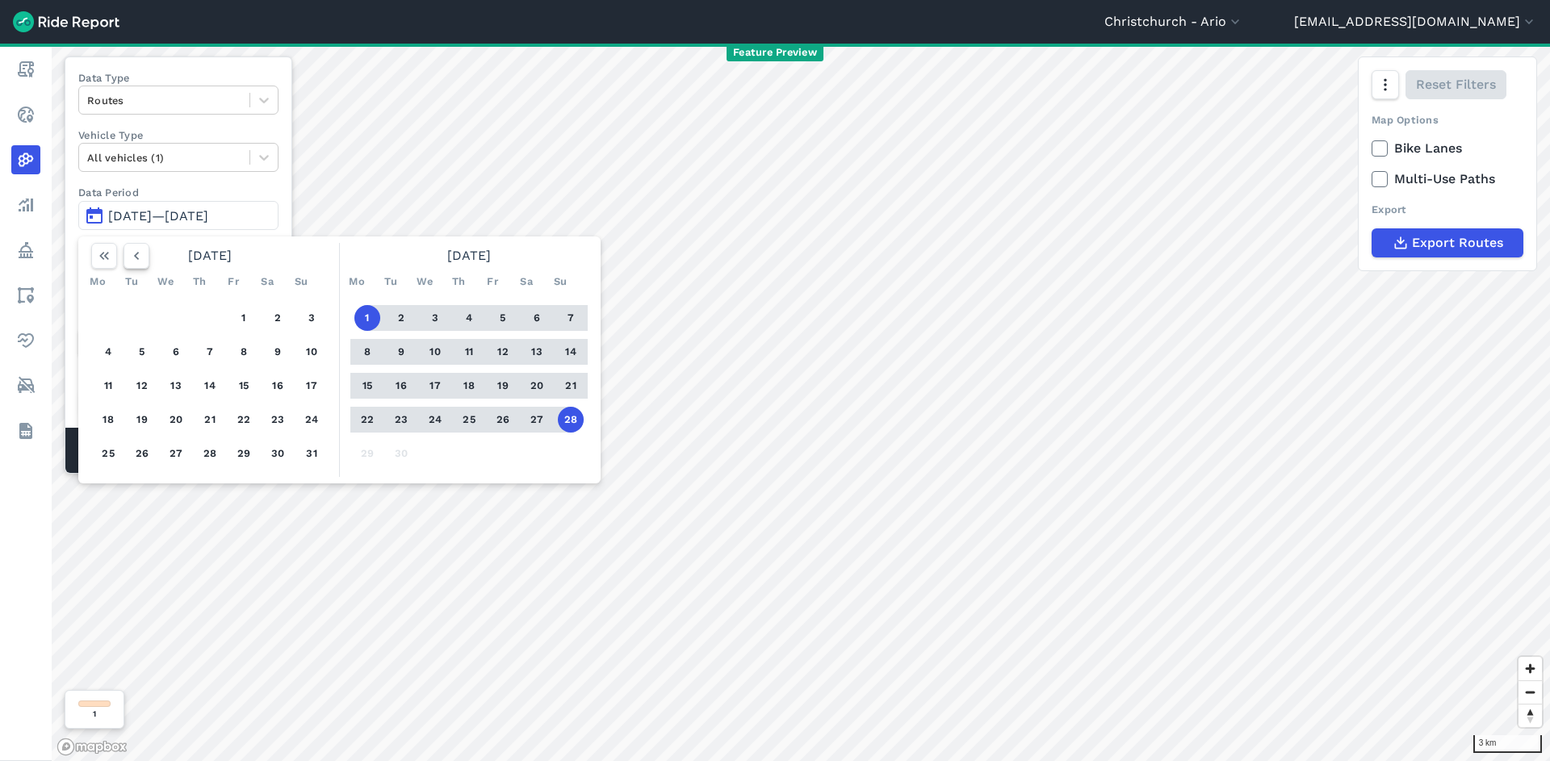
click at [140, 263] on icon "button" at bounding box center [136, 256] width 16 height 16
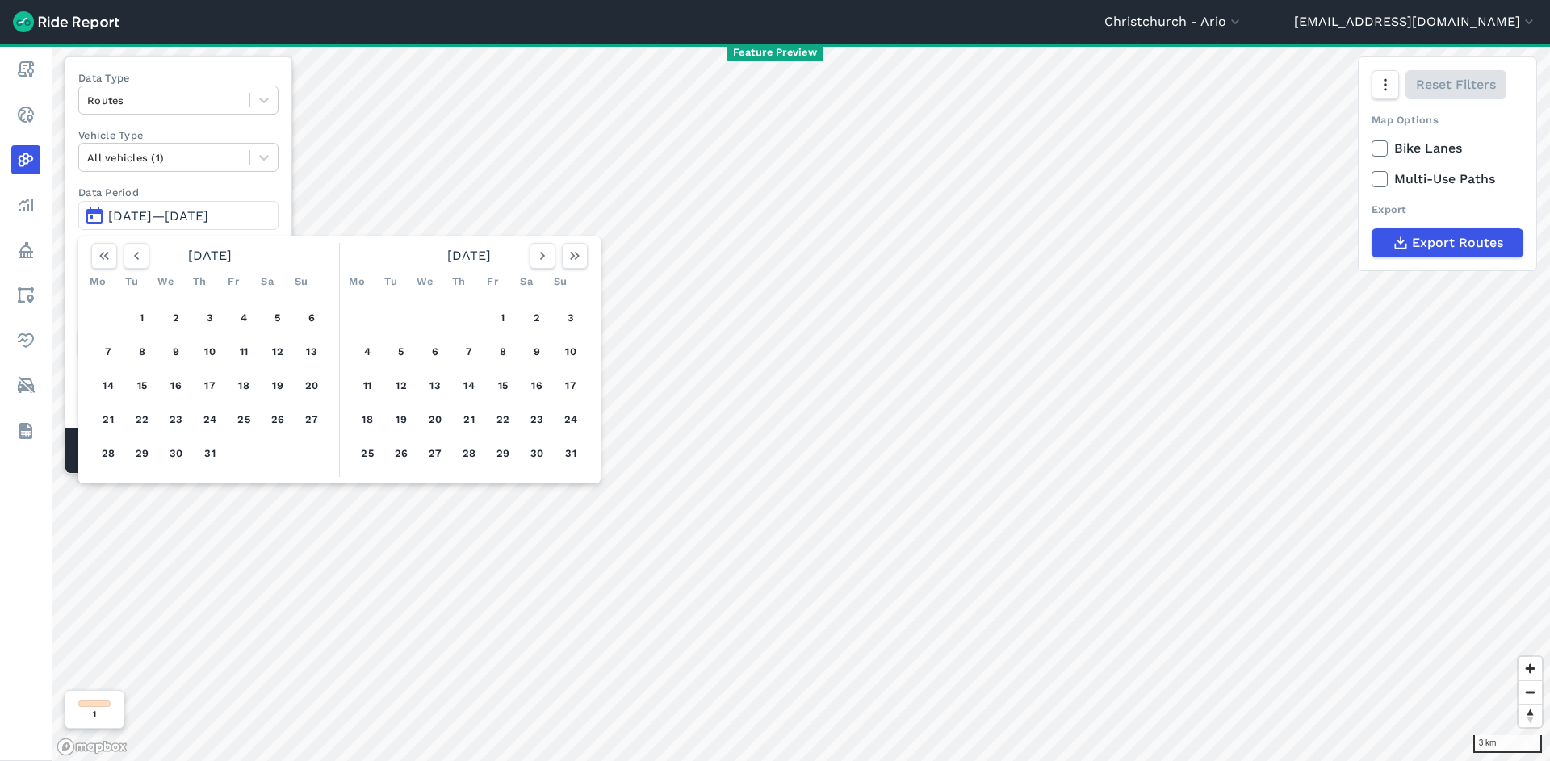
click at [189, 399] on div "1 2 3 4 5 6 7 8 9 10 11 12 13 14 15 16 17 18 19 20 21 22 23 24 25 26 27 28 29 3…" at bounding box center [210, 386] width 250 height 182
click at [210, 387] on button "17" at bounding box center [210, 386] width 26 height 26
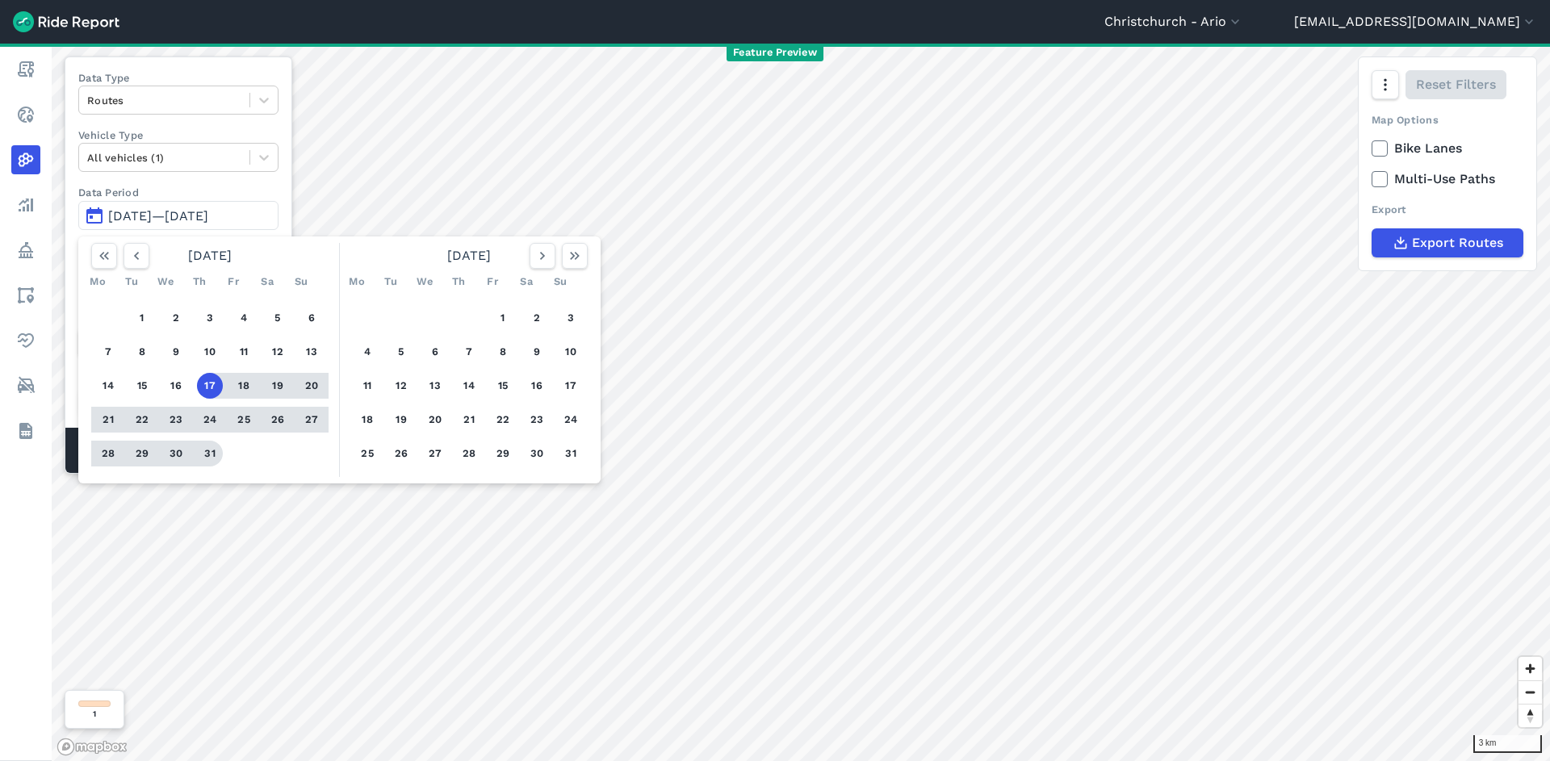
click at [212, 447] on button "31" at bounding box center [210, 454] width 26 height 26
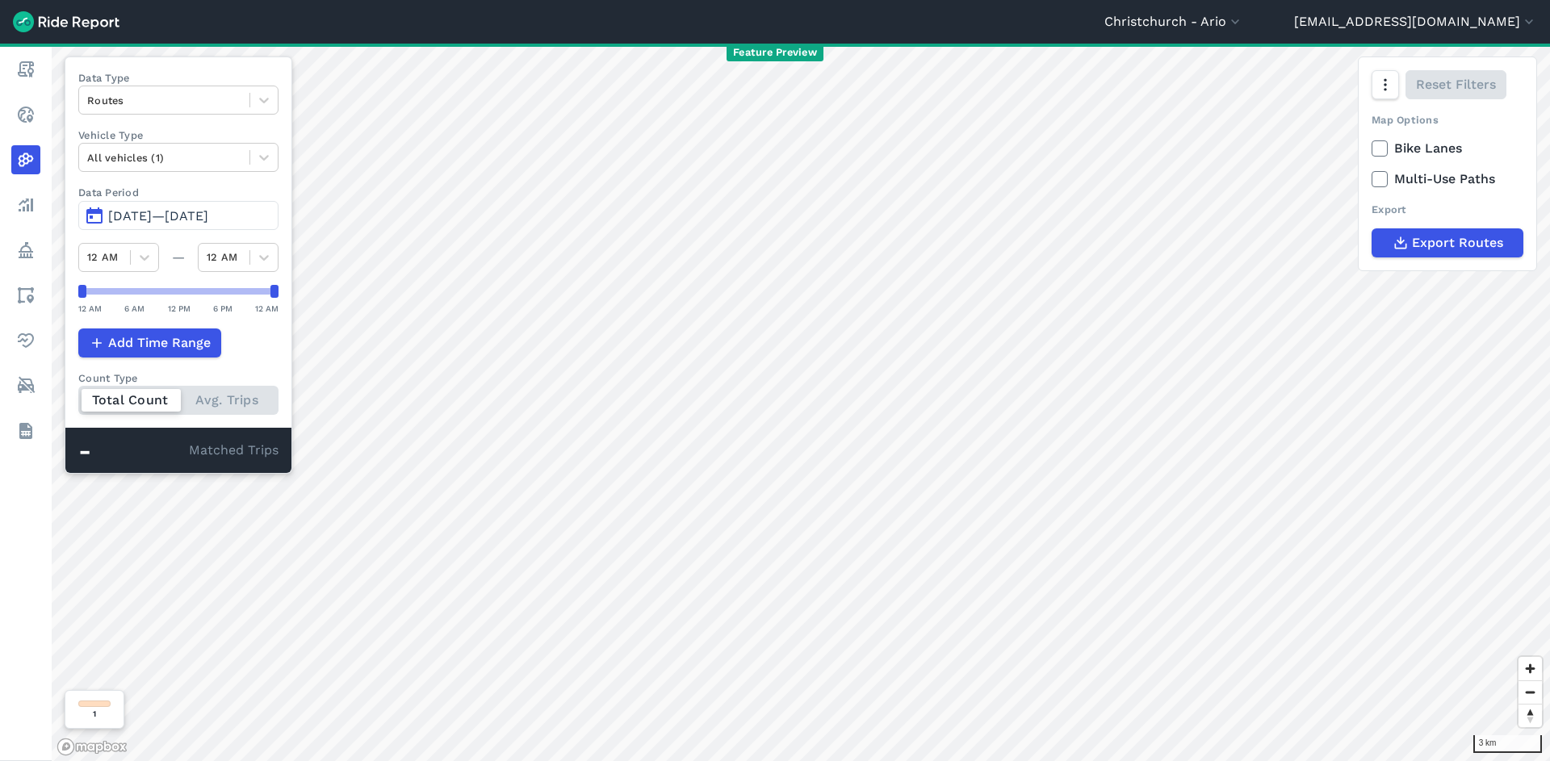
click at [197, 211] on span "[DATE]—[DATE]" at bounding box center [158, 215] width 100 height 15
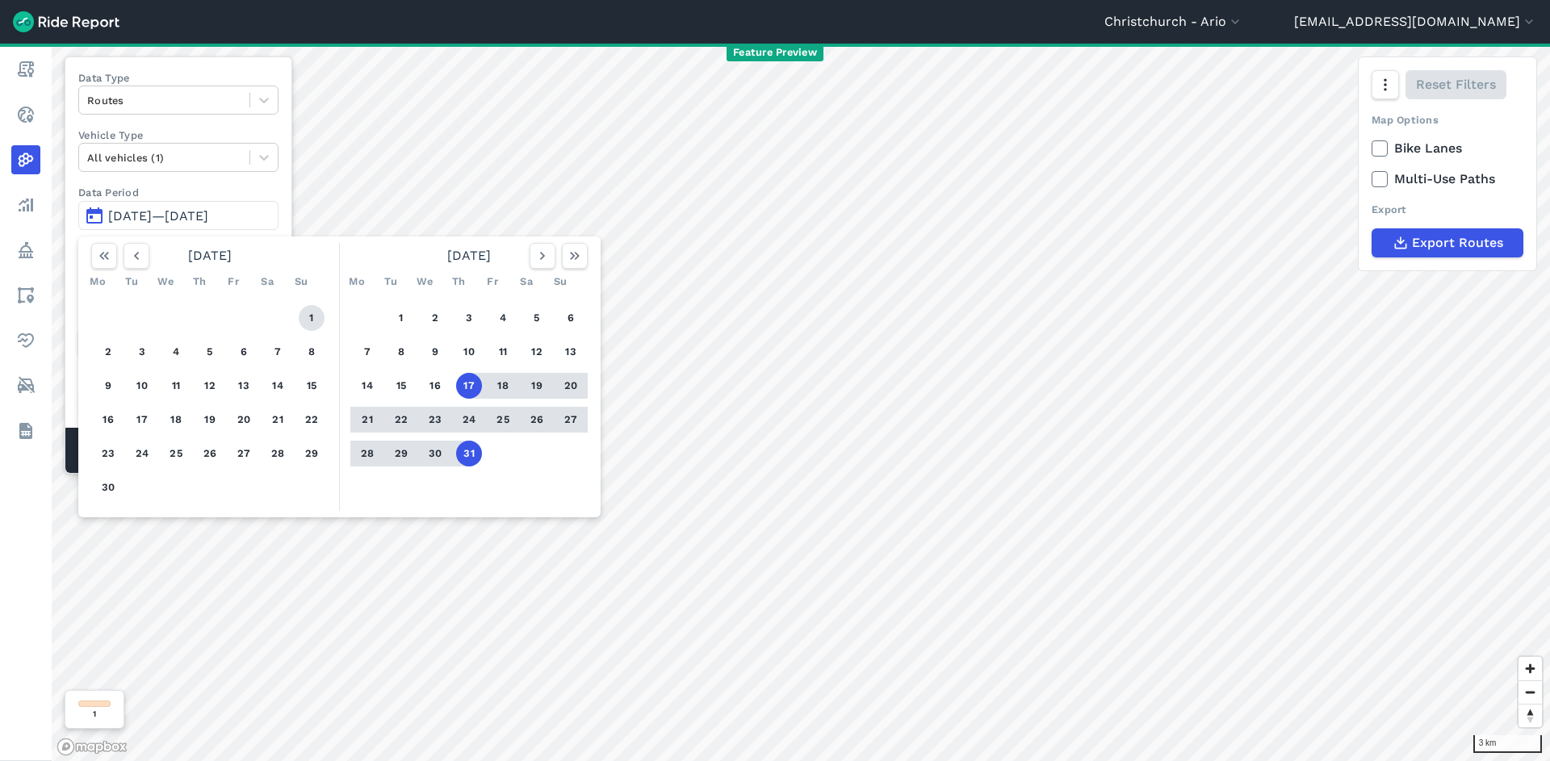
click at [308, 319] on button "1" at bounding box center [312, 318] width 26 height 26
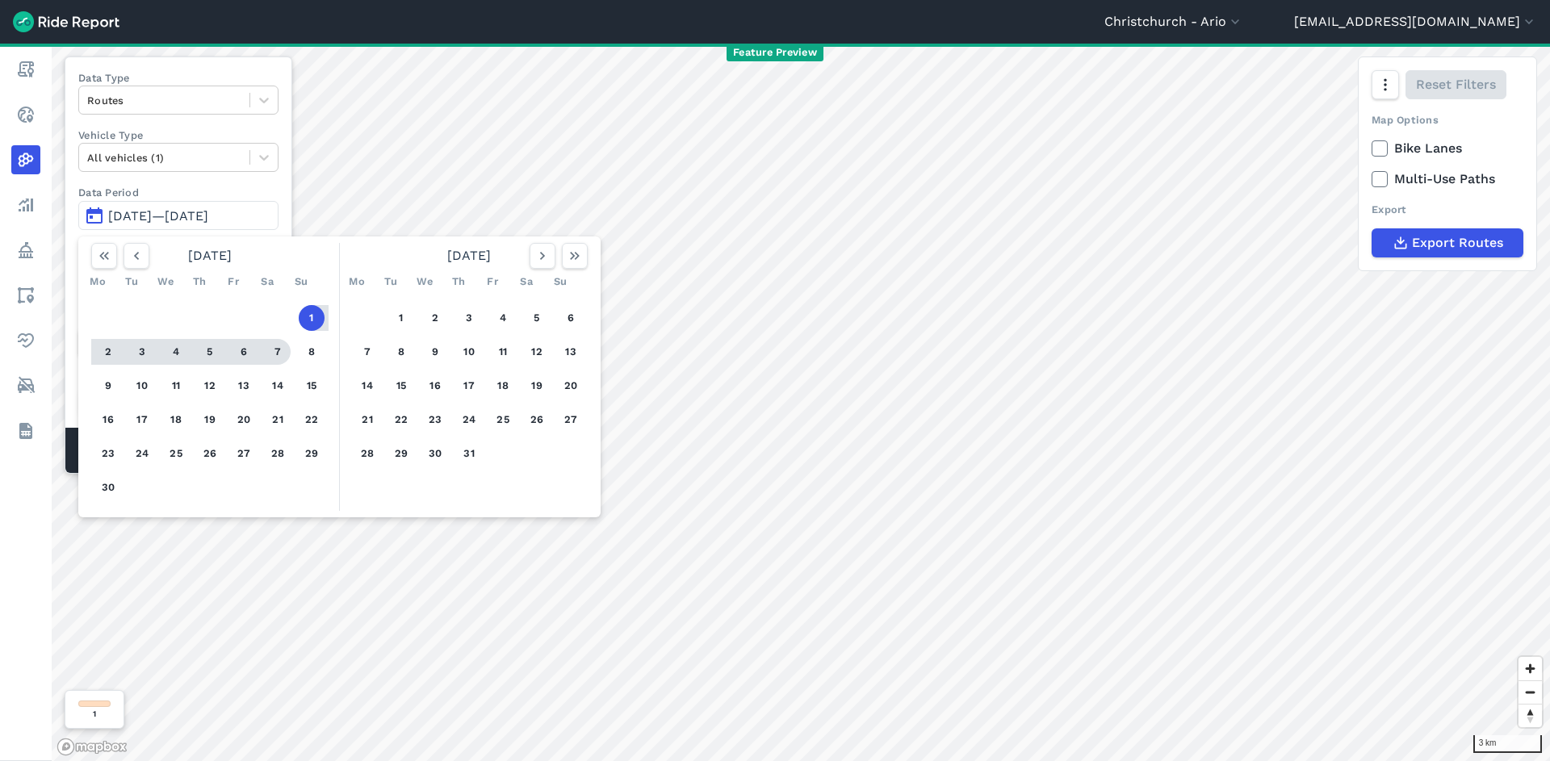
click at [268, 354] on button "7" at bounding box center [278, 352] width 26 height 26
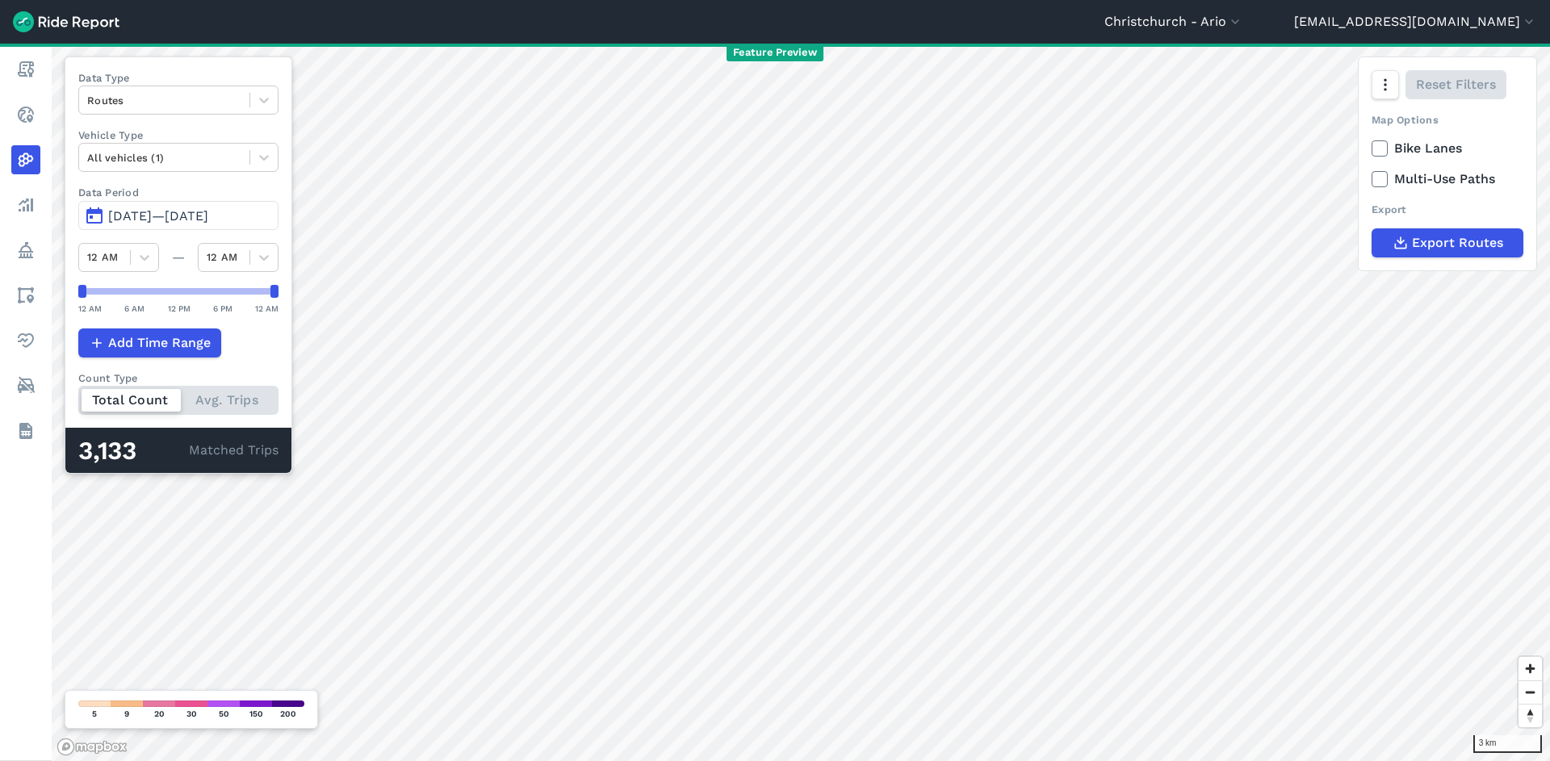
click at [207, 223] on span "[DATE]—[DATE]" at bounding box center [158, 215] width 100 height 15
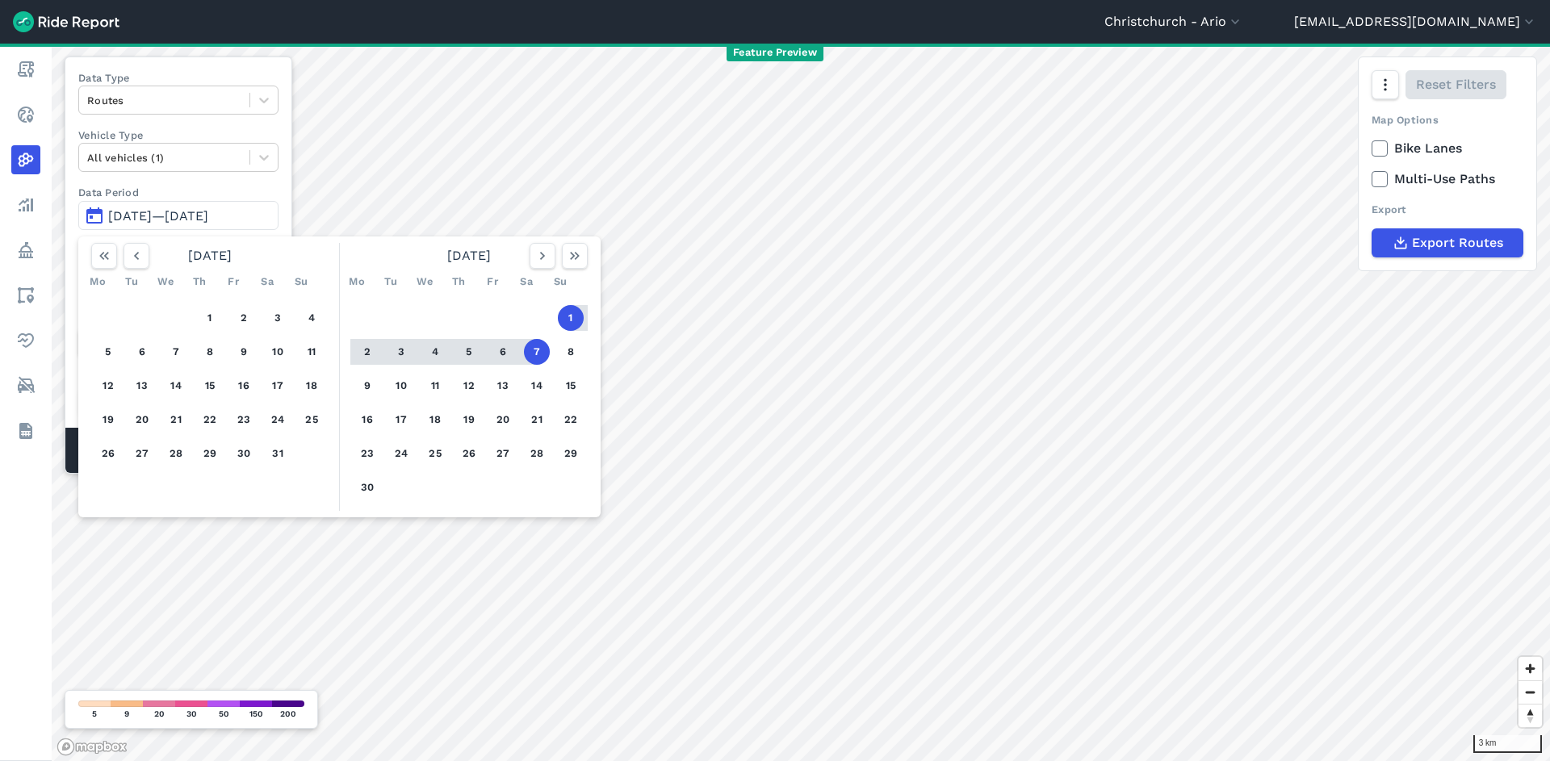
click at [544, 346] on button "7" at bounding box center [537, 352] width 26 height 26
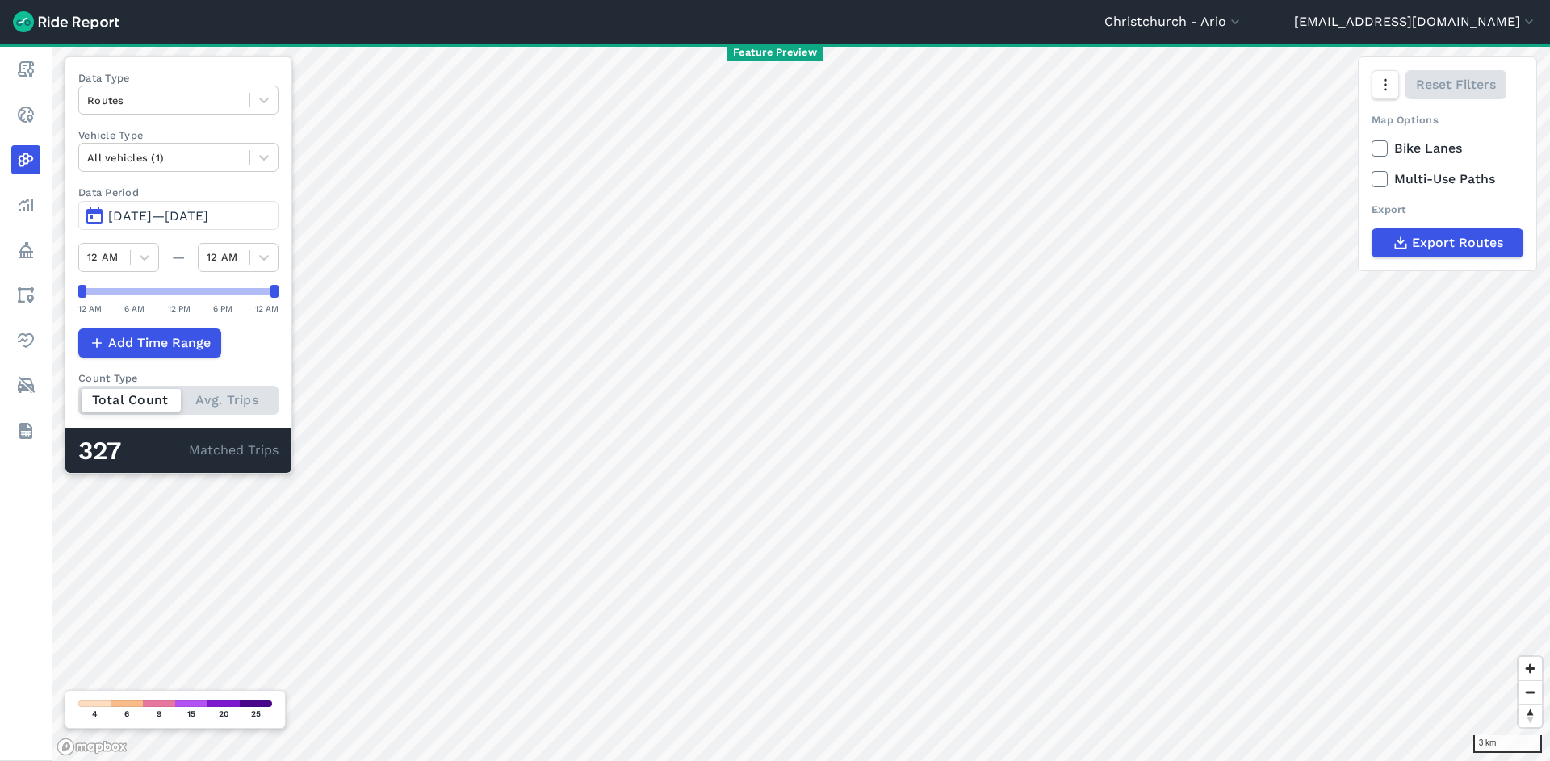
click at [208, 219] on span "[DATE]—[DATE]" at bounding box center [158, 215] width 100 height 15
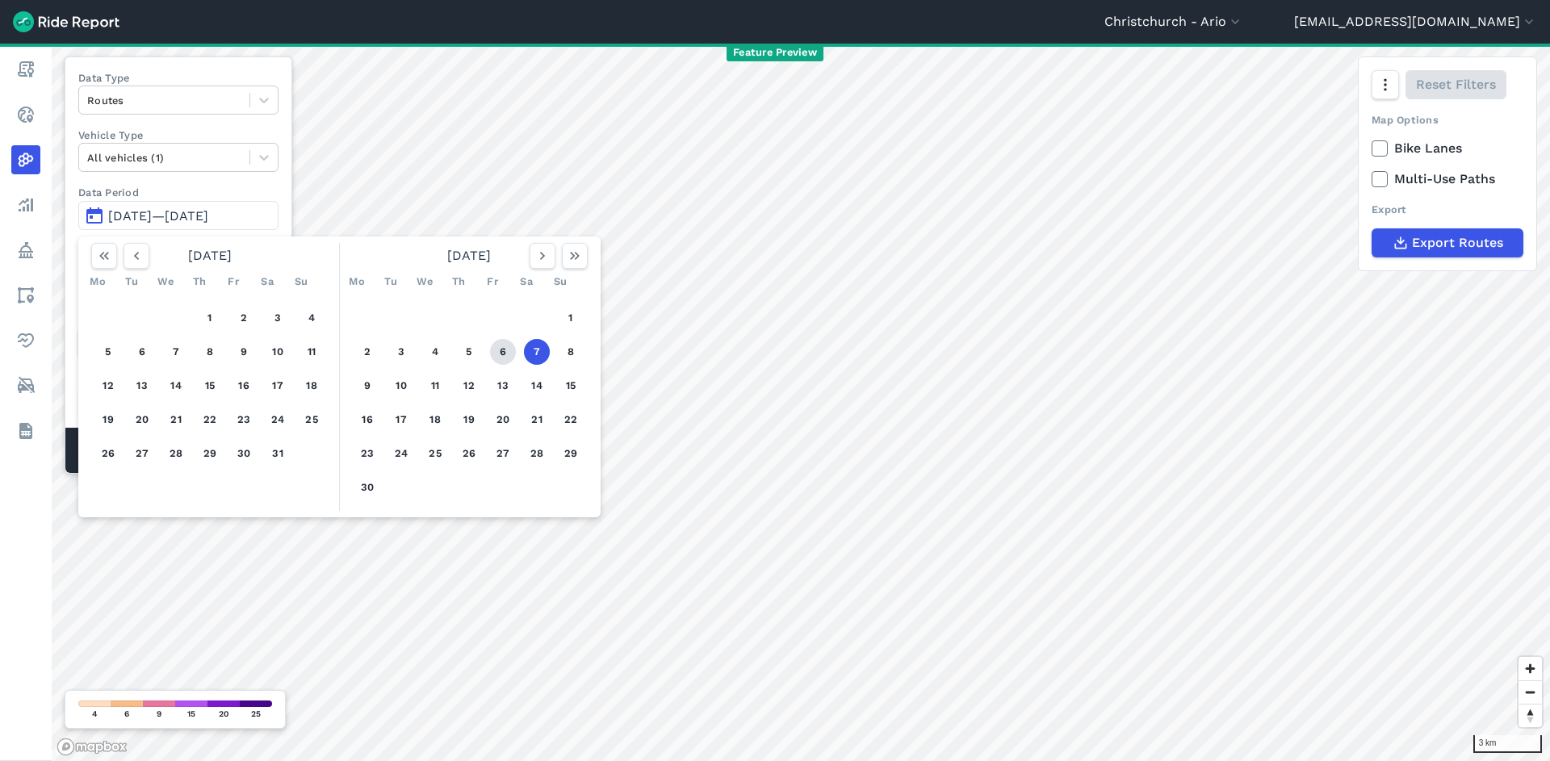
click at [497, 354] on button "6" at bounding box center [503, 352] width 26 height 26
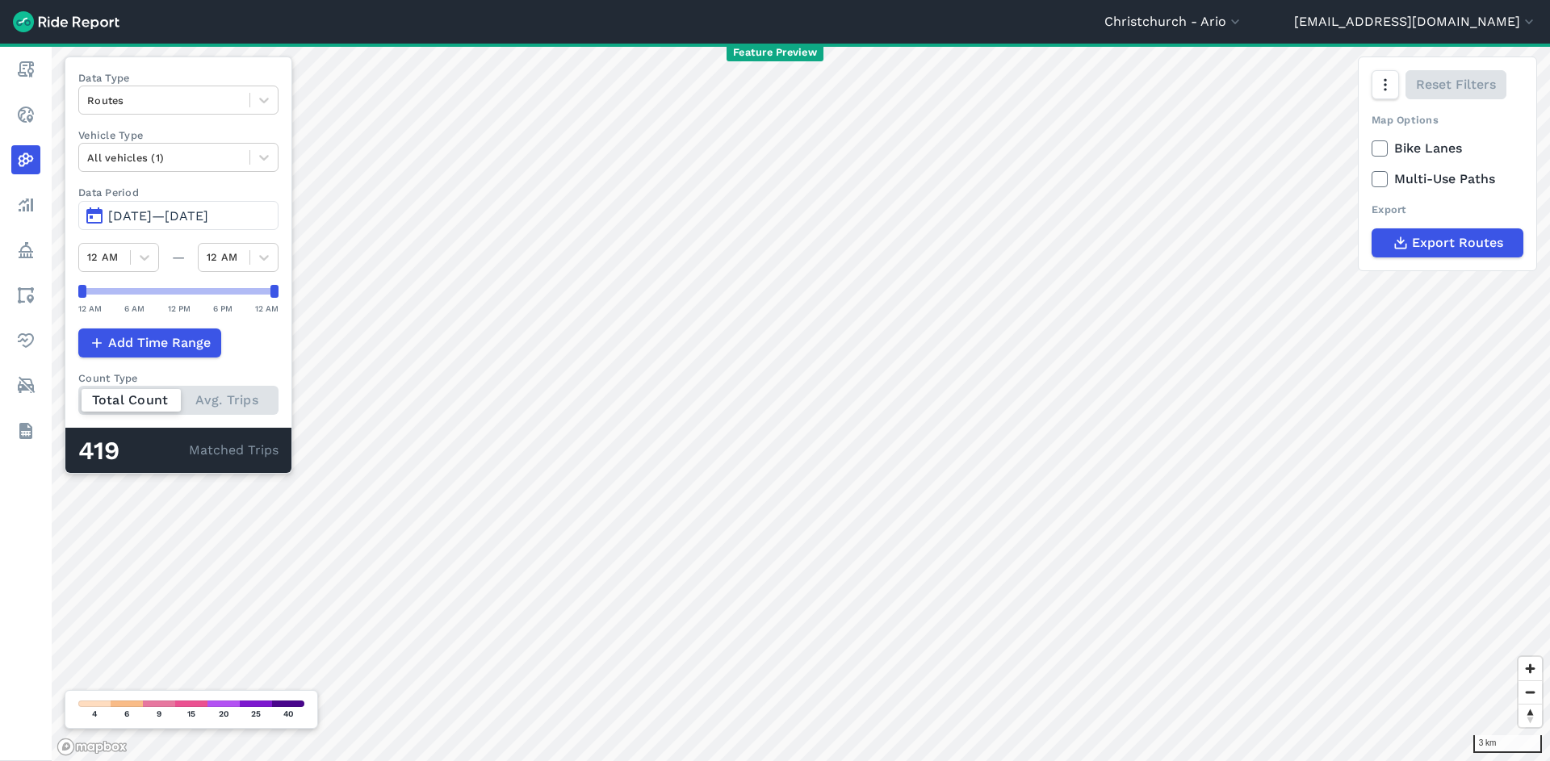
click at [208, 223] on span "[DATE]—[DATE]" at bounding box center [158, 215] width 100 height 15
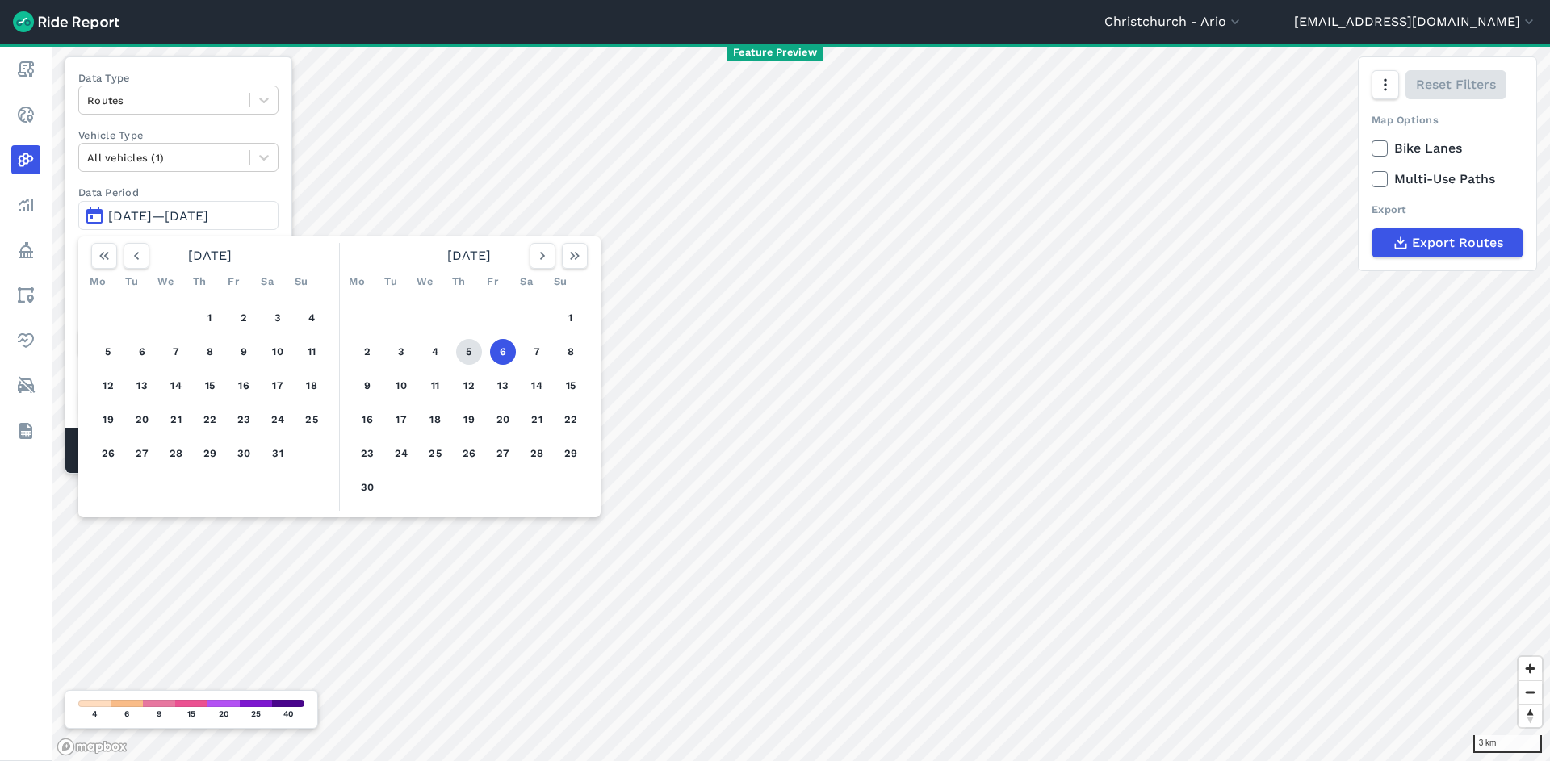
click at [463, 359] on button "5" at bounding box center [469, 352] width 26 height 26
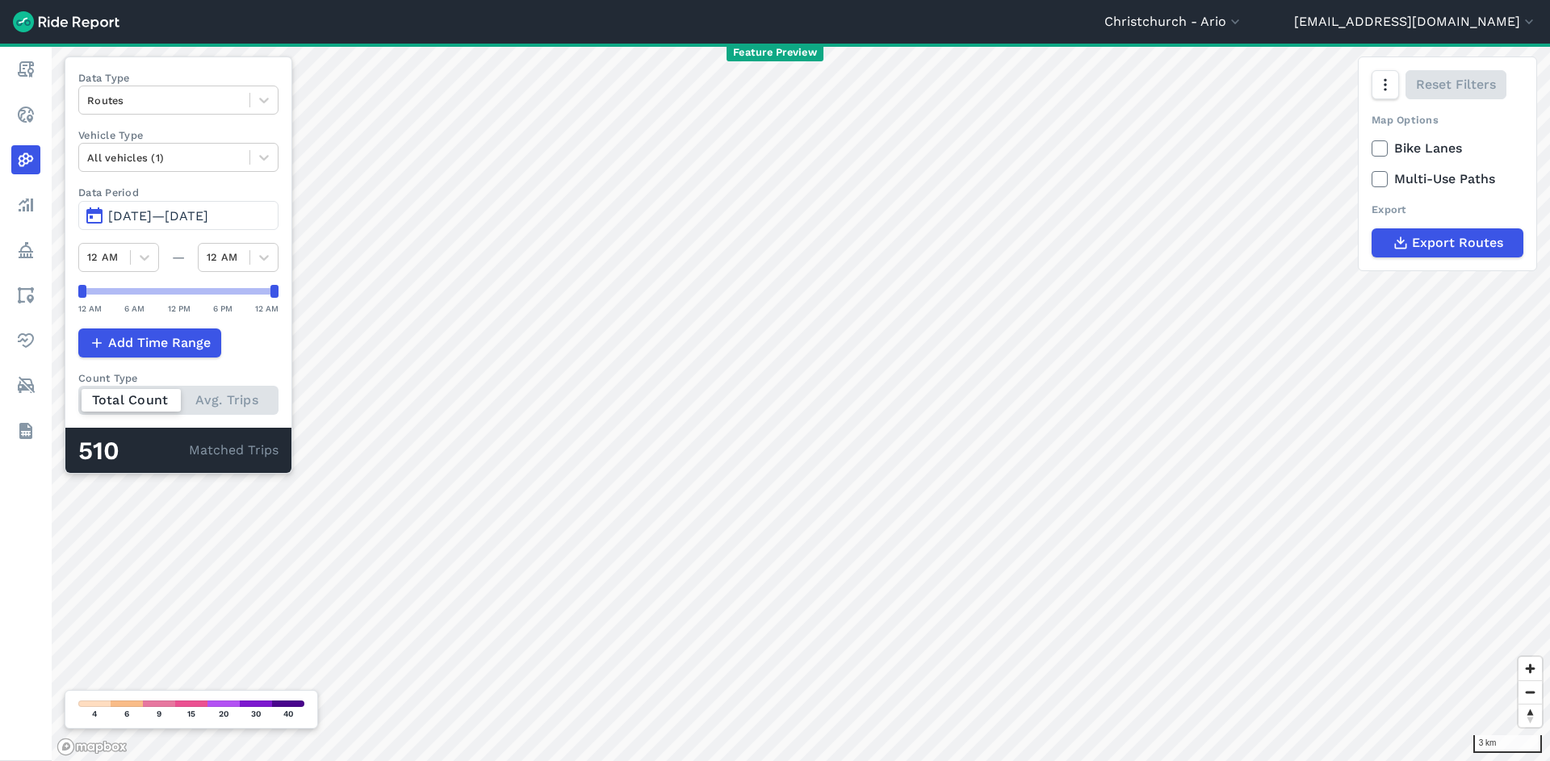
click at [208, 221] on span "[DATE]—[DATE]" at bounding box center [158, 215] width 100 height 15
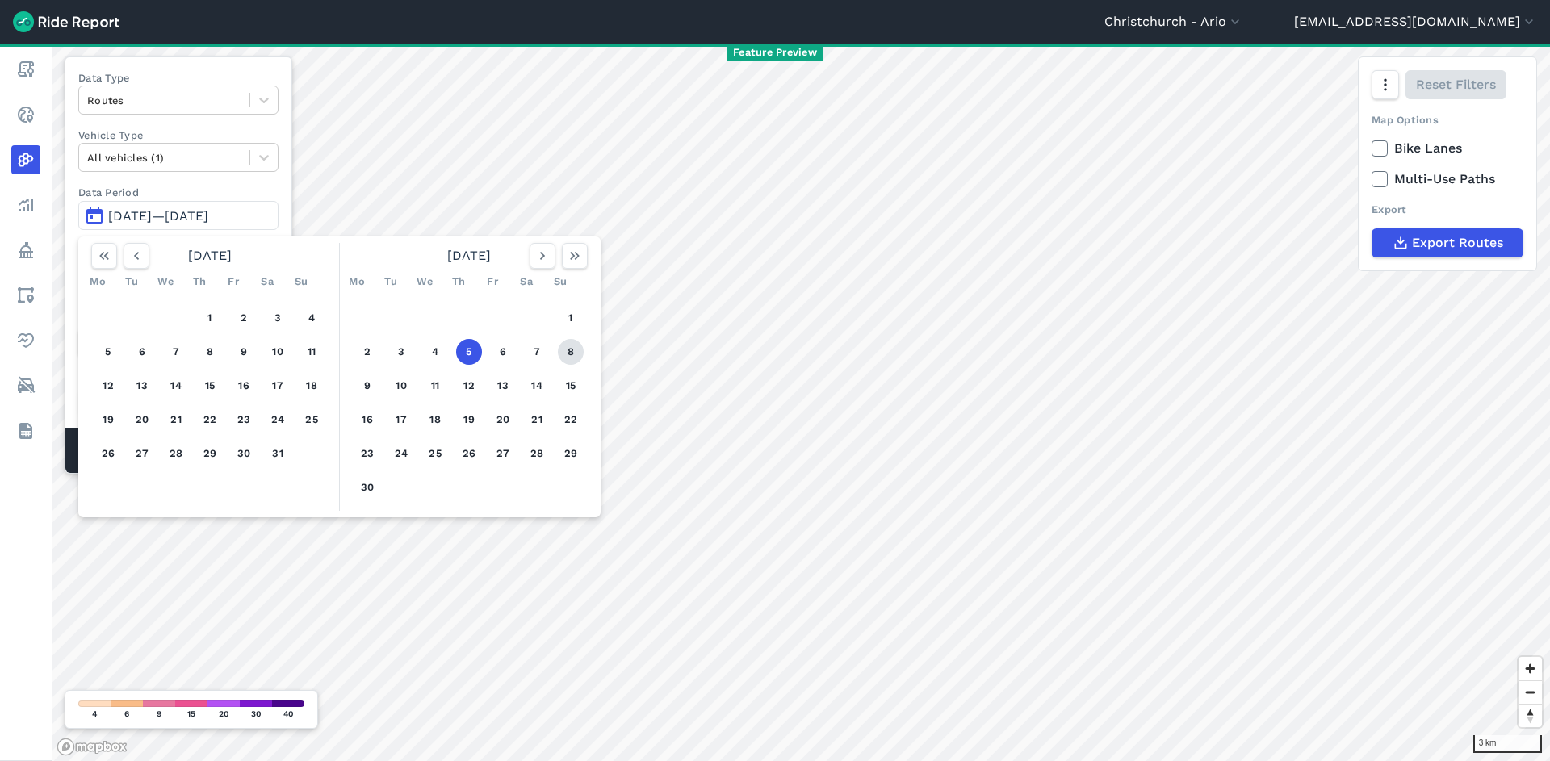
click at [574, 354] on button "8" at bounding box center [571, 352] width 26 height 26
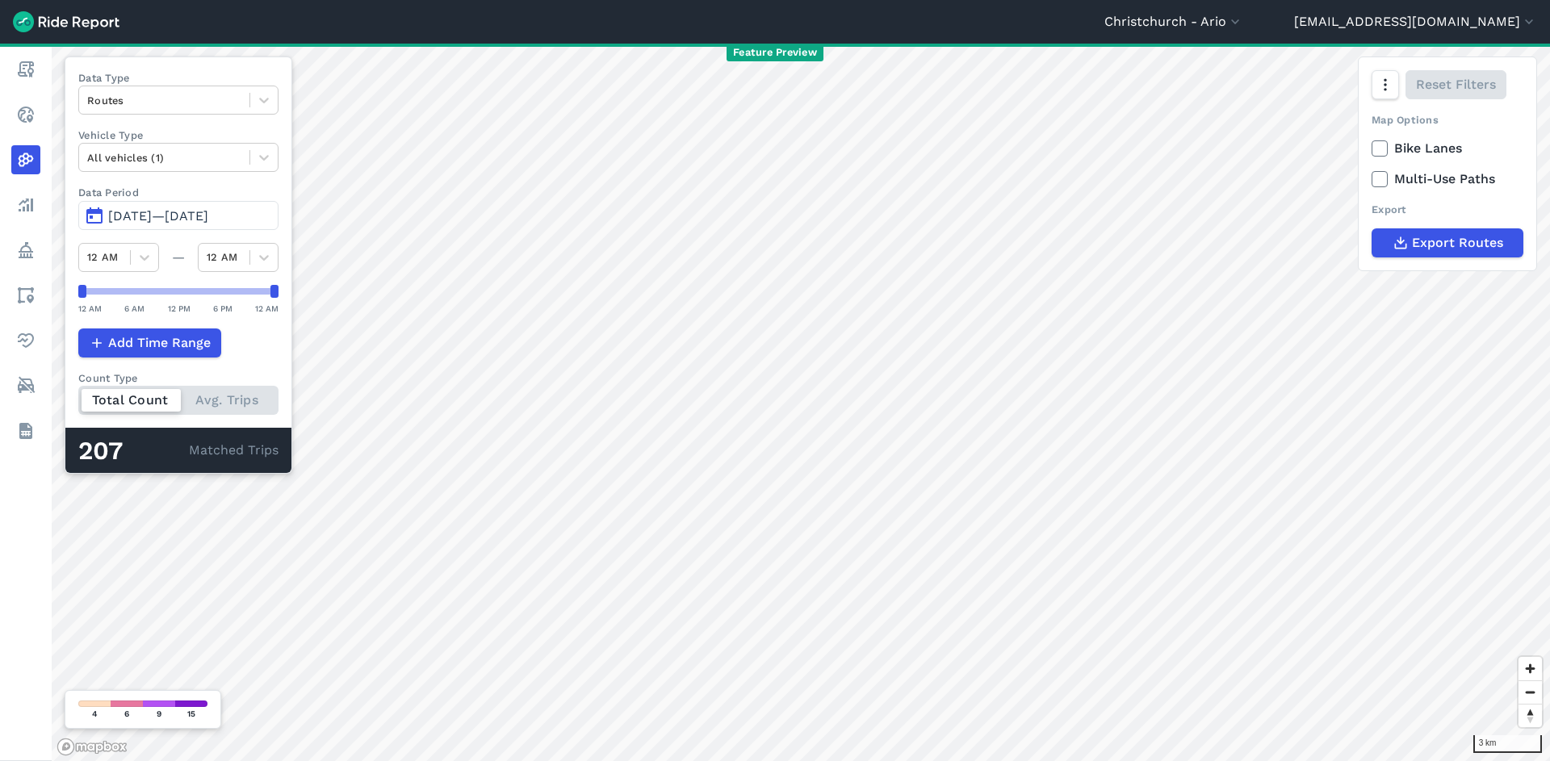
click at [208, 215] on span "[DATE]—[DATE]" at bounding box center [158, 215] width 100 height 15
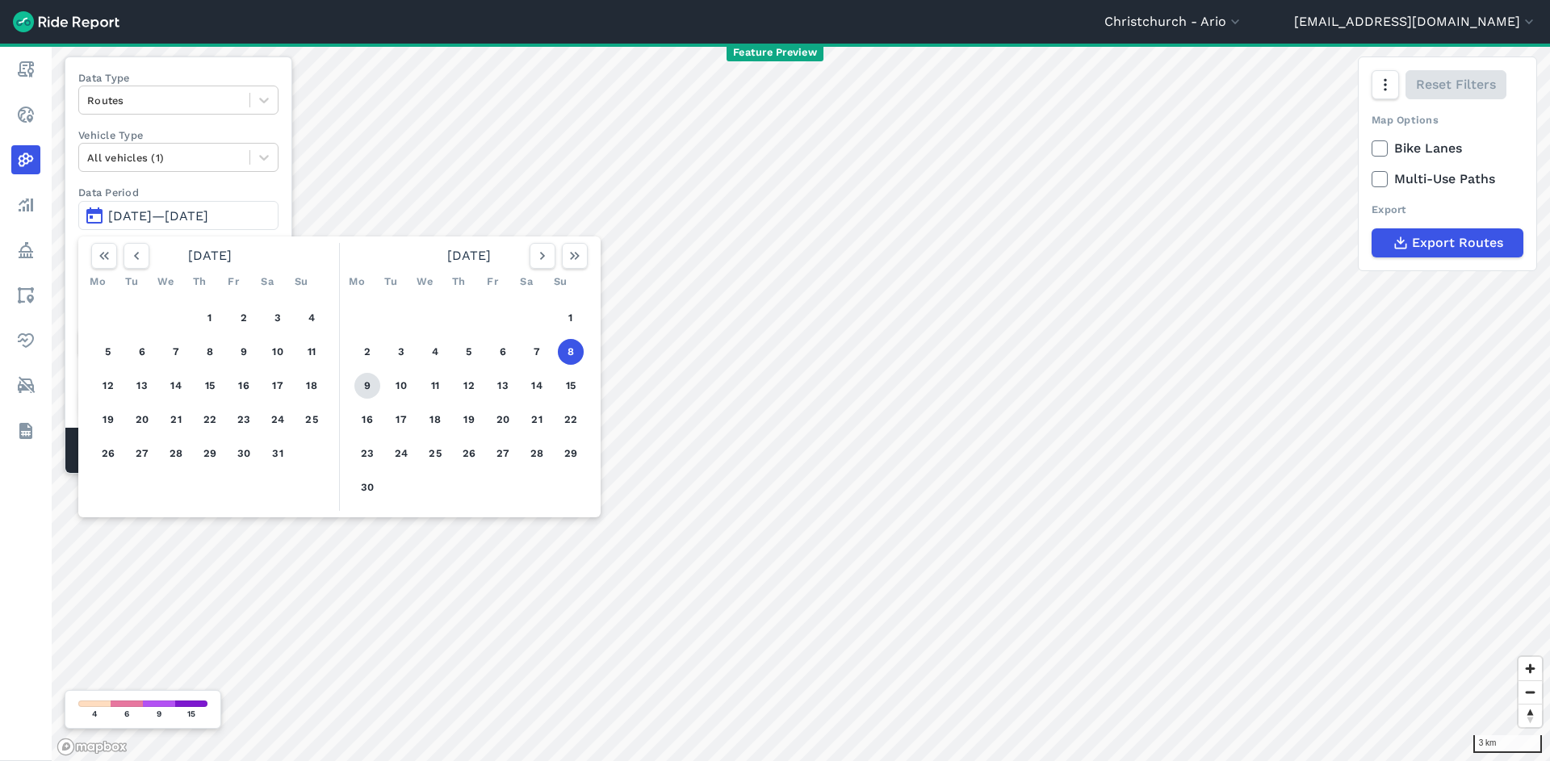
click at [364, 381] on button "9" at bounding box center [367, 386] width 26 height 26
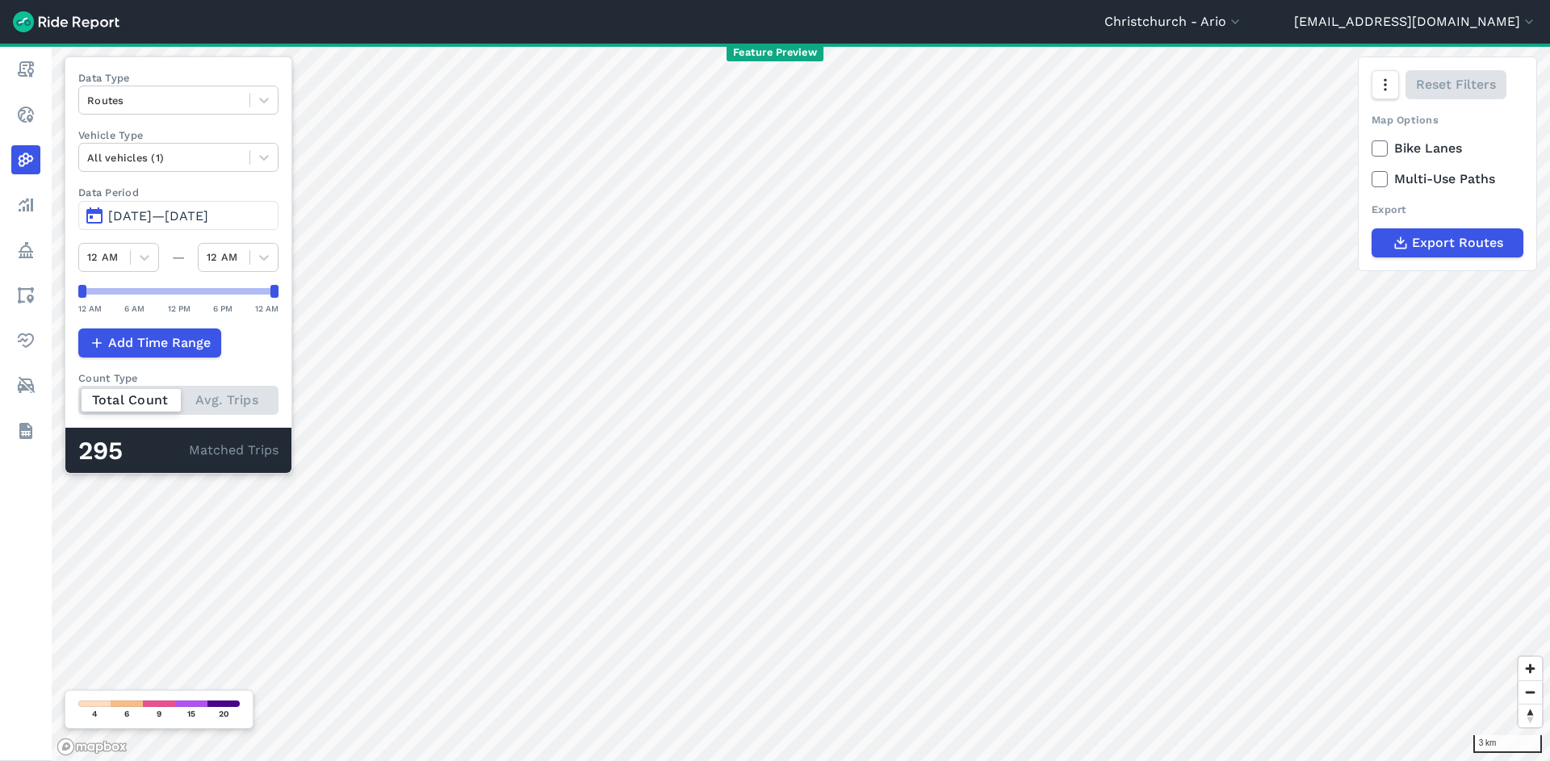
click at [208, 218] on span "[DATE]—[DATE]" at bounding box center [158, 215] width 100 height 15
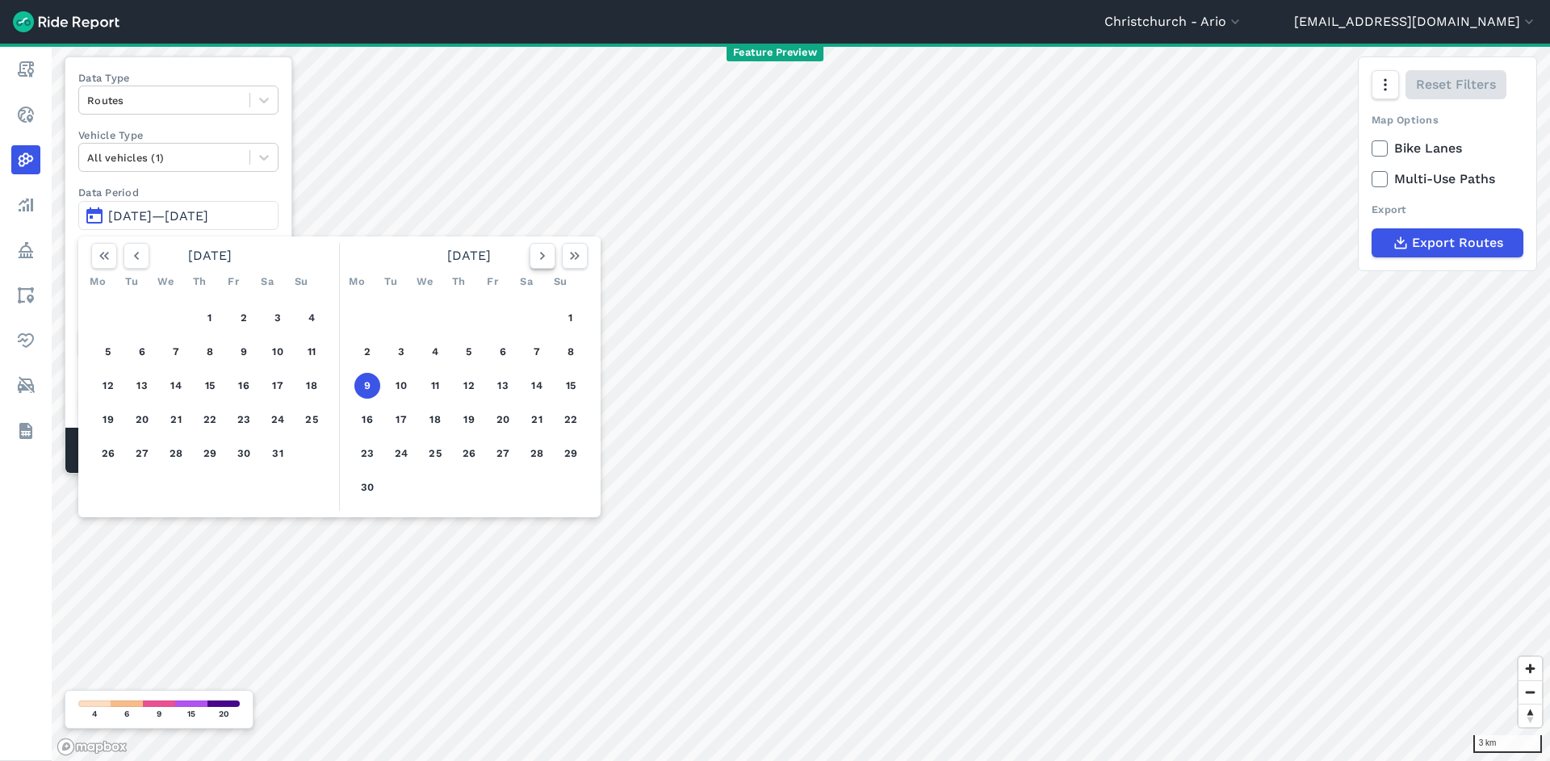
click at [540, 260] on icon "button" at bounding box center [542, 256] width 16 height 16
click at [286, 352] on button "7" at bounding box center [278, 352] width 26 height 26
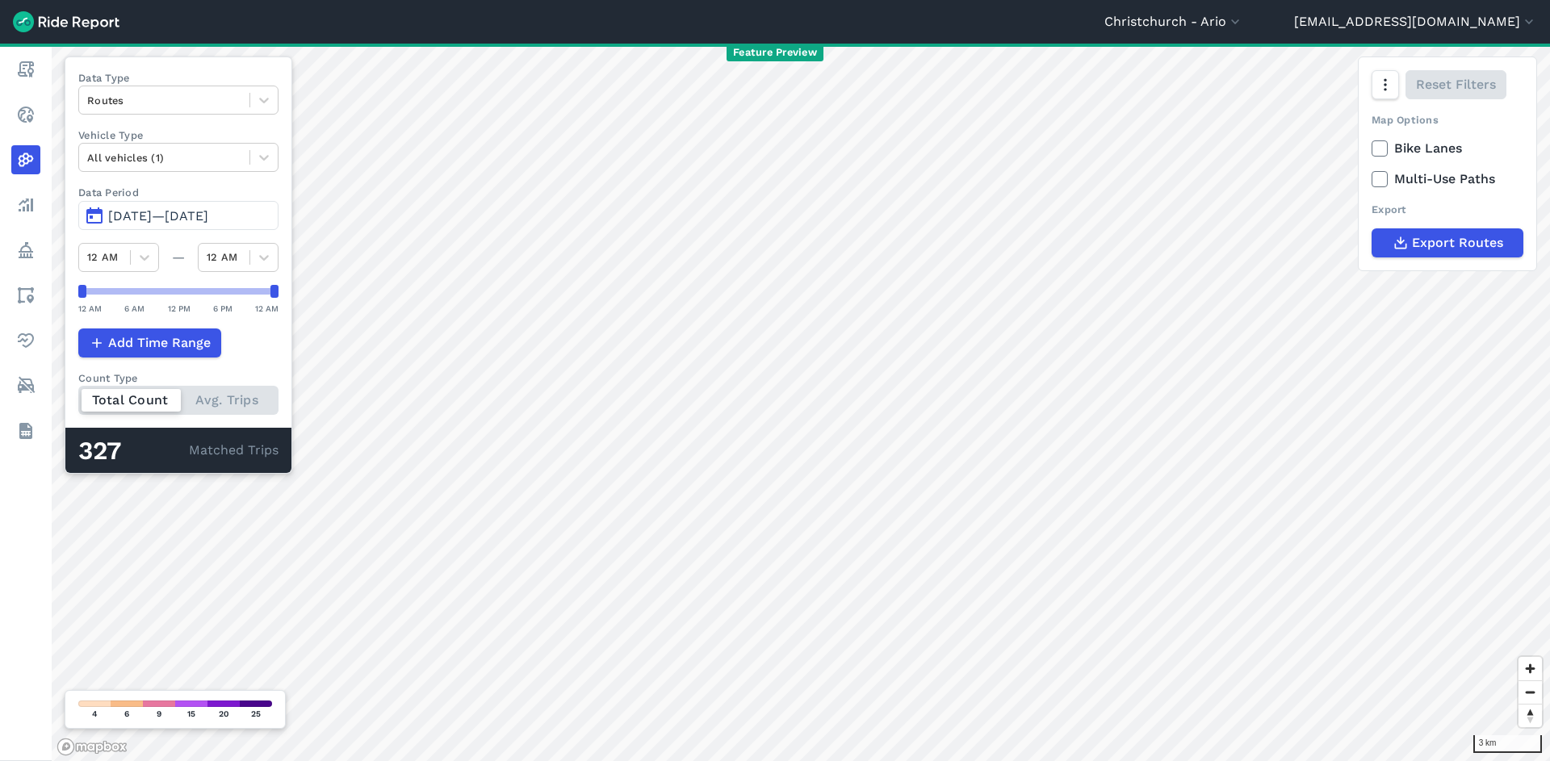
click at [208, 222] on span "[DATE]—[DATE]" at bounding box center [158, 215] width 100 height 15
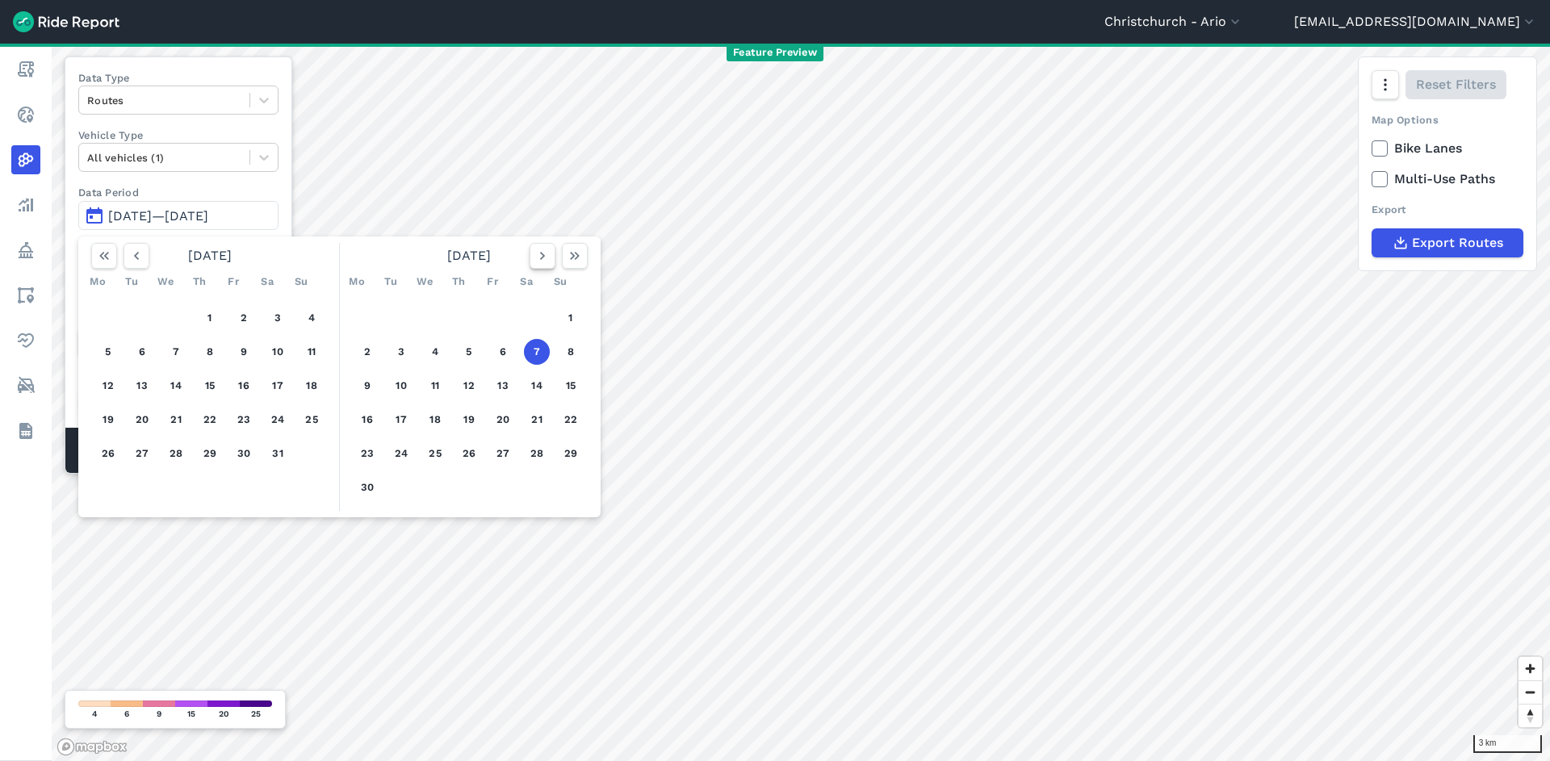
click at [546, 254] on icon "button" at bounding box center [542, 256] width 16 height 16
click at [371, 350] on button "7" at bounding box center [367, 352] width 26 height 26
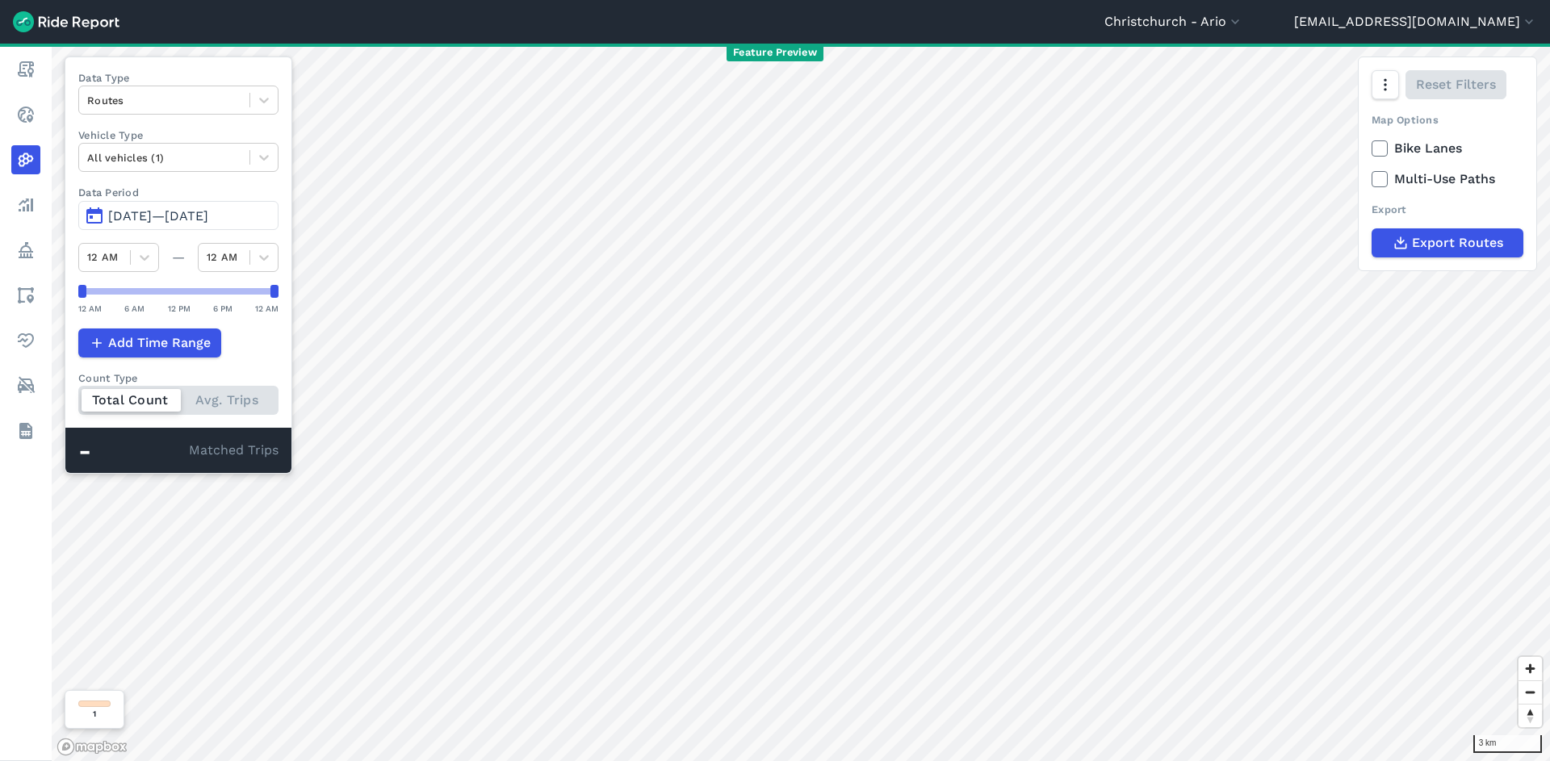
click at [198, 204] on button "[DATE]—[DATE]" at bounding box center [178, 215] width 200 height 29
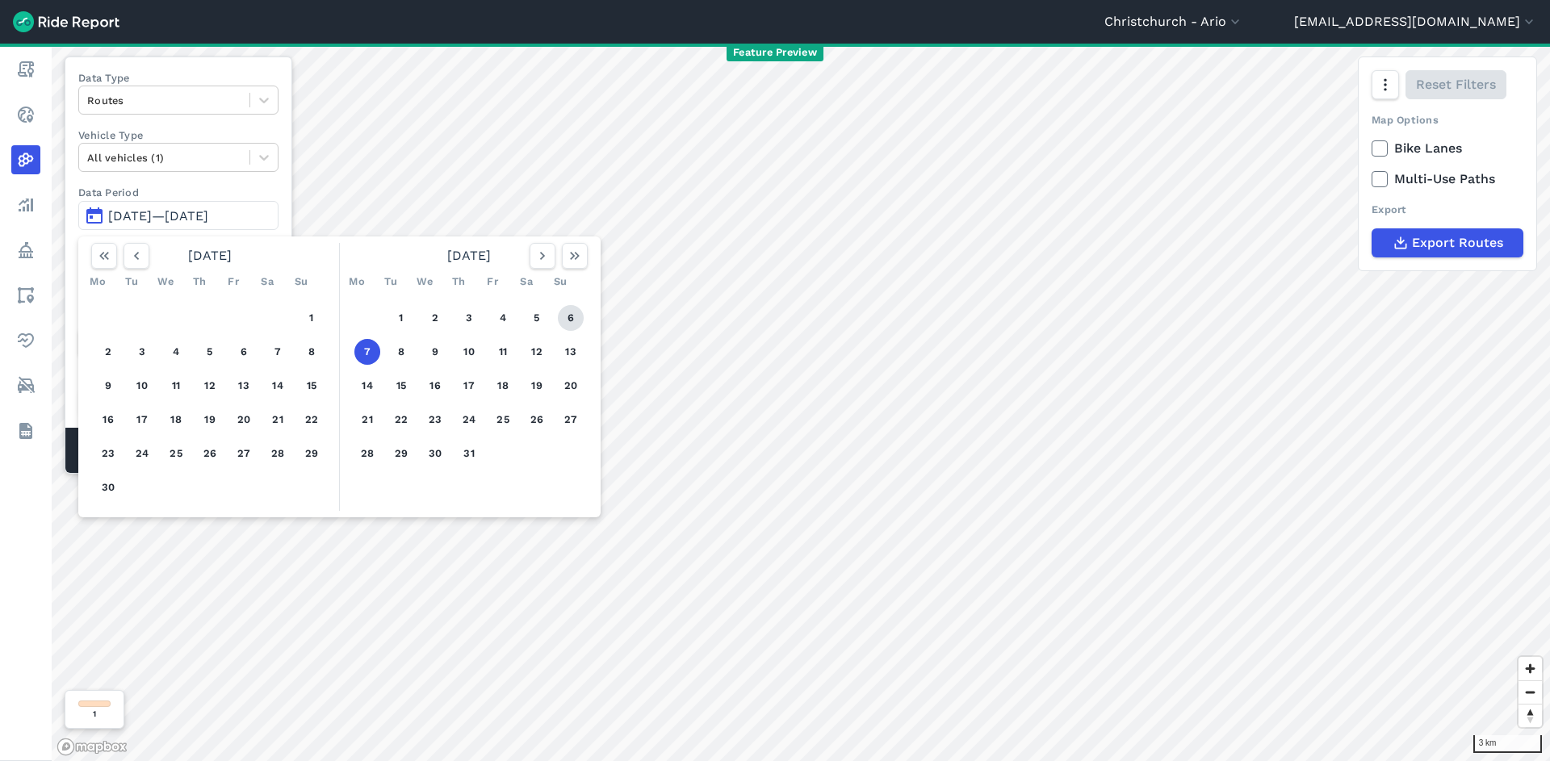
click at [571, 321] on button "6" at bounding box center [571, 318] width 26 height 26
